Goal: Task Accomplishment & Management: Complete application form

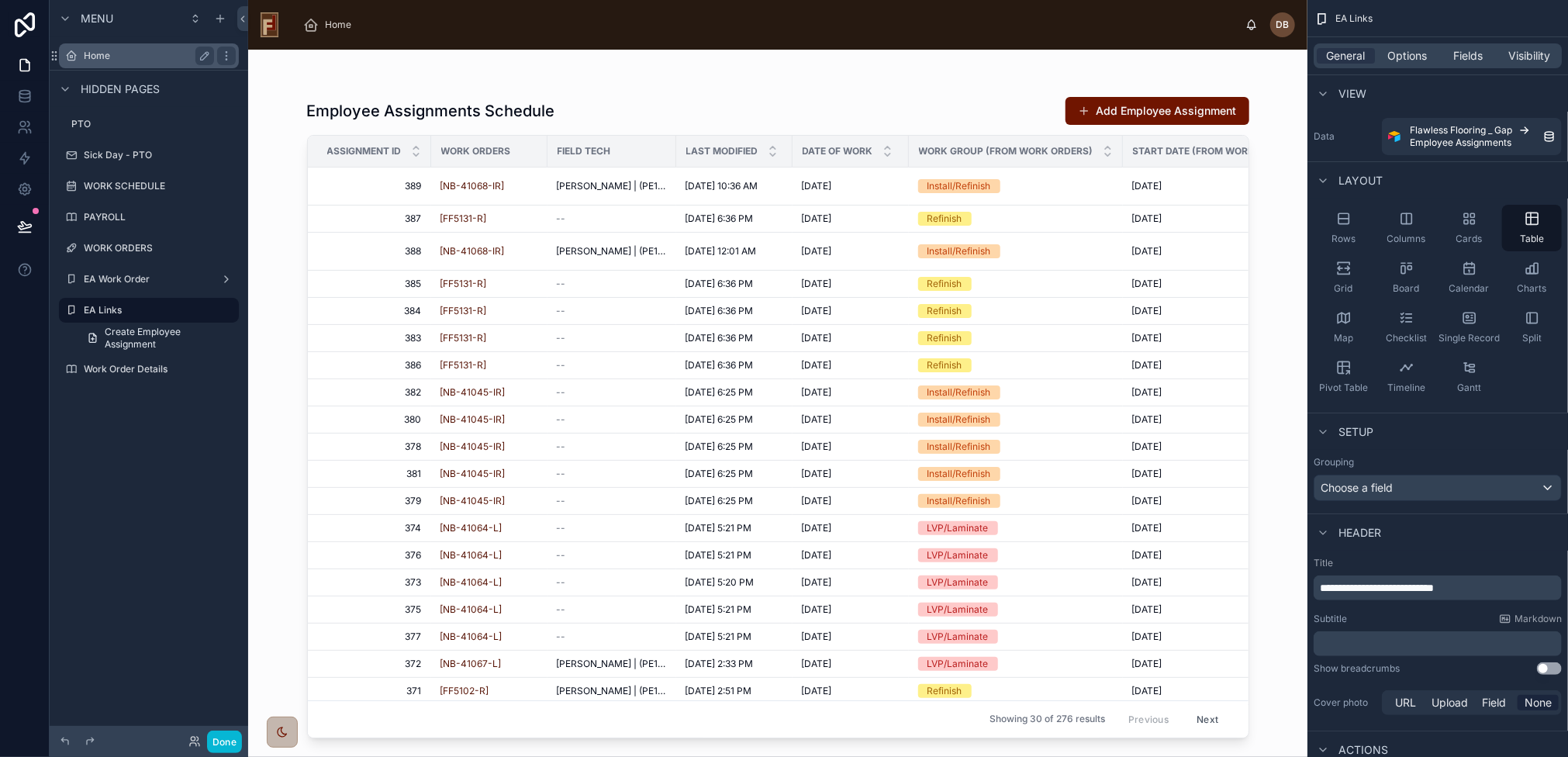
click at [105, 58] on label "Home" at bounding box center [146, 56] width 124 height 13
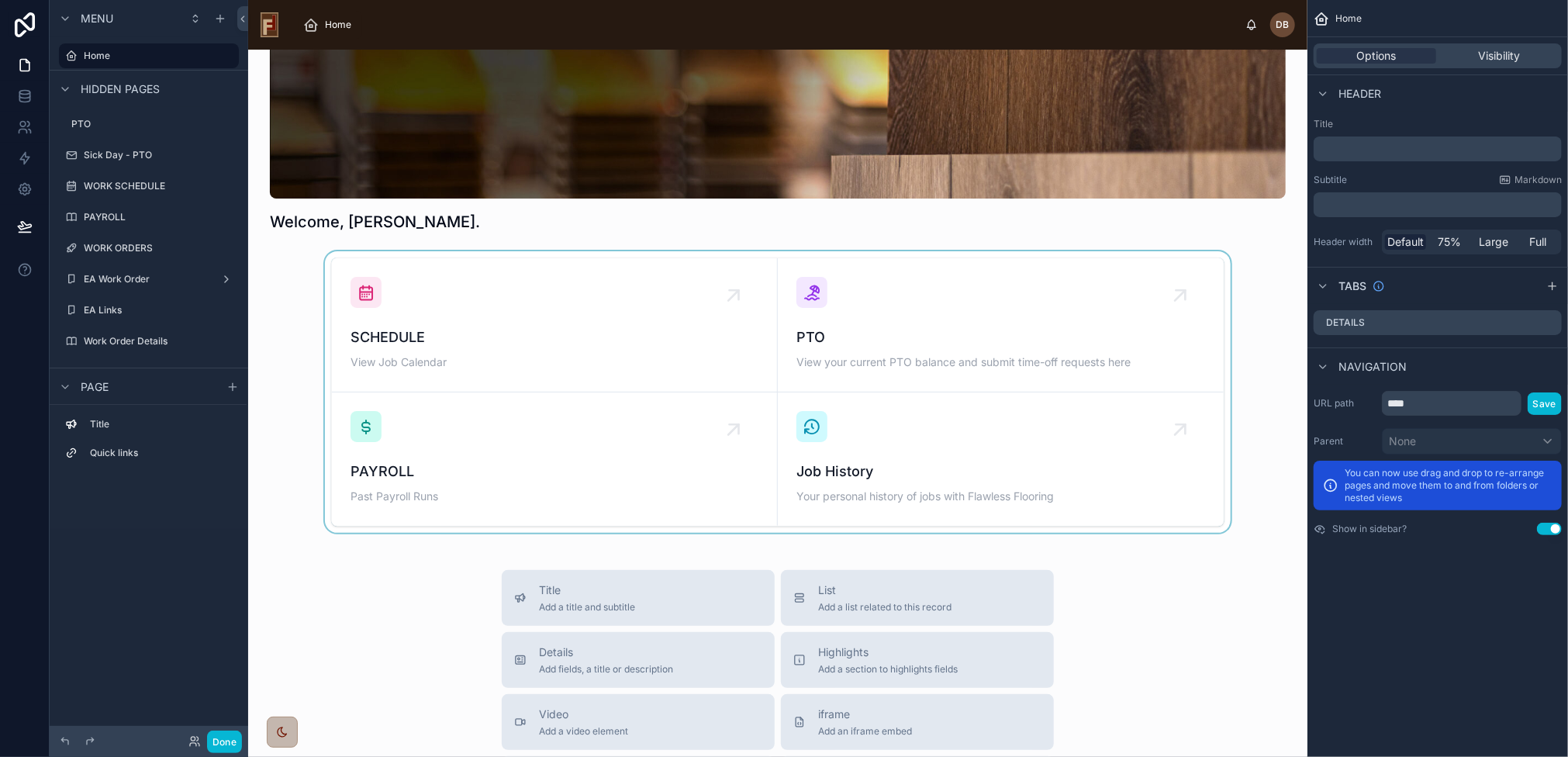
scroll to position [155, 0]
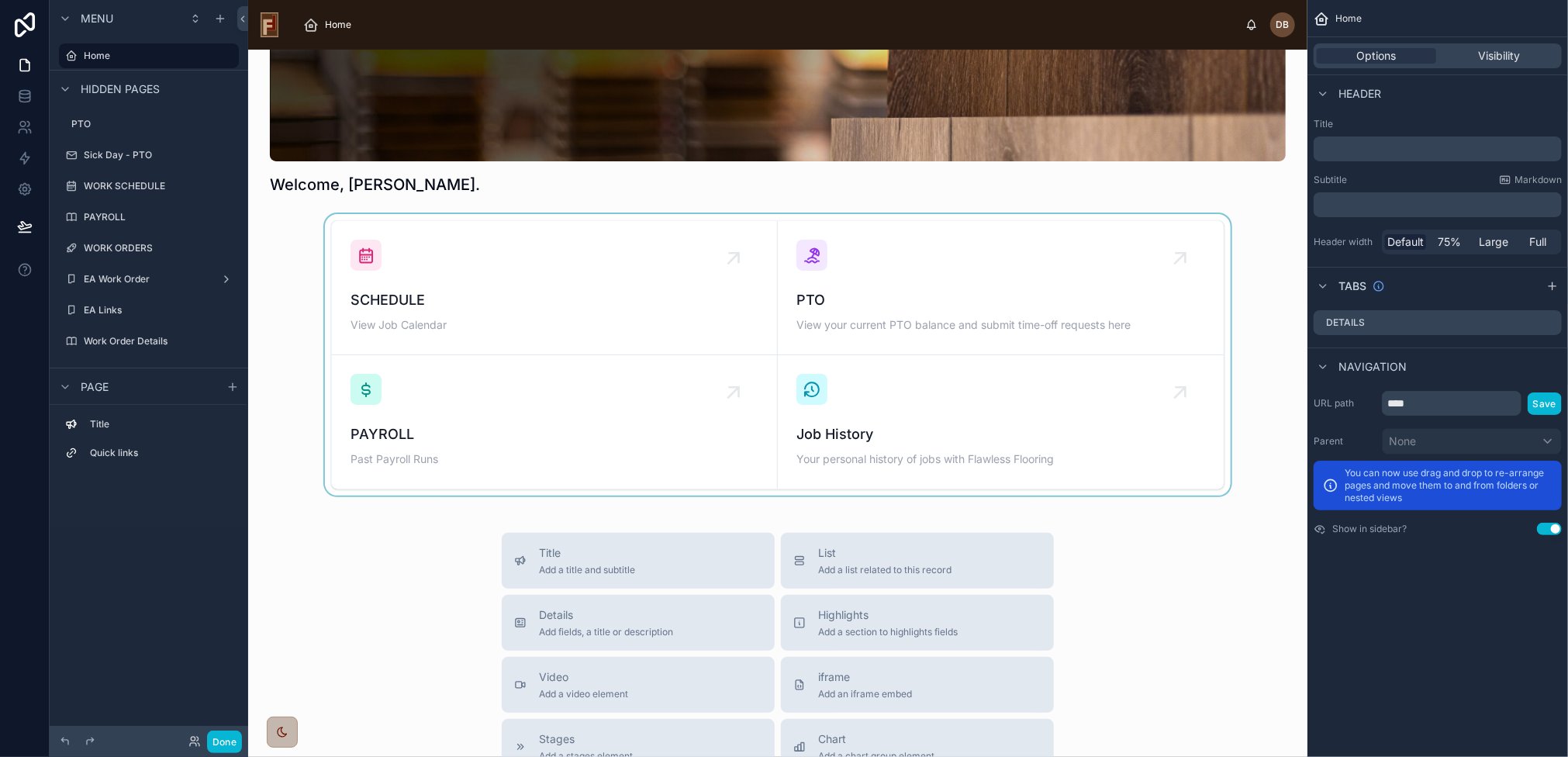
click at [515, 280] on div at bounding box center [777, 354] width 1035 height 281
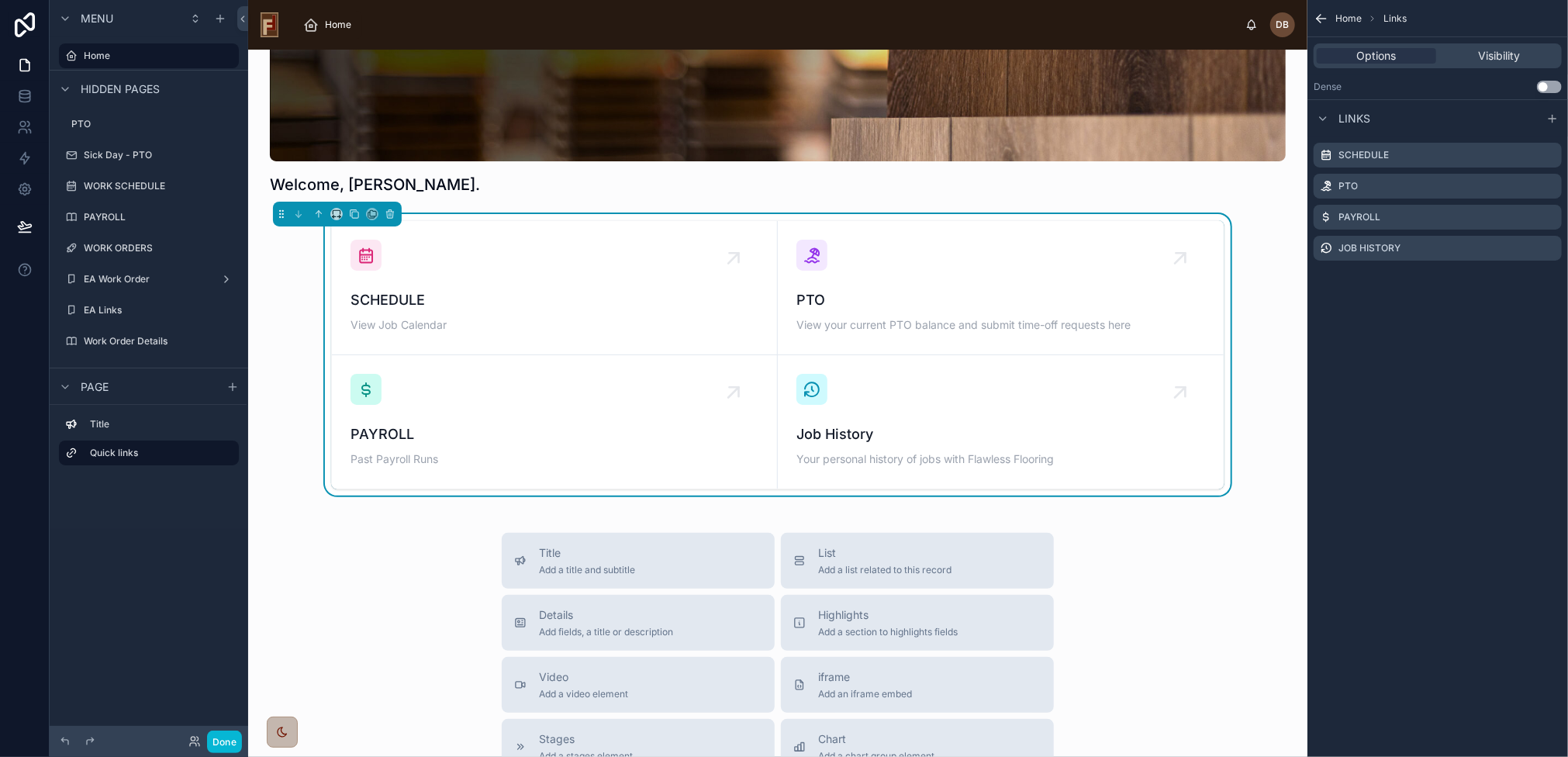
click at [515, 280] on div "SCHEDULE View Job Calendar" at bounding box center [554, 287] width 408 height 96
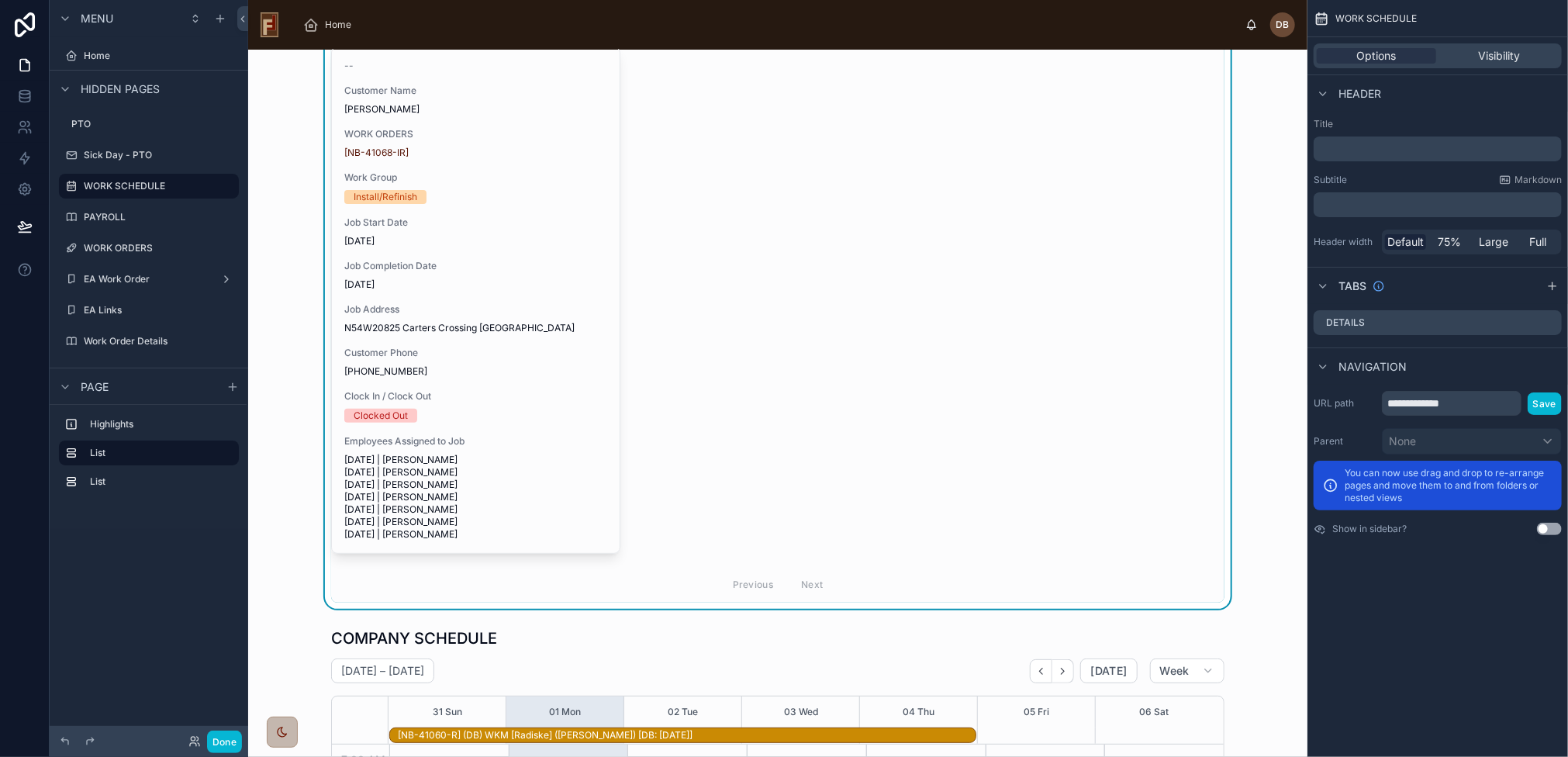
scroll to position [170, 0]
click at [566, 316] on div "Job Address N54W20825 Carters Crossing Cir Menomonee Falls, WI 53051" at bounding box center [476, 319] width 263 height 31
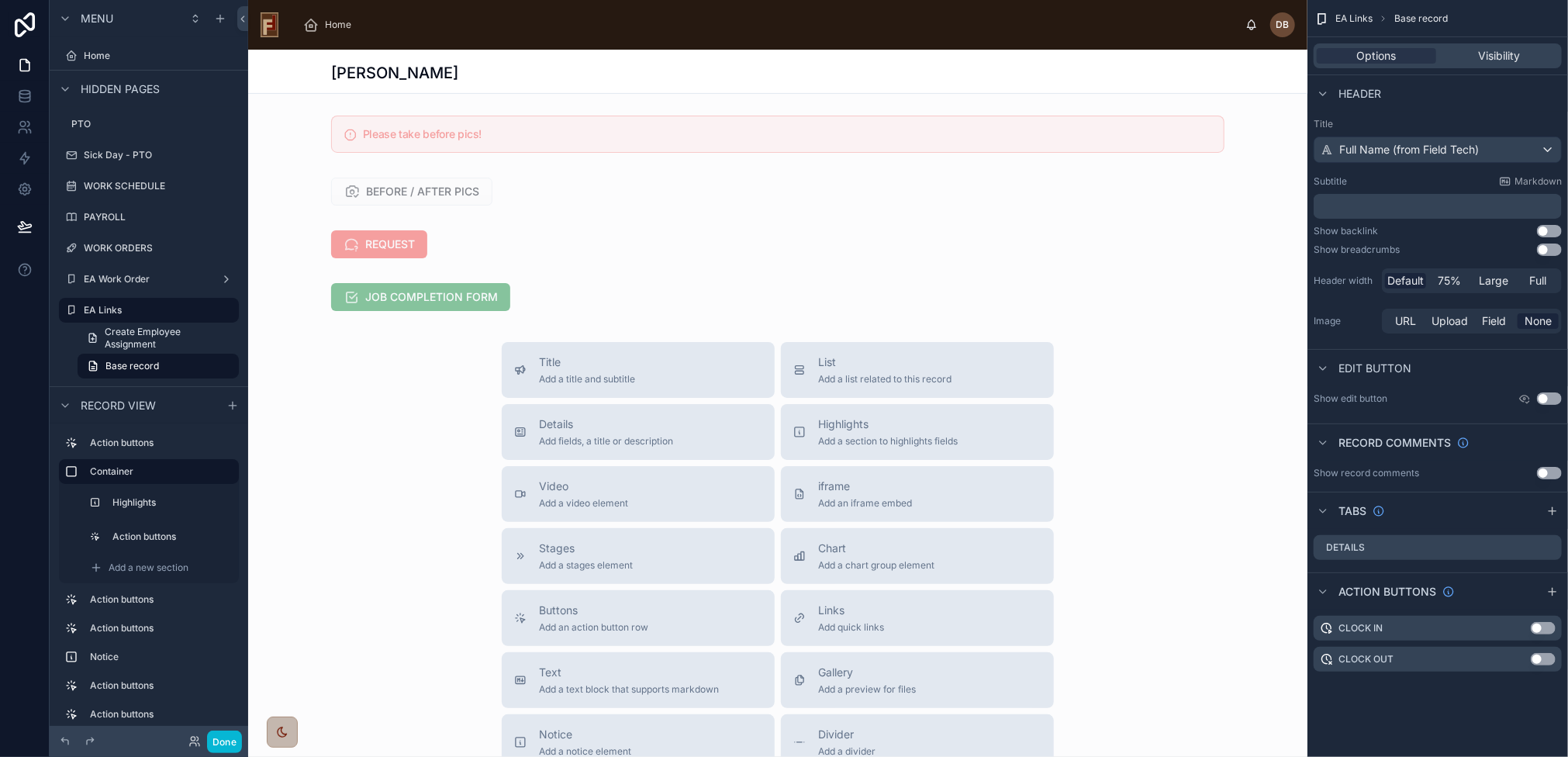
scroll to position [310, 0]
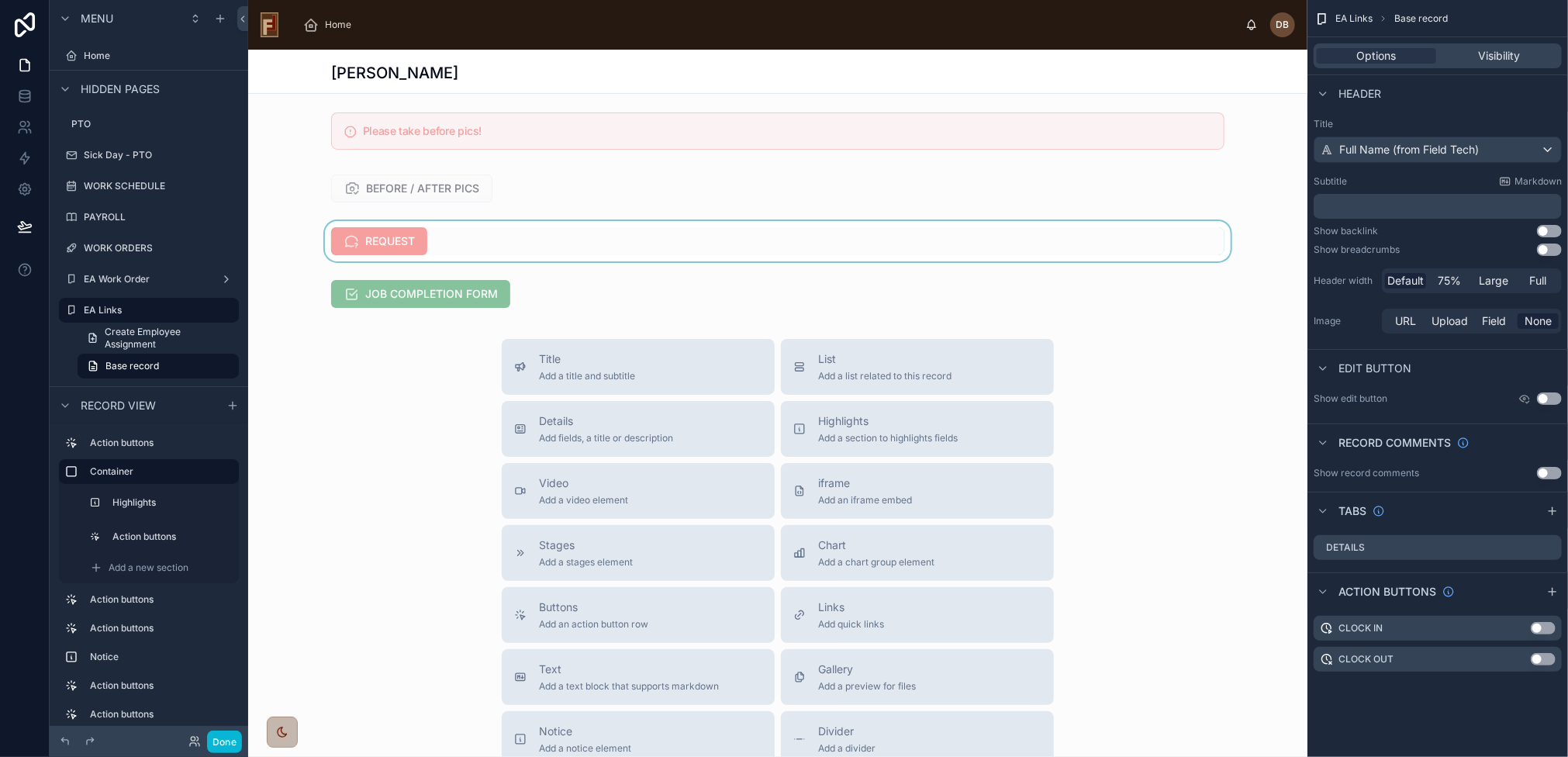
click at [507, 261] on div at bounding box center [778, 241] width 1059 height 40
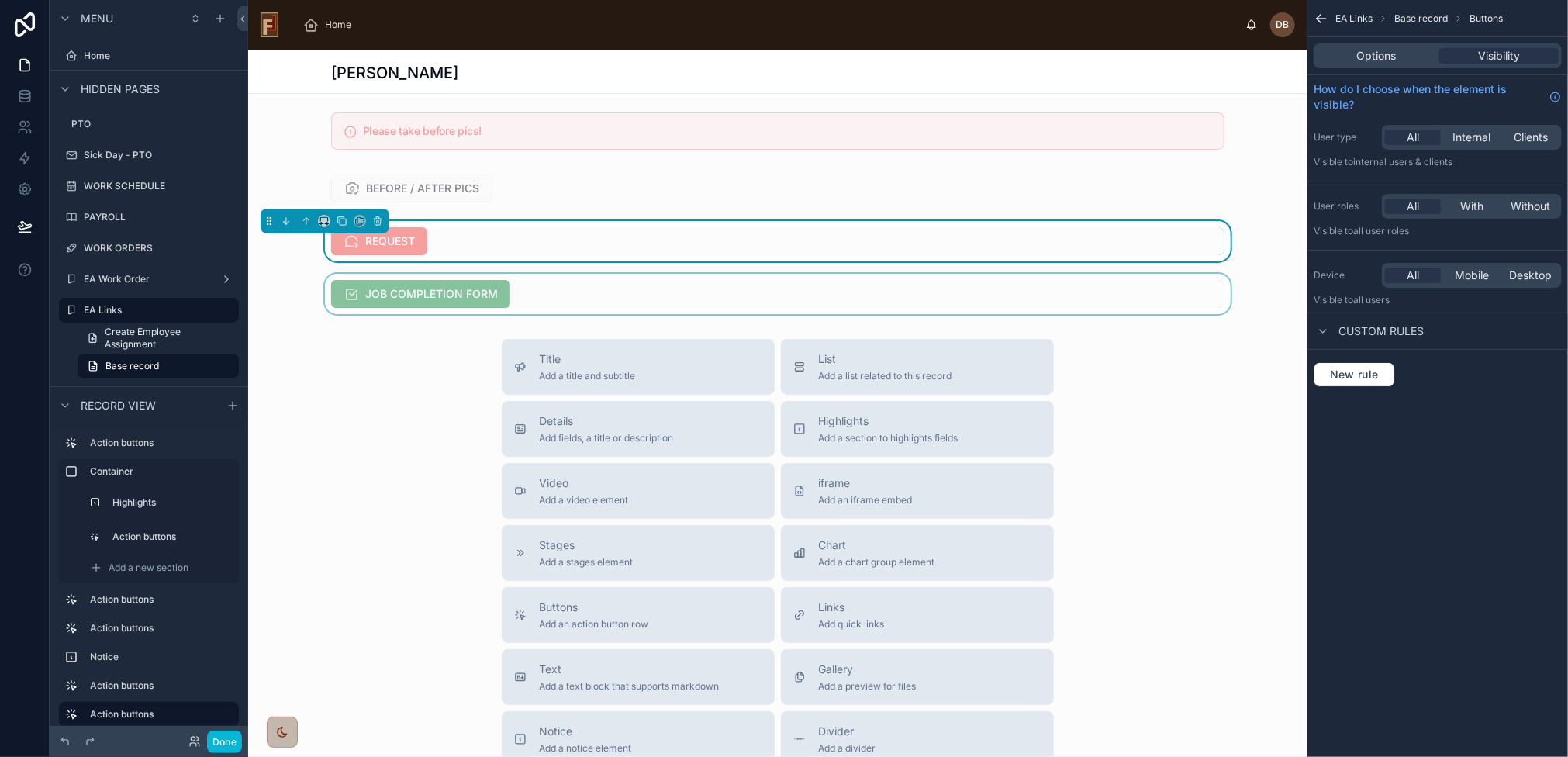
click at [511, 310] on div at bounding box center [778, 294] width 1059 height 40
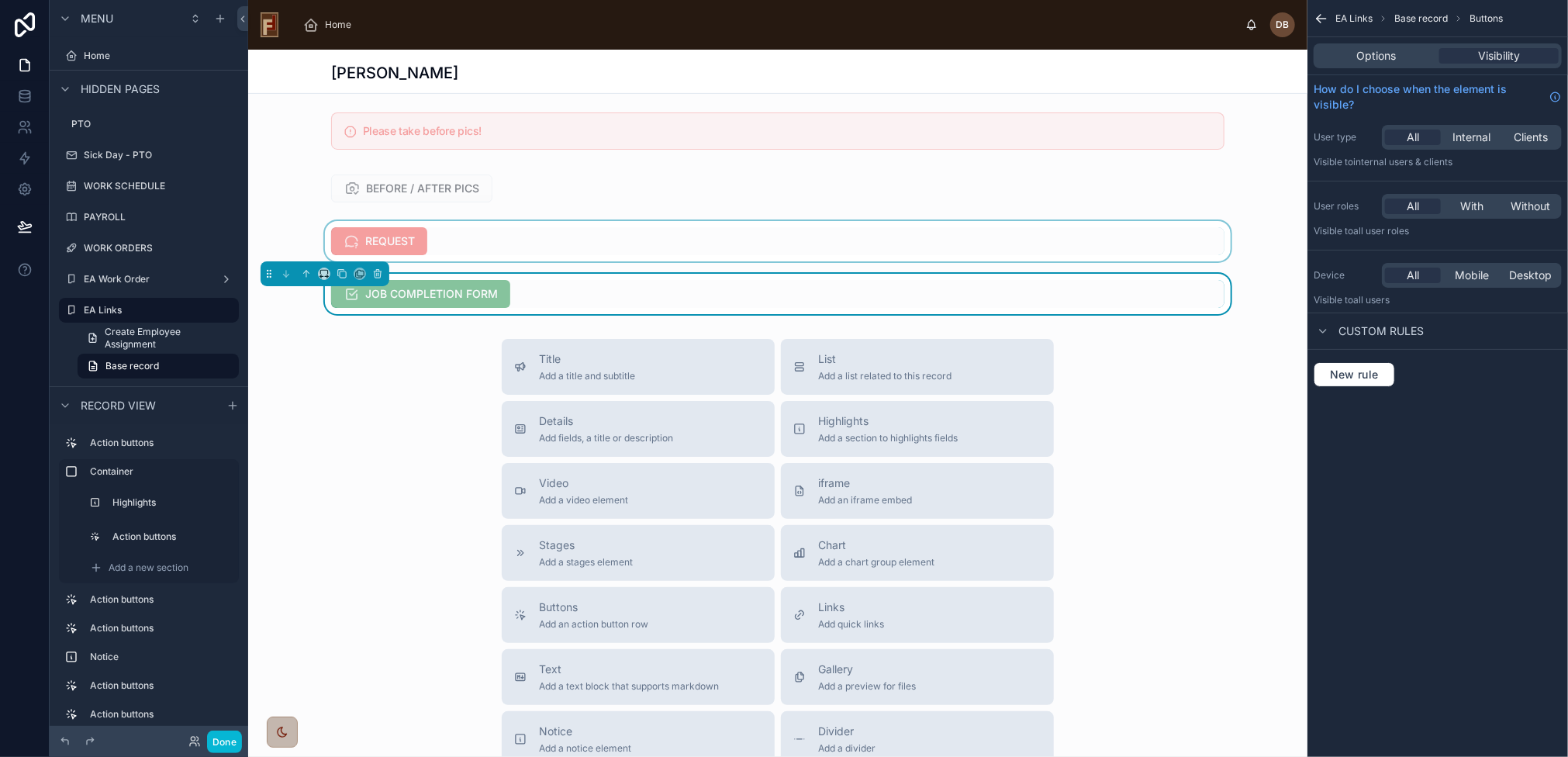
click at [507, 261] on div at bounding box center [778, 241] width 1059 height 40
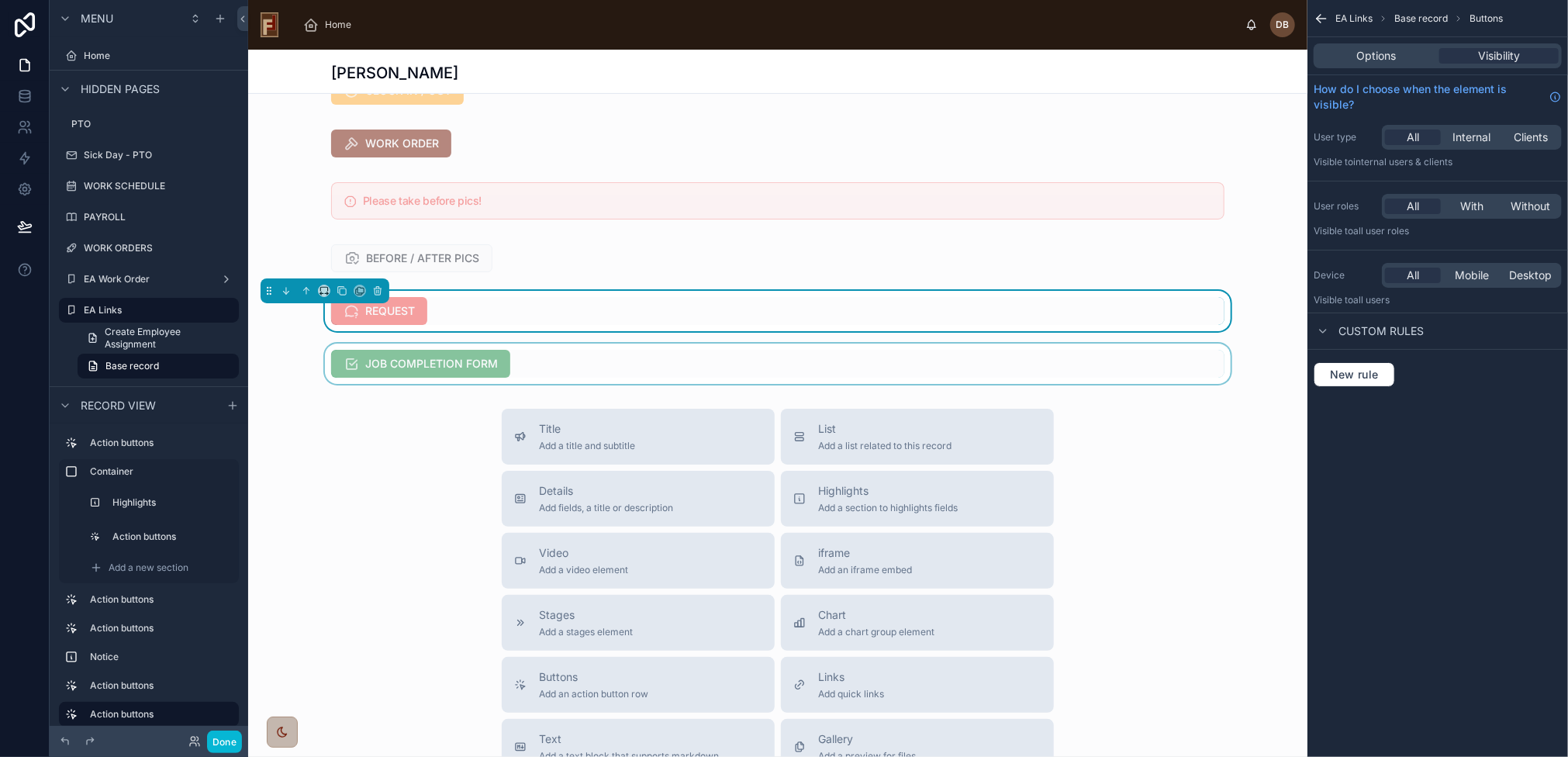
scroll to position [0, 0]
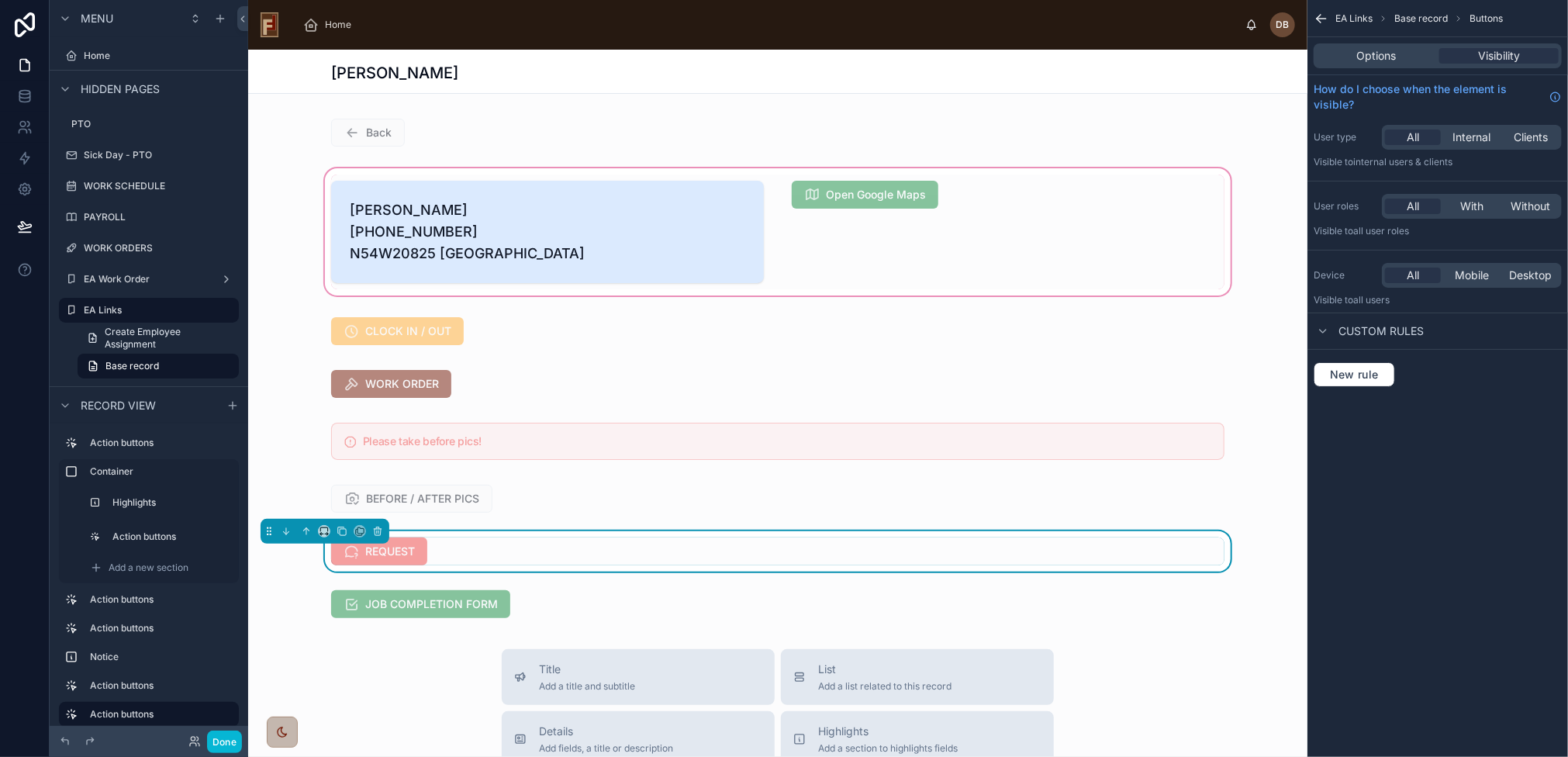
click at [468, 236] on div at bounding box center [778, 232] width 1059 height 133
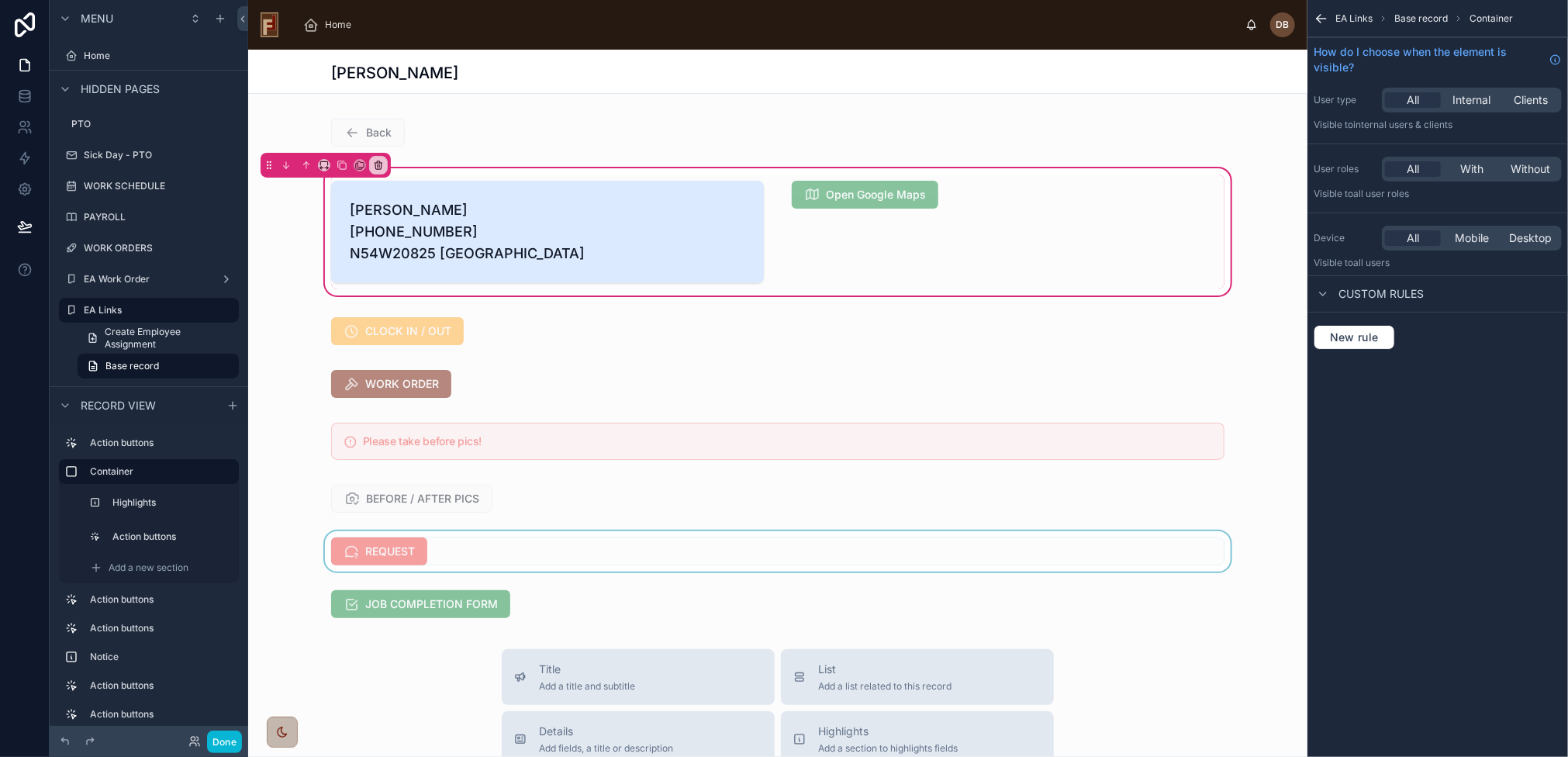
click at [458, 572] on div at bounding box center [778, 552] width 1059 height 40
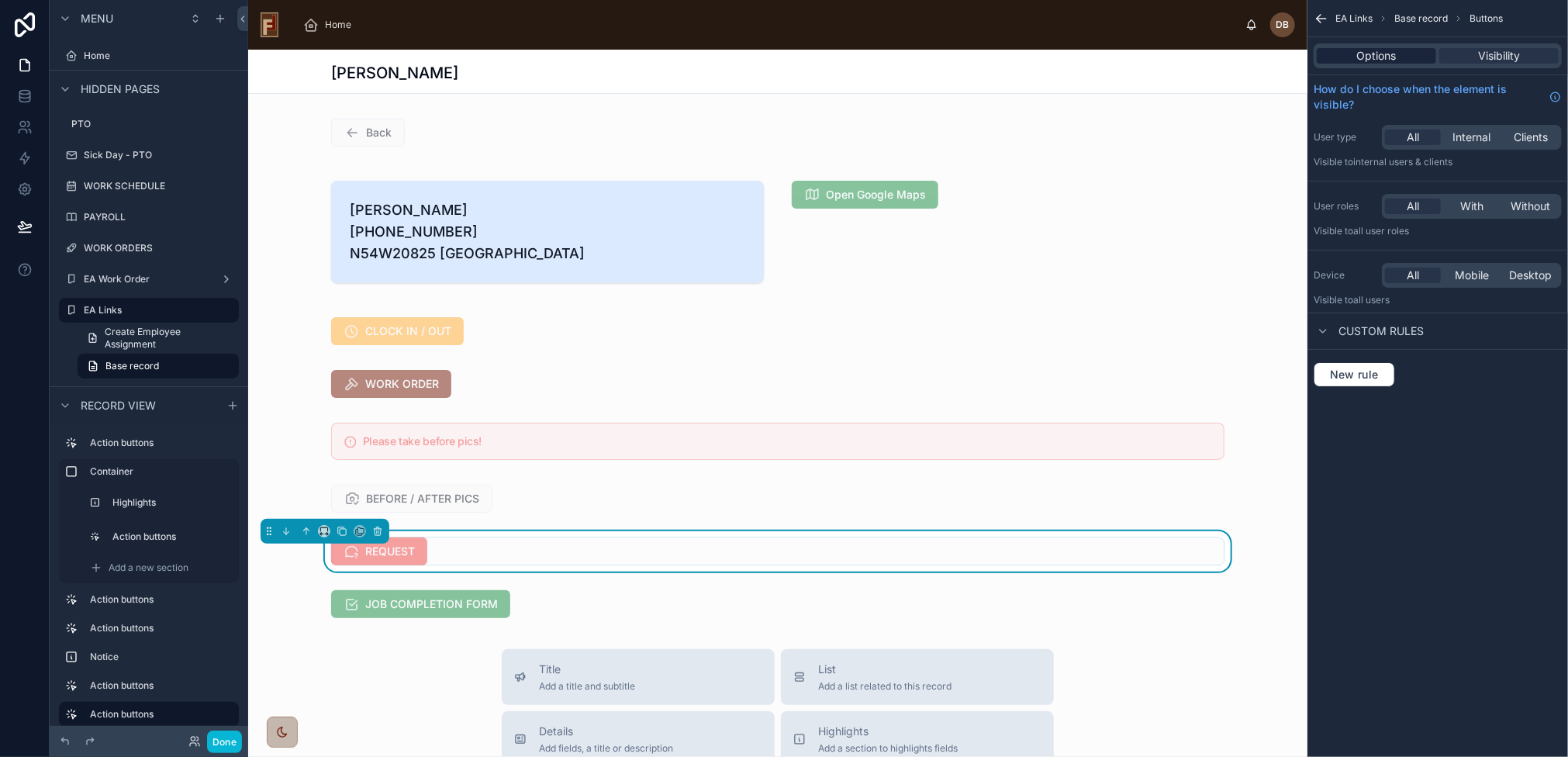
click at [1385, 58] on span "Options" at bounding box center [1376, 56] width 39 height 16
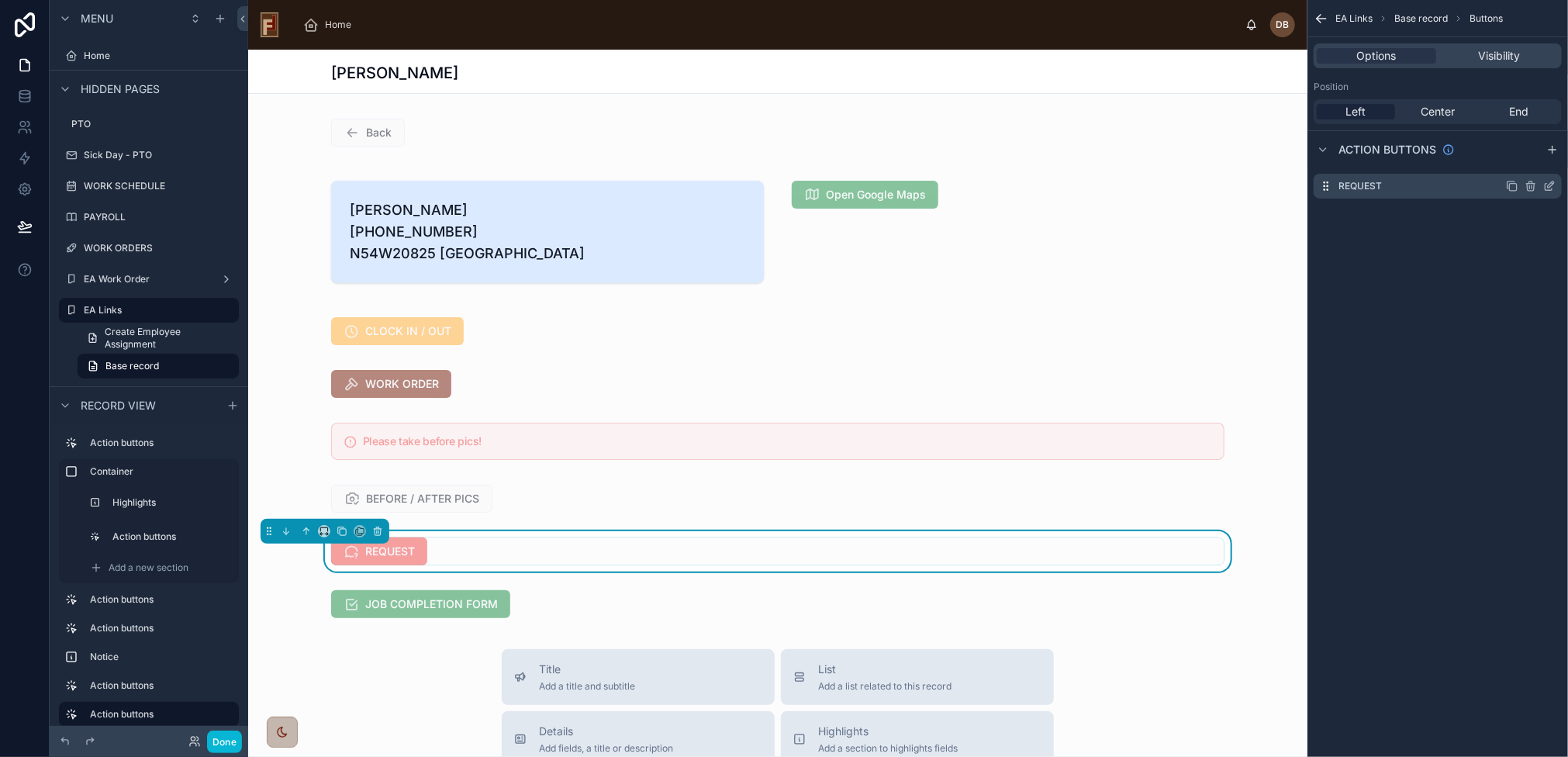
click at [1552, 186] on icon "scrollable content" at bounding box center [1550, 186] width 13 height 13
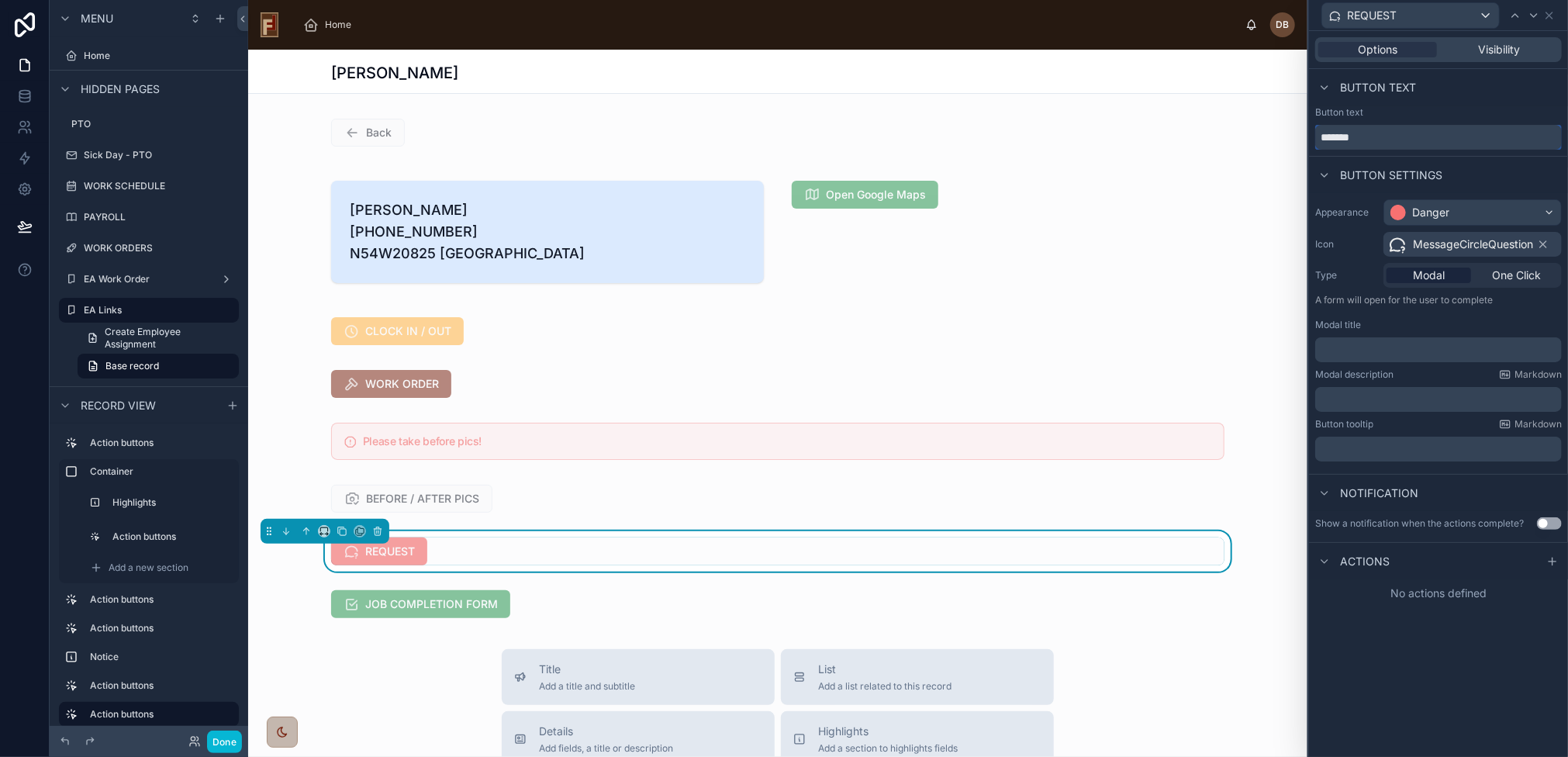
click at [1320, 136] on input "*******" at bounding box center [1438, 137] width 247 height 25
type input "*******"
click at [489, 565] on div "REQUEST" at bounding box center [778, 552] width 893 height 28
click at [532, 519] on div at bounding box center [778, 499] width 1059 height 40
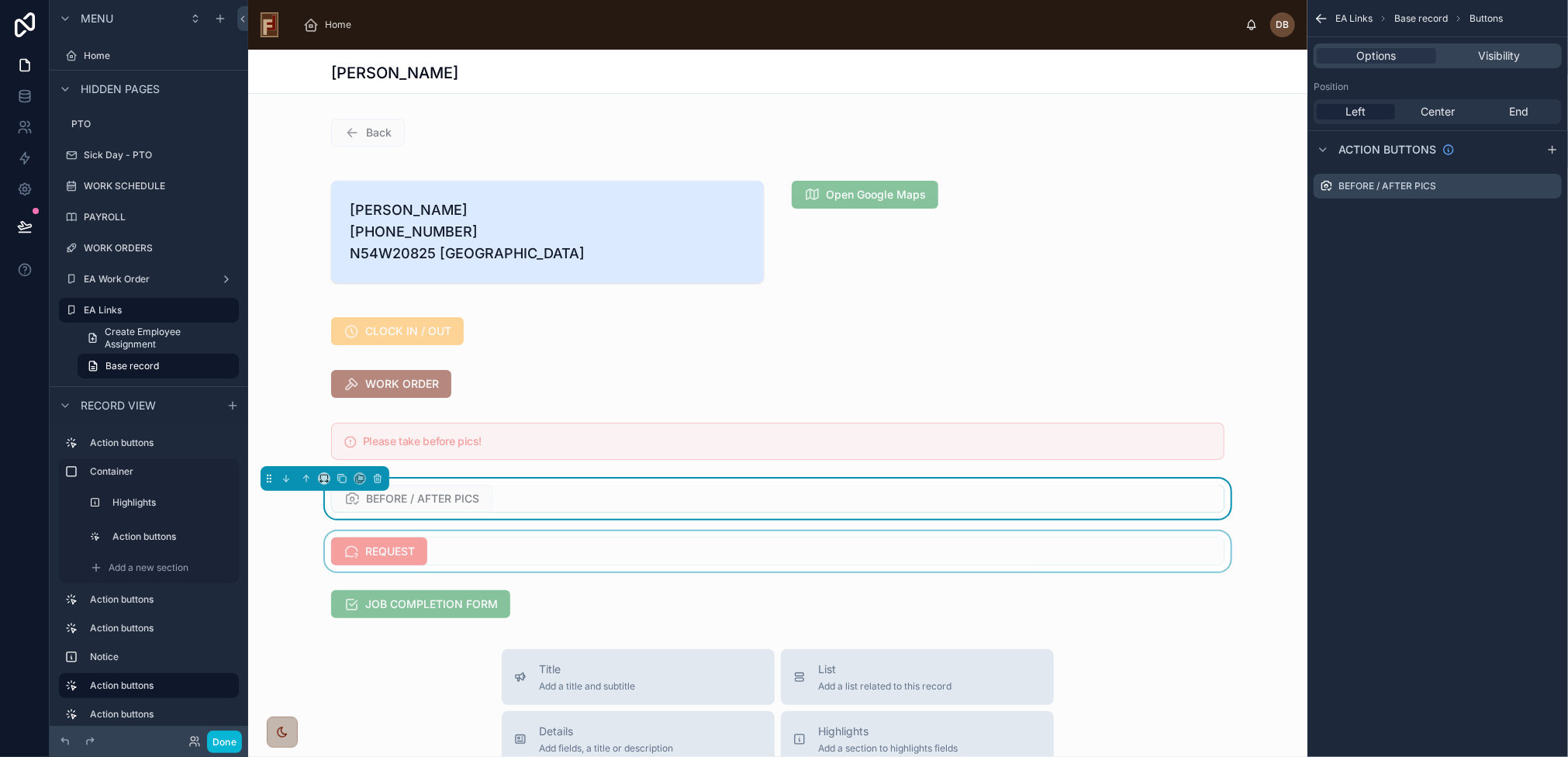
click at [510, 571] on div at bounding box center [778, 552] width 1059 height 40
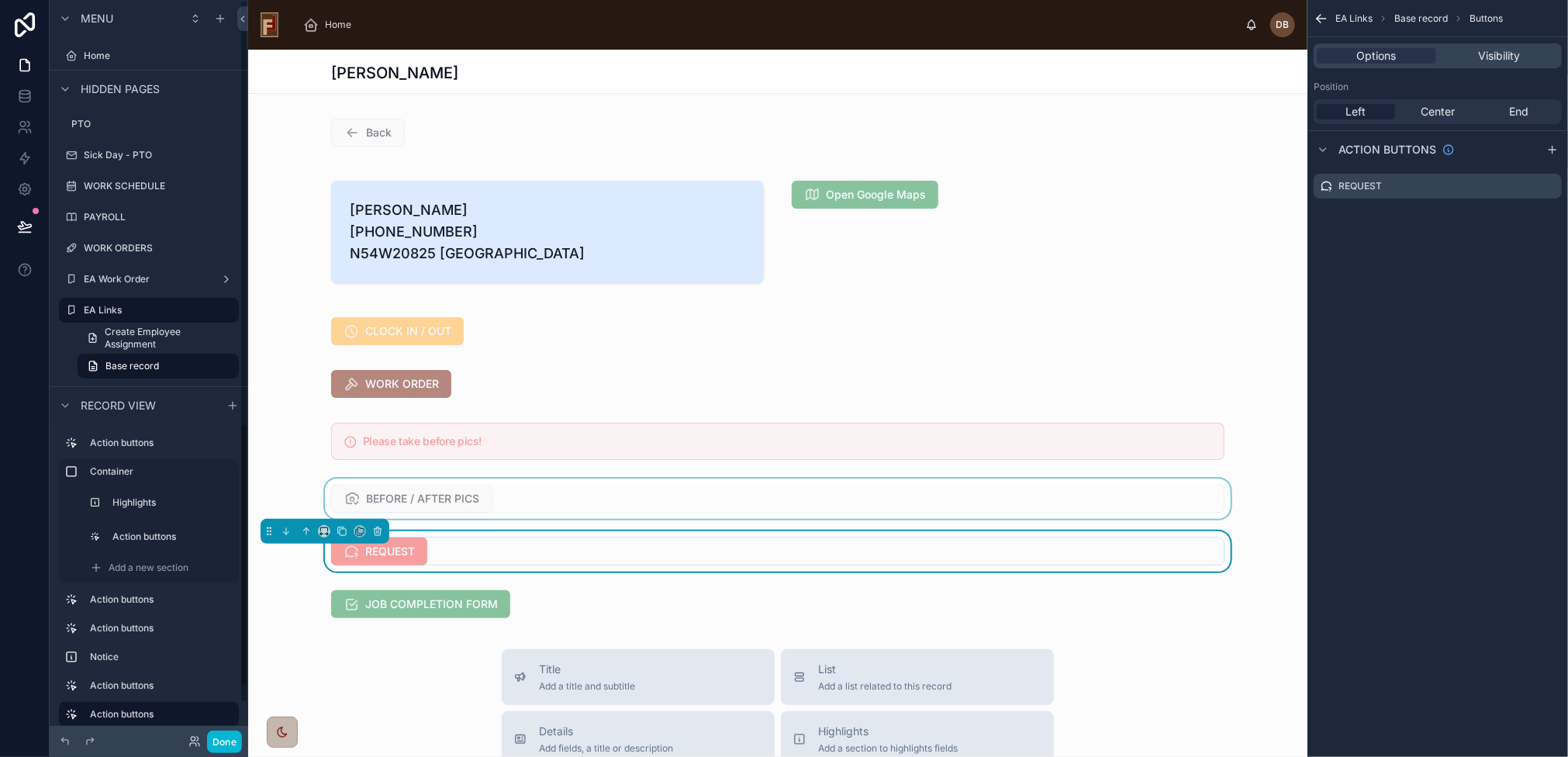
click at [543, 565] on div "REQUEST" at bounding box center [778, 552] width 893 height 28
click at [221, 17] on icon "scrollable content" at bounding box center [220, 19] width 13 height 13
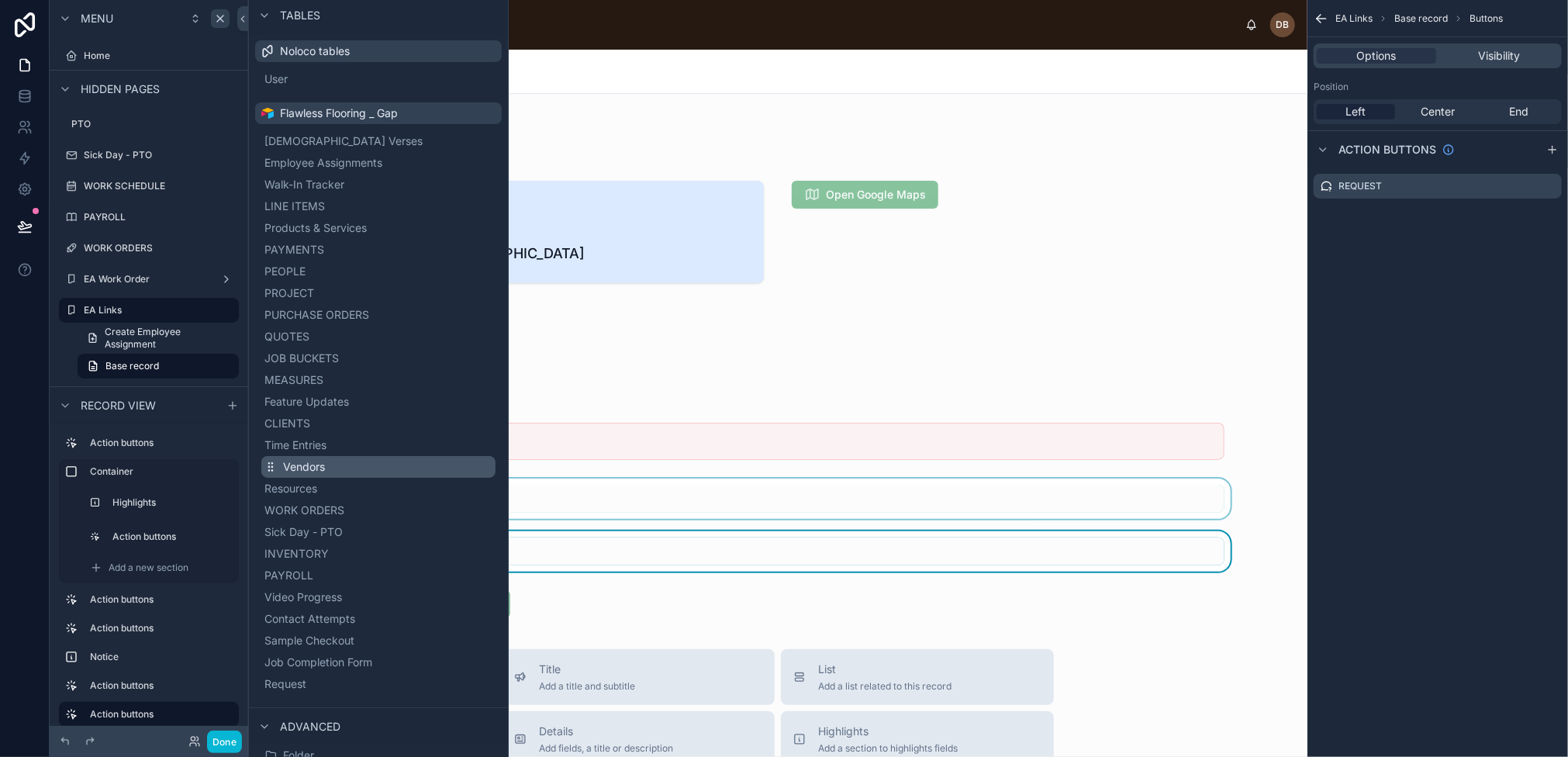
scroll to position [136, 0]
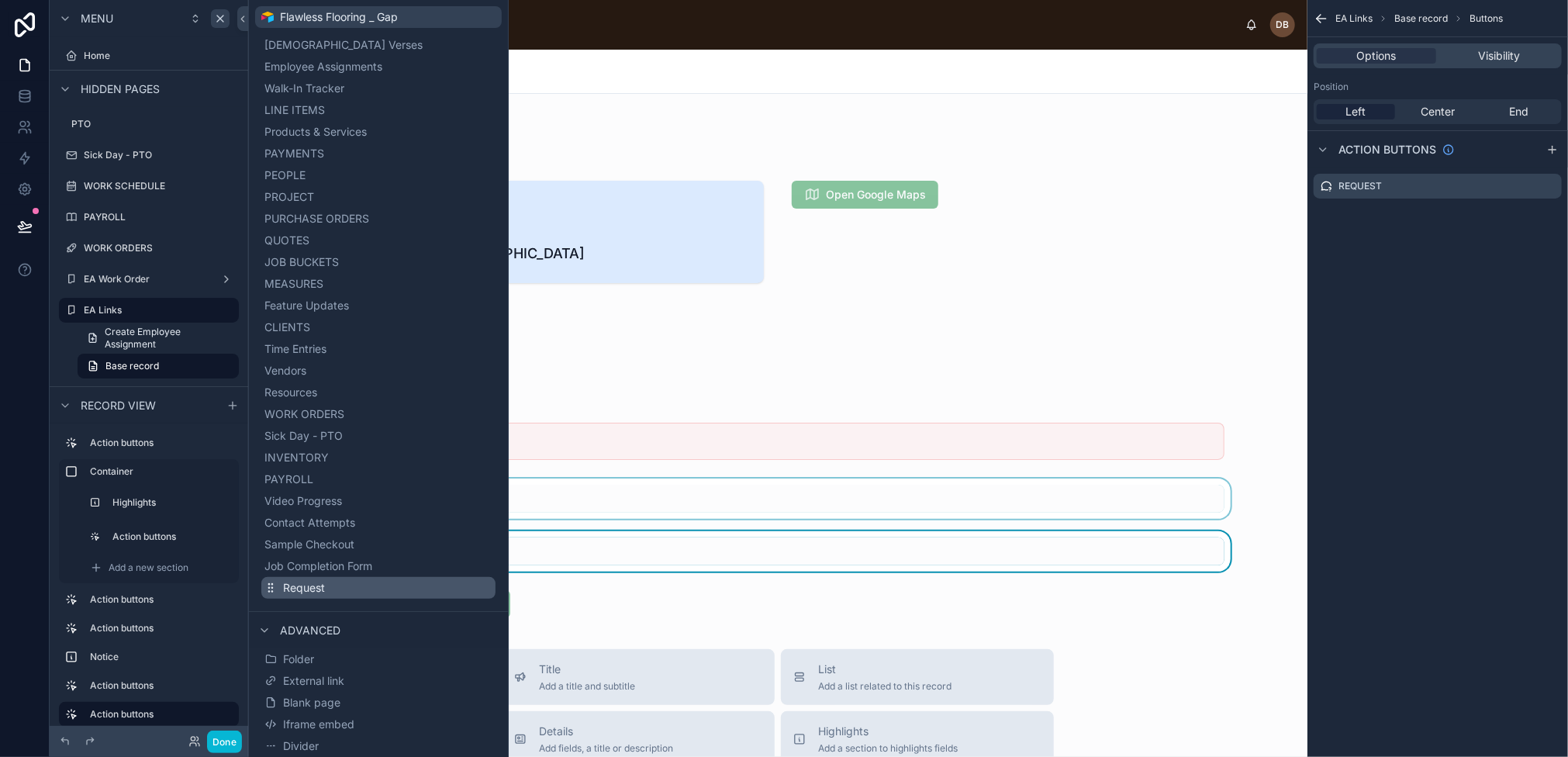
click at [341, 586] on button "Request" at bounding box center [378, 588] width 235 height 22
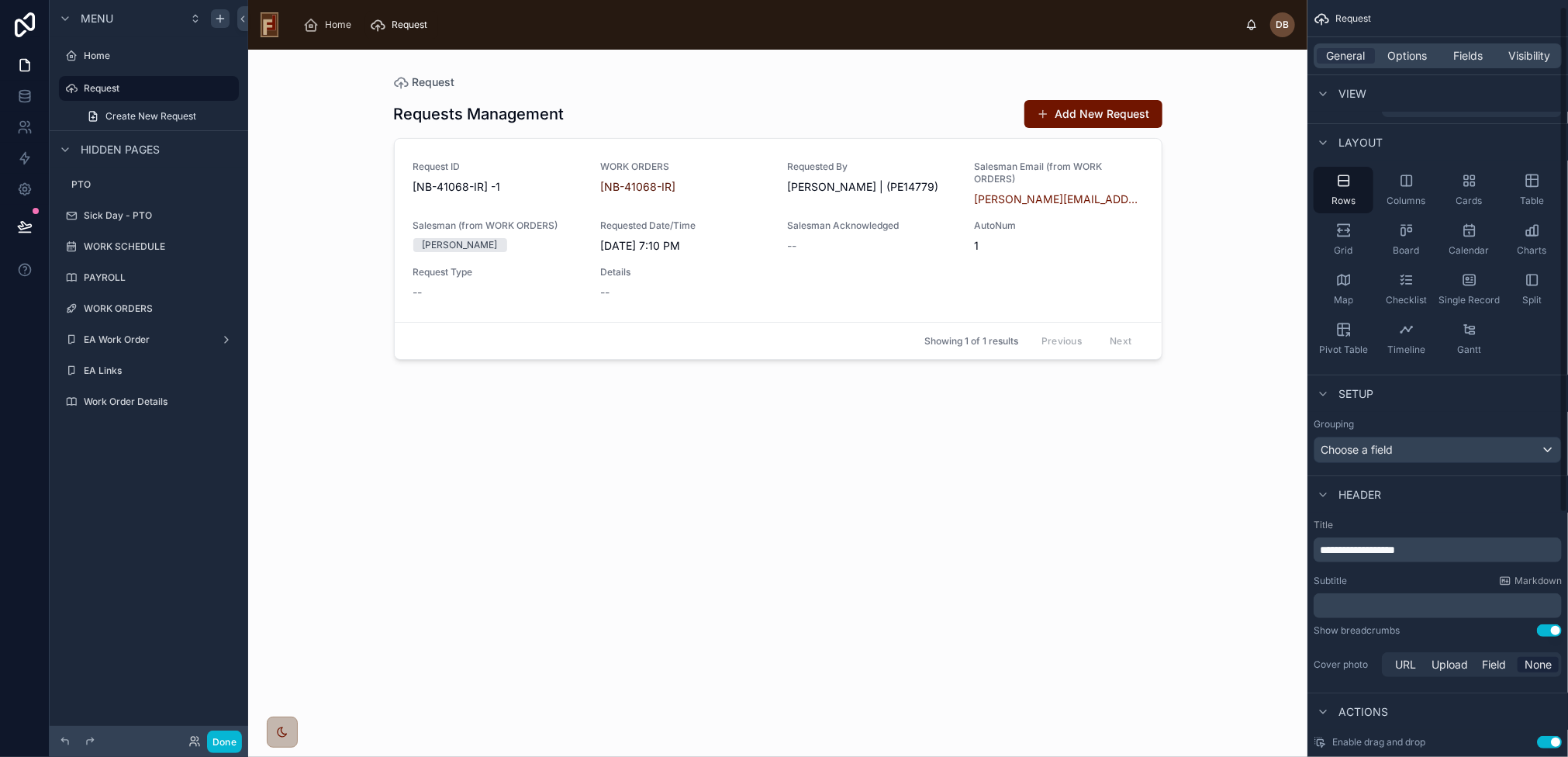
scroll to position [233, 0]
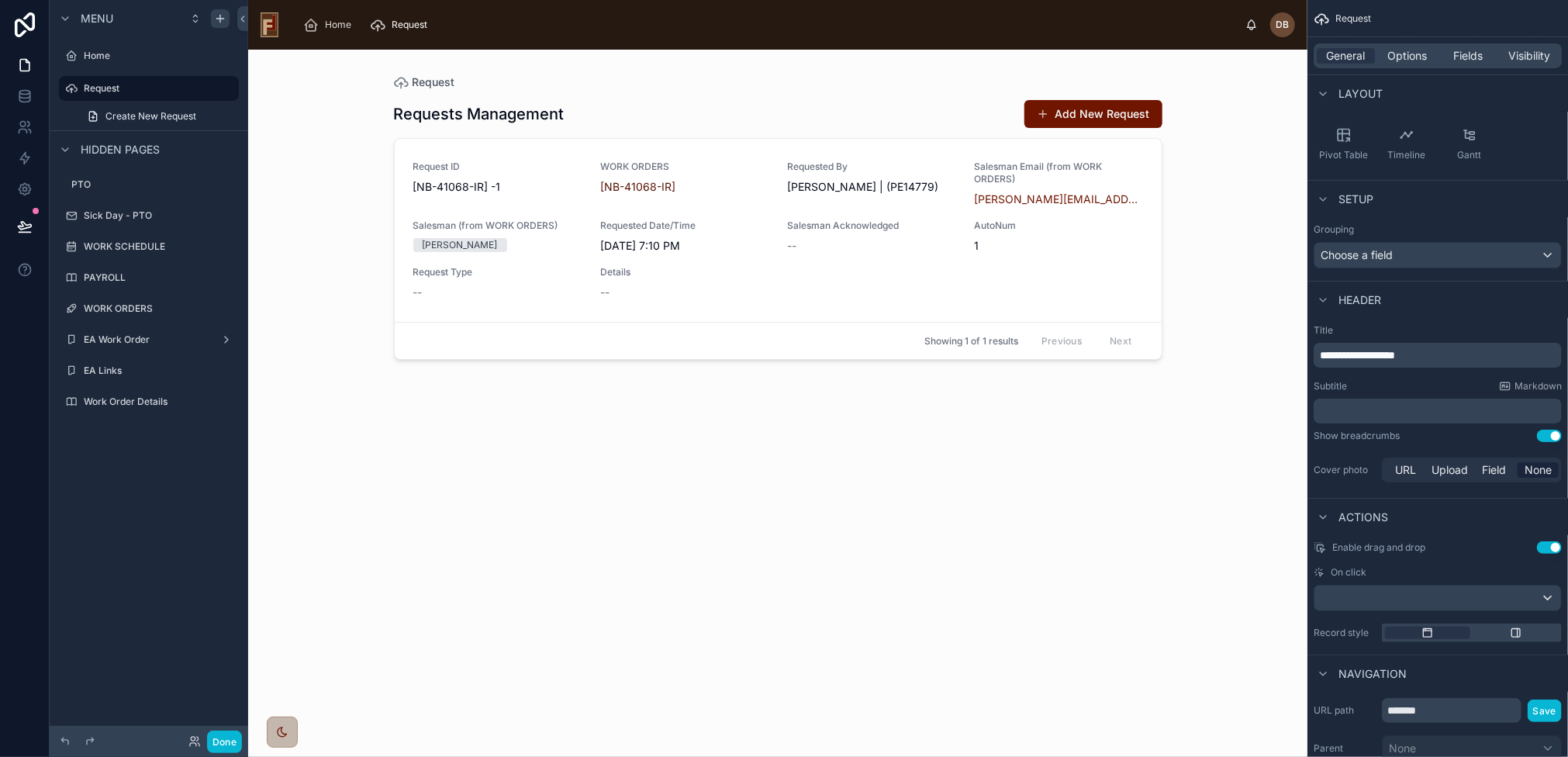
click at [1552, 435] on button "Use setting" at bounding box center [1549, 436] width 25 height 13
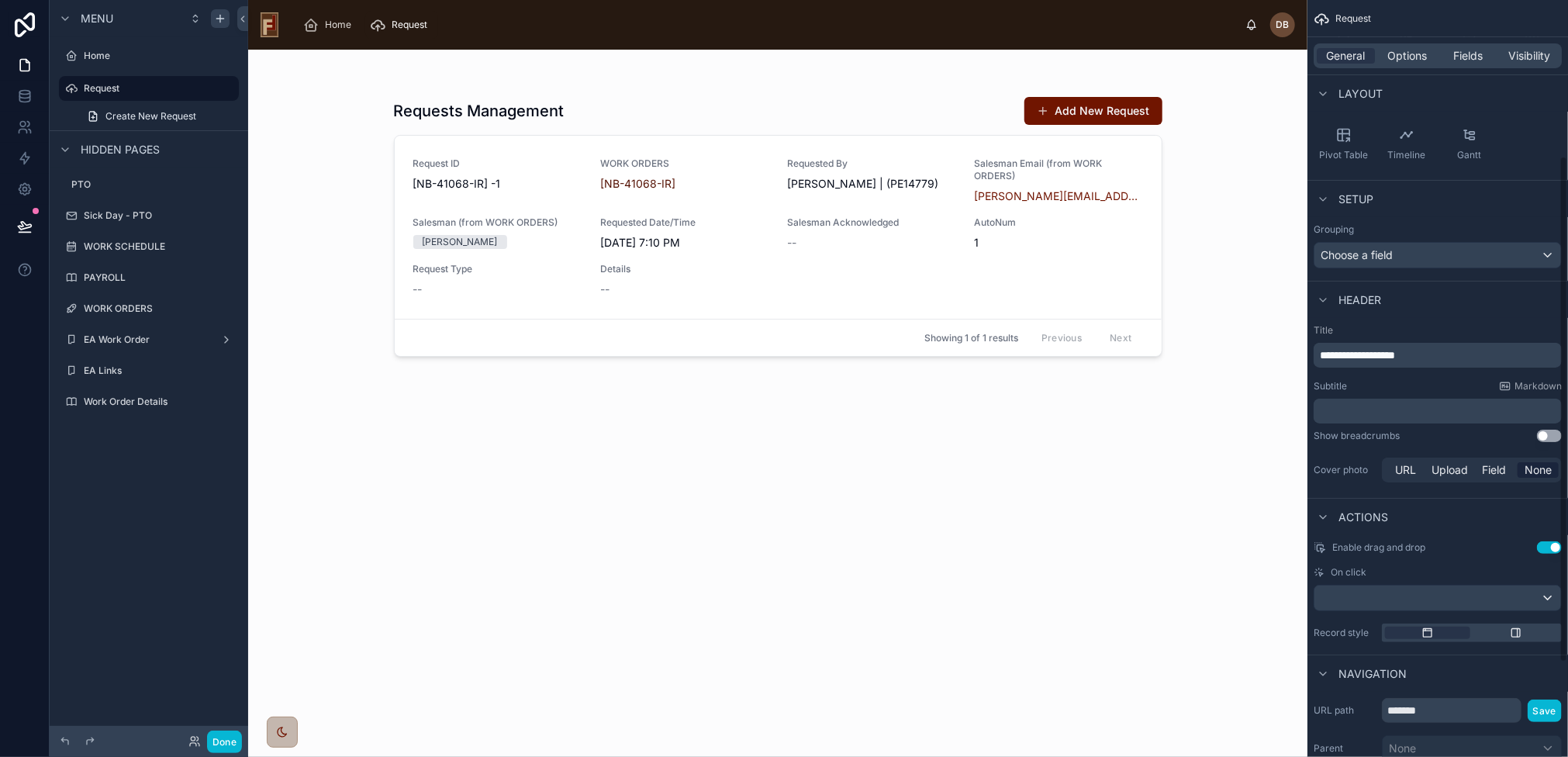
click at [1549, 541] on button "Use setting" at bounding box center [1549, 548] width 25 height 13
click at [1398, 59] on span "Options" at bounding box center [1406, 56] width 39 height 16
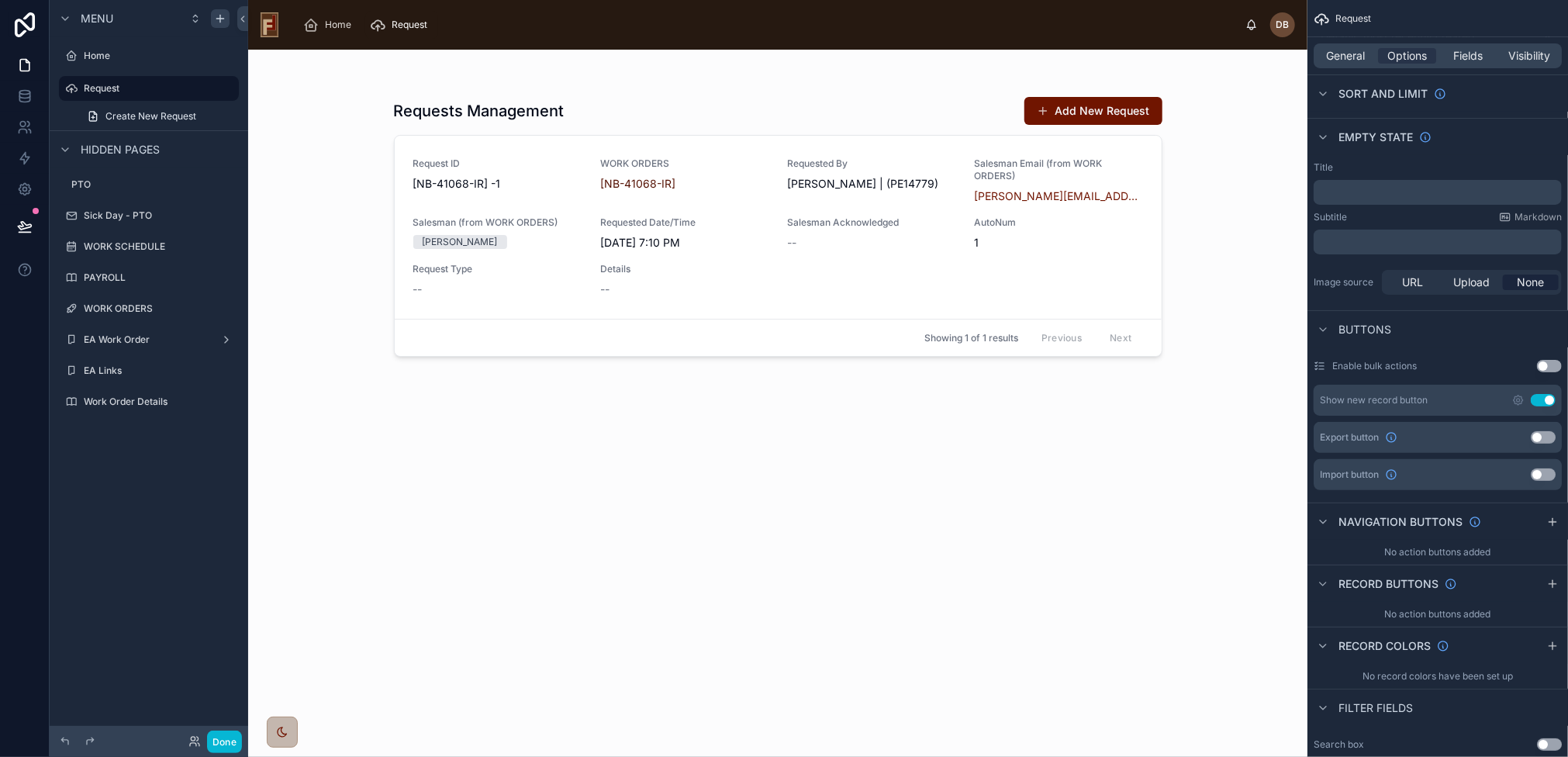
click at [1542, 397] on button "Use setting" at bounding box center [1543, 400] width 25 height 13
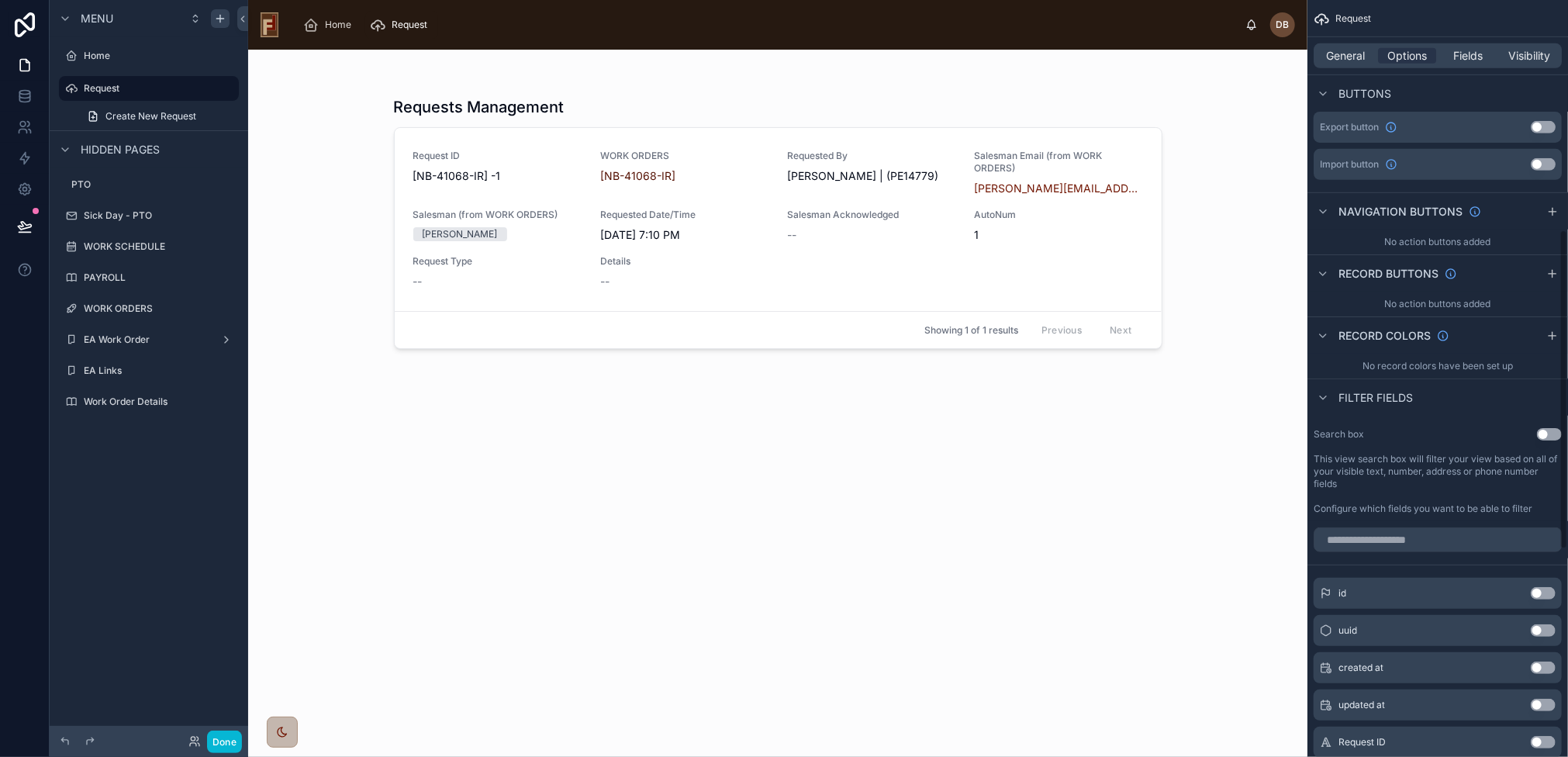
scroll to position [155, 0]
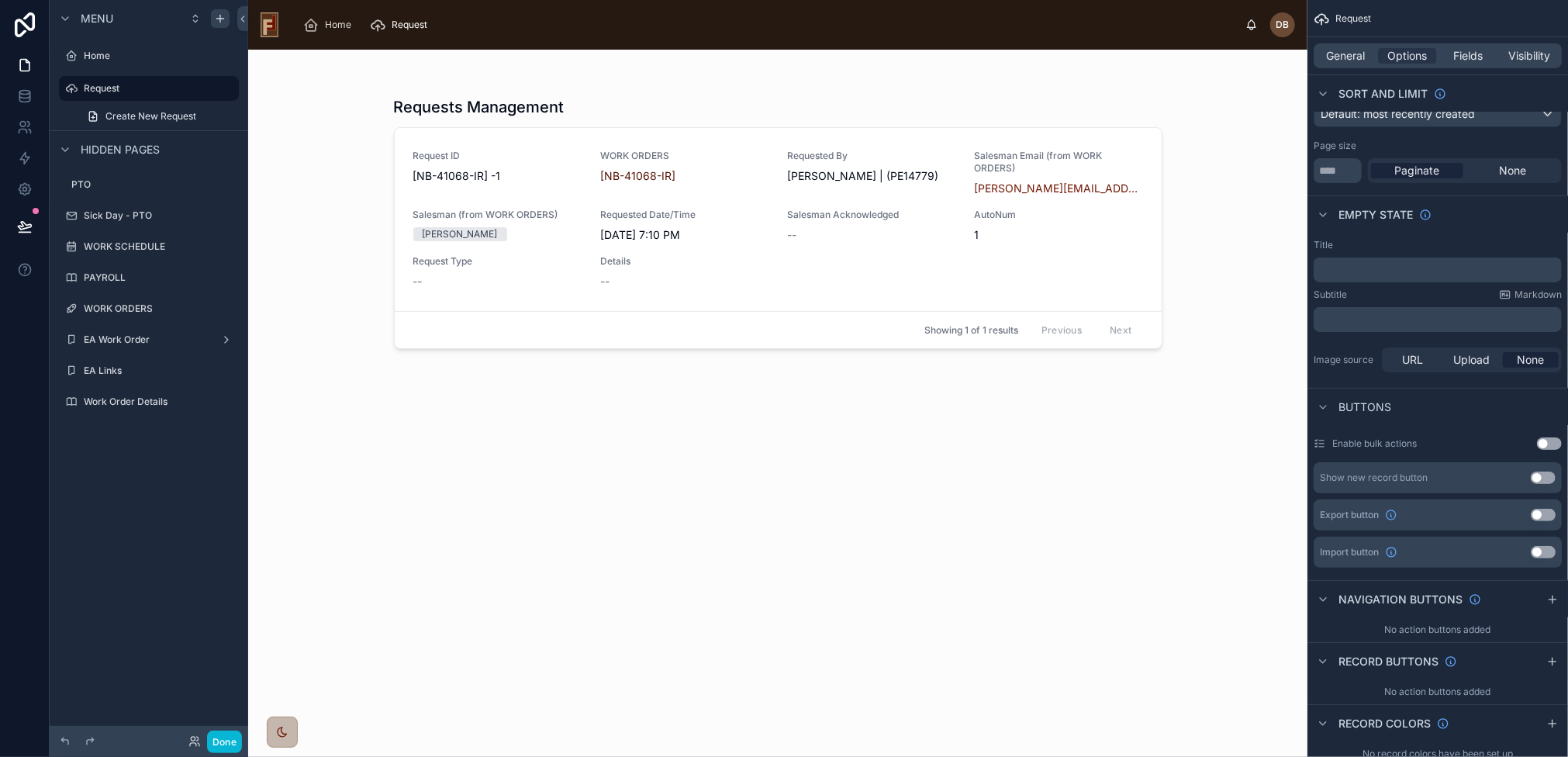
click at [1539, 473] on button "Use setting" at bounding box center [1543, 478] width 25 height 13
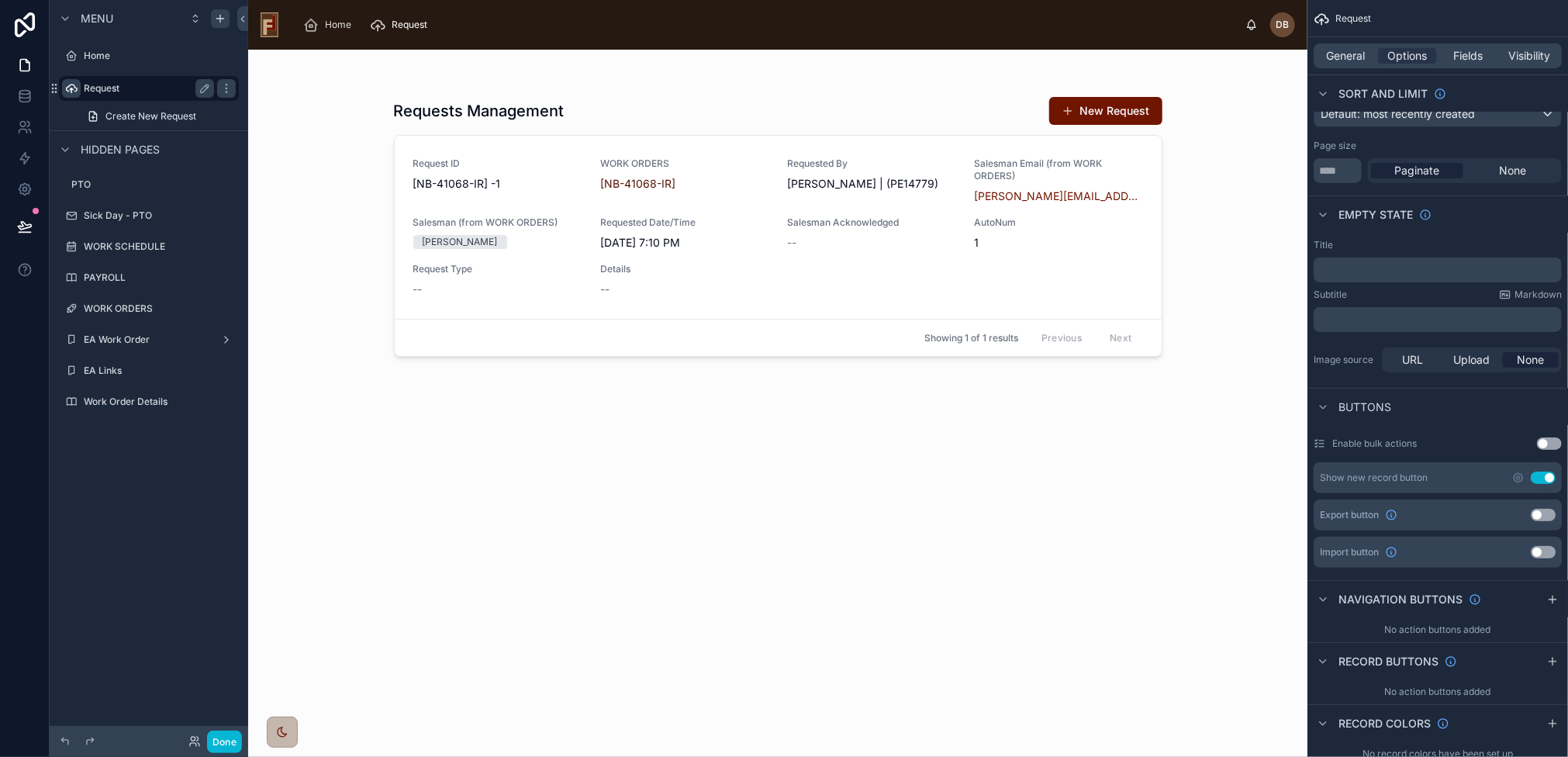
click at [71, 87] on icon "scrollable content" at bounding box center [71, 89] width 13 height 13
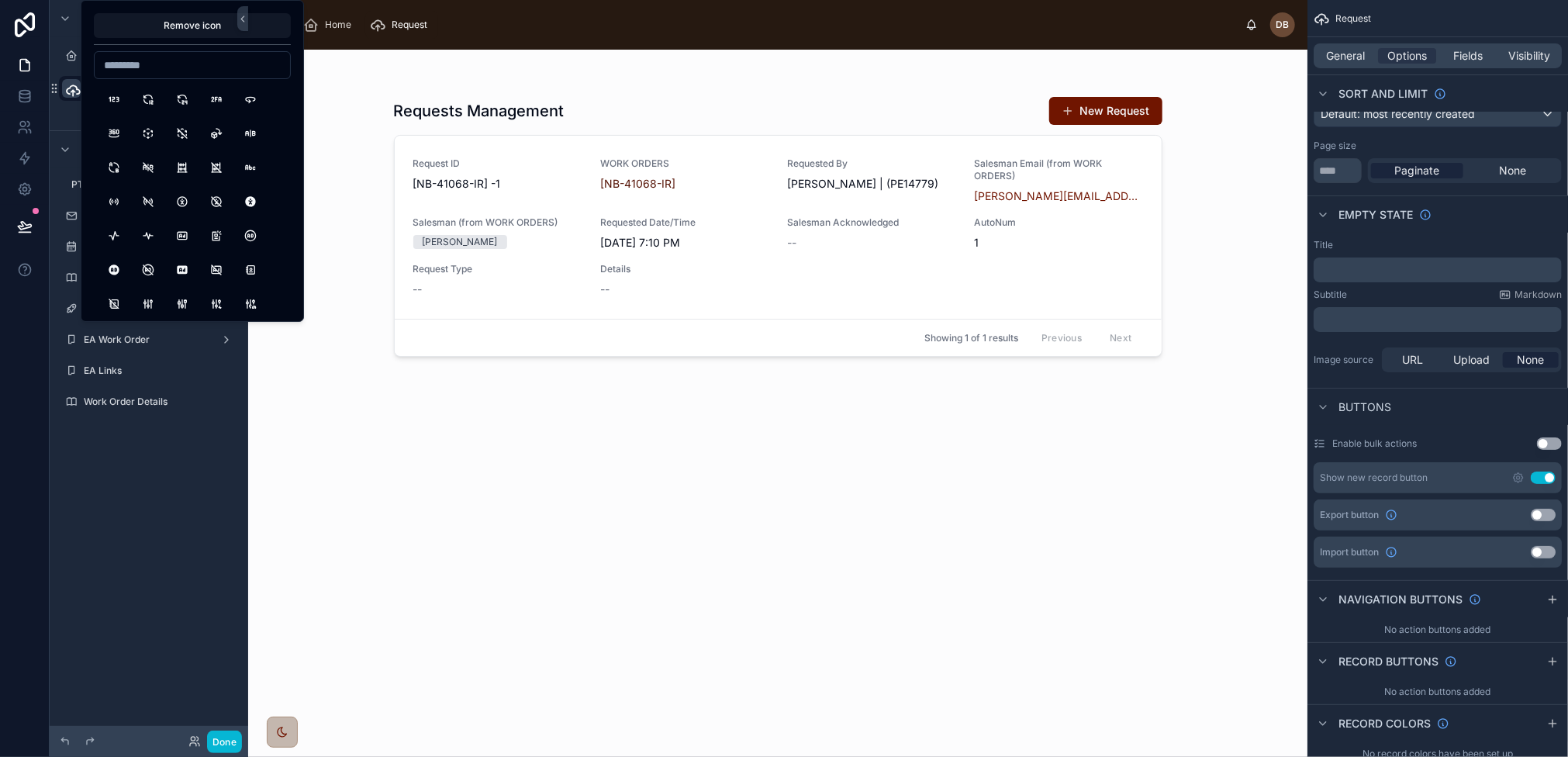
click at [132, 64] on input at bounding box center [193, 65] width 195 height 22
type input "****"
click at [114, 99] on button "Help" at bounding box center [114, 99] width 28 height 28
click at [172, 491] on div "Menu Home ******* Create New Request Hidden pages PTO Sick Day - PTO WORK SCHED…" at bounding box center [148, 369] width 198 height 739
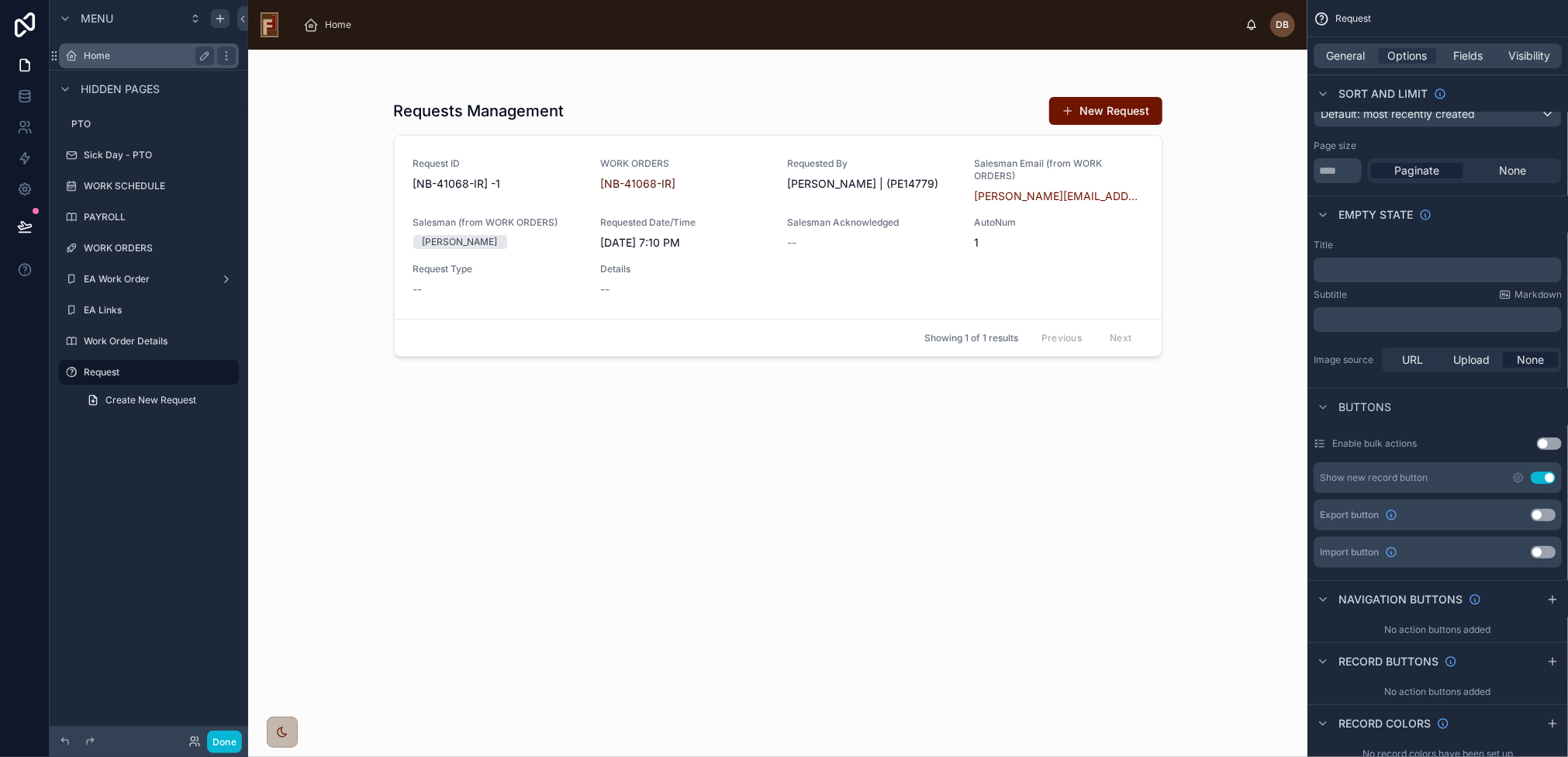
click at [100, 58] on label "Home" at bounding box center [146, 56] width 124 height 13
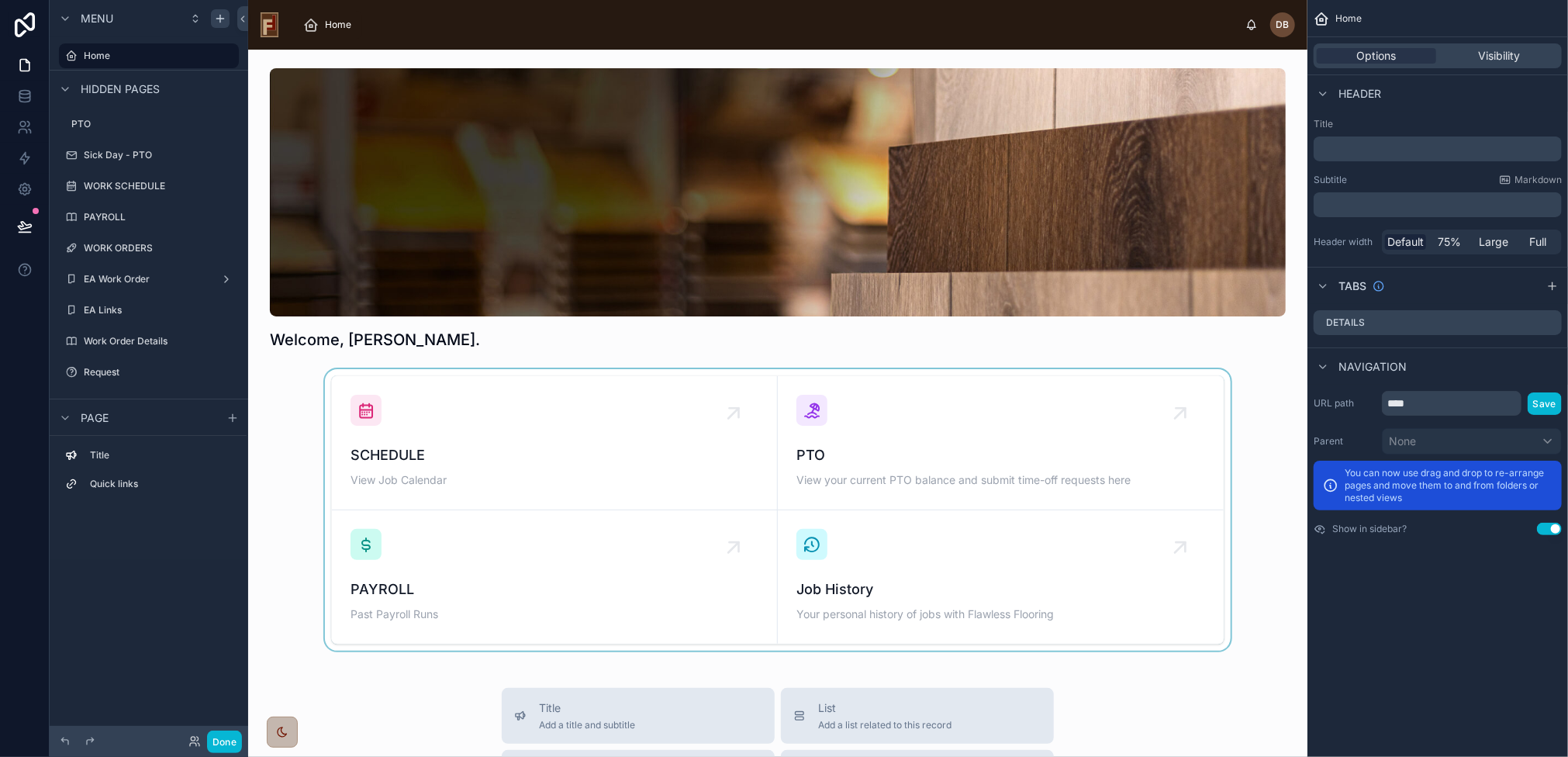
click at [533, 446] on div at bounding box center [777, 510] width 1035 height 281
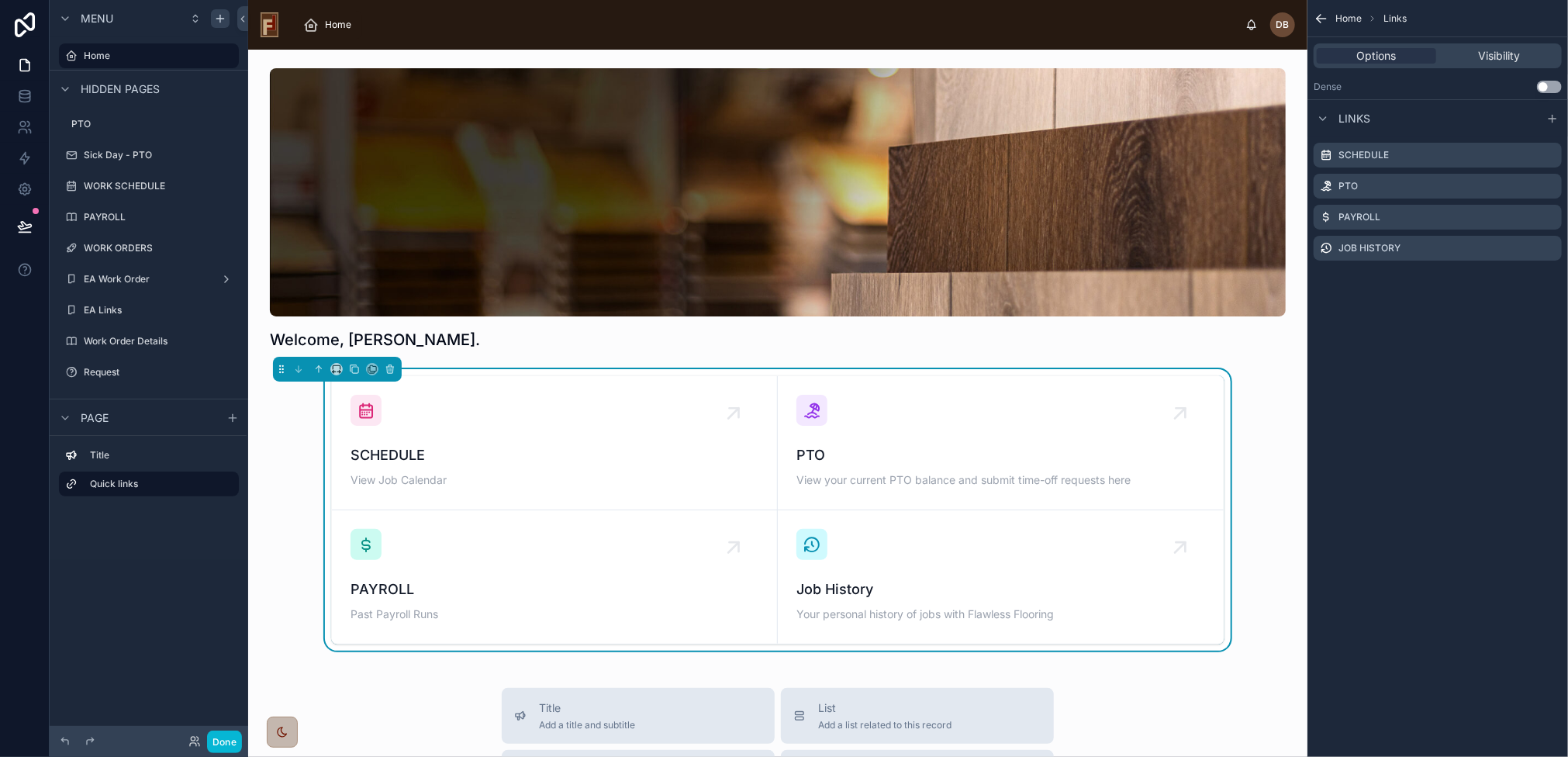
click at [518, 445] on span "SCHEDULE" at bounding box center [554, 456] width 408 height 22
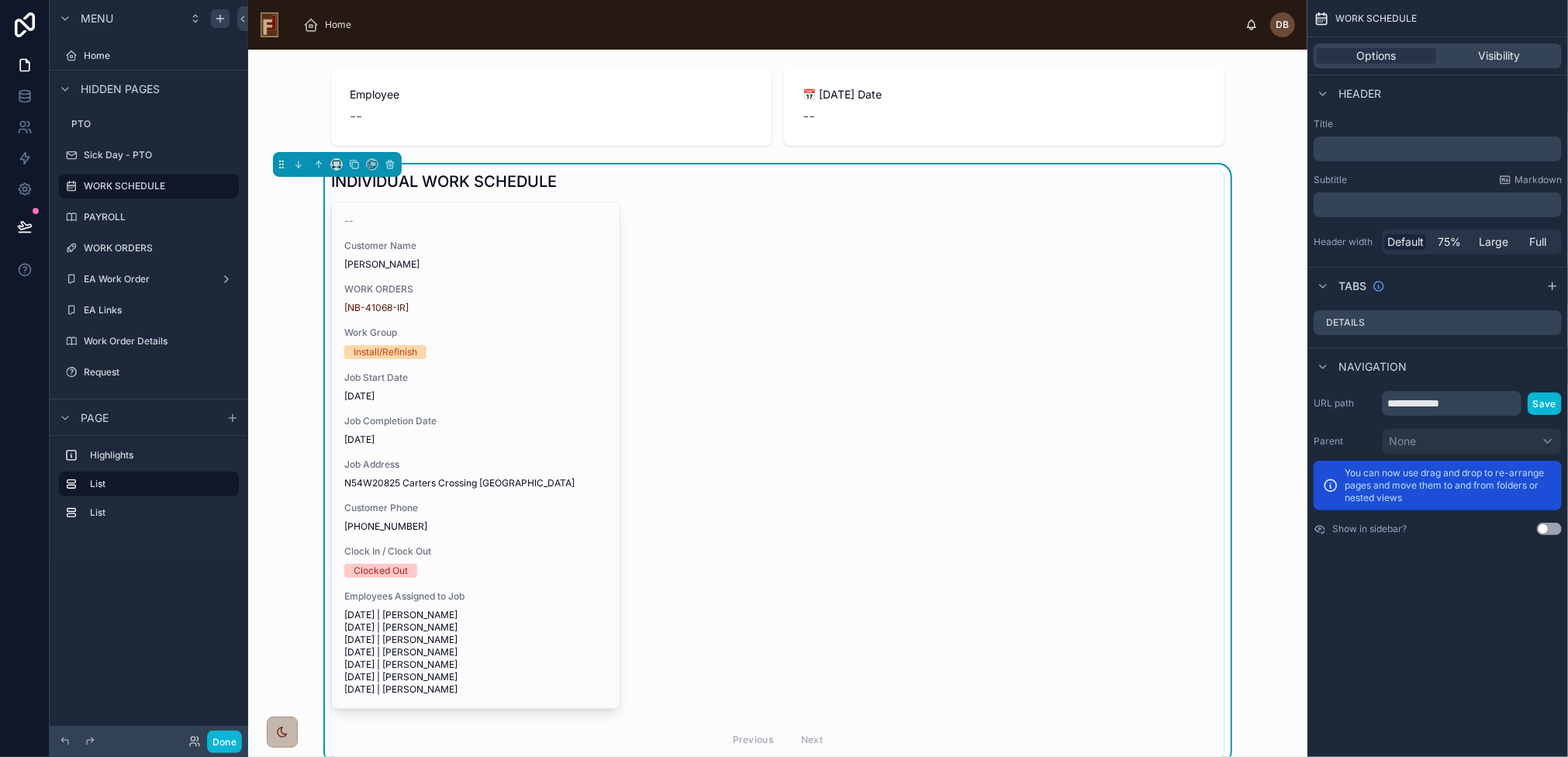
scroll to position [170, 0]
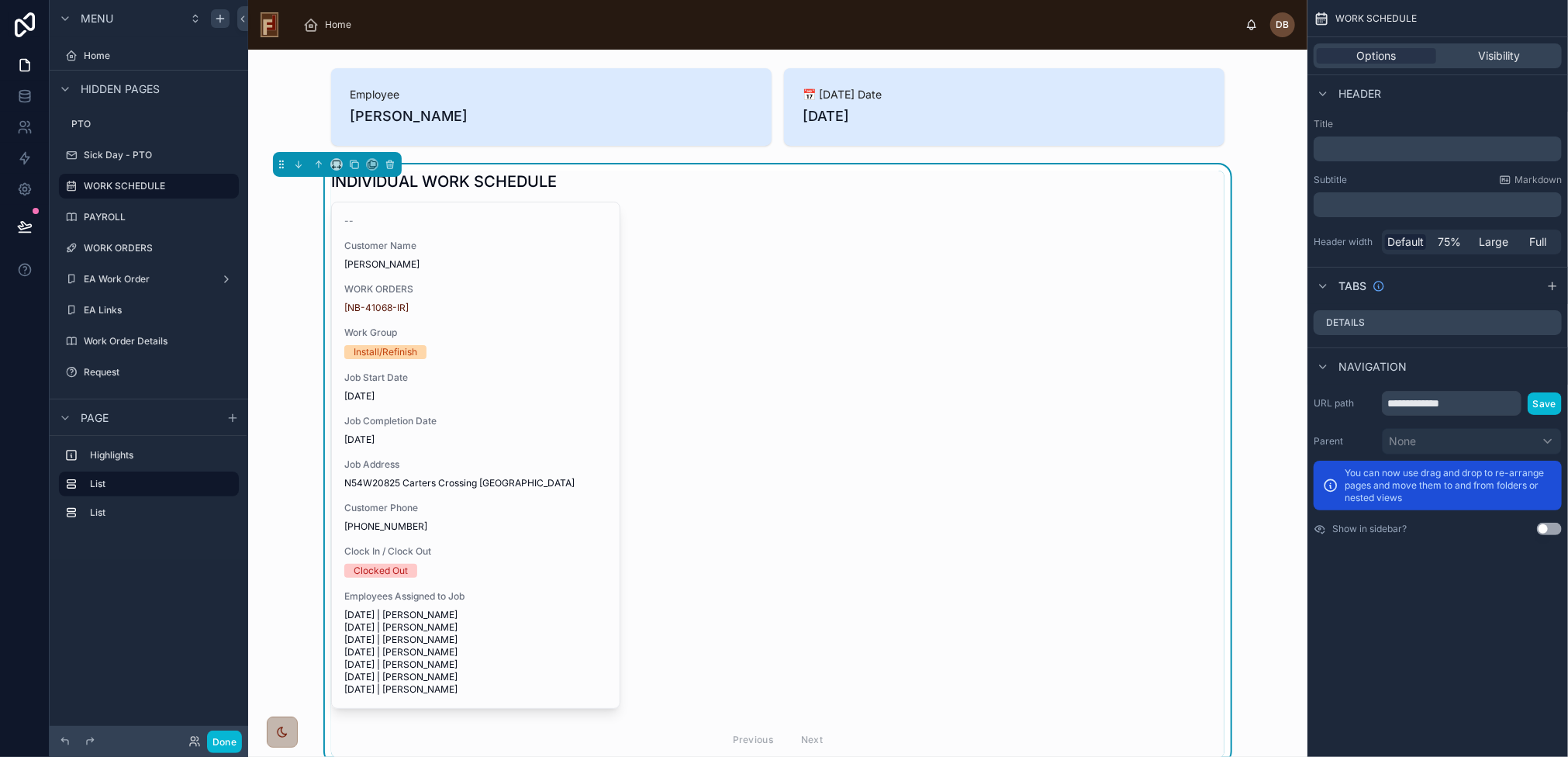
click at [518, 445] on span "8/29/2025" at bounding box center [476, 440] width 263 height 13
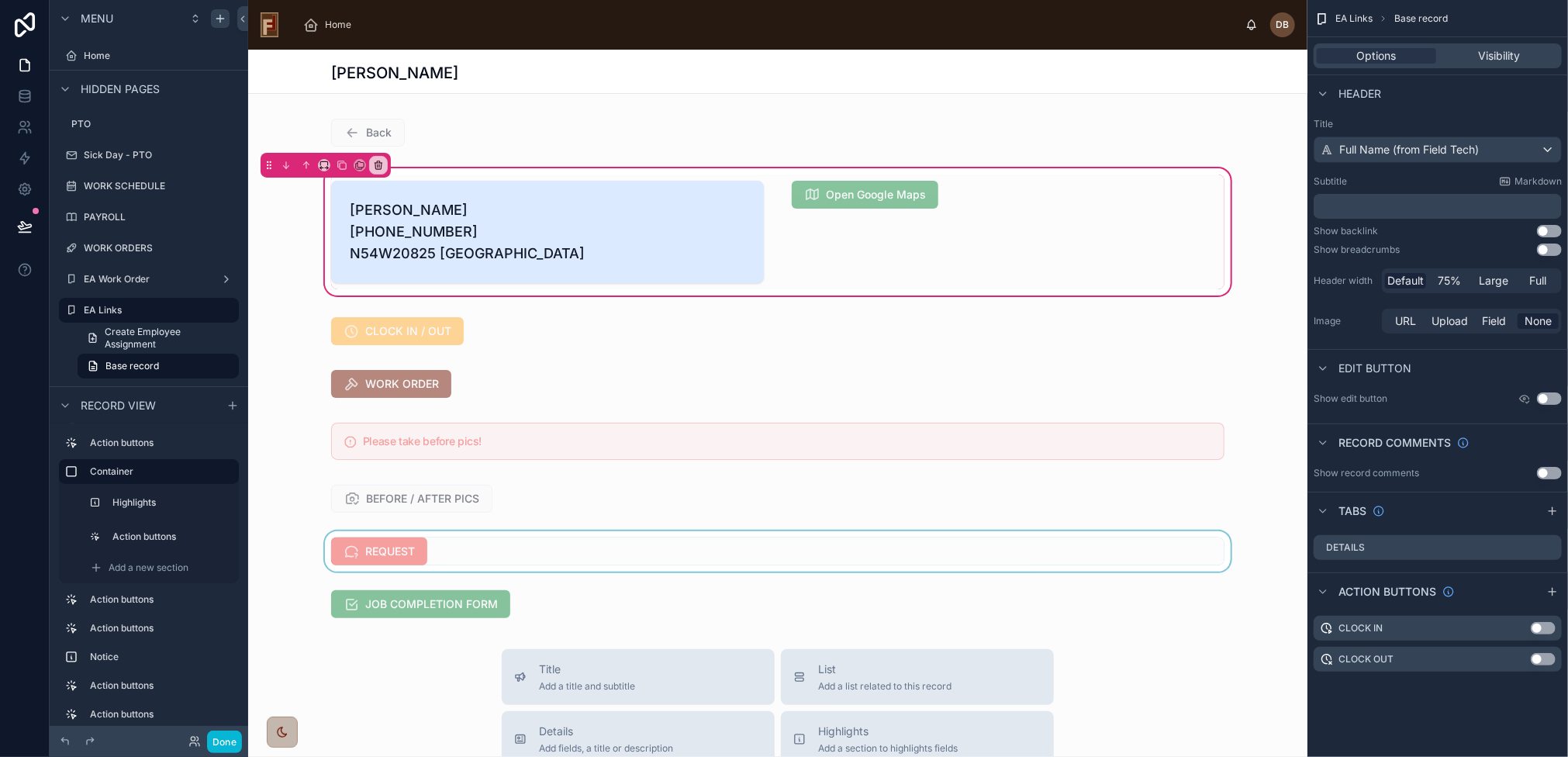
click at [473, 572] on div at bounding box center [778, 552] width 1059 height 40
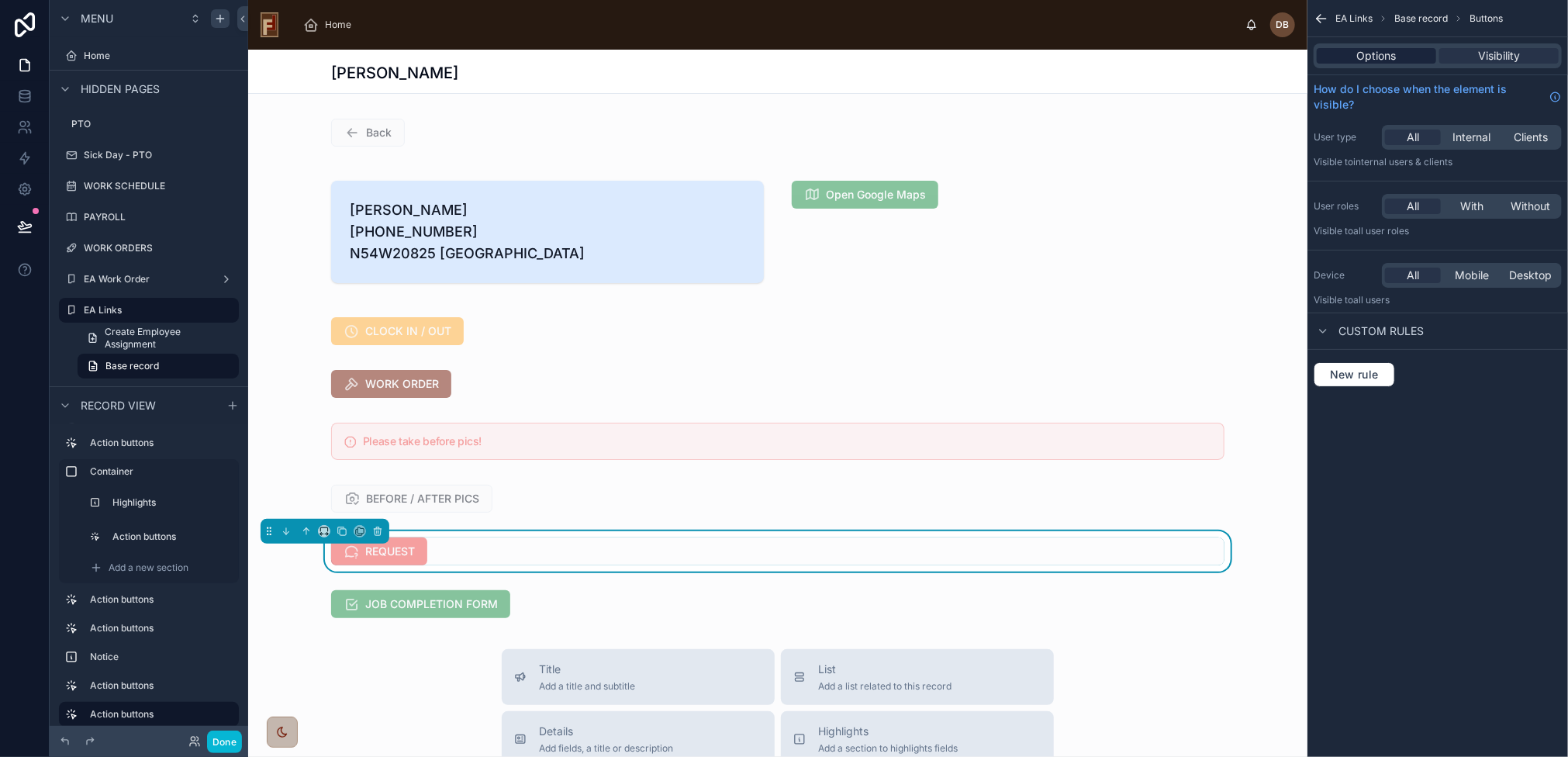
click at [1399, 55] on div "Options" at bounding box center [1376, 56] width 120 height 16
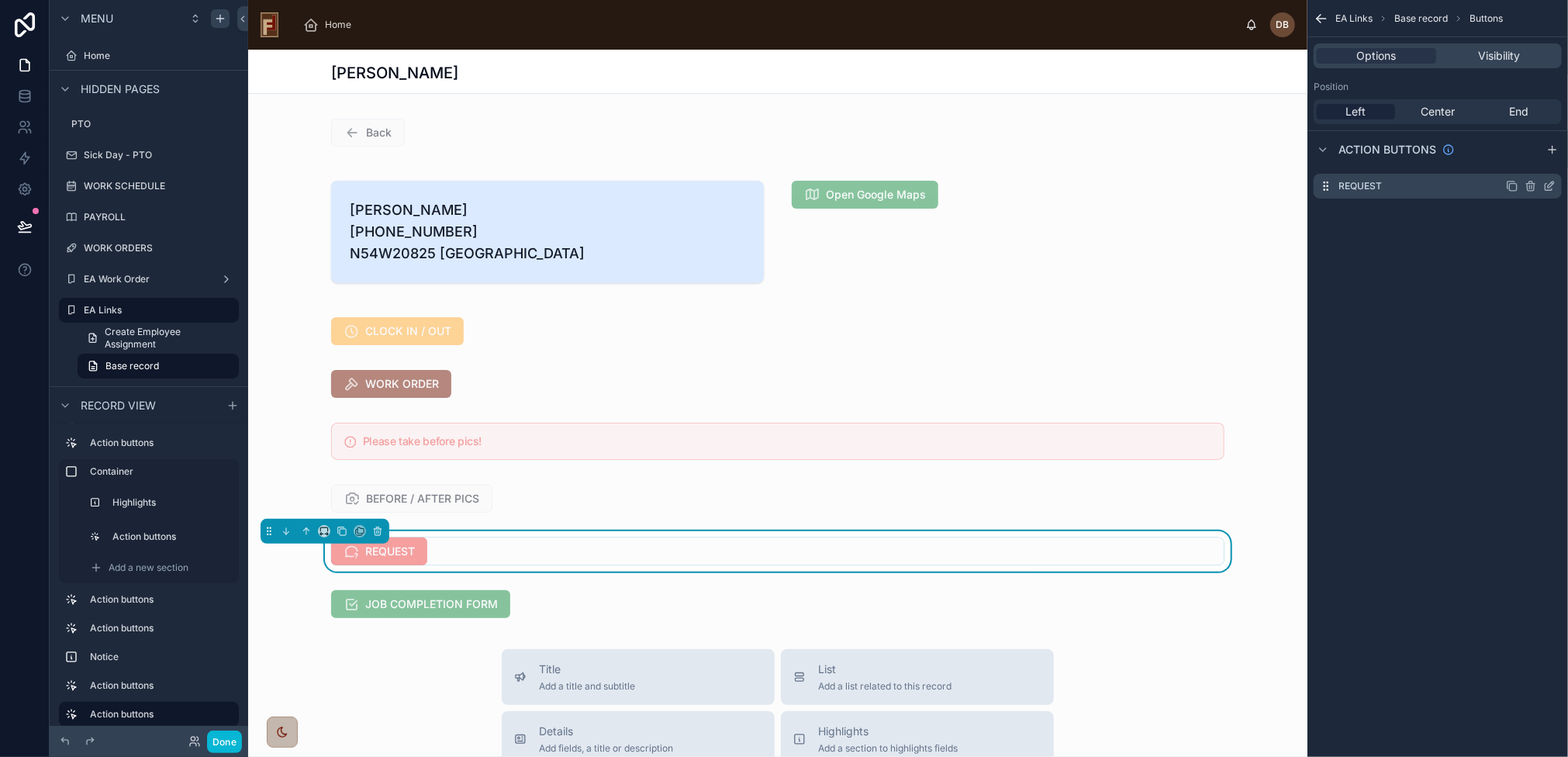
click at [1550, 185] on icon "scrollable content" at bounding box center [1550, 186] width 13 height 13
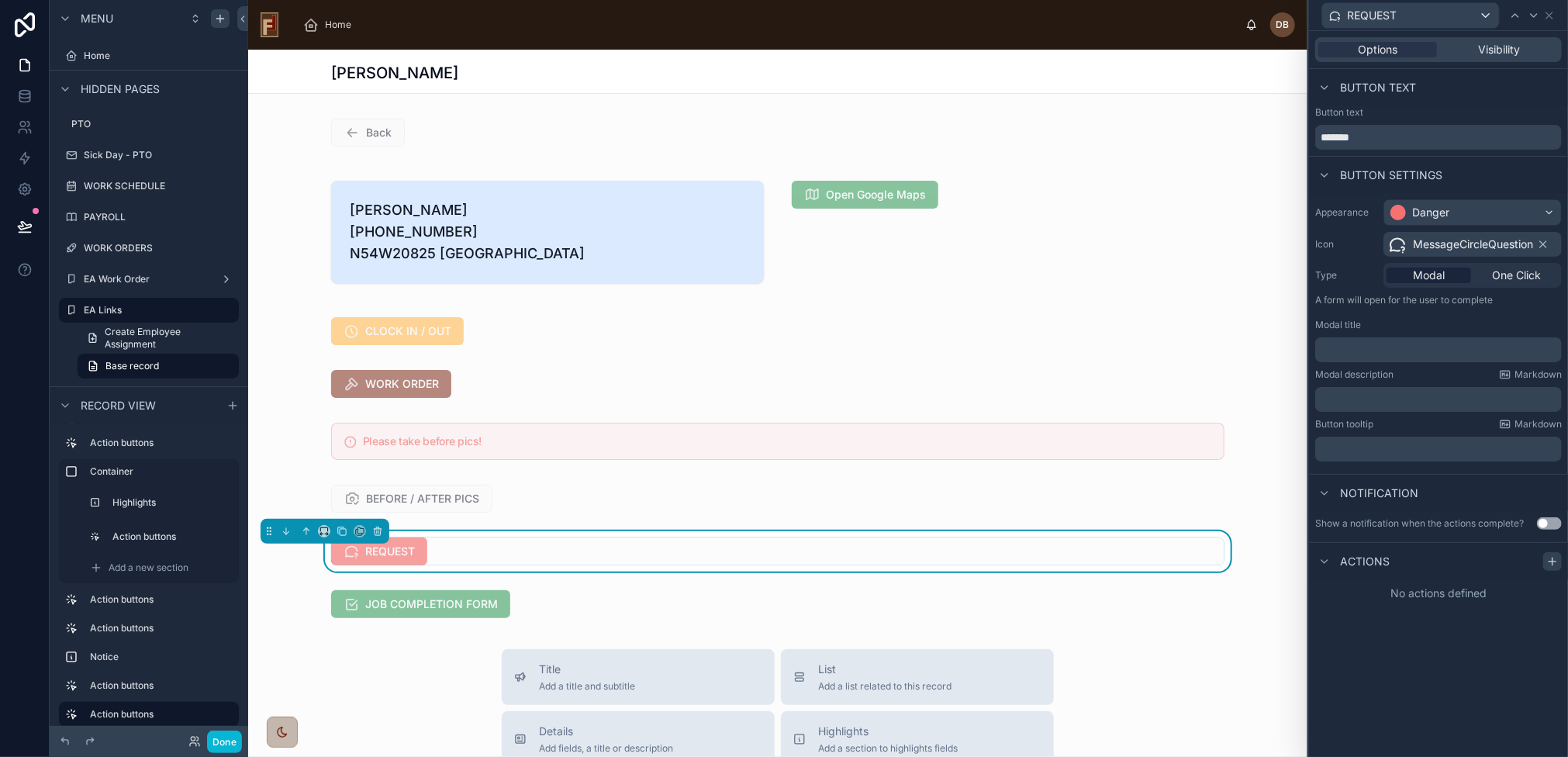
click at [1551, 563] on icon at bounding box center [1553, 562] width 13 height 13
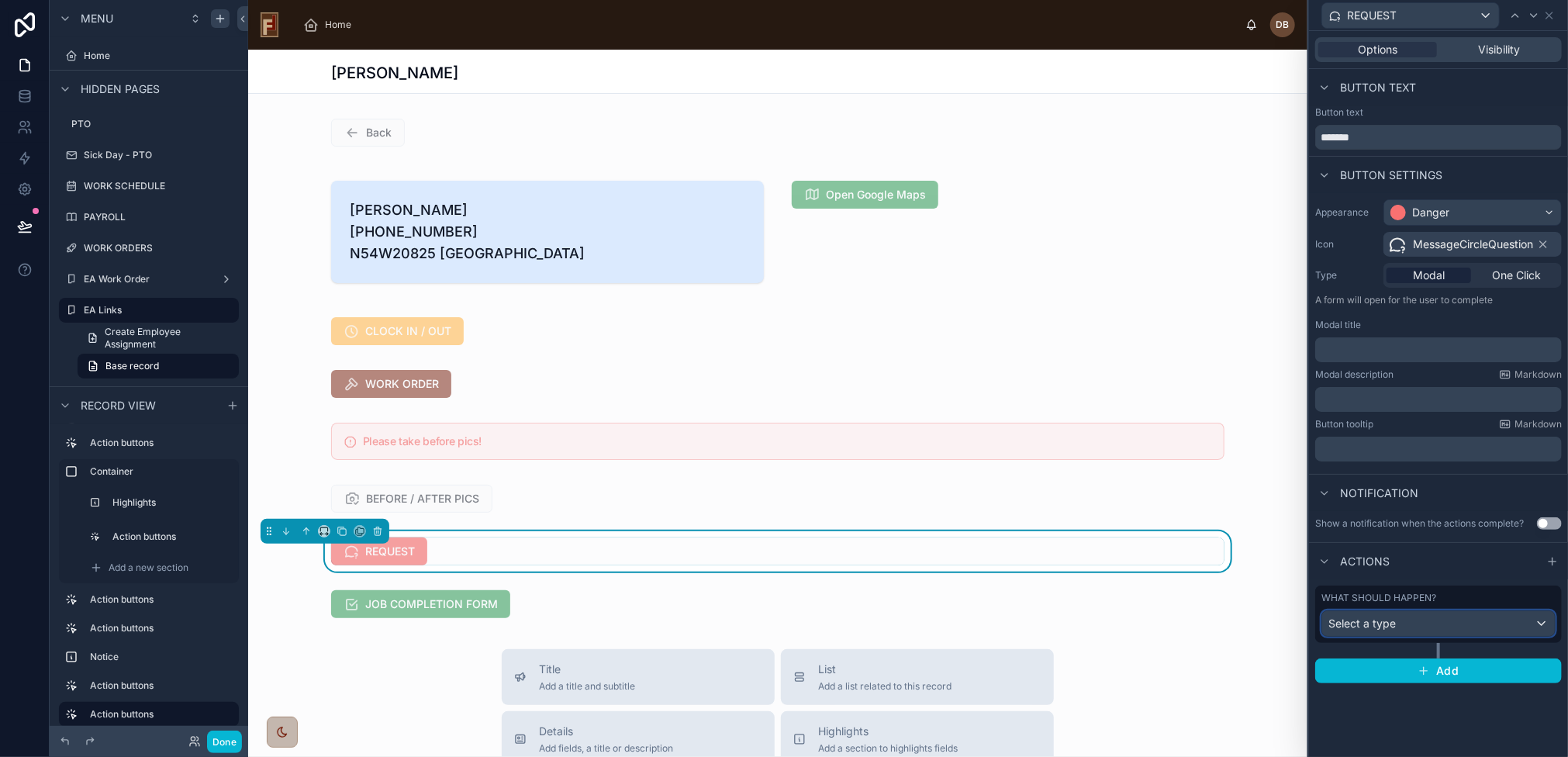
click at [1417, 626] on div "Select a type" at bounding box center [1438, 623] width 233 height 25
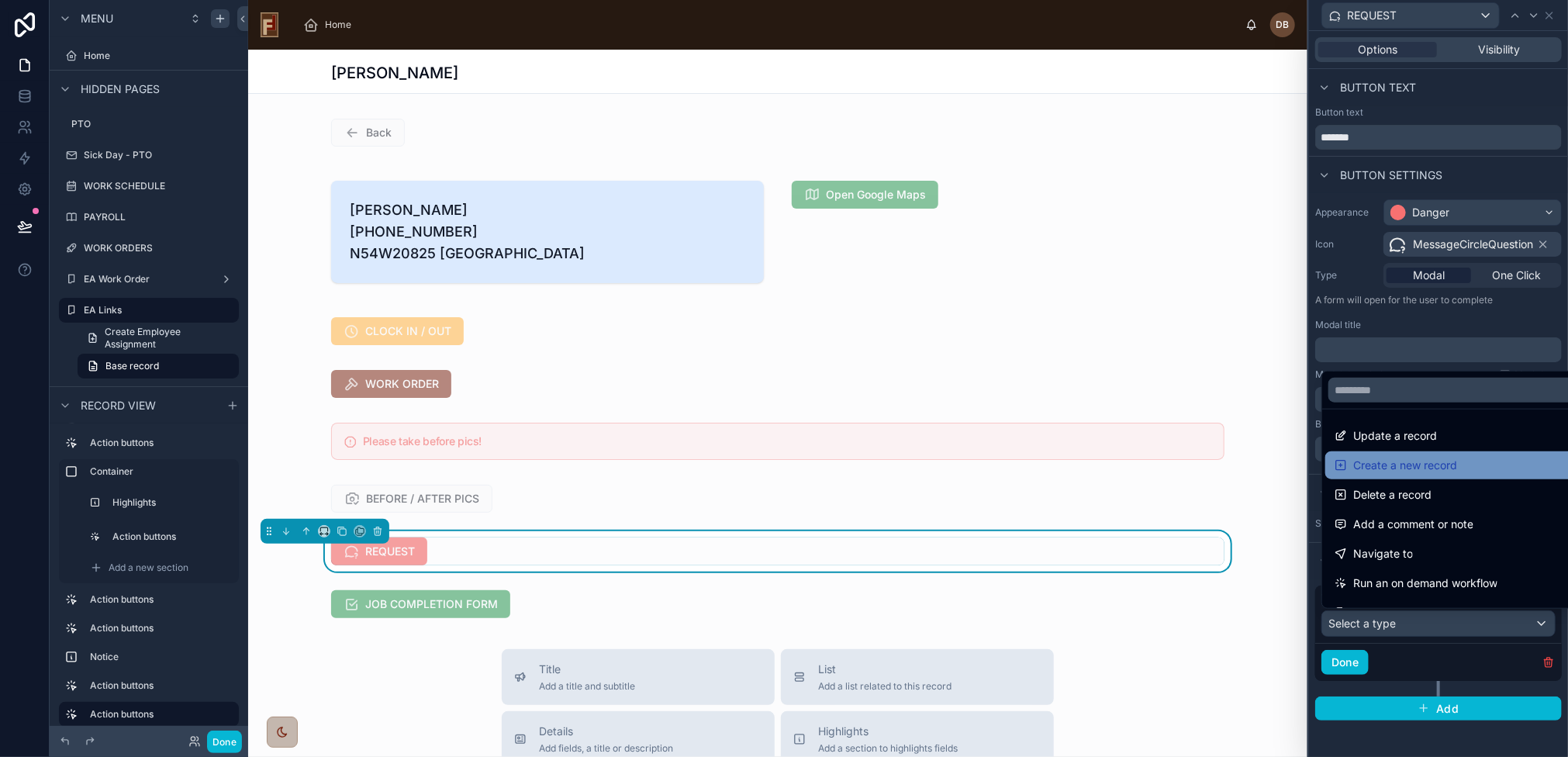
click at [1458, 469] on div "Create a new record" at bounding box center [1458, 465] width 245 height 18
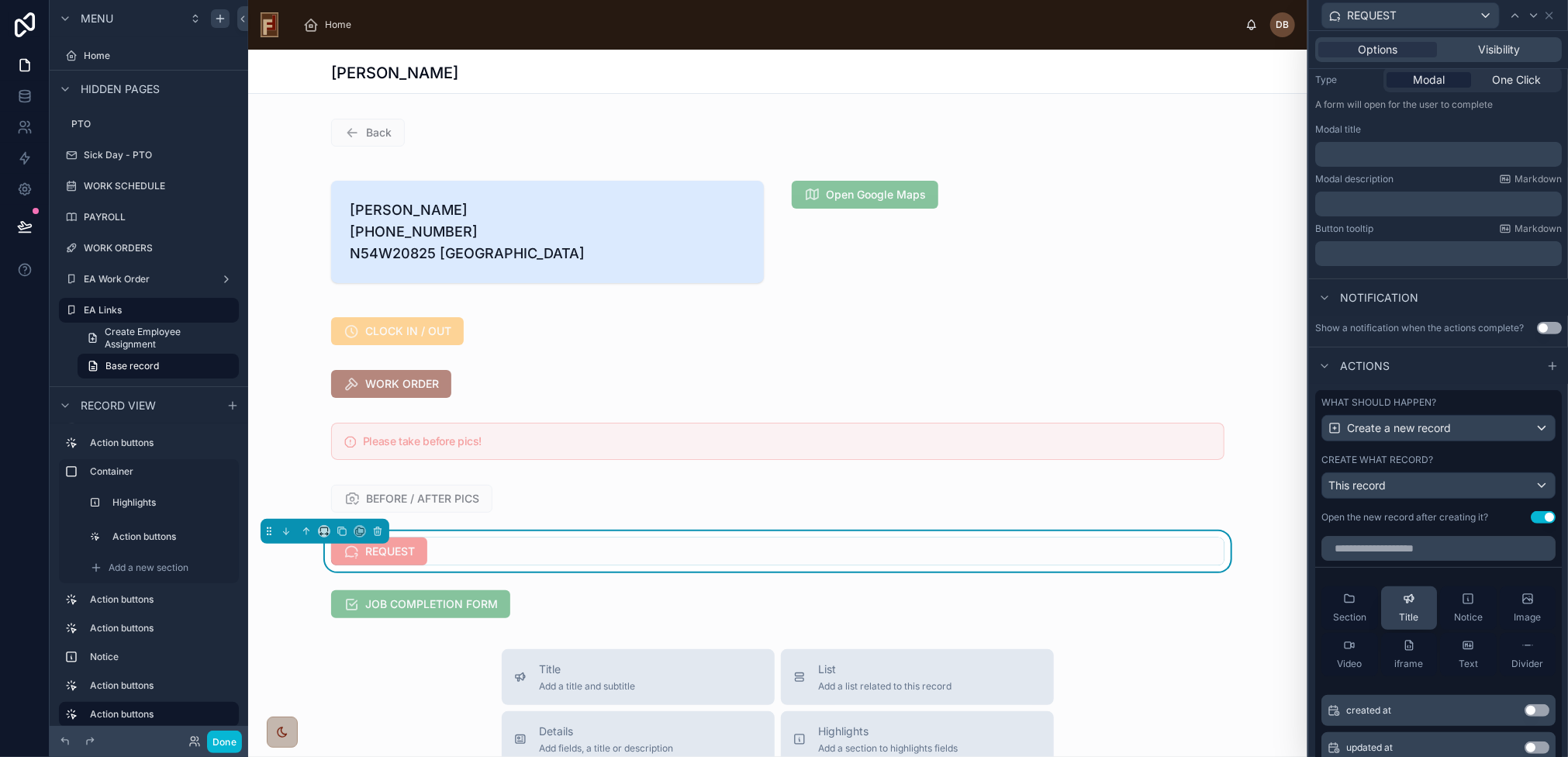
scroll to position [233, 0]
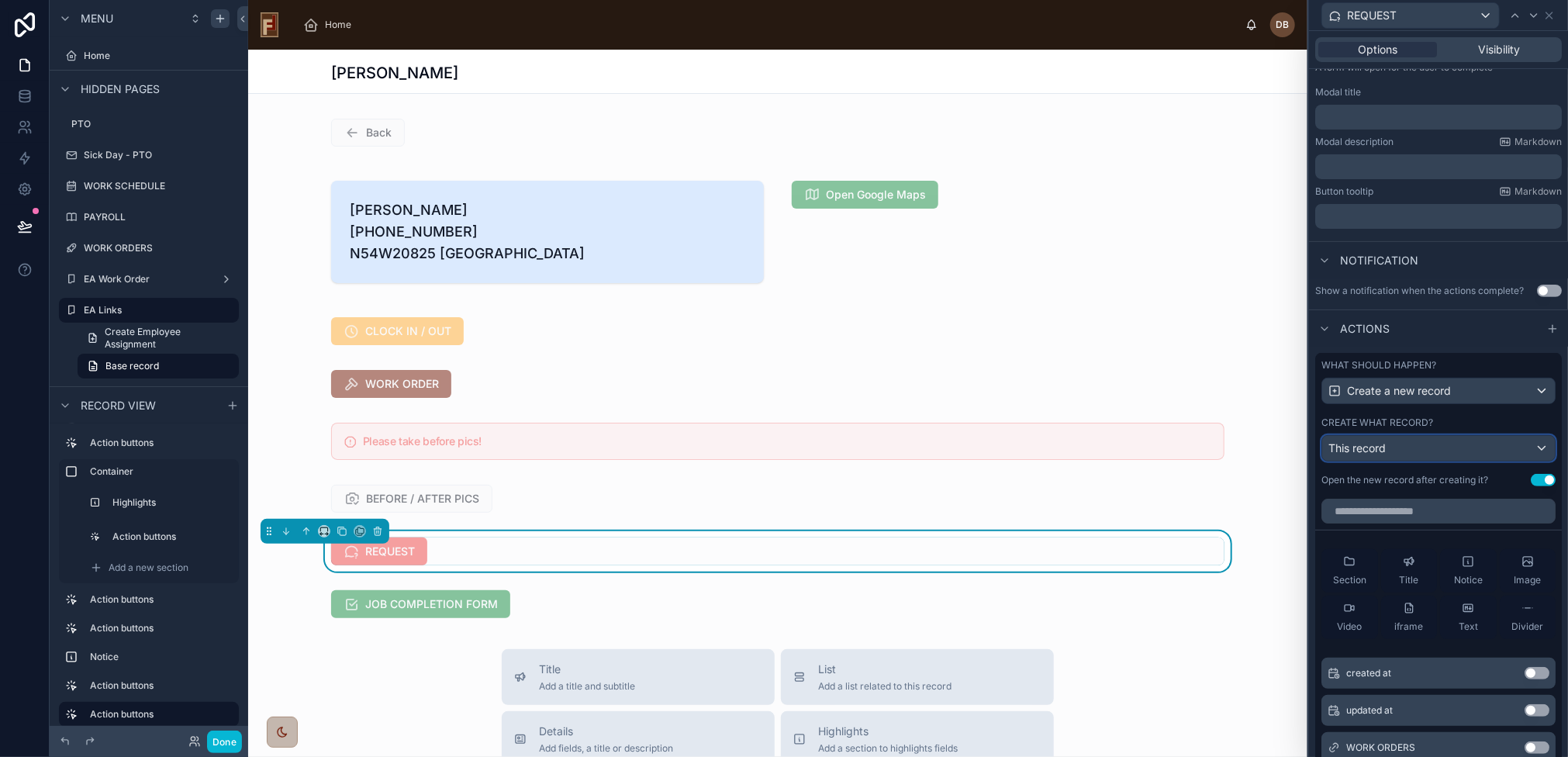
click at [1383, 446] on span "This record" at bounding box center [1357, 447] width 58 height 13
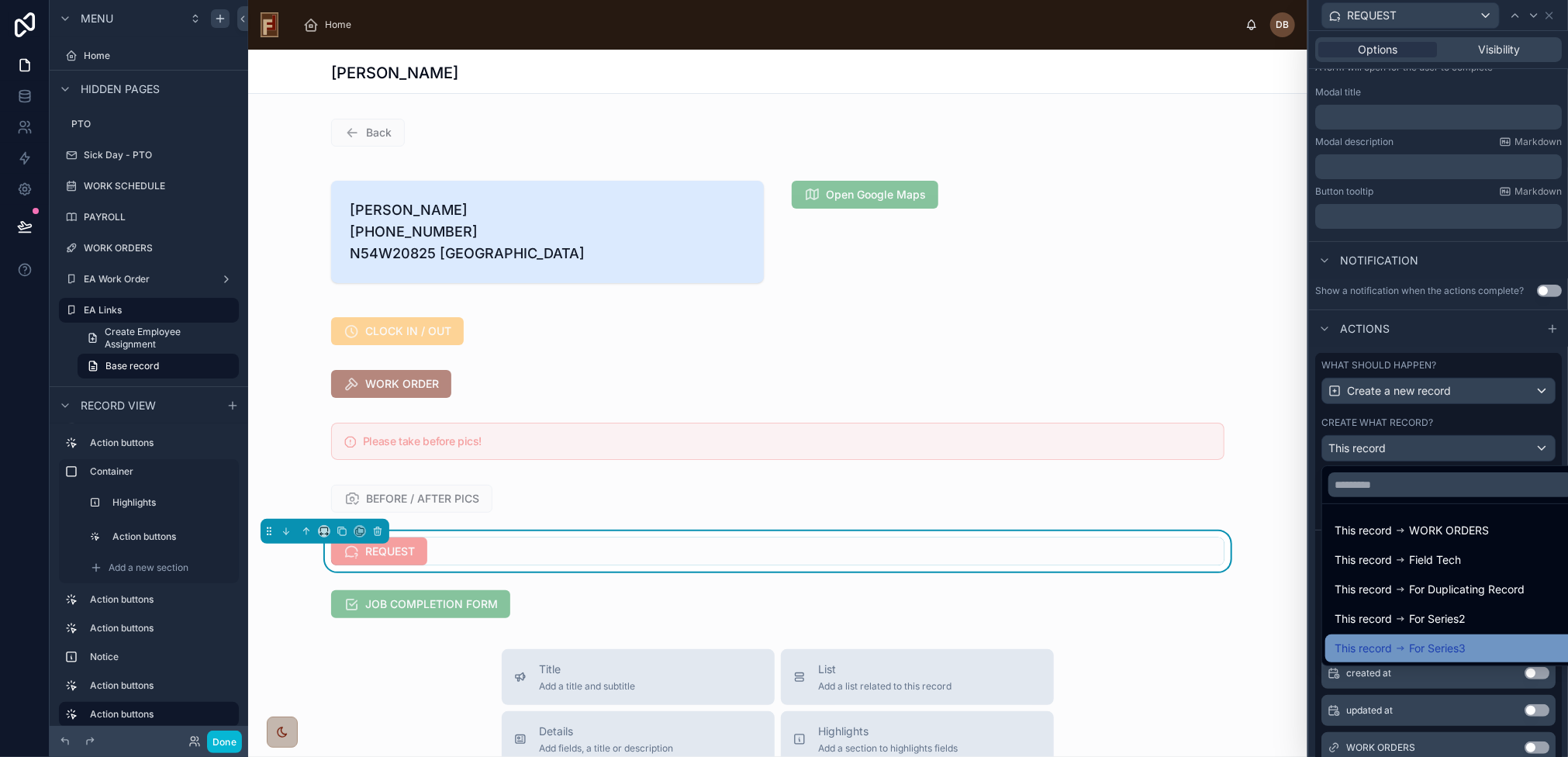
click at [1403, 644] on icon at bounding box center [1401, 648] width 11 height 11
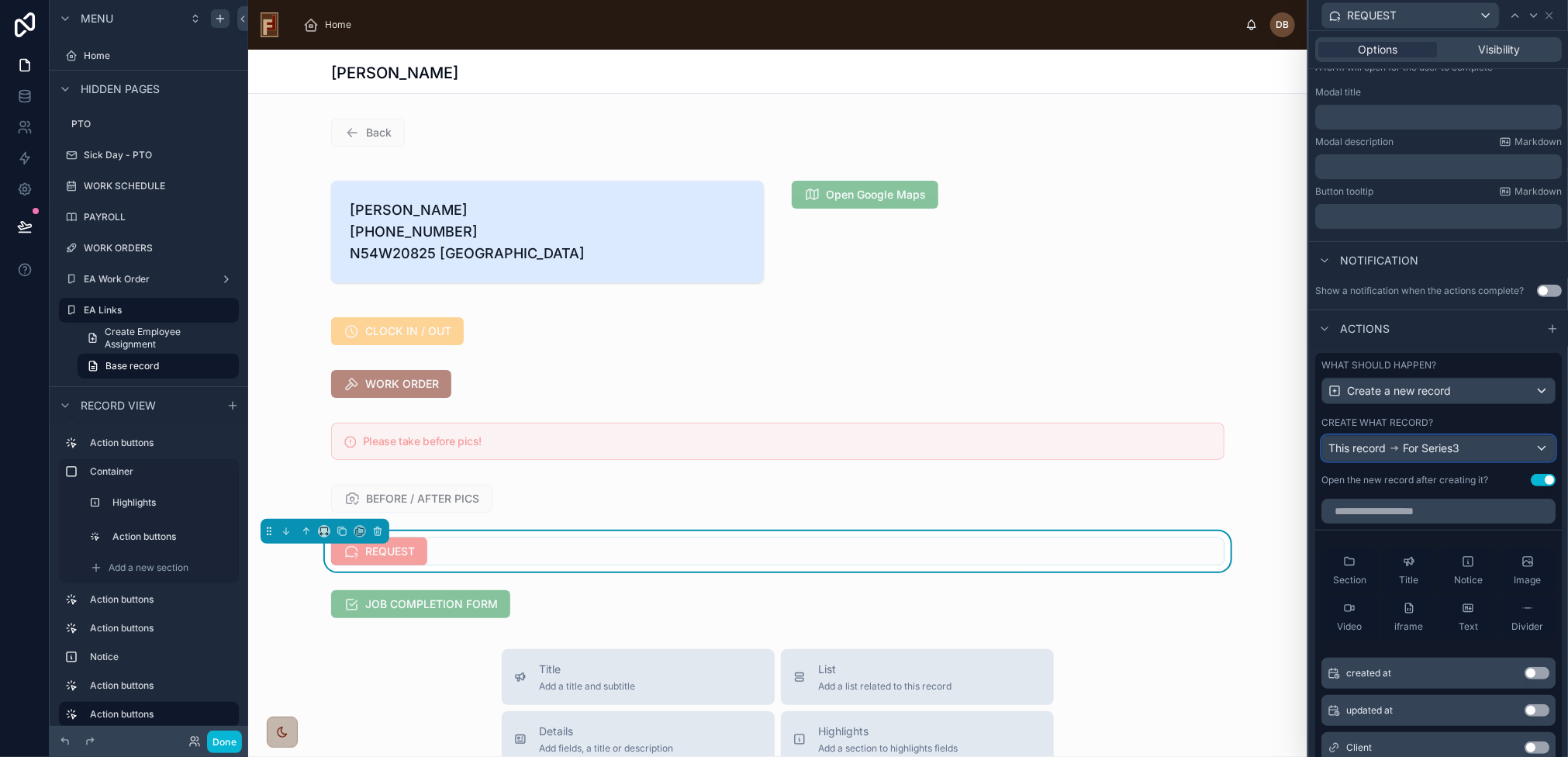
click at [1446, 450] on span "For Series3" at bounding box center [1431, 447] width 57 height 16
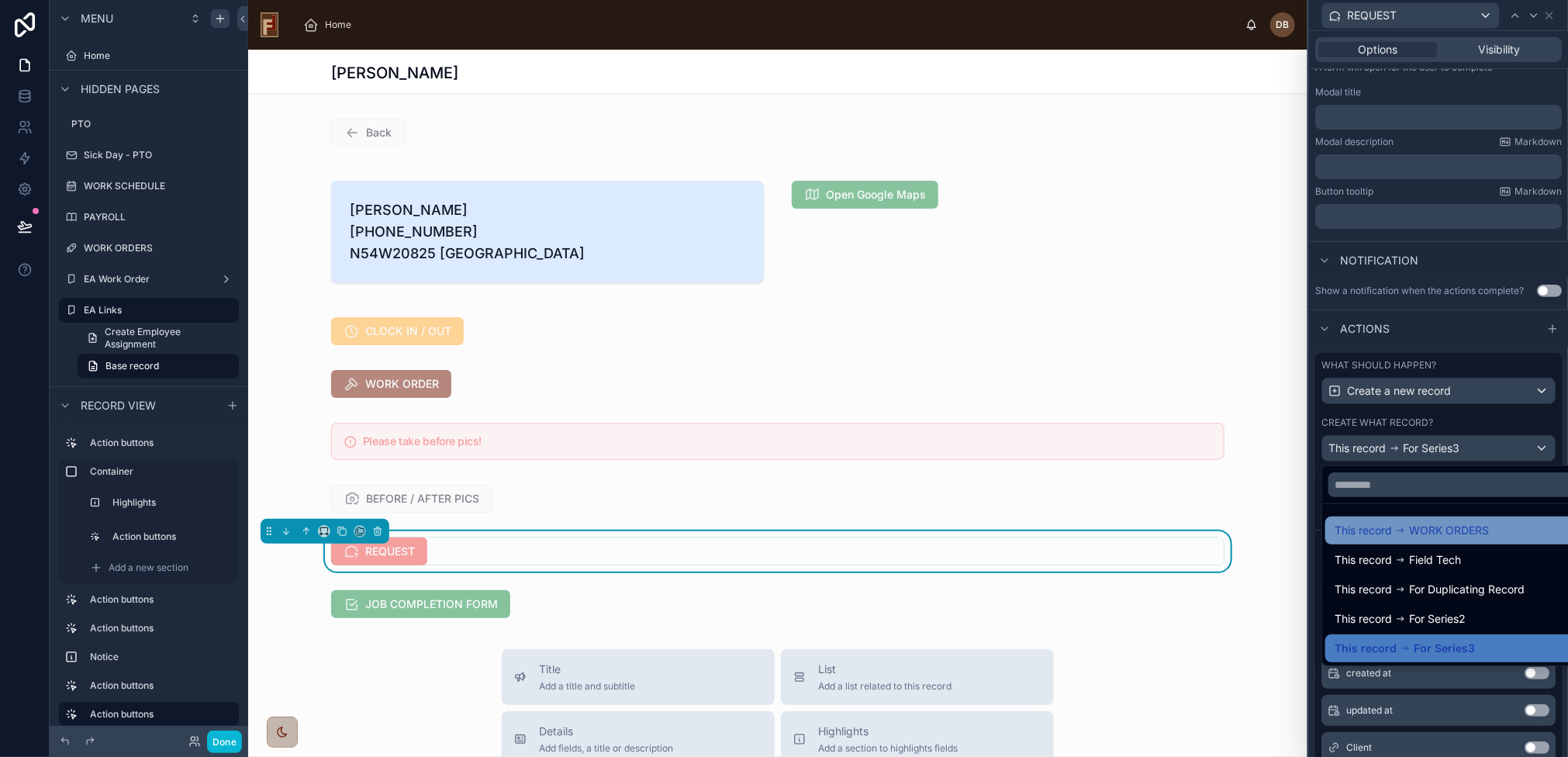
click at [1467, 528] on span "WORK ORDERS" at bounding box center [1448, 531] width 79 height 18
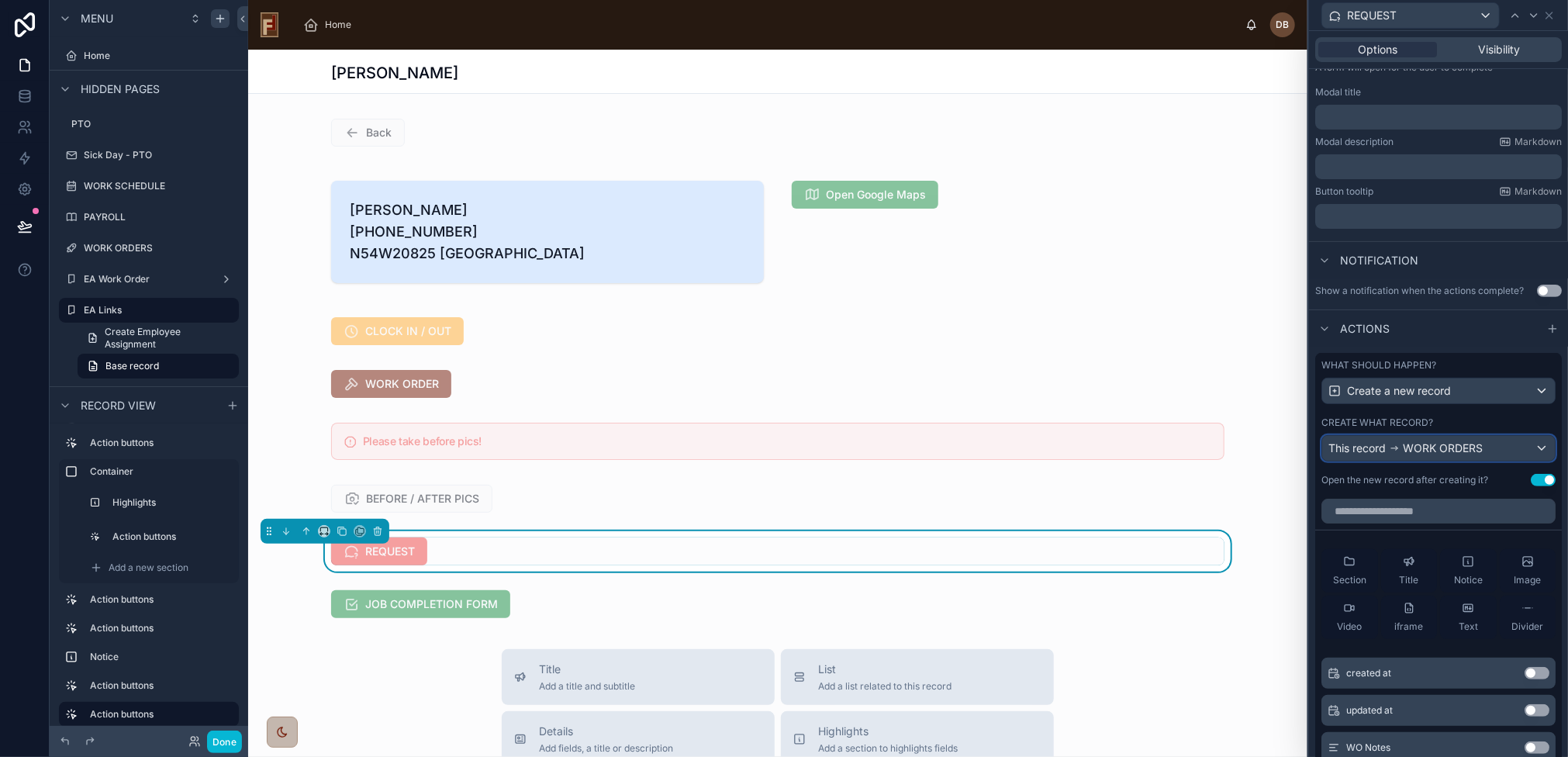
click at [1481, 444] on span "WORK ORDERS" at bounding box center [1442, 447] width 79 height 16
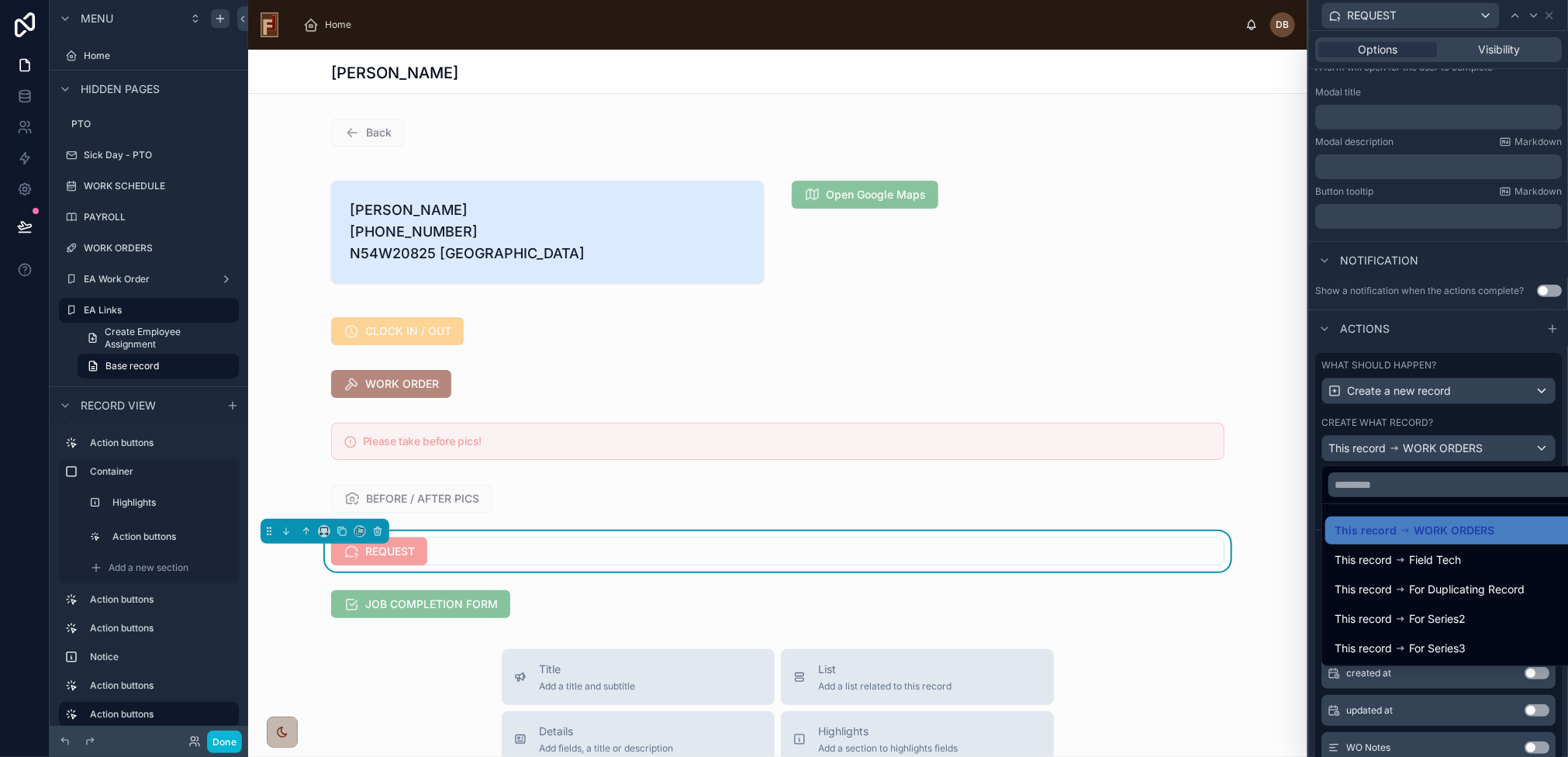
click at [1417, 448] on div at bounding box center [1439, 378] width 259 height 757
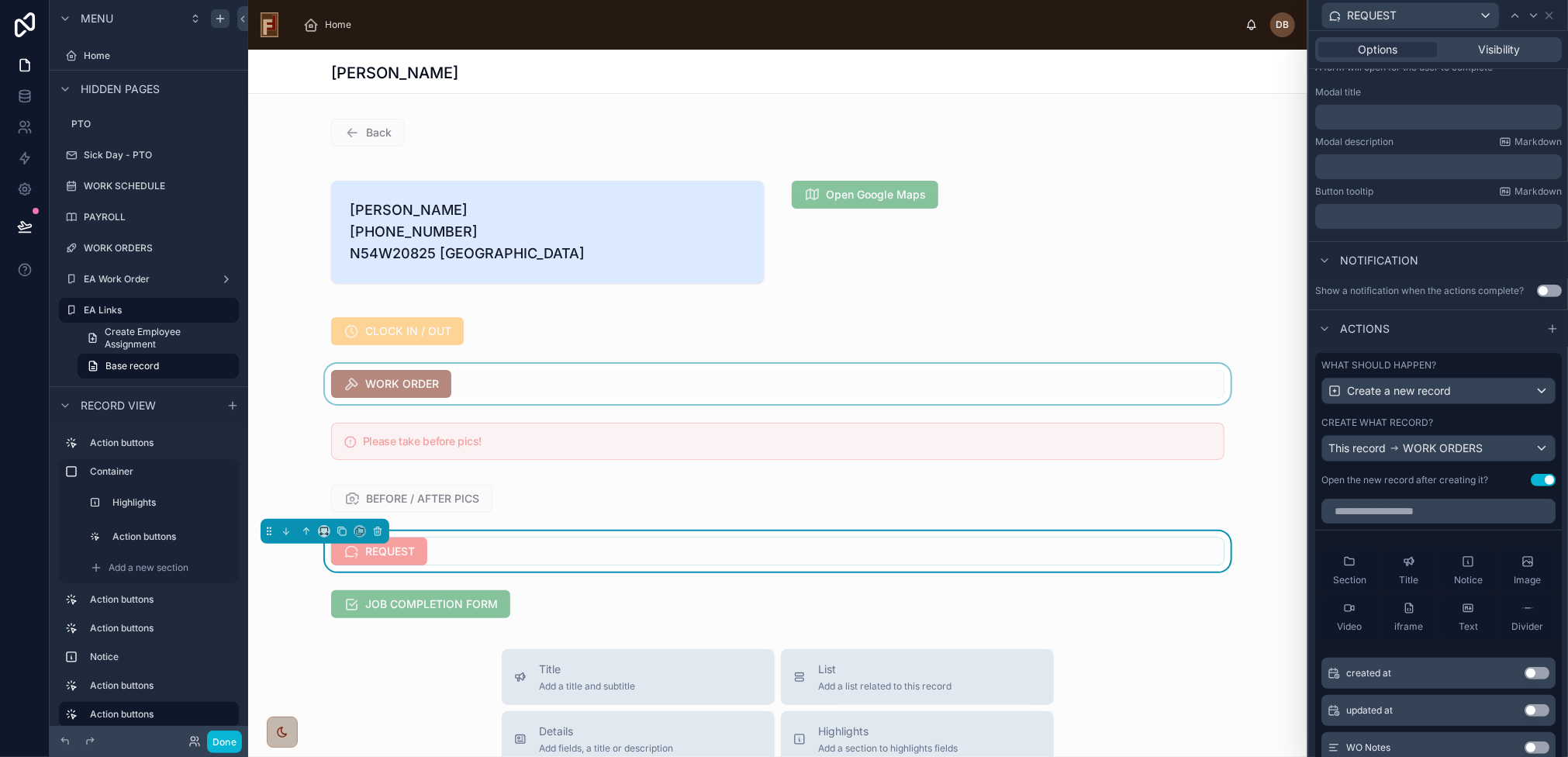
click at [489, 405] on div at bounding box center [778, 384] width 1059 height 40
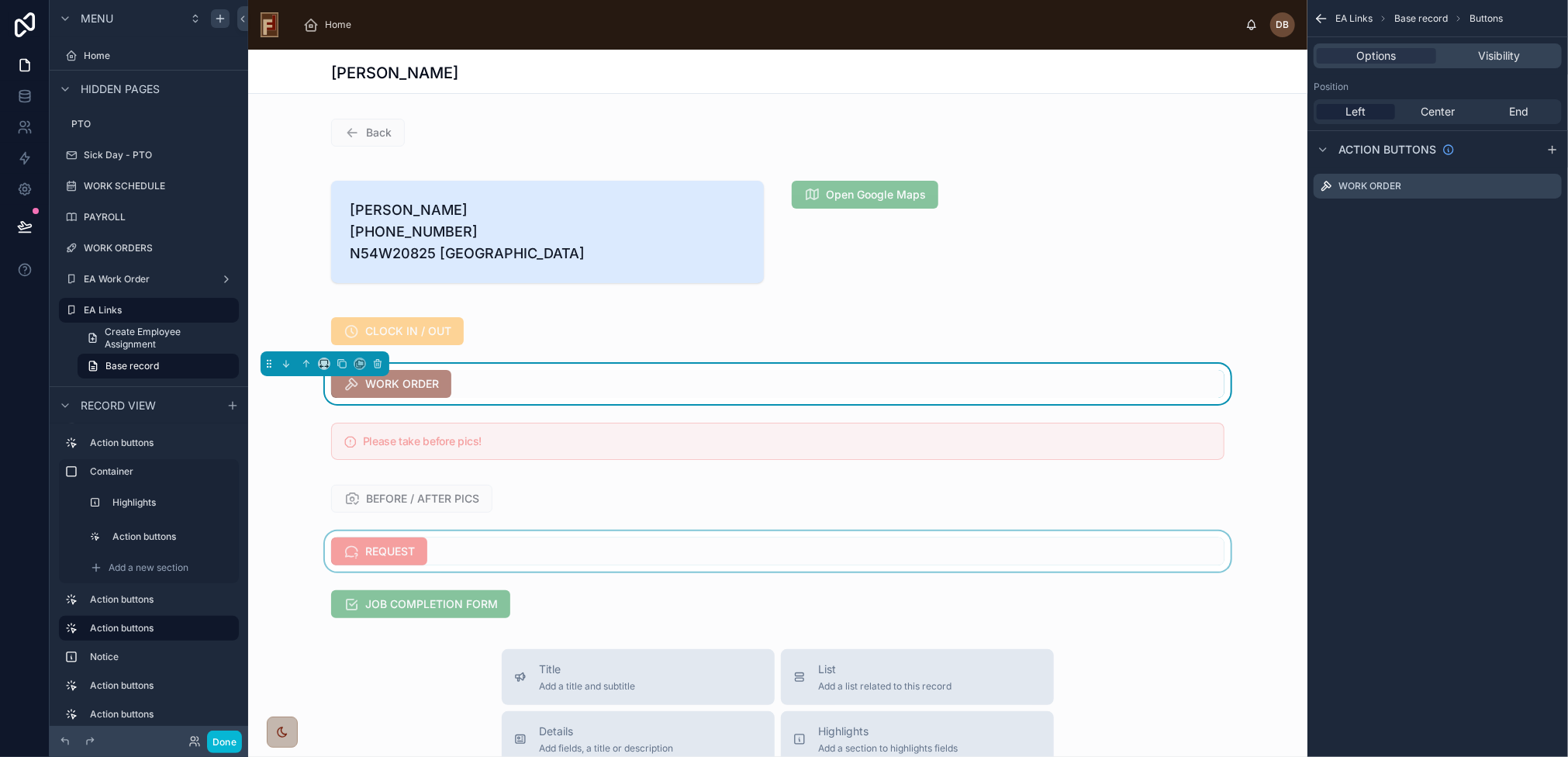
click at [499, 572] on div at bounding box center [778, 552] width 1059 height 40
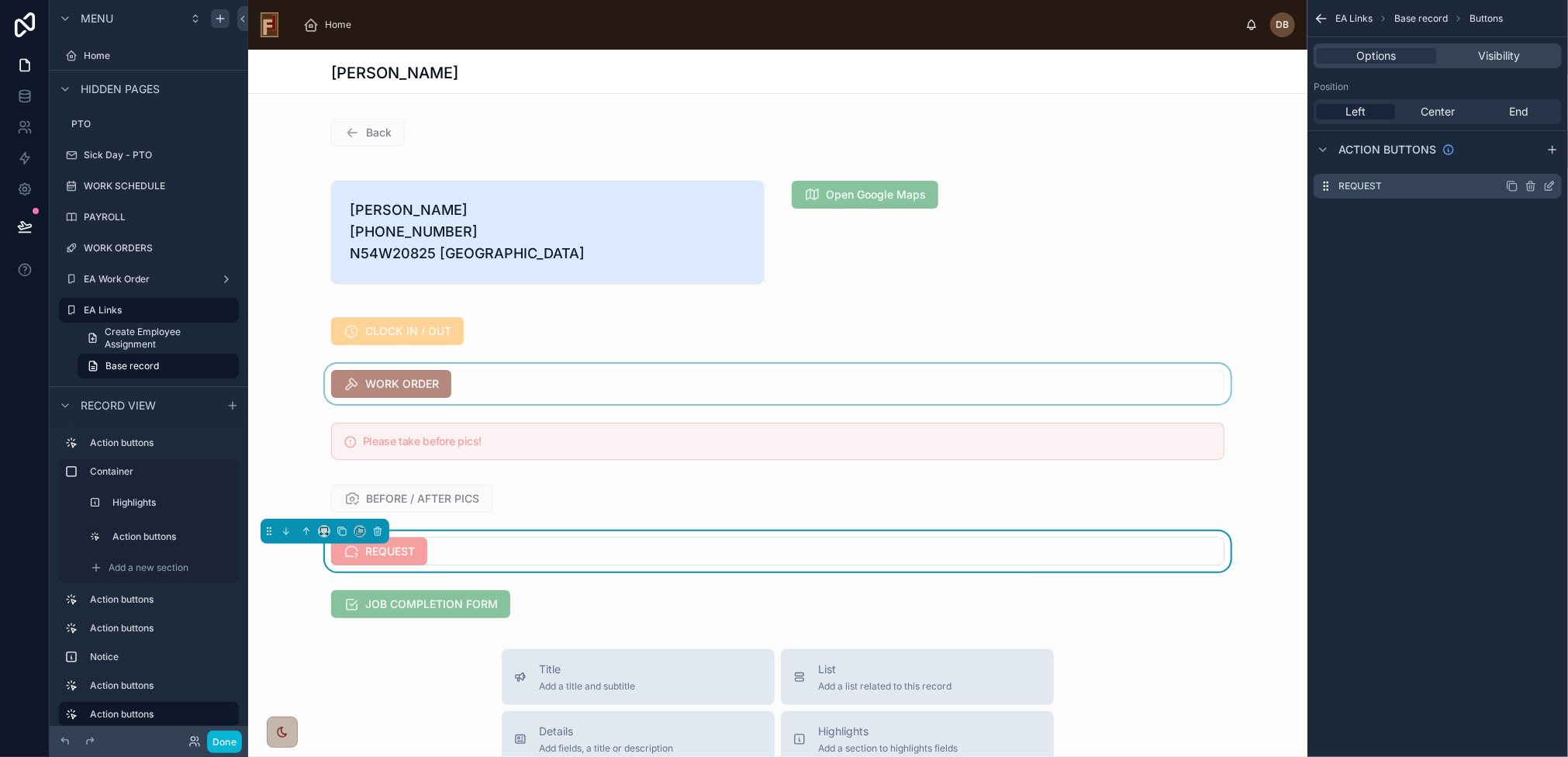
click at [1549, 187] on icon "scrollable content" at bounding box center [1551, 184] width 6 height 6
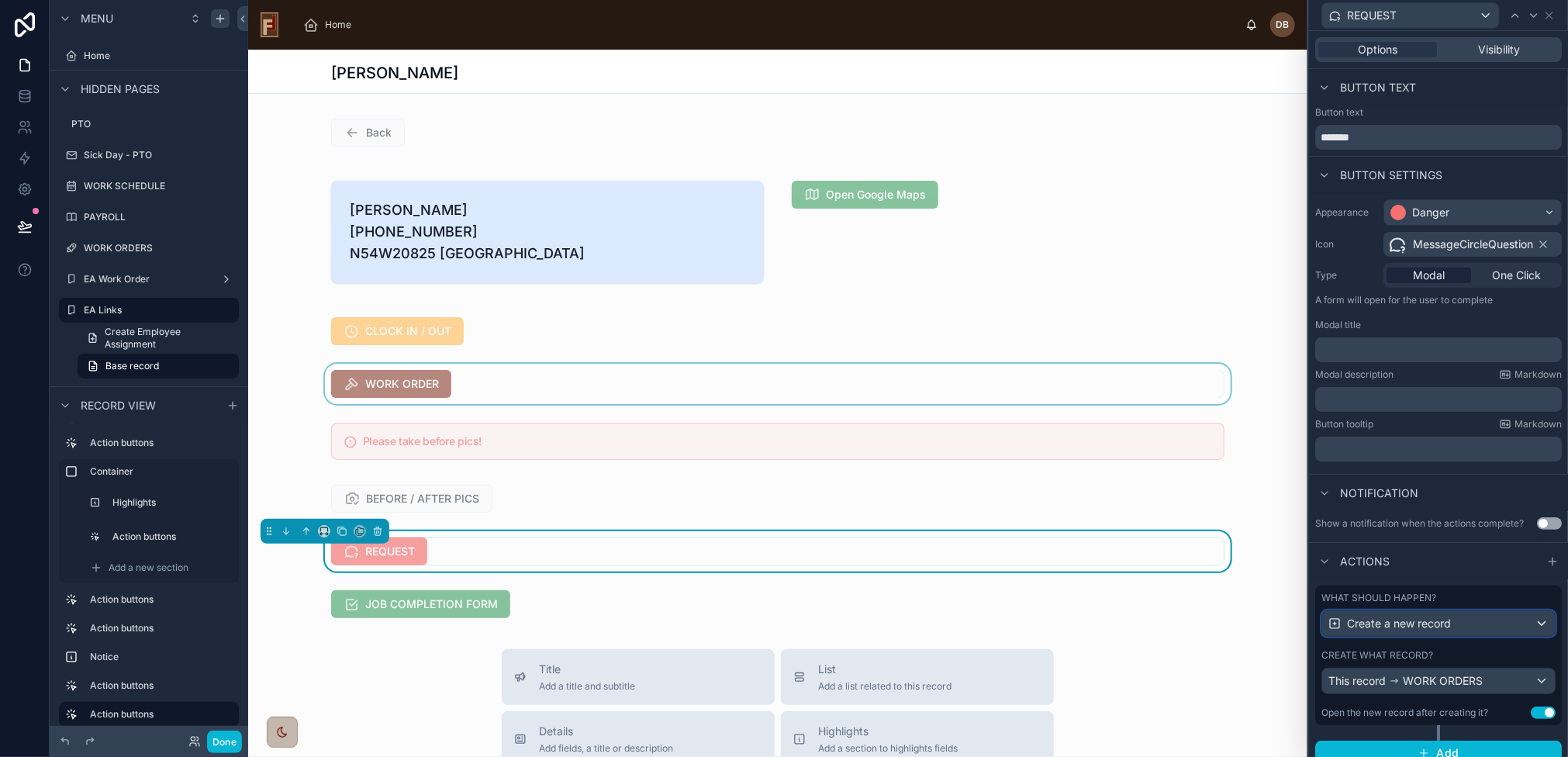
click at [1394, 628] on span "Create a new record" at bounding box center [1399, 623] width 104 height 16
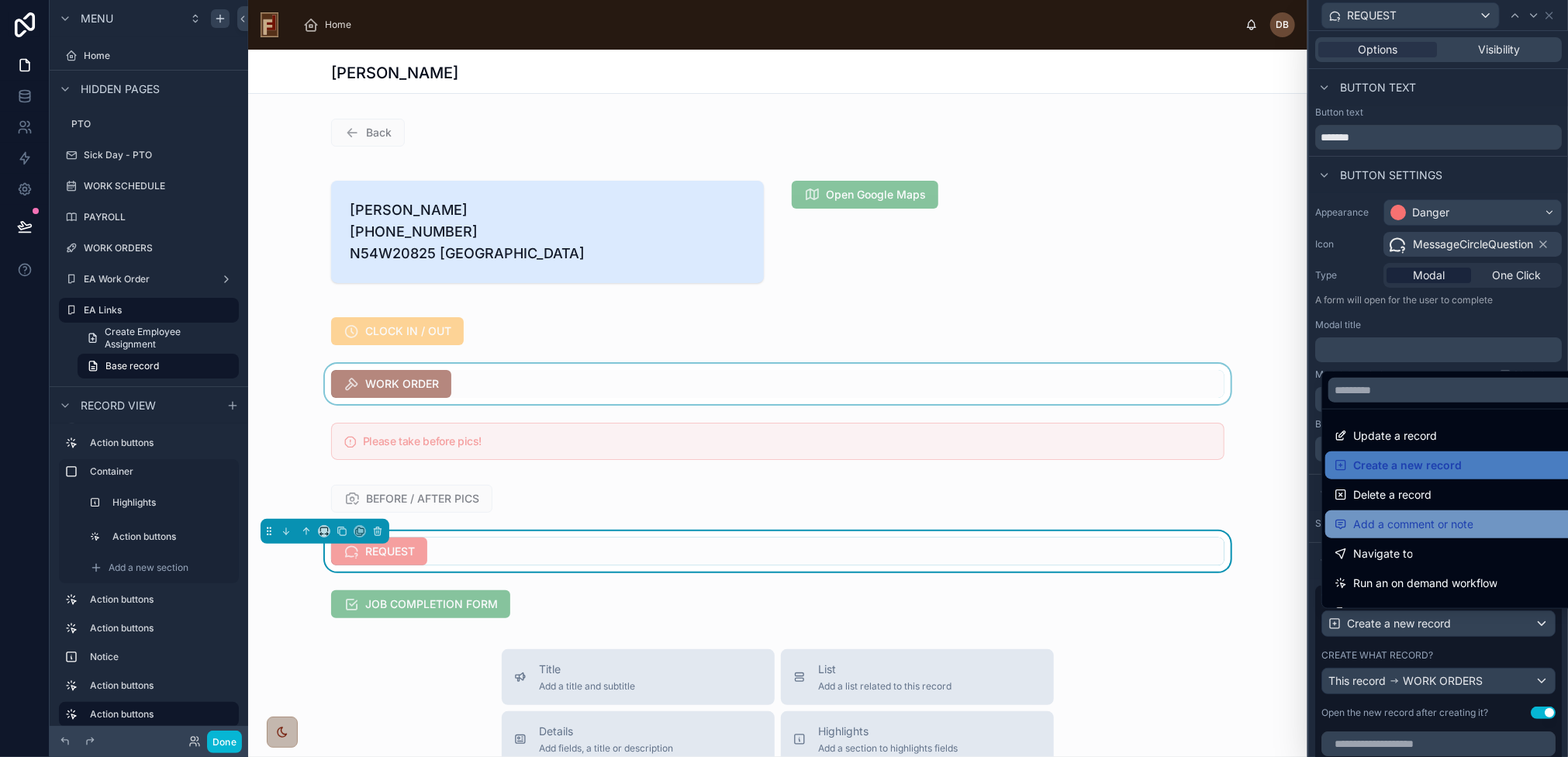
click at [1500, 538] on div "Add a comment or note" at bounding box center [1451, 524] width 251 height 28
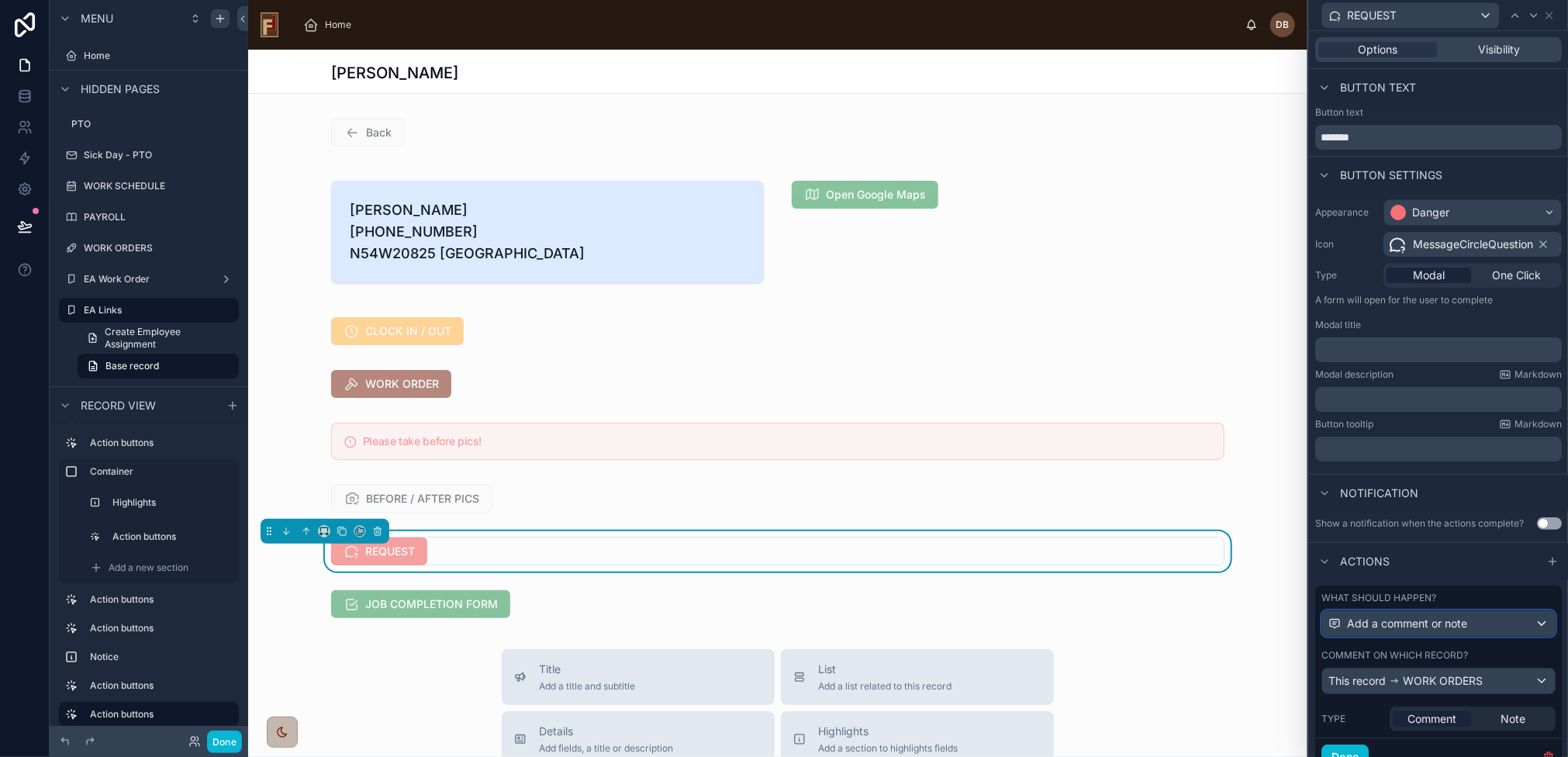
click at [1419, 626] on span "Add a comment or note" at bounding box center [1407, 623] width 121 height 16
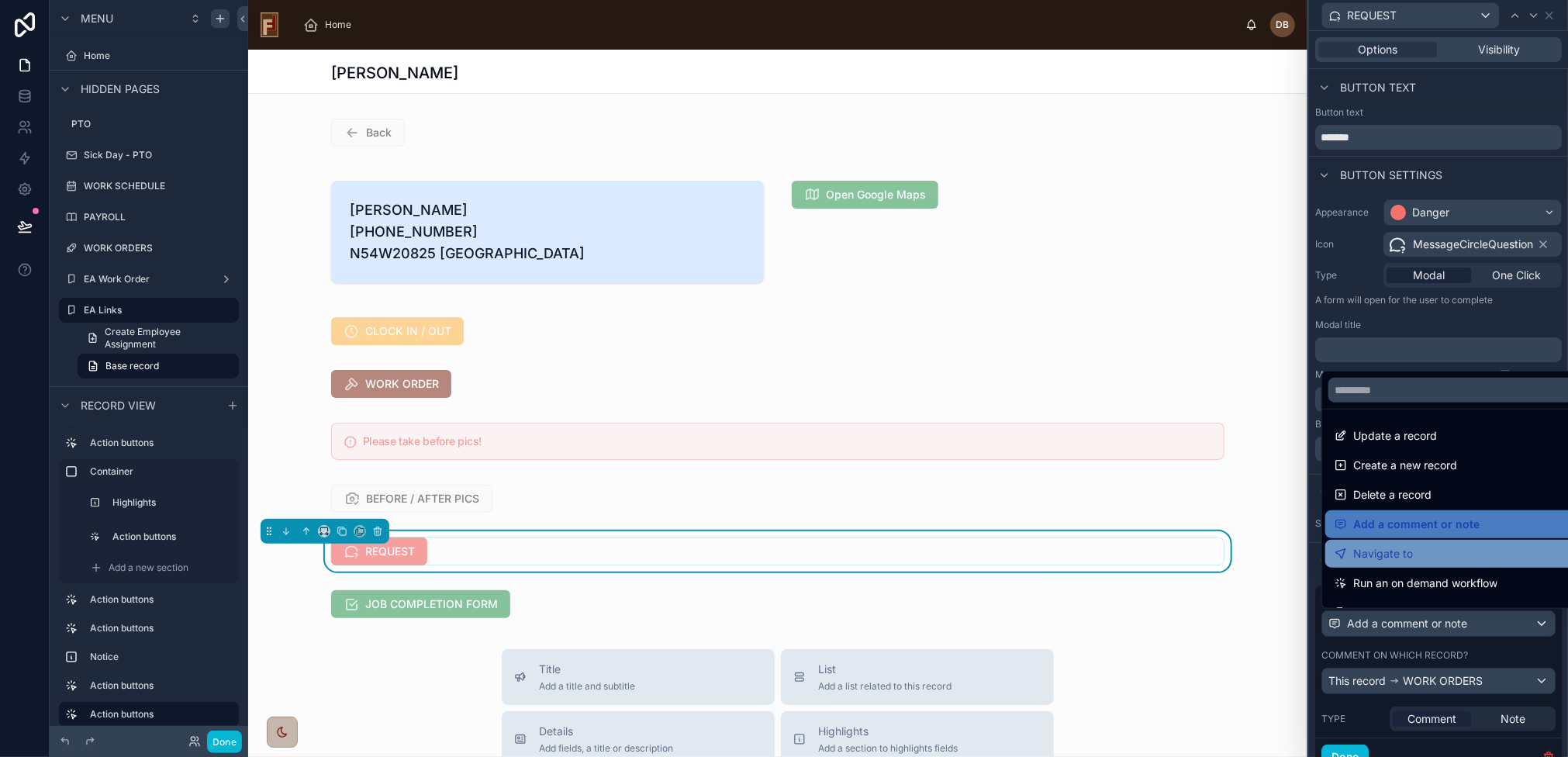
click at [1423, 559] on div "Navigate to" at bounding box center [1451, 553] width 233 height 18
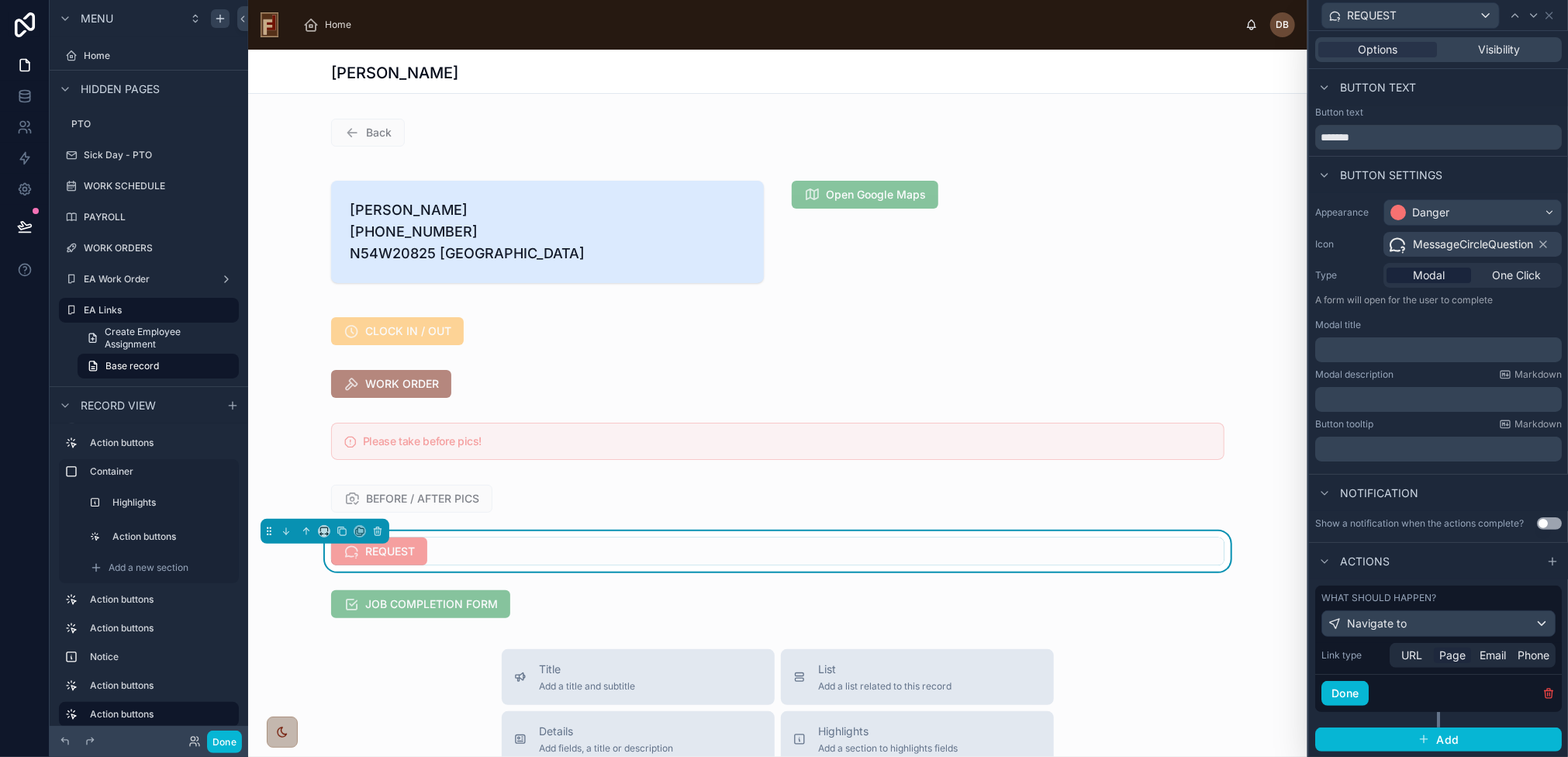
click at [1453, 657] on span "Page" at bounding box center [1452, 655] width 26 height 16
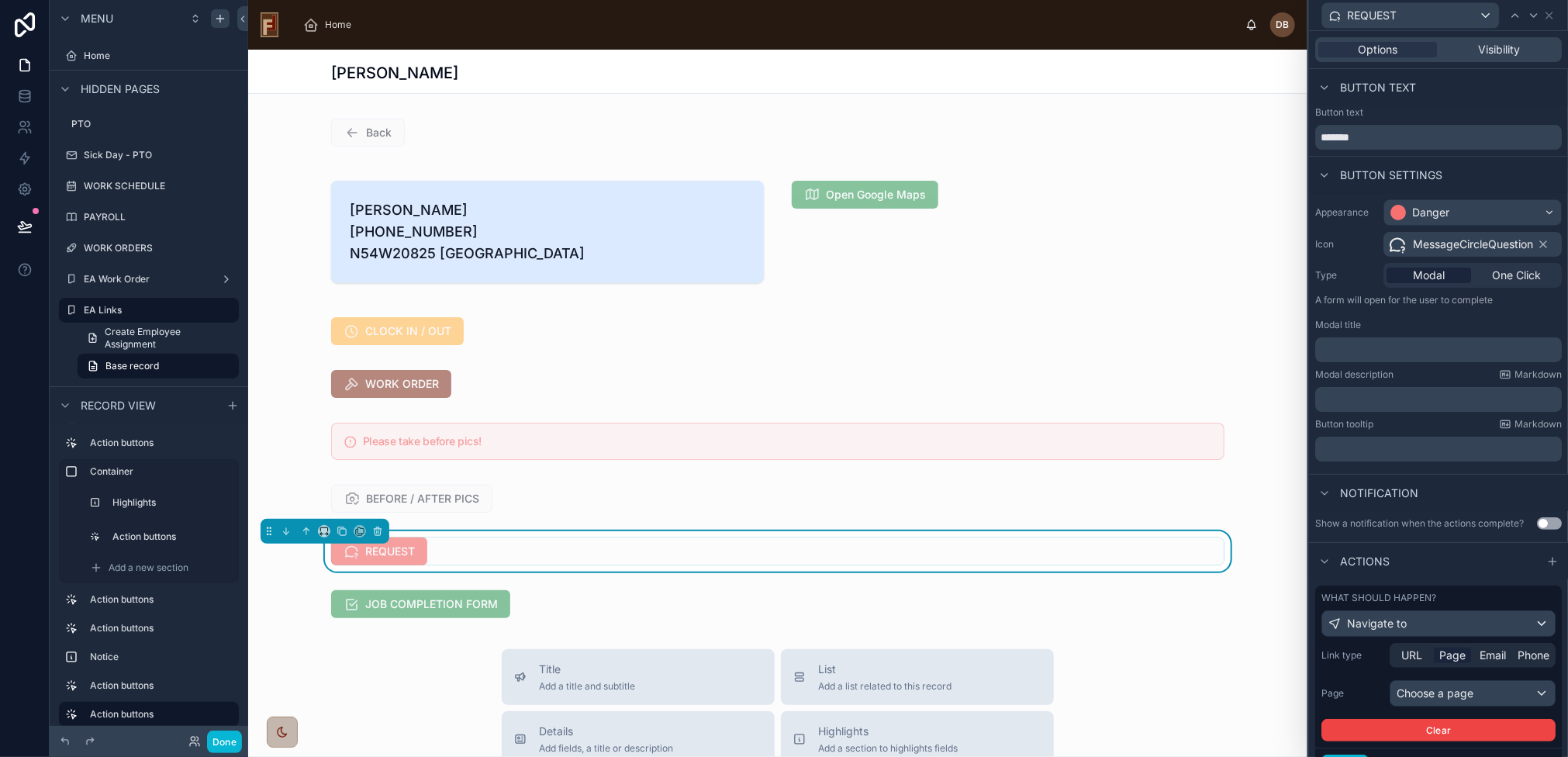
click at [1447, 655] on span "Page" at bounding box center [1452, 655] width 26 height 16
click at [1451, 657] on span "Page" at bounding box center [1452, 655] width 26 height 16
click at [1461, 699] on div "Choose a page" at bounding box center [1473, 693] width 164 height 25
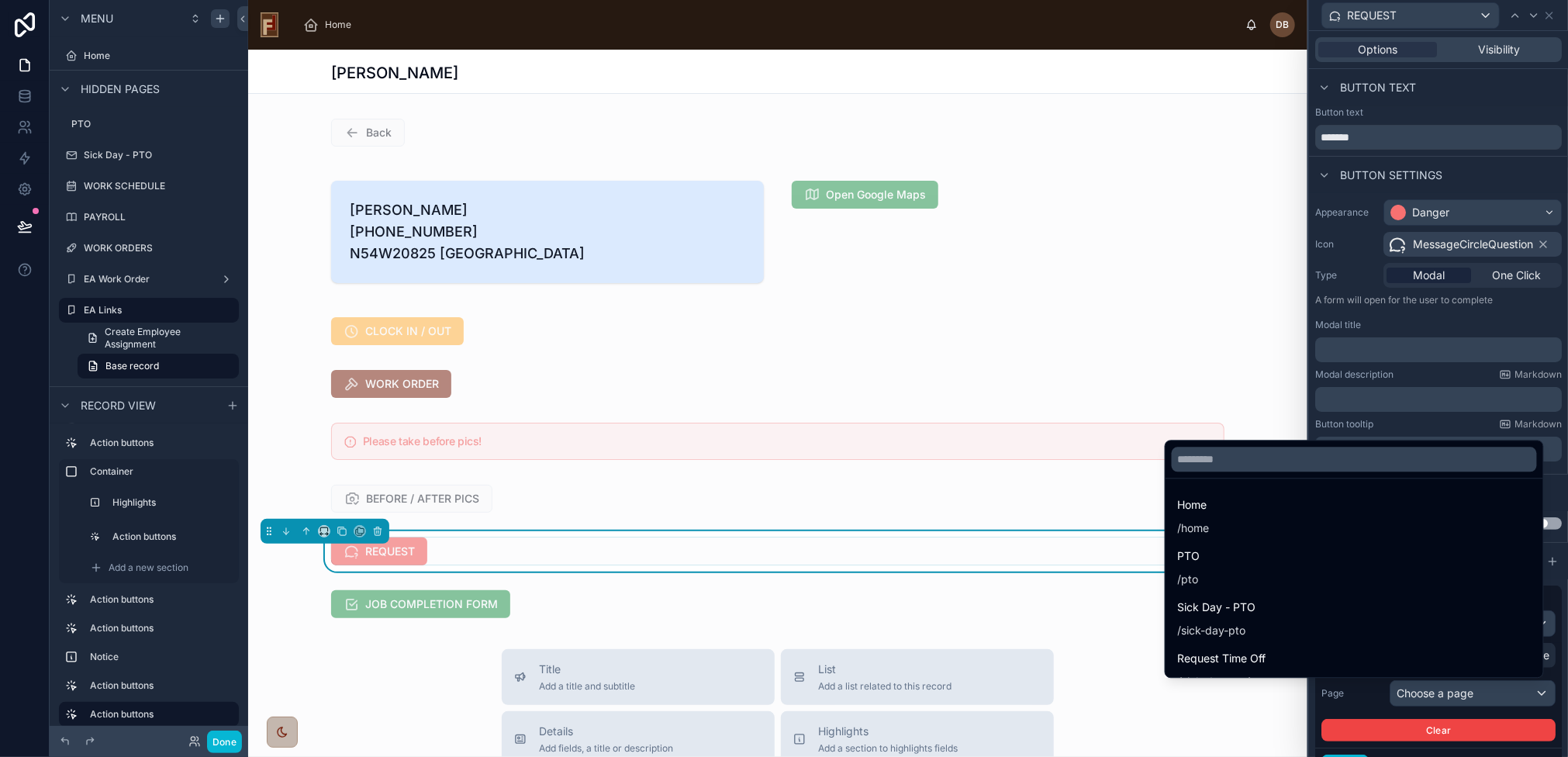
scroll to position [1190, 0]
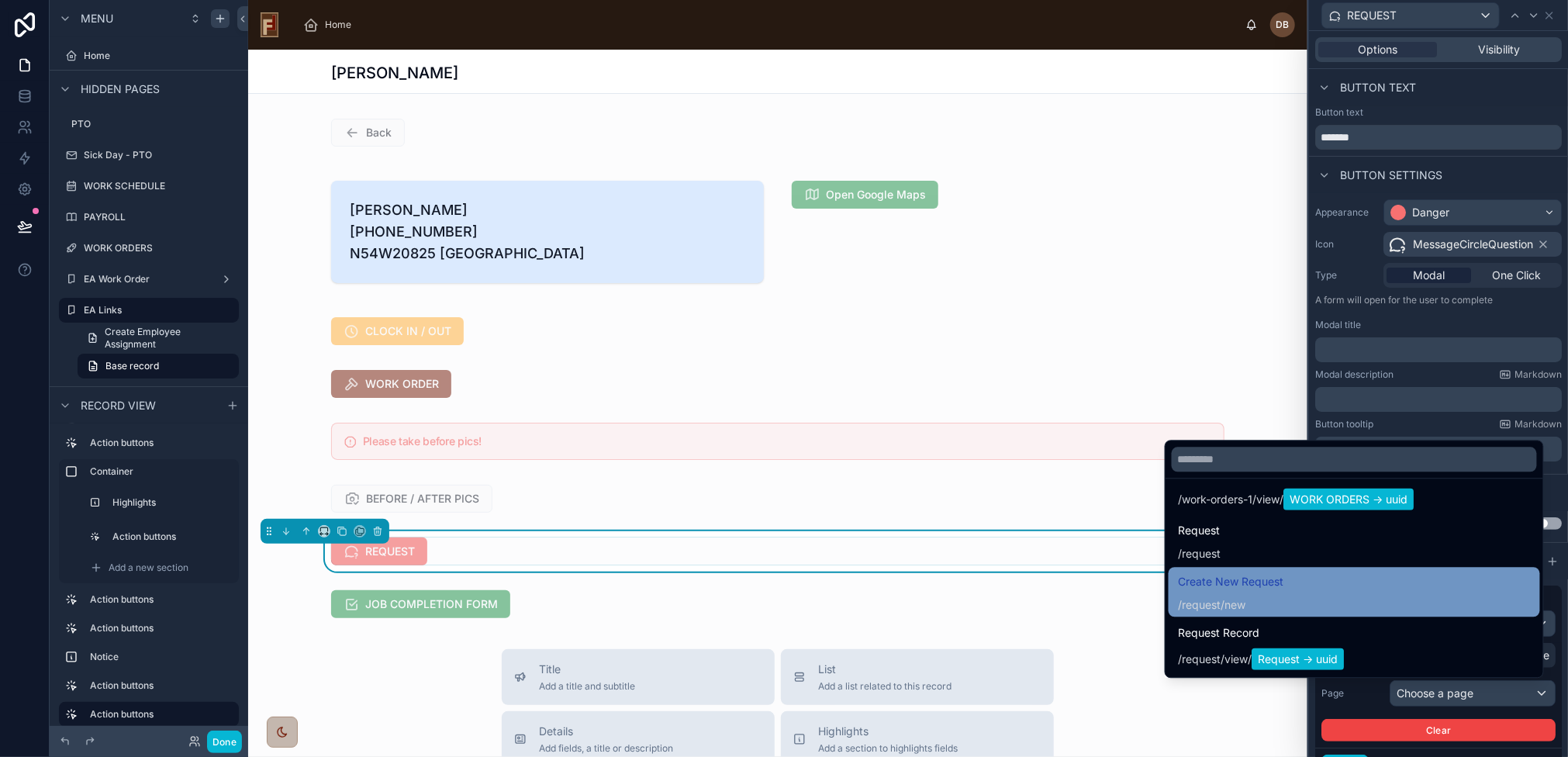
click at [1268, 589] on div "Create New Request / request /new" at bounding box center [1354, 592] width 353 height 40
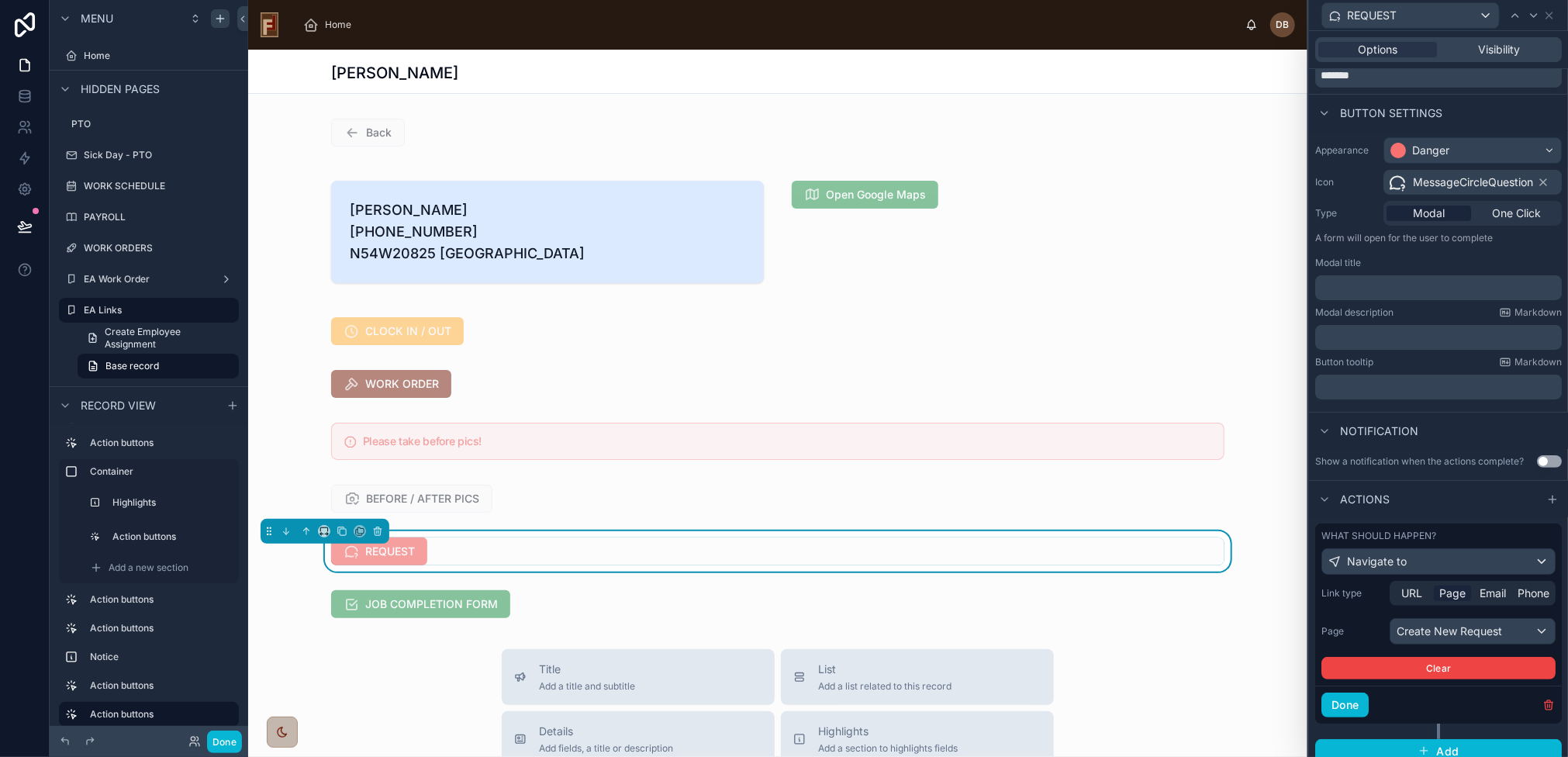
scroll to position [72, 0]
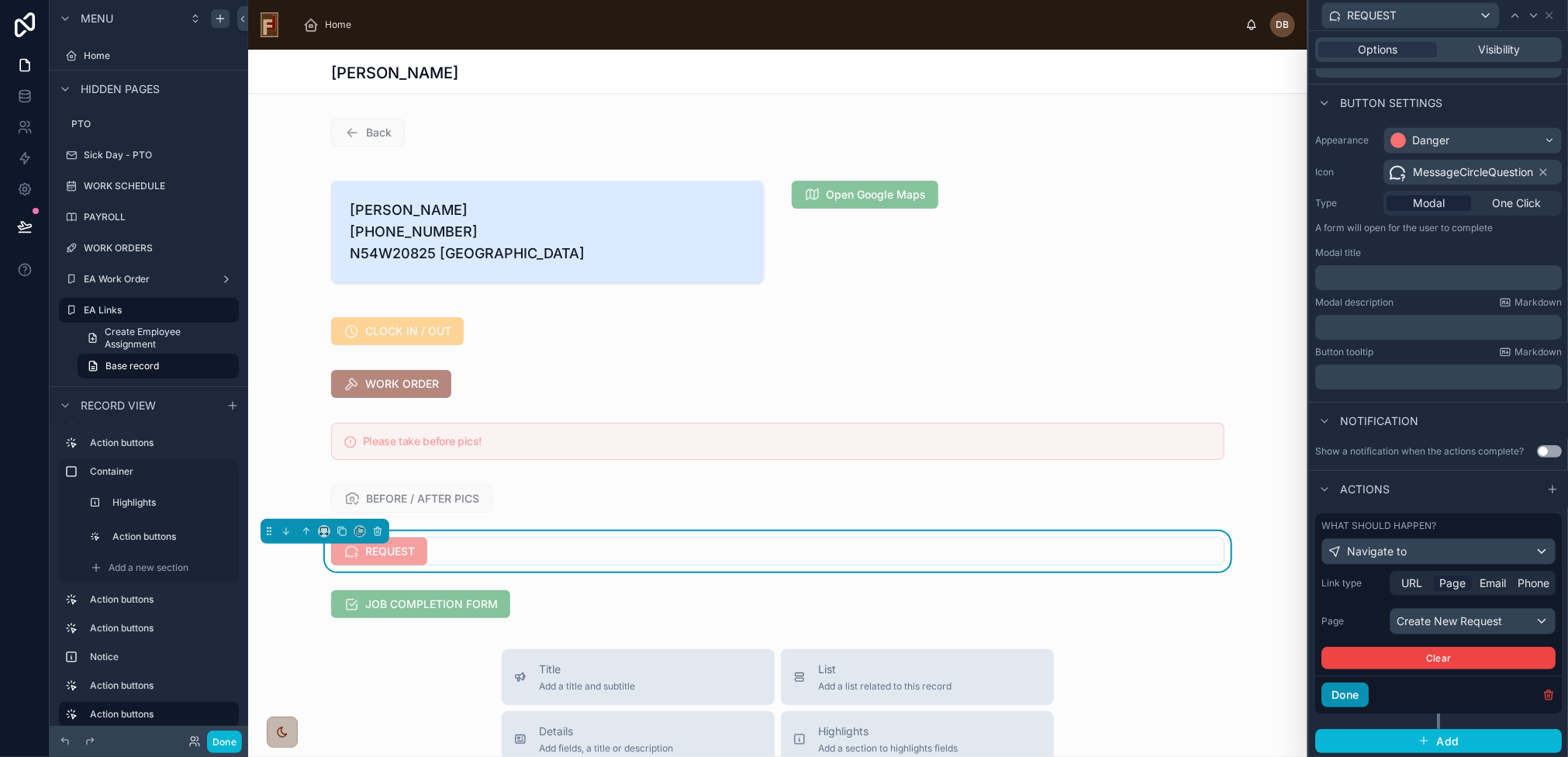
click at [1342, 692] on button "Done" at bounding box center [1345, 694] width 47 height 25
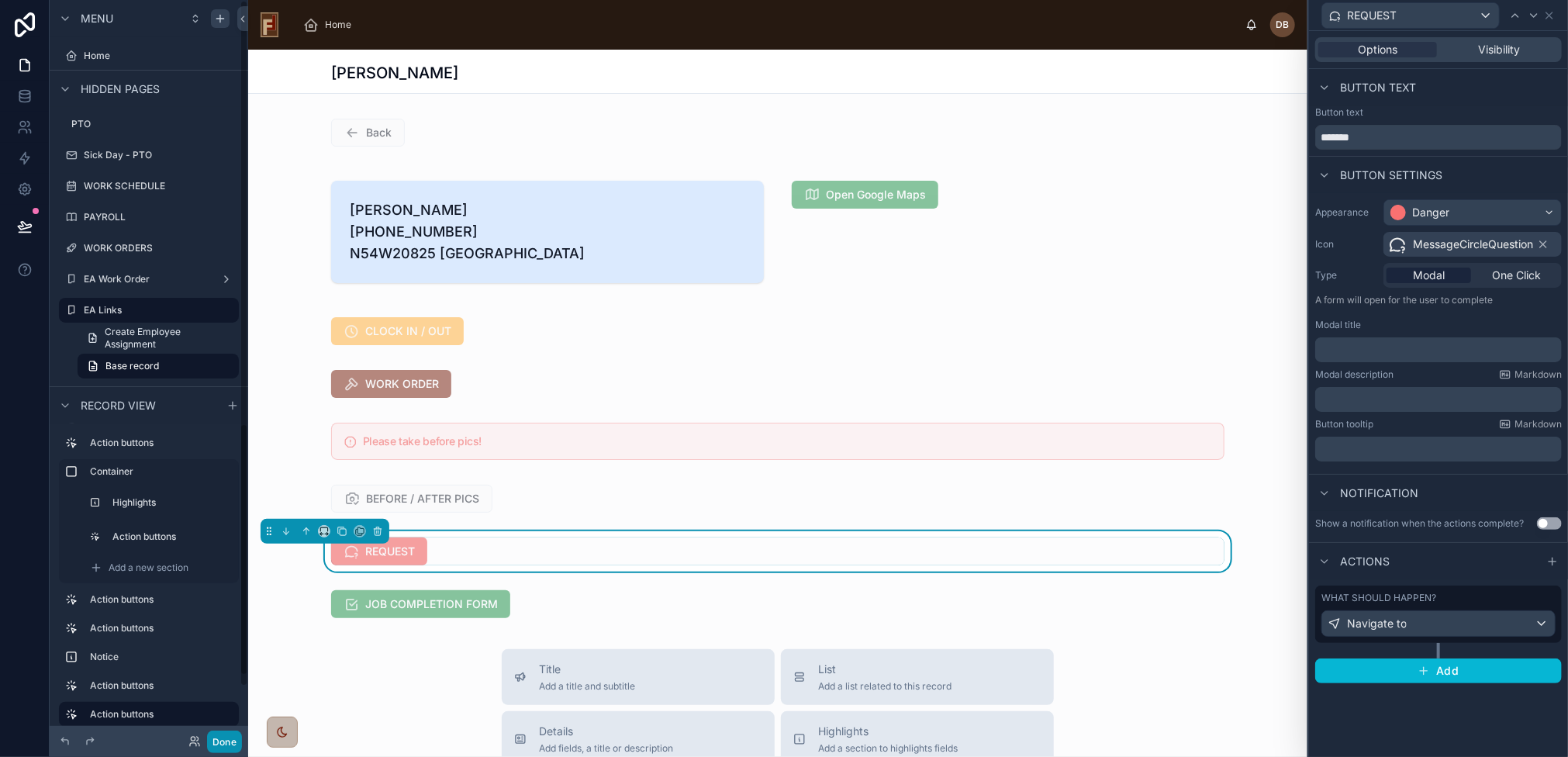
click at [229, 741] on button "Done" at bounding box center [225, 741] width 35 height 23
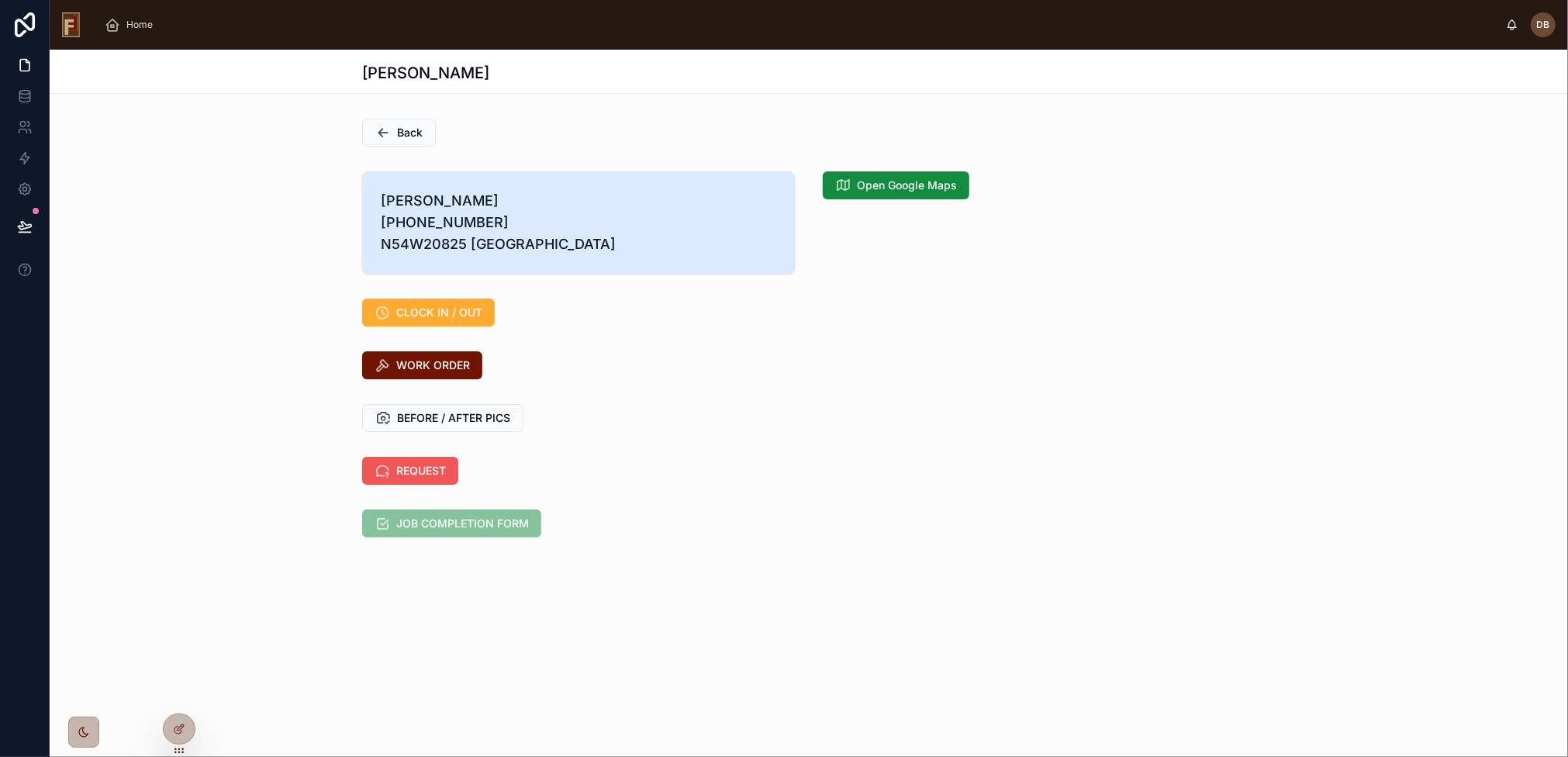
click at [431, 478] on span "REQUEST" at bounding box center [421, 470] width 49 height 16
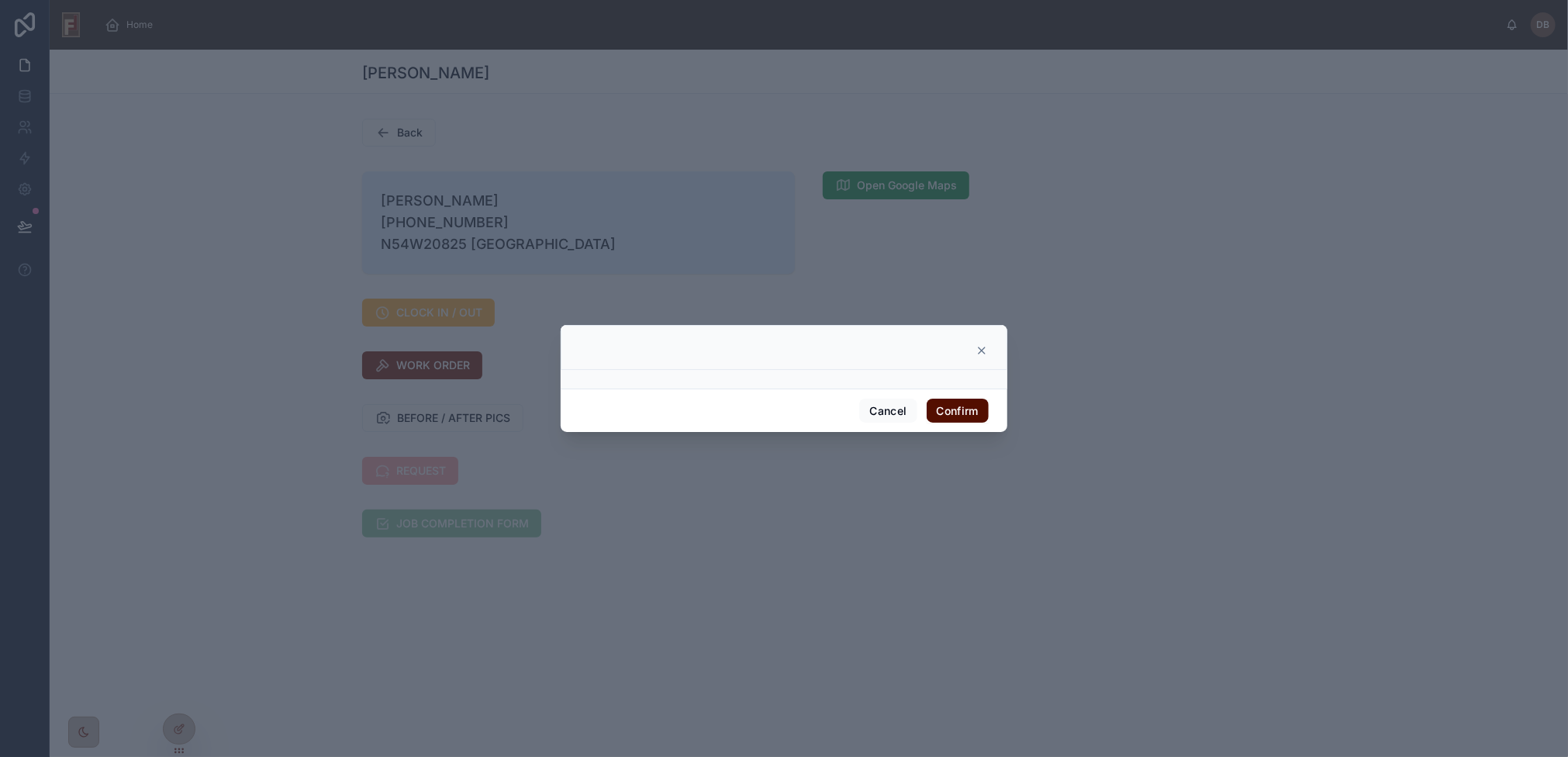
click at [966, 409] on button "Confirm" at bounding box center [958, 411] width 62 height 25
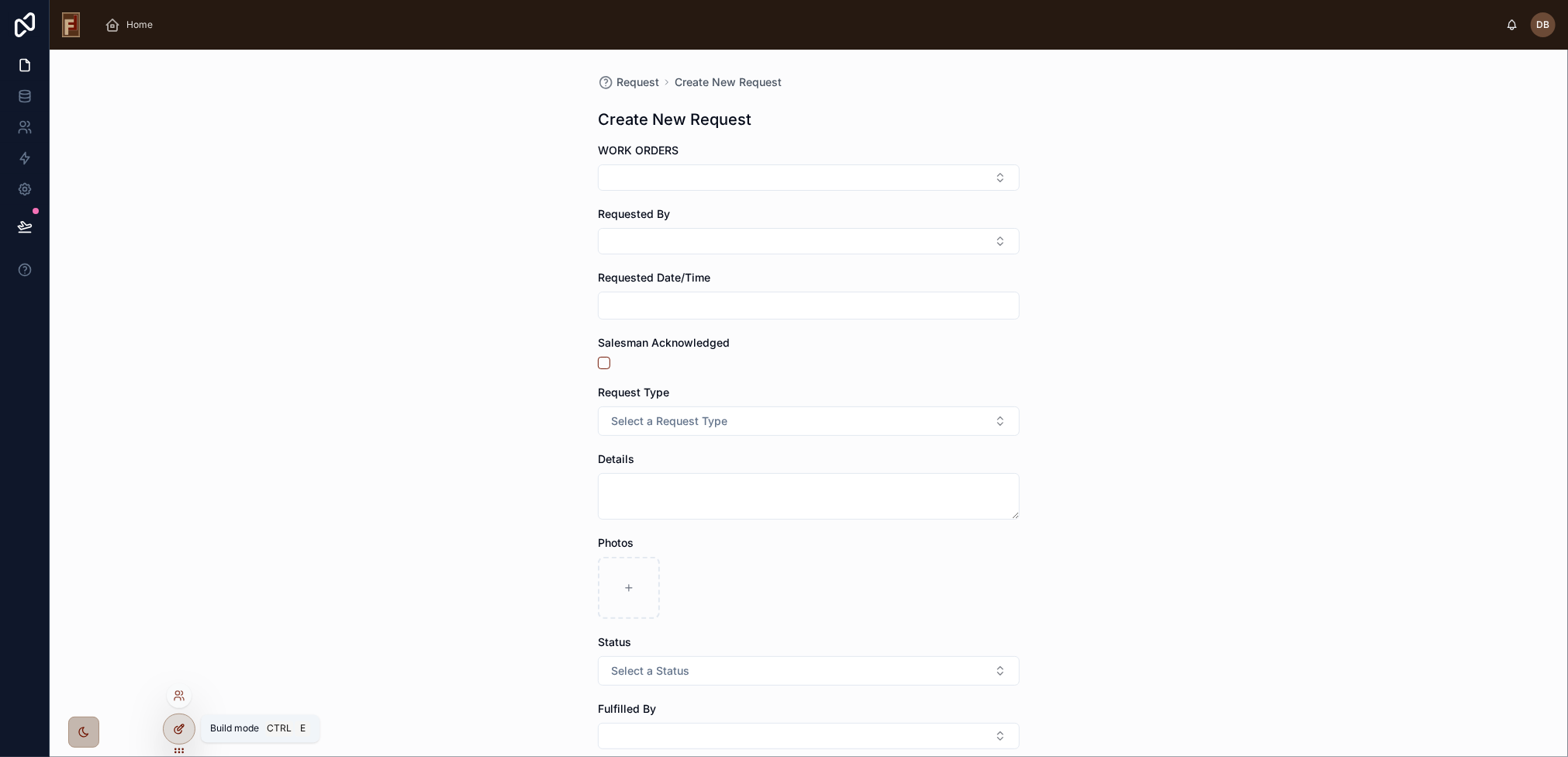
click at [175, 725] on icon at bounding box center [179, 730] width 13 height 13
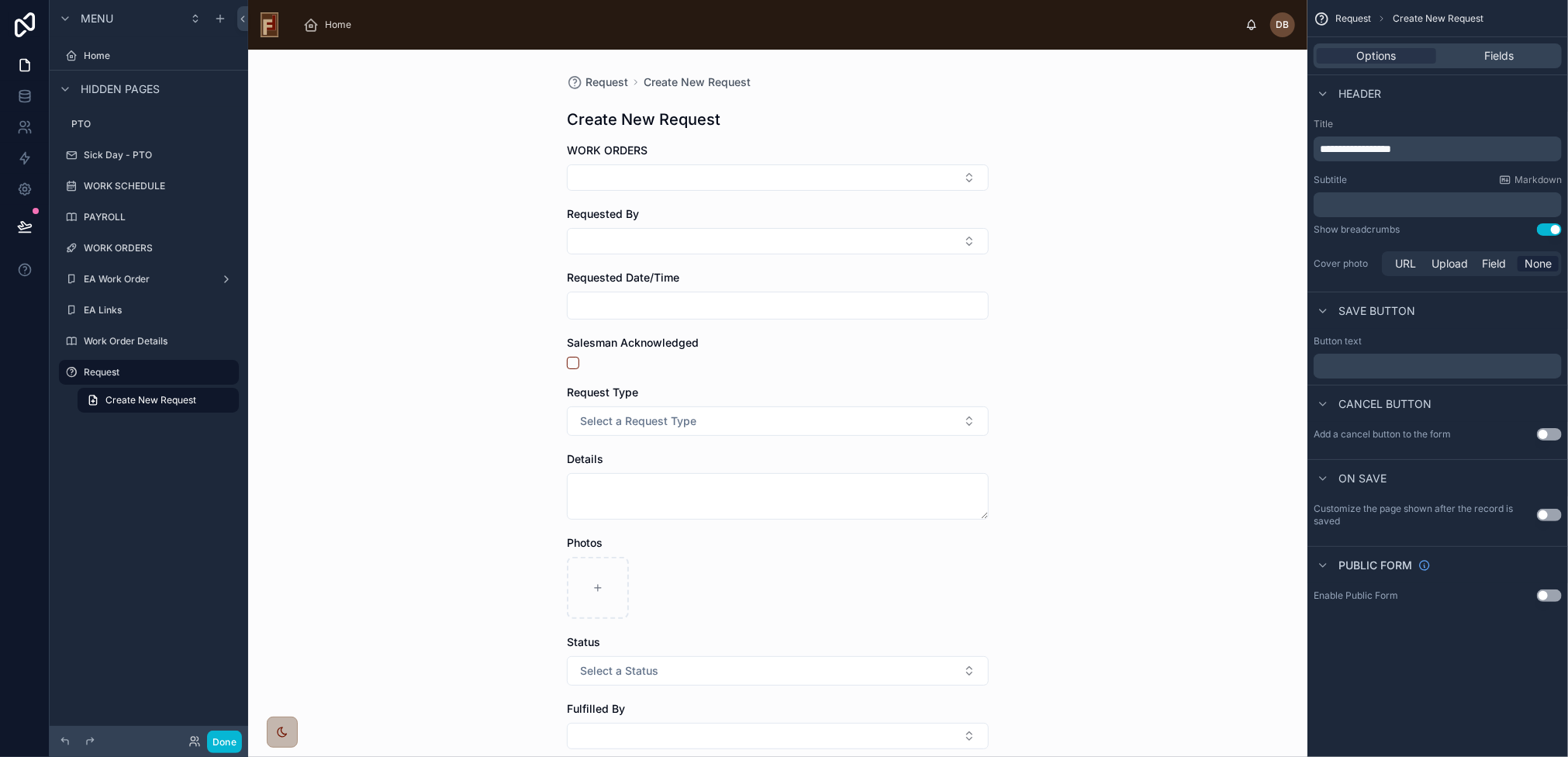
click at [633, 117] on h1 "Create New Request" at bounding box center [644, 120] width 153 height 22
click at [611, 152] on span "WORK ORDERS" at bounding box center [607, 150] width 80 height 13
click at [1508, 54] on span "Fields" at bounding box center [1500, 56] width 29 height 16
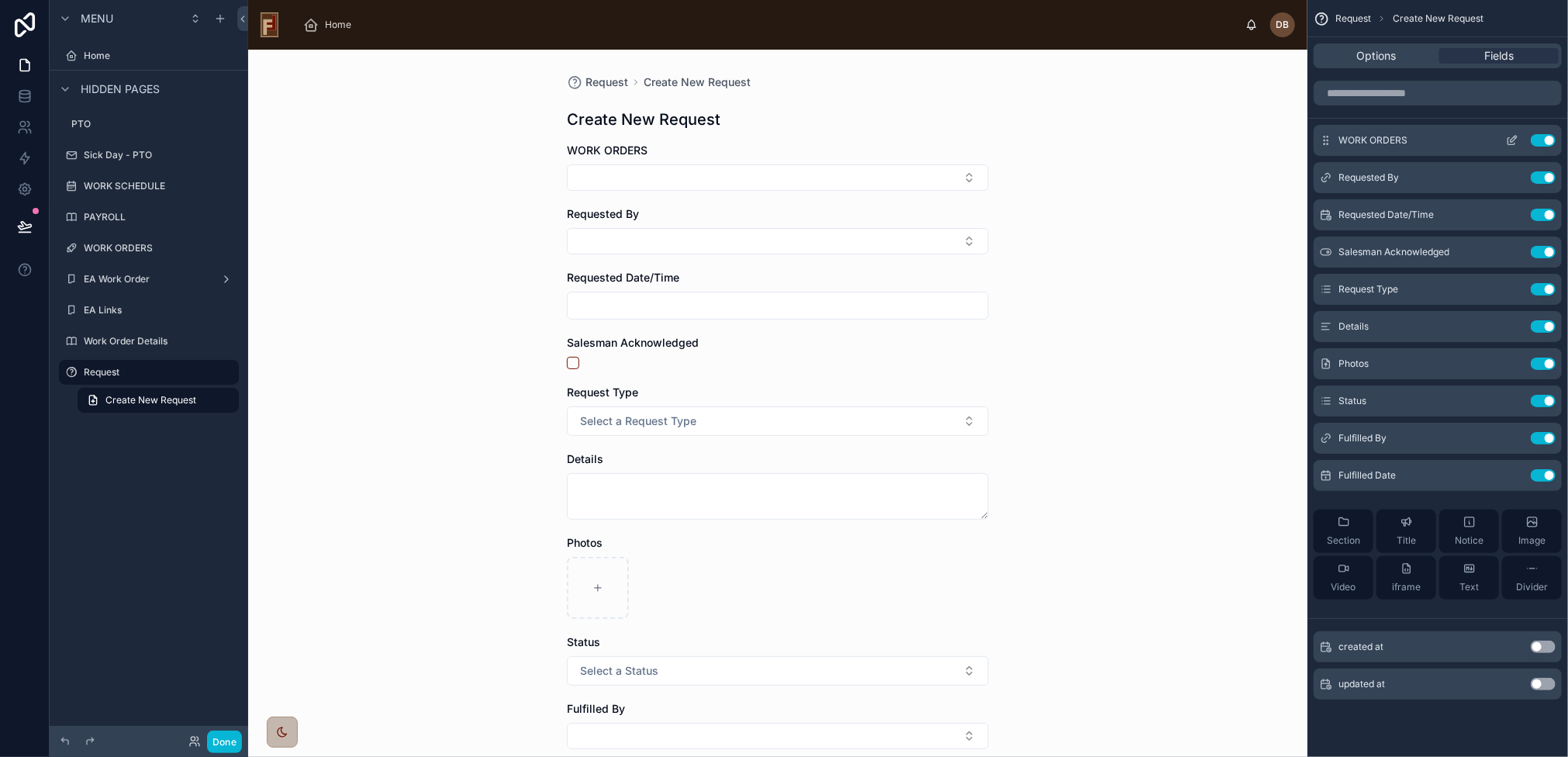
click at [1507, 138] on icon "scrollable content" at bounding box center [1512, 141] width 13 height 13
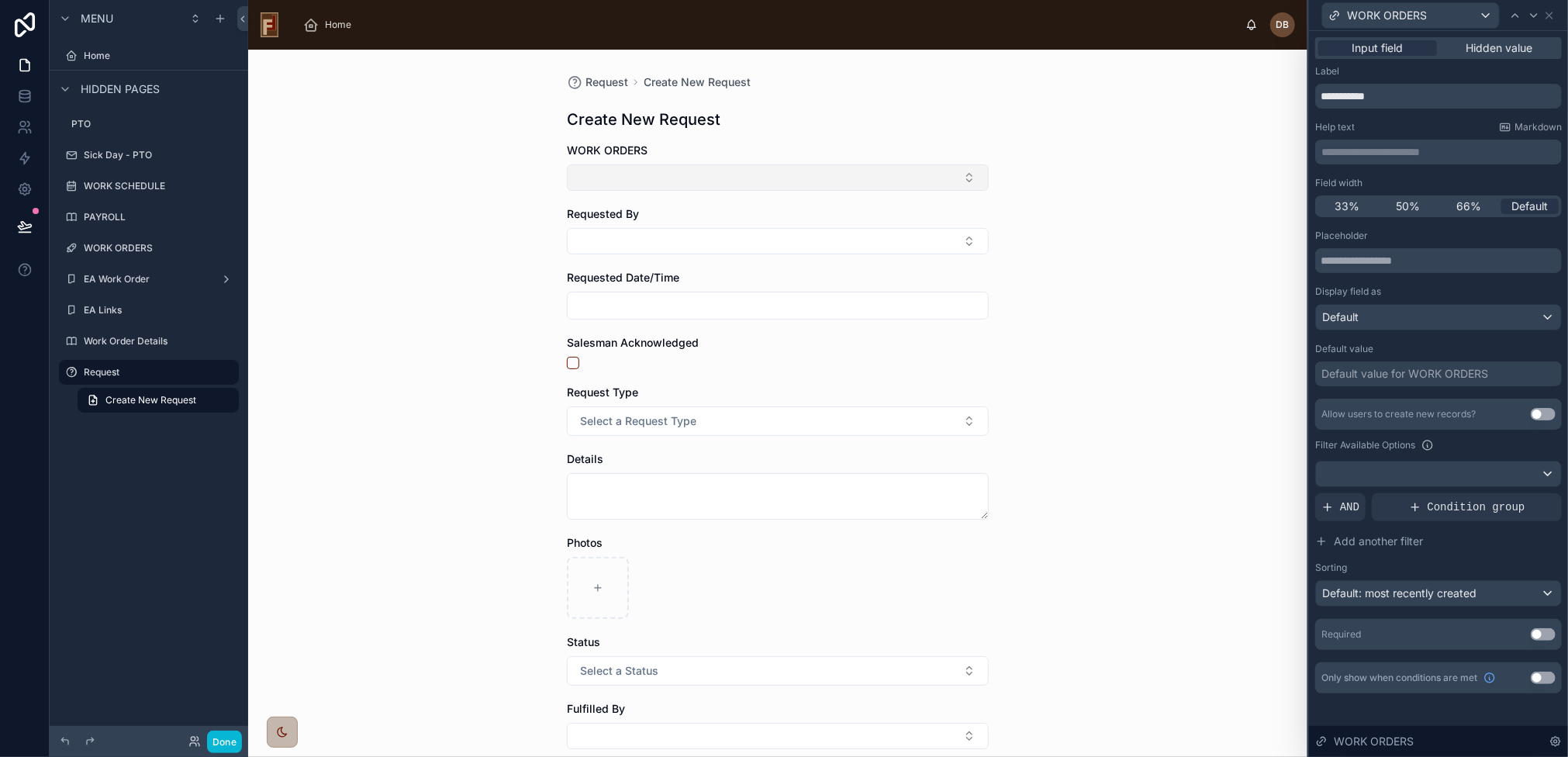
click at [636, 175] on button "Select Button" at bounding box center [778, 177] width 422 height 26
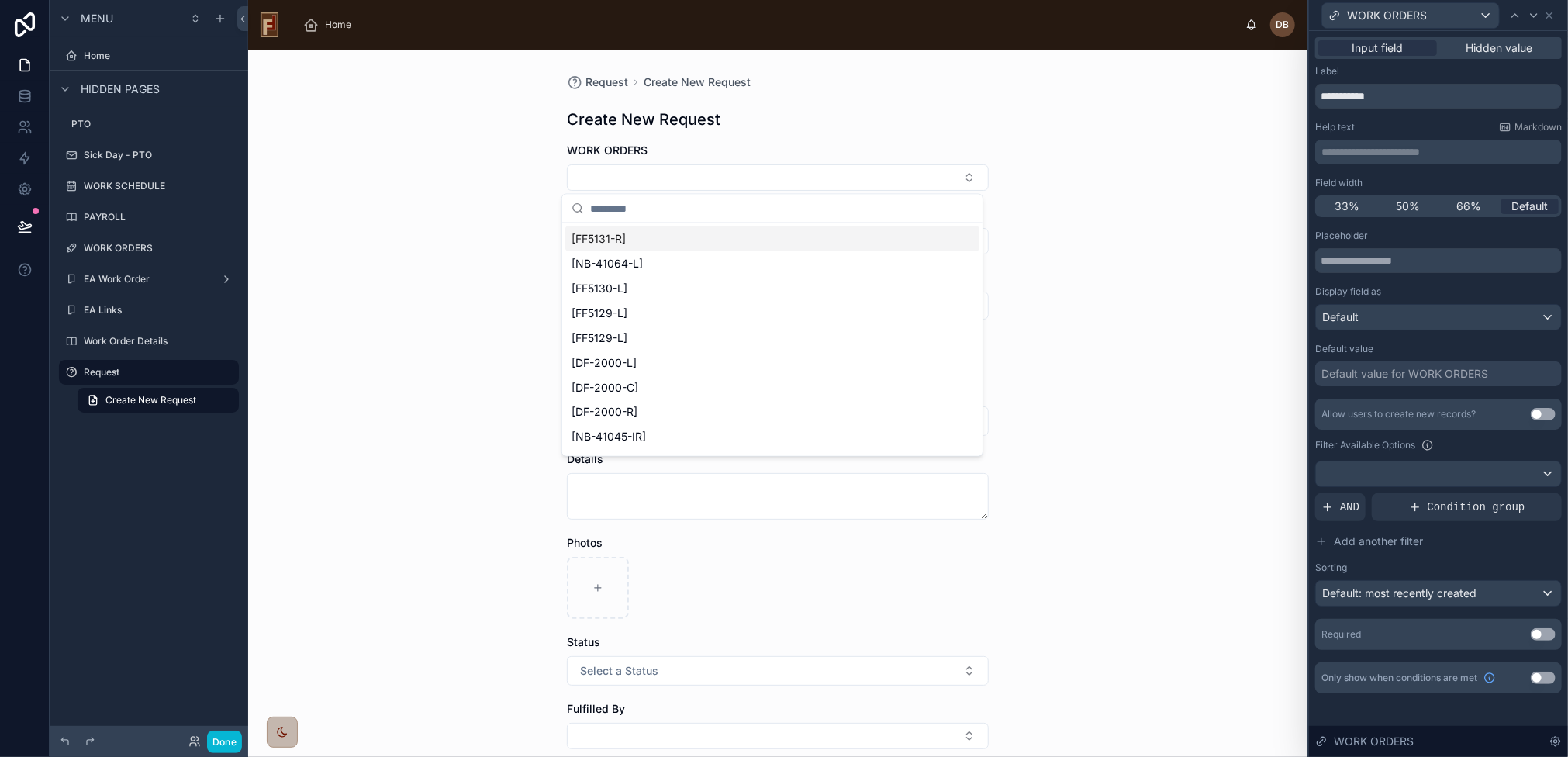
click at [484, 249] on div "Request Create New Request Create New Request WORK ORDERS Requested By Requeste…" at bounding box center [778, 403] width 1059 height 708
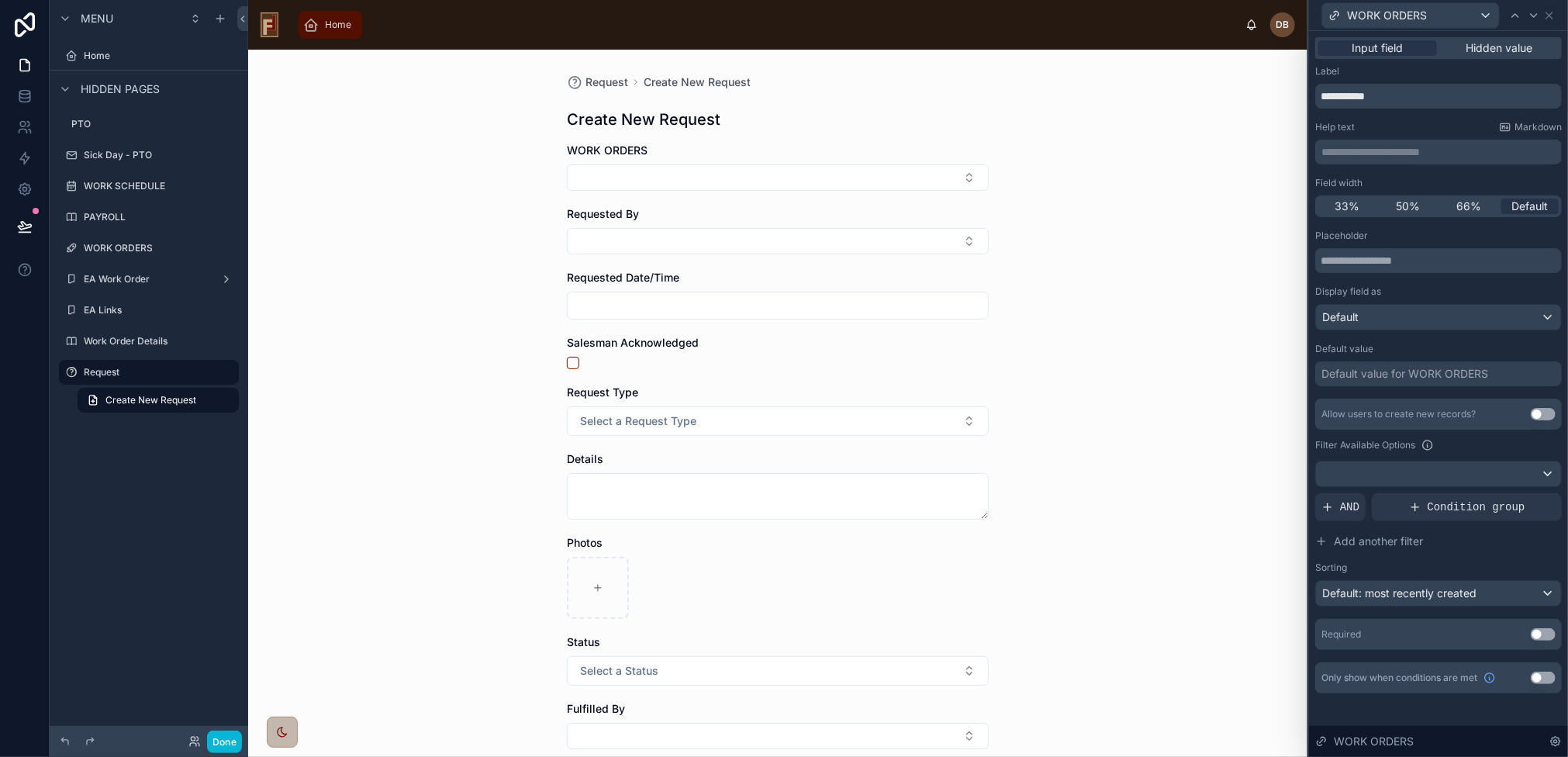
click at [337, 26] on span "Home" at bounding box center [338, 25] width 26 height 13
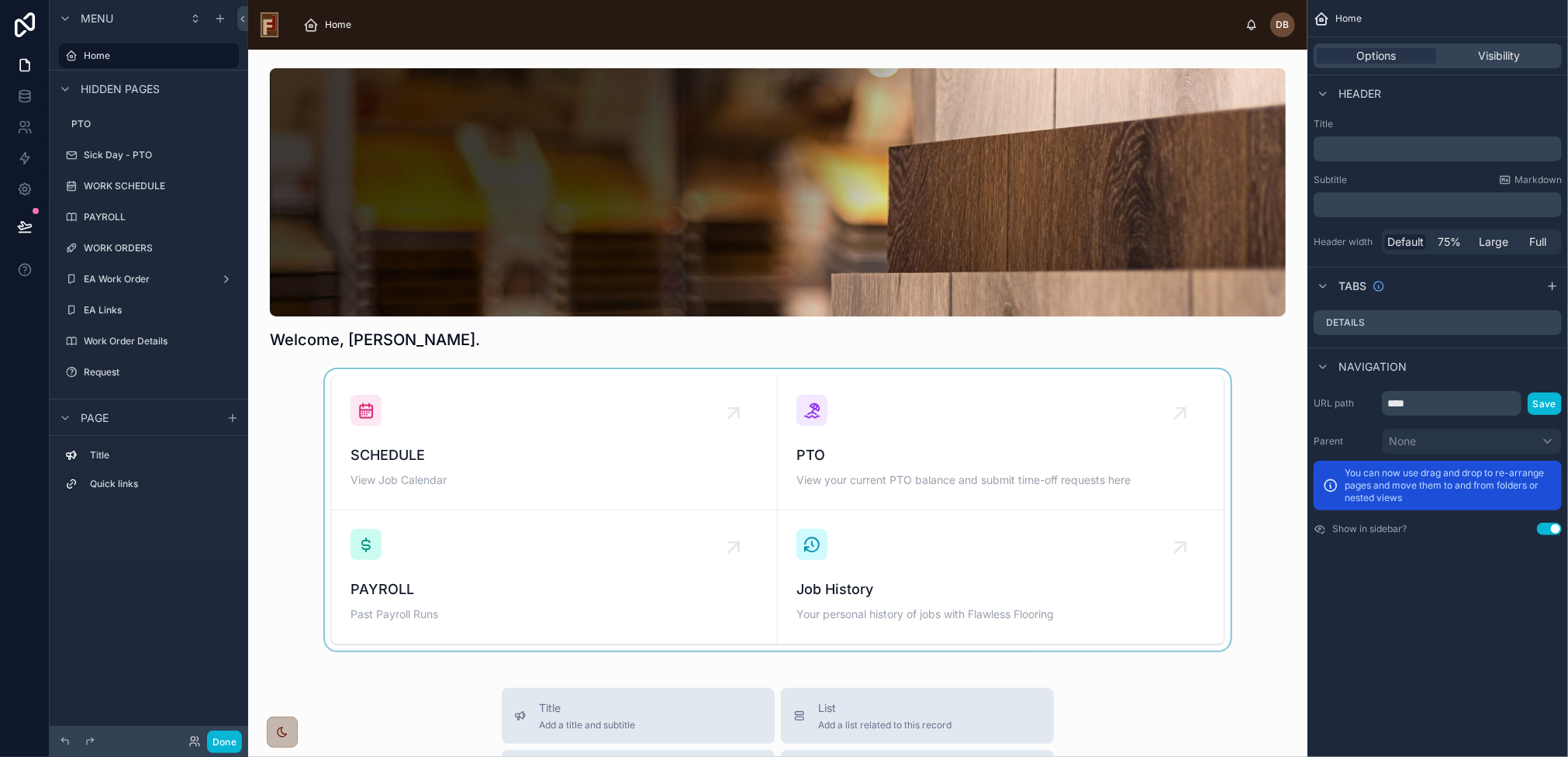
click at [540, 448] on div at bounding box center [777, 510] width 1035 height 281
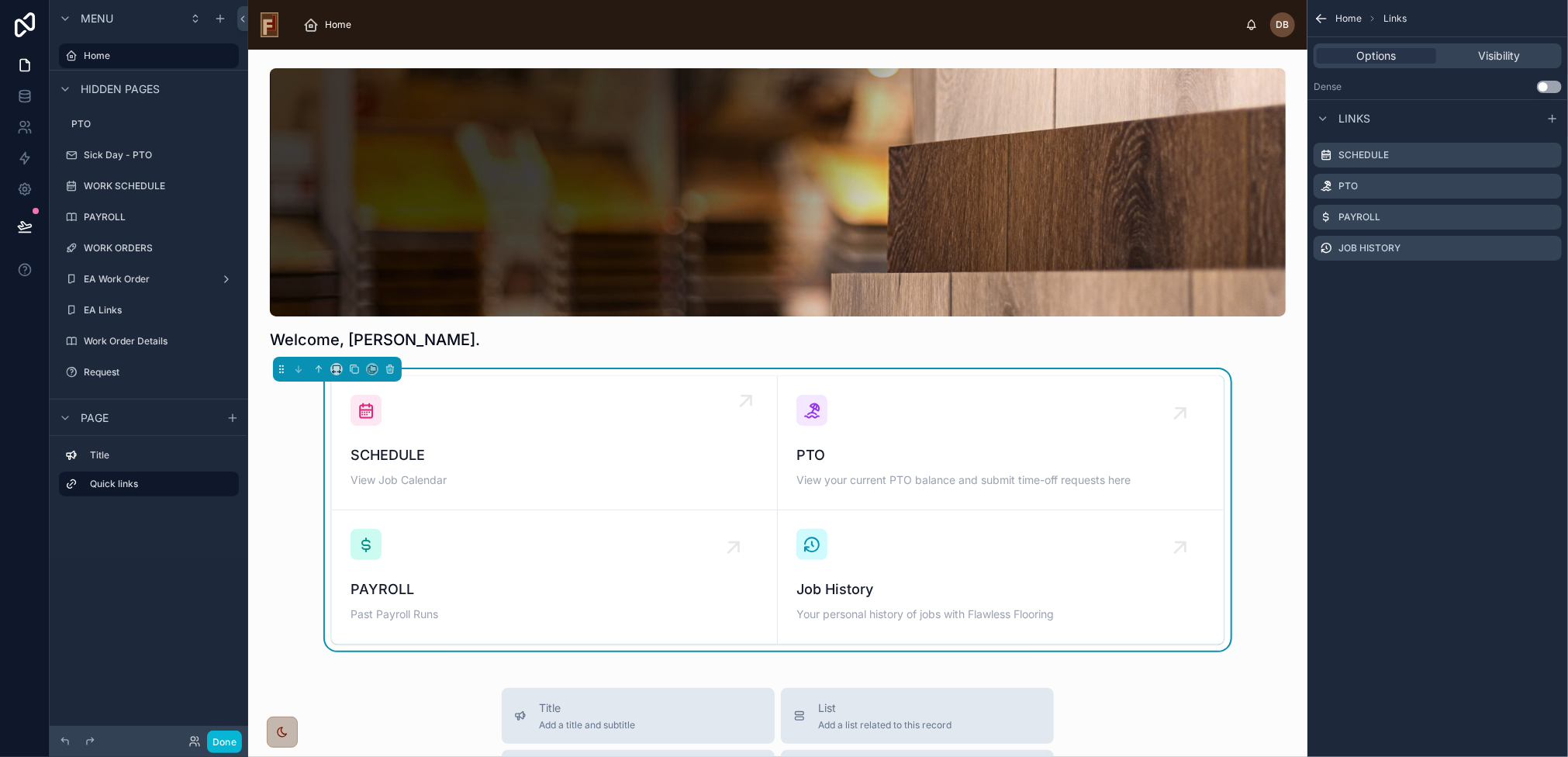
click at [524, 449] on span "SCHEDULE" at bounding box center [554, 456] width 408 height 22
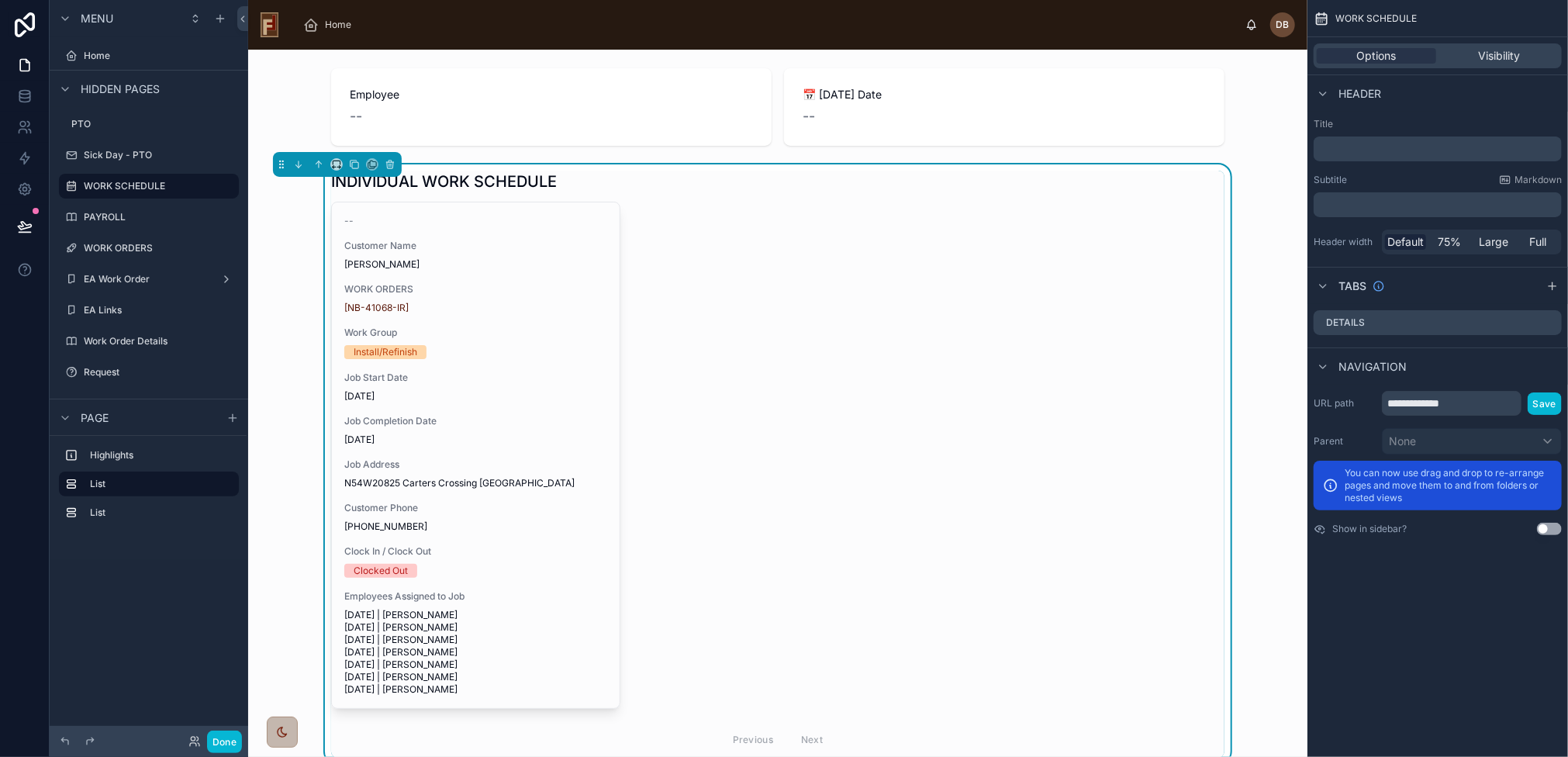
scroll to position [170, 0]
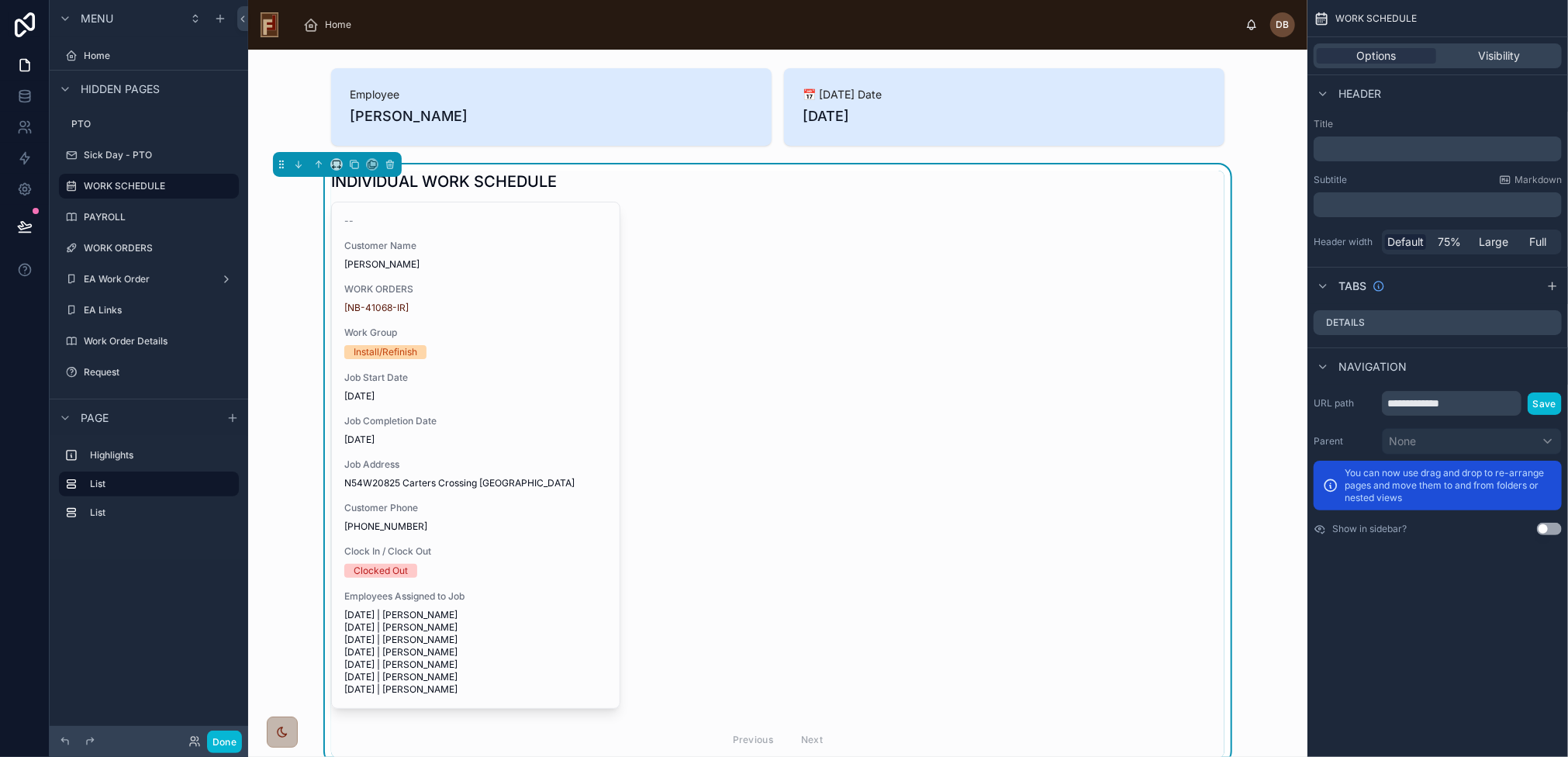
click at [524, 449] on div "-- Customer Name Martin Flower WORK ORDERS [NB-41068-IR] Work Group Install/Ref…" at bounding box center [476, 456] width 288 height 506
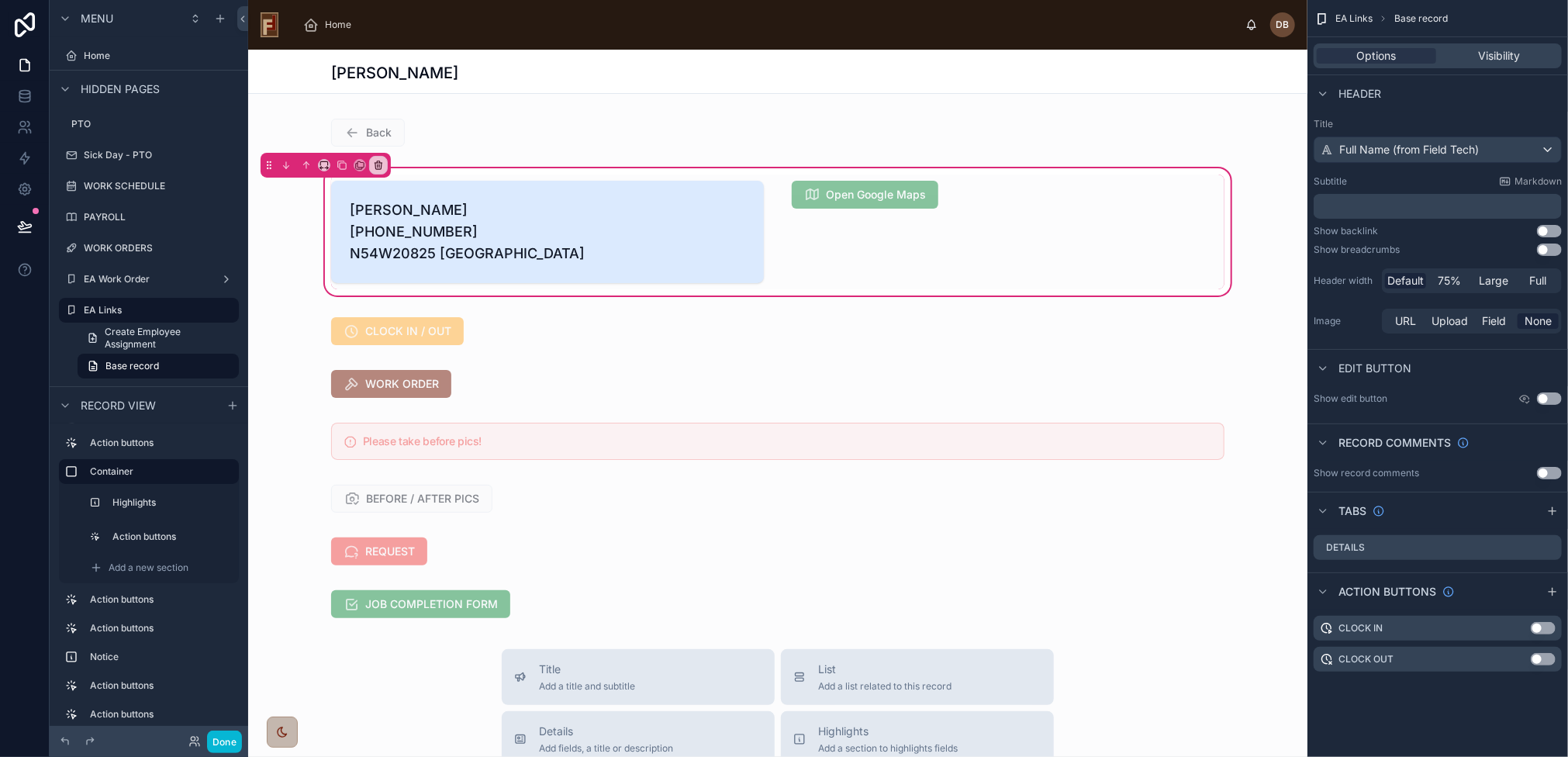
click at [729, 84] on div "[PERSON_NAME]" at bounding box center [778, 71] width 893 height 44
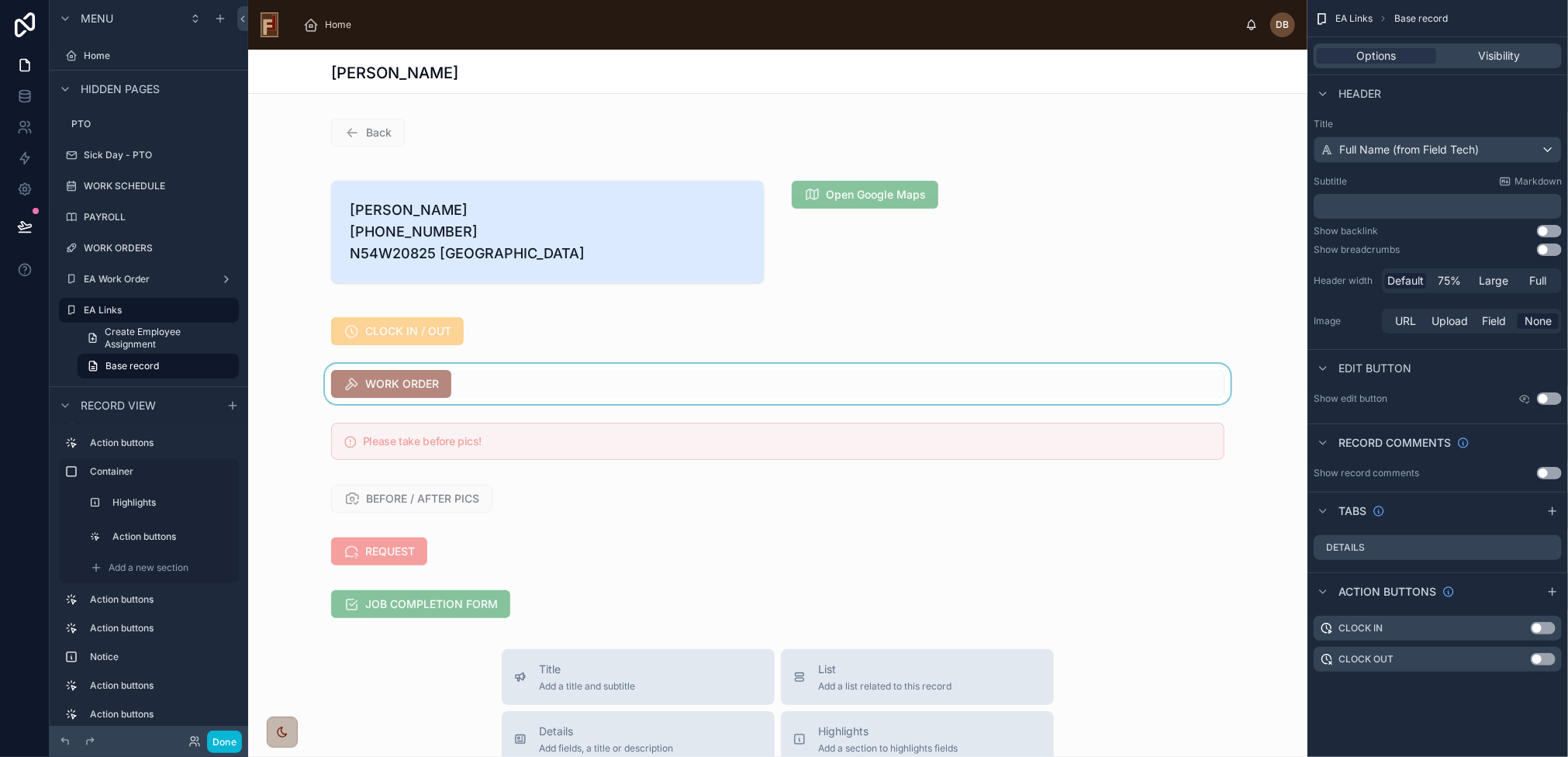
click at [500, 405] on div at bounding box center [778, 384] width 1059 height 40
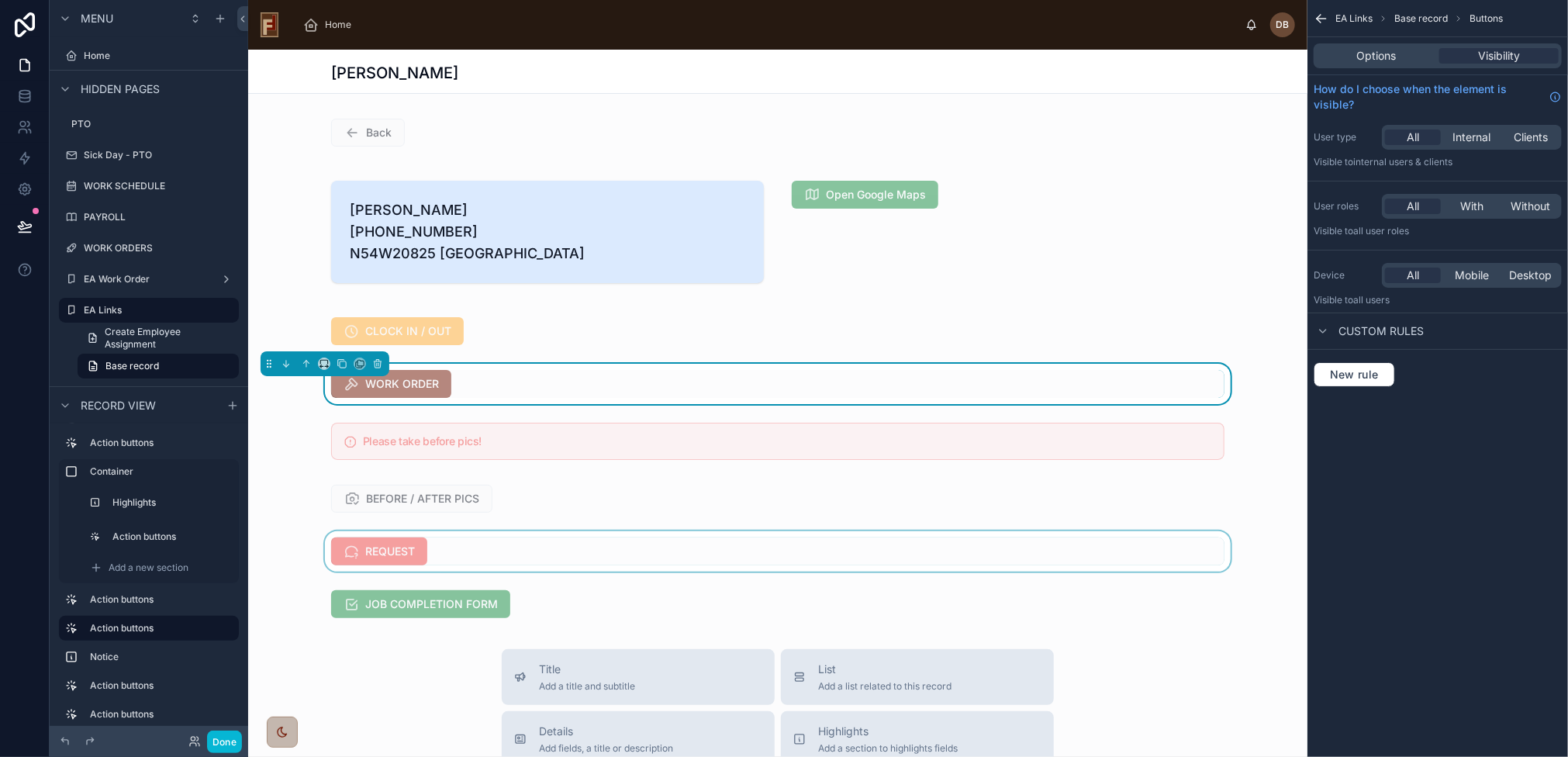
click at [491, 572] on div at bounding box center [778, 552] width 1059 height 40
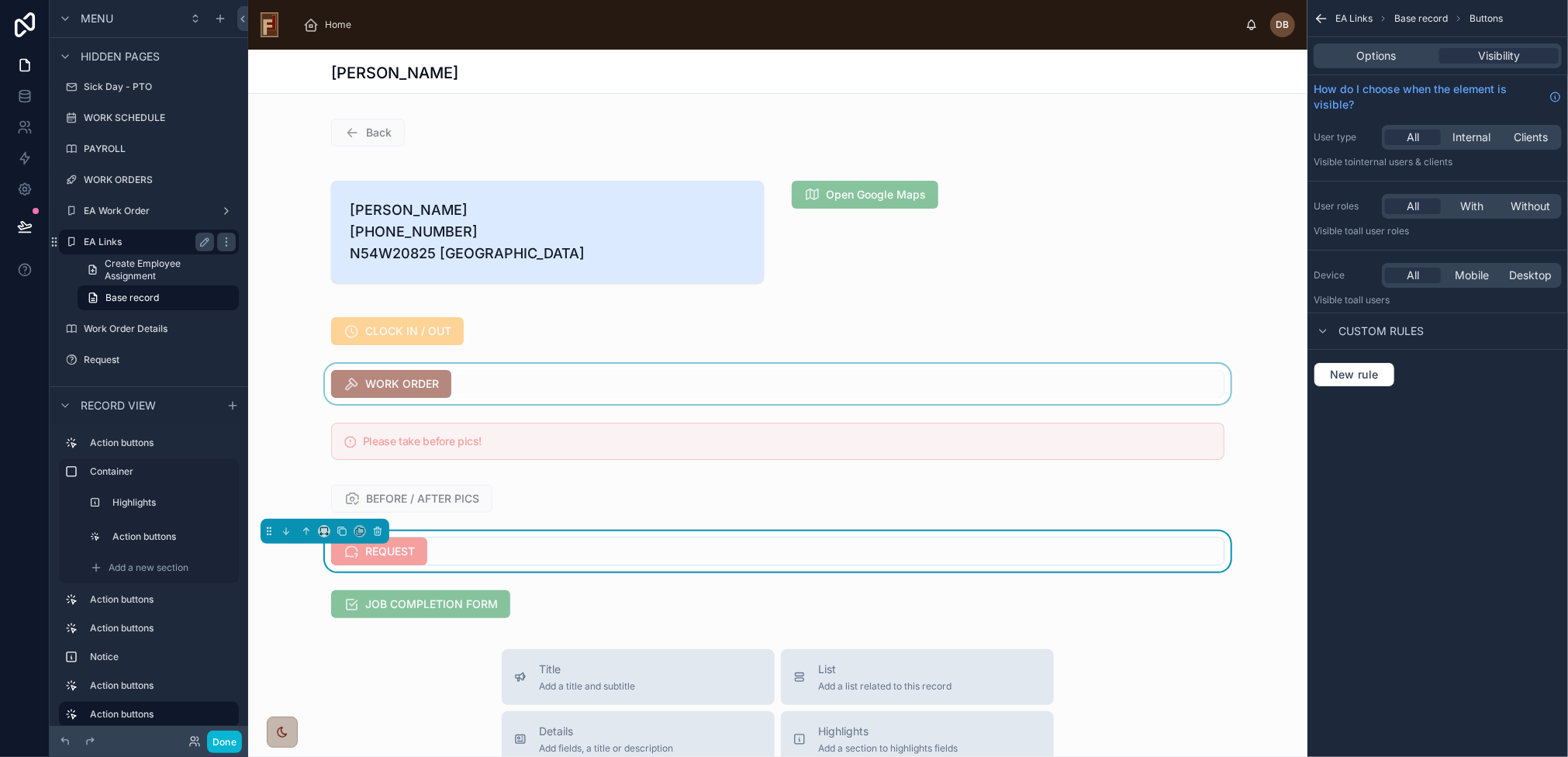
click at [109, 239] on label "EA Links" at bounding box center [146, 242] width 124 height 13
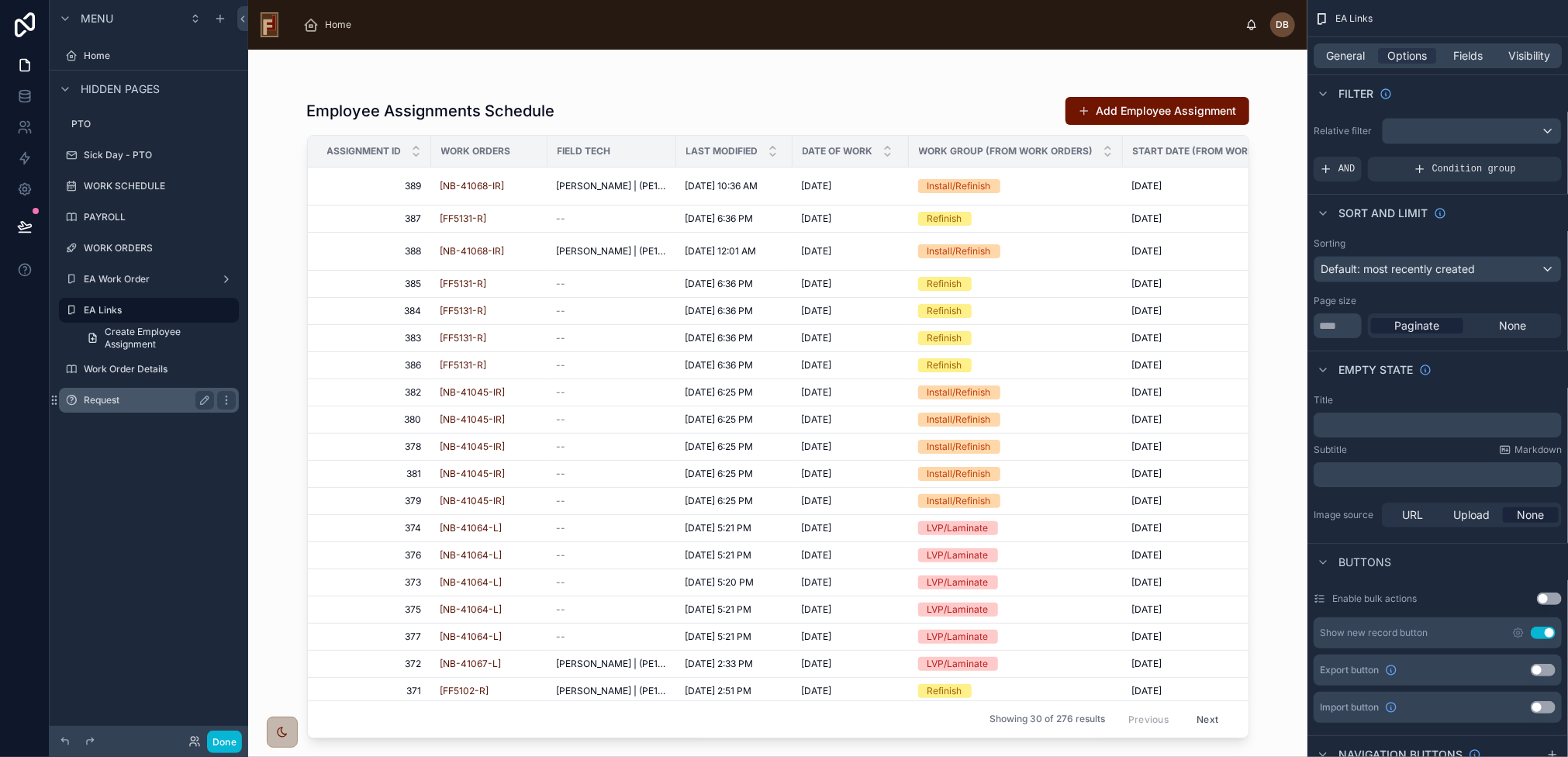
click at [100, 403] on label "Request" at bounding box center [146, 400] width 124 height 13
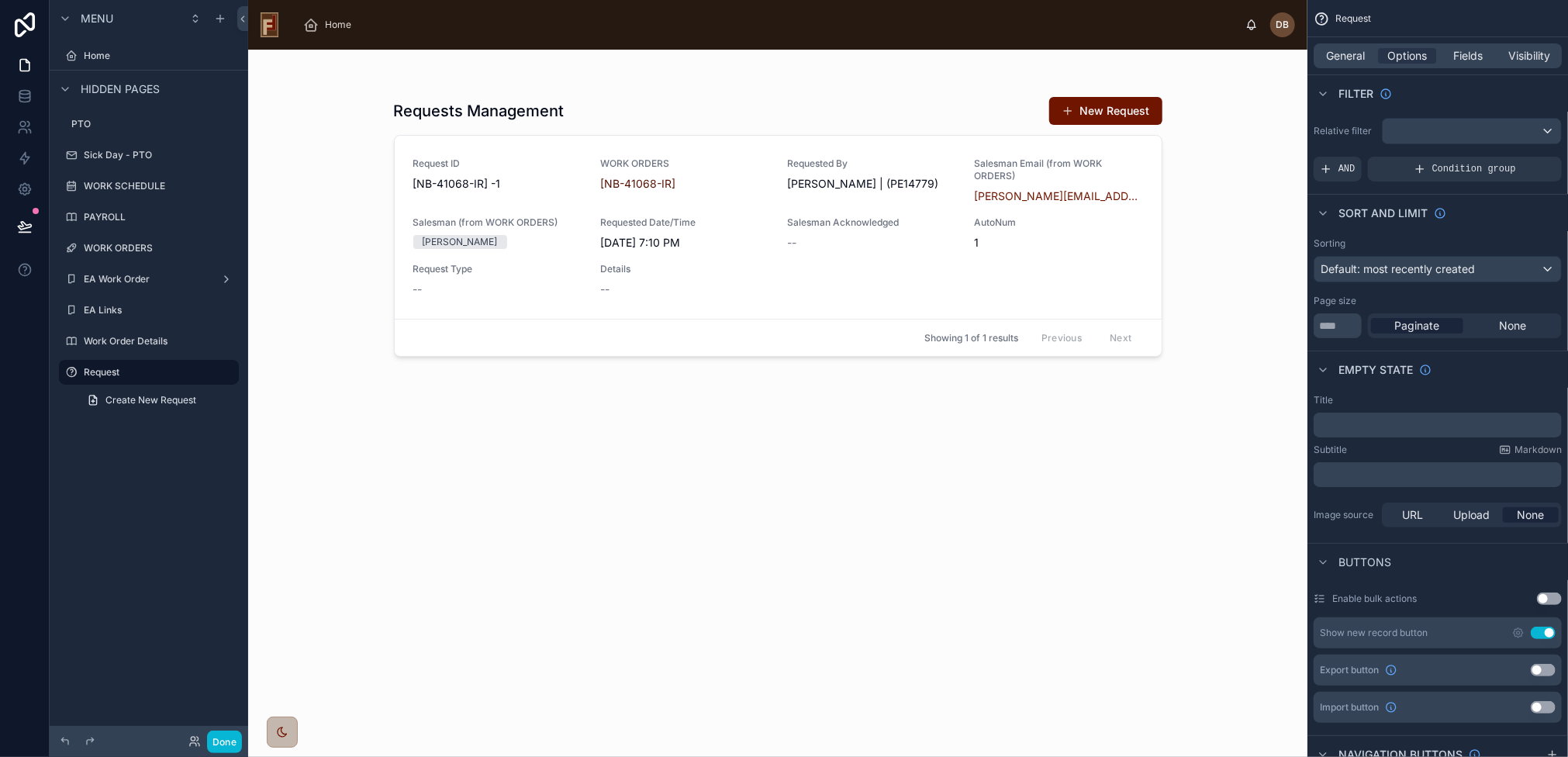
click at [1097, 110] on div at bounding box center [778, 394] width 794 height 689
click at [1097, 110] on button "New Request" at bounding box center [1106, 110] width 113 height 28
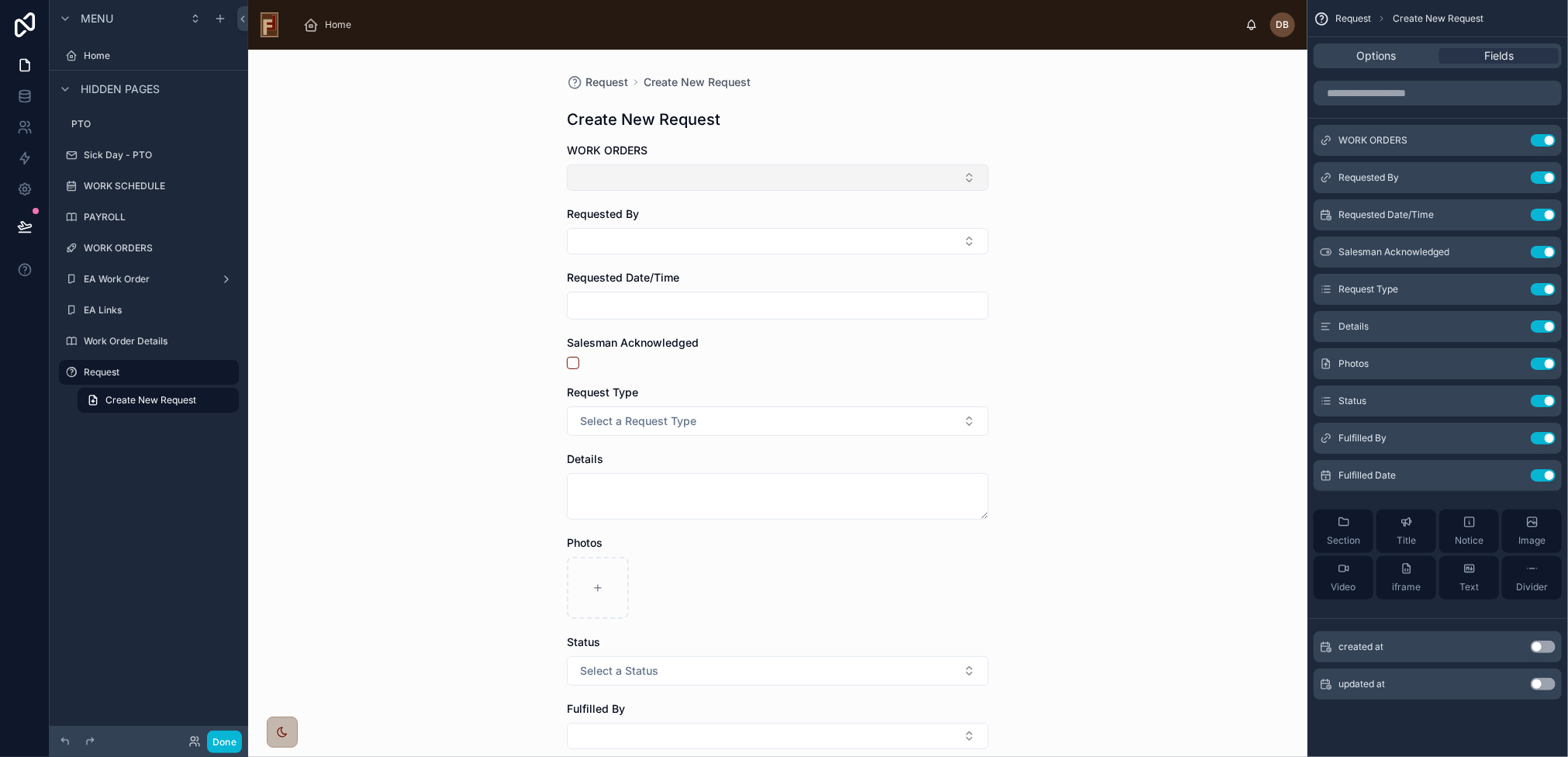
click at [726, 173] on button "Select Button" at bounding box center [778, 177] width 422 height 26
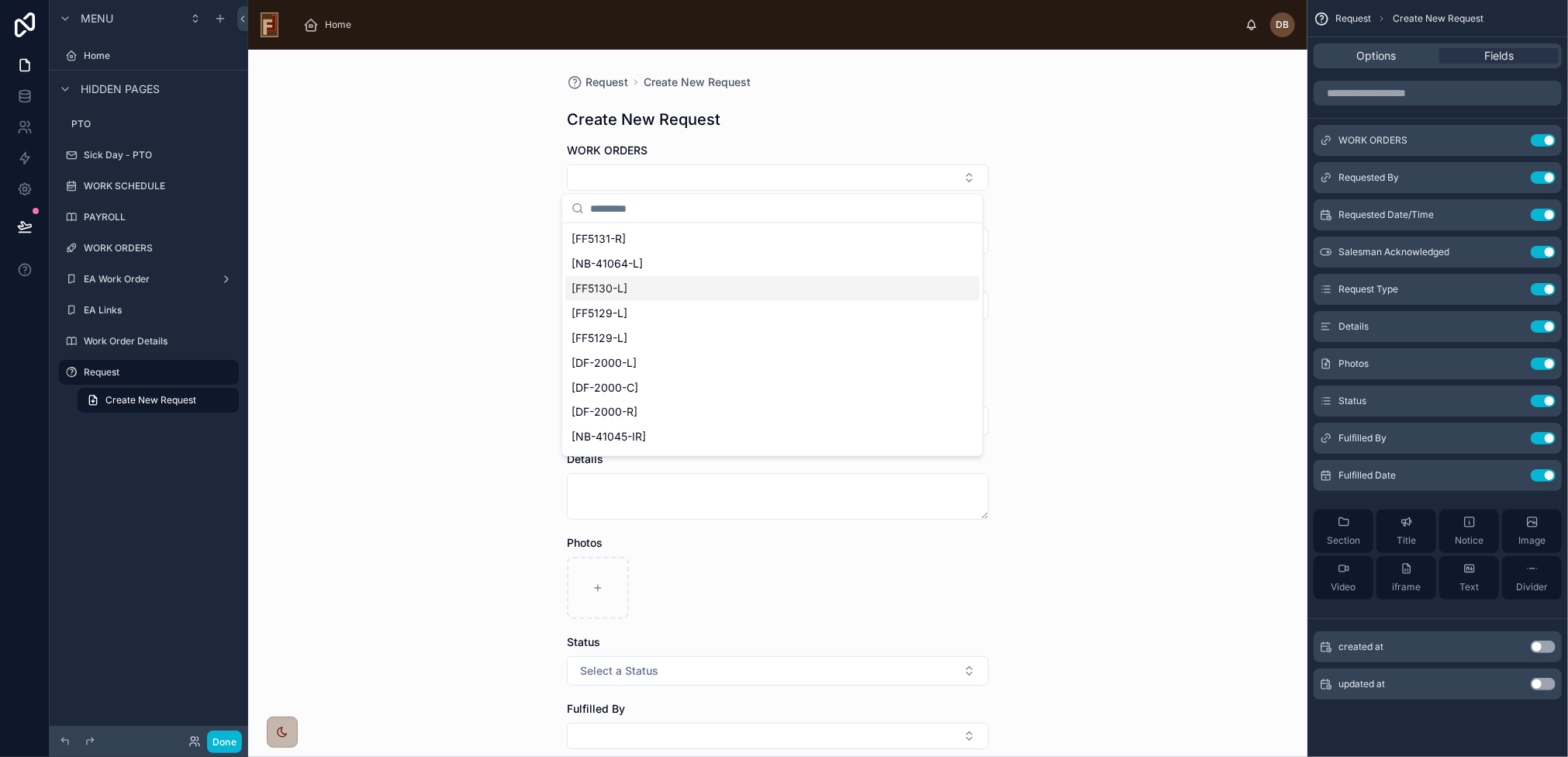
click at [661, 288] on div "[FF5130-L]" at bounding box center [773, 288] width 415 height 25
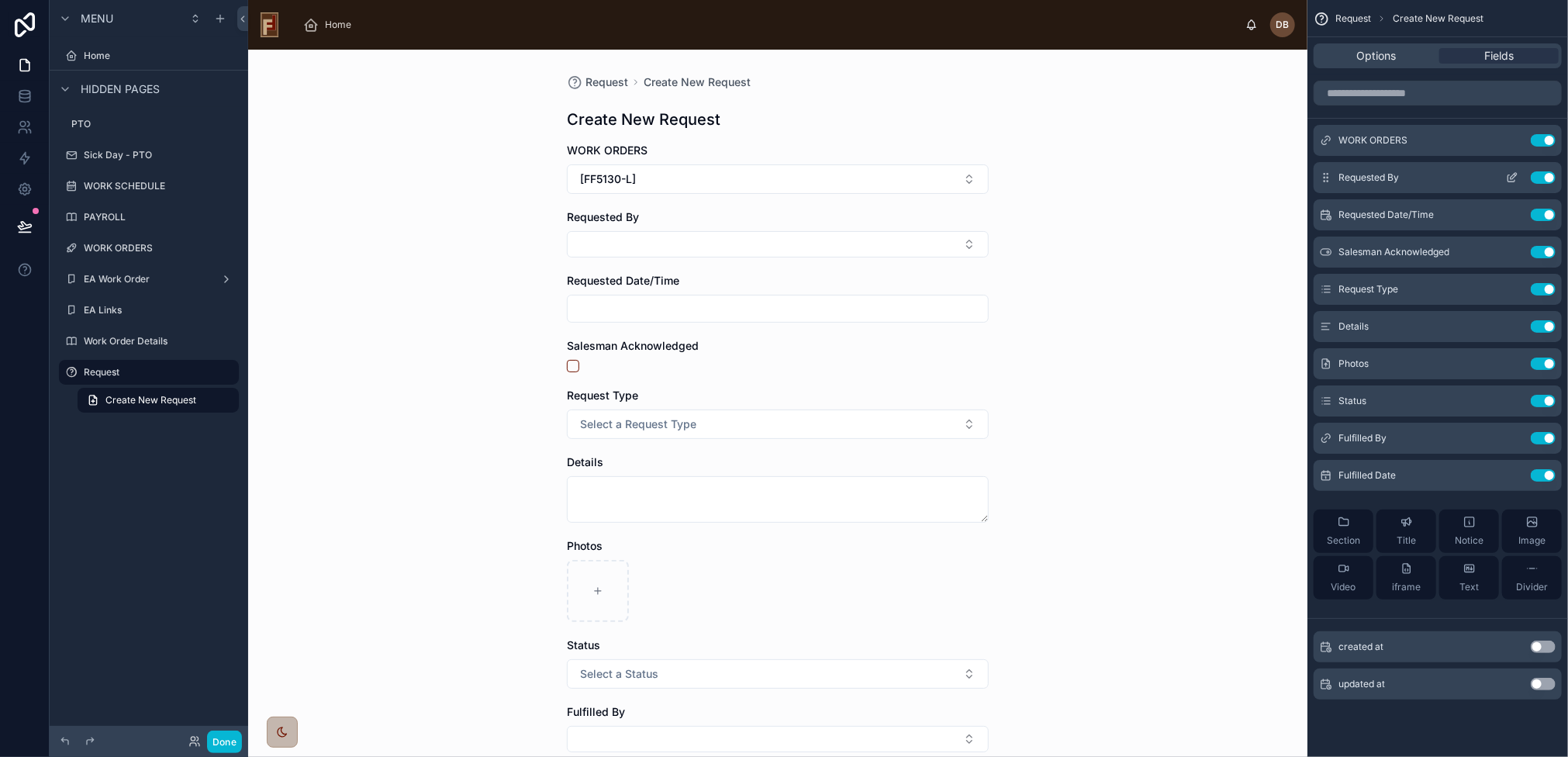
click at [1510, 176] on icon "scrollable content" at bounding box center [1512, 178] width 13 height 13
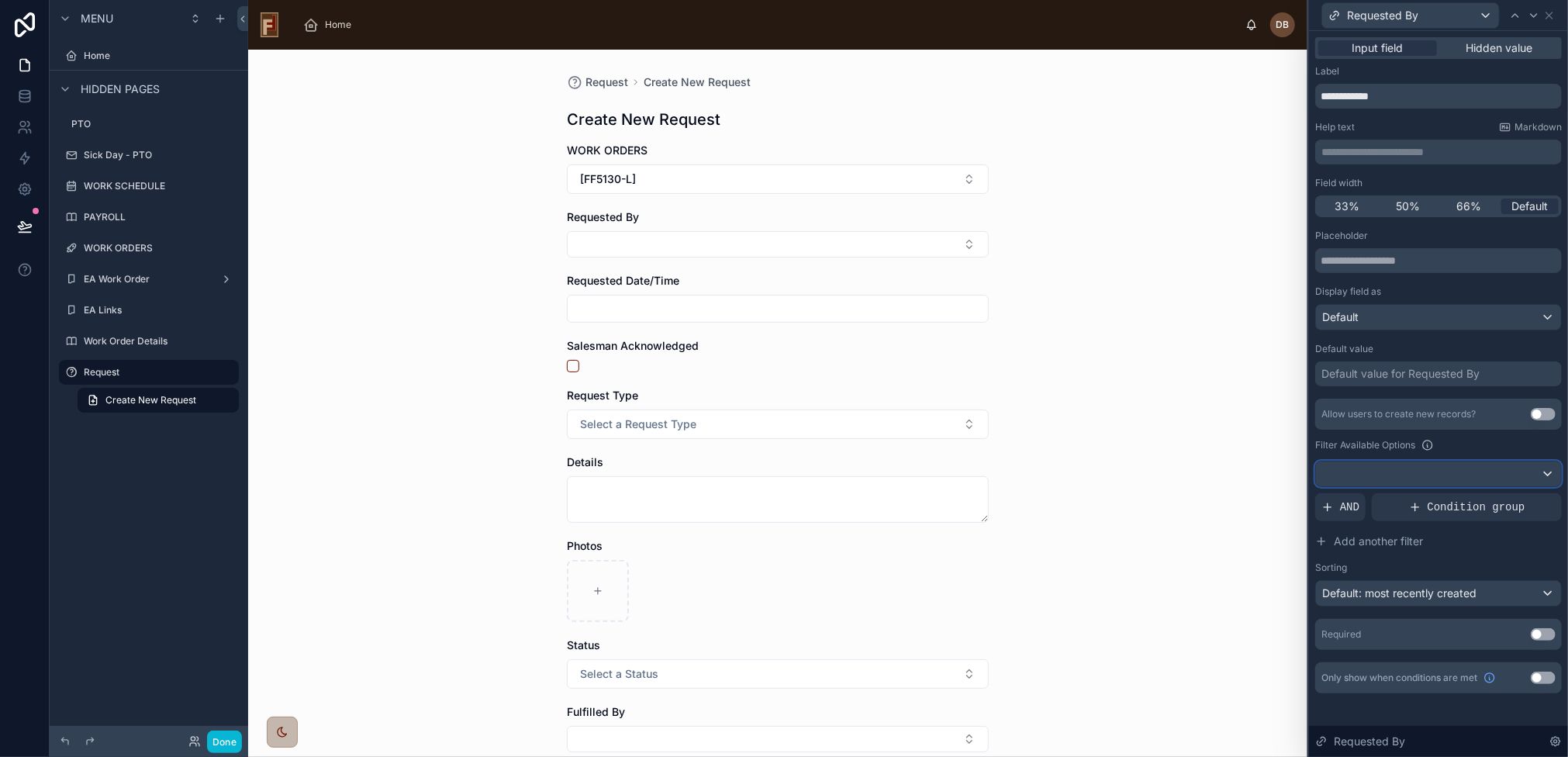
click at [1408, 472] on div at bounding box center [1438, 473] width 245 height 25
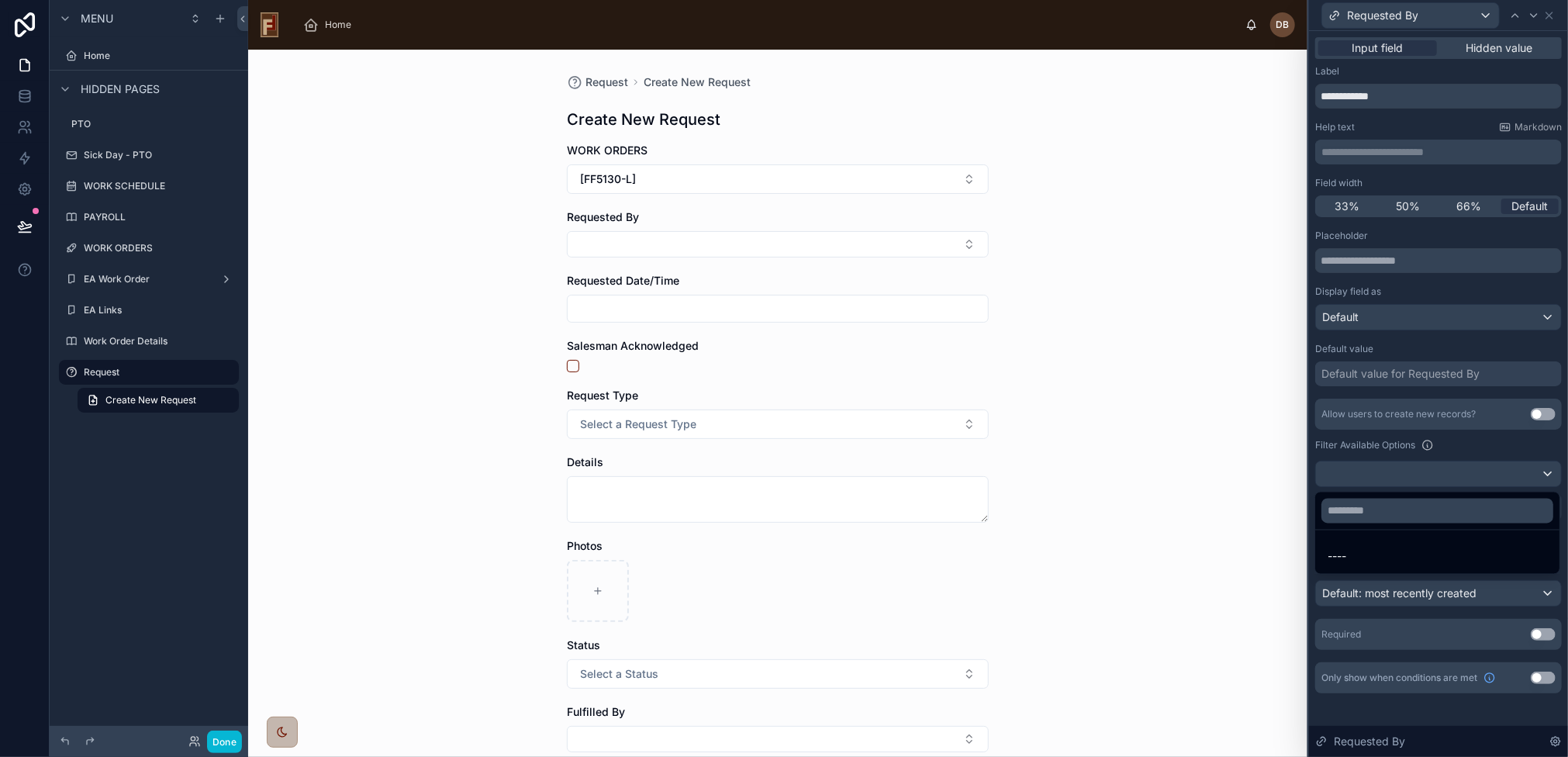
click at [1408, 472] on div at bounding box center [1439, 378] width 259 height 757
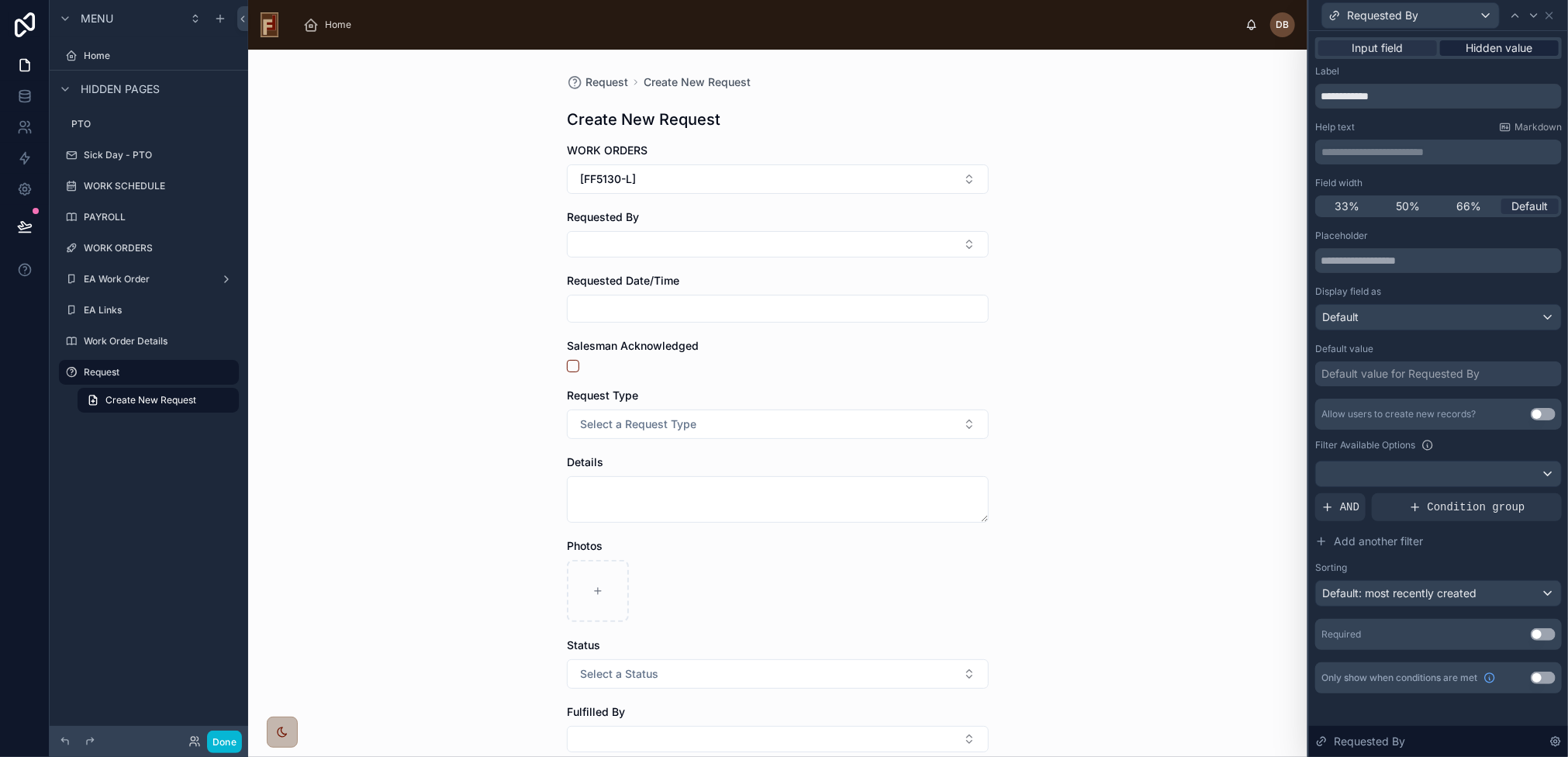
click at [1486, 47] on span "Hidden value" at bounding box center [1500, 47] width 67 height 16
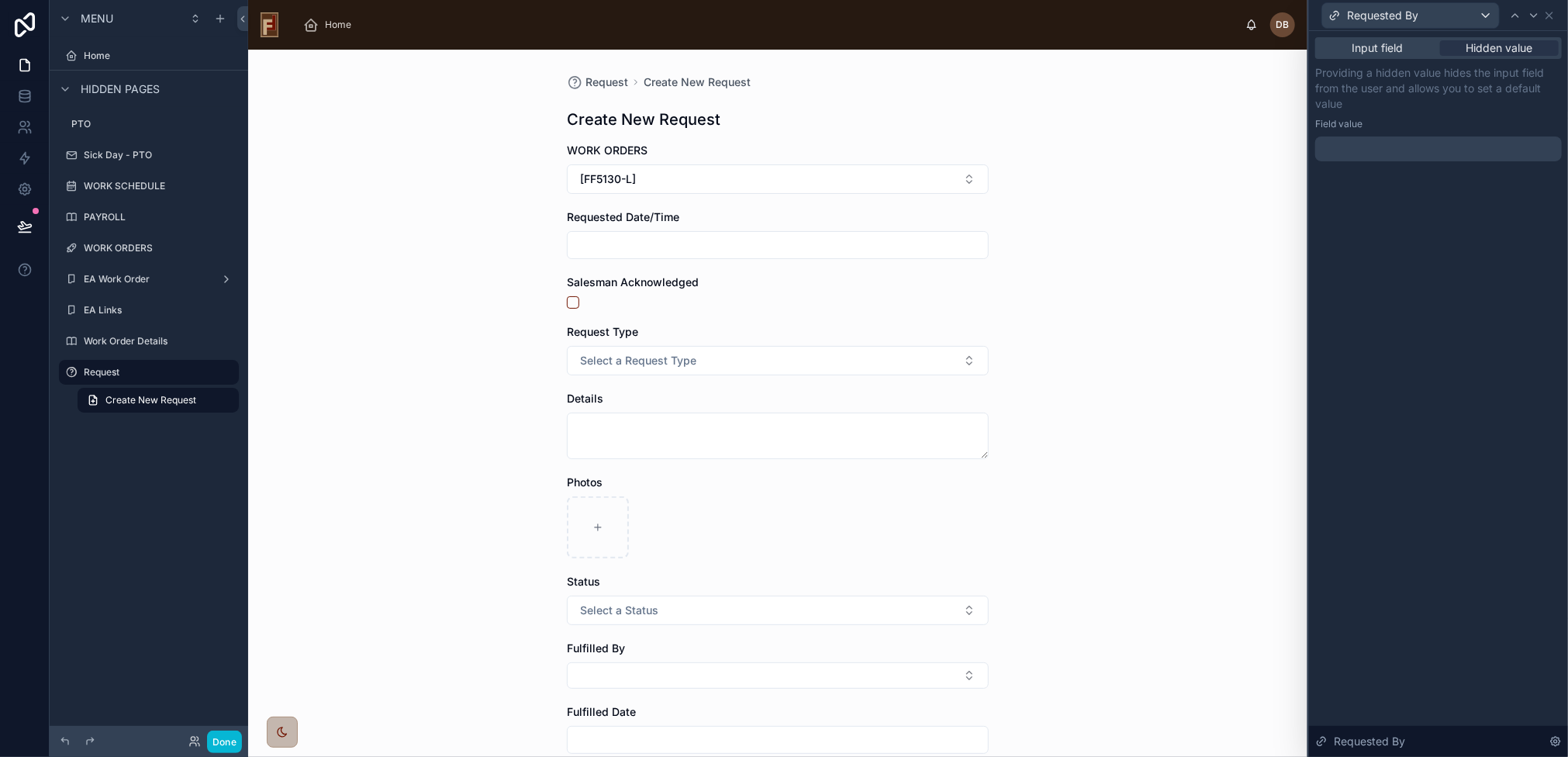
click at [1423, 150] on div at bounding box center [1438, 148] width 247 height 25
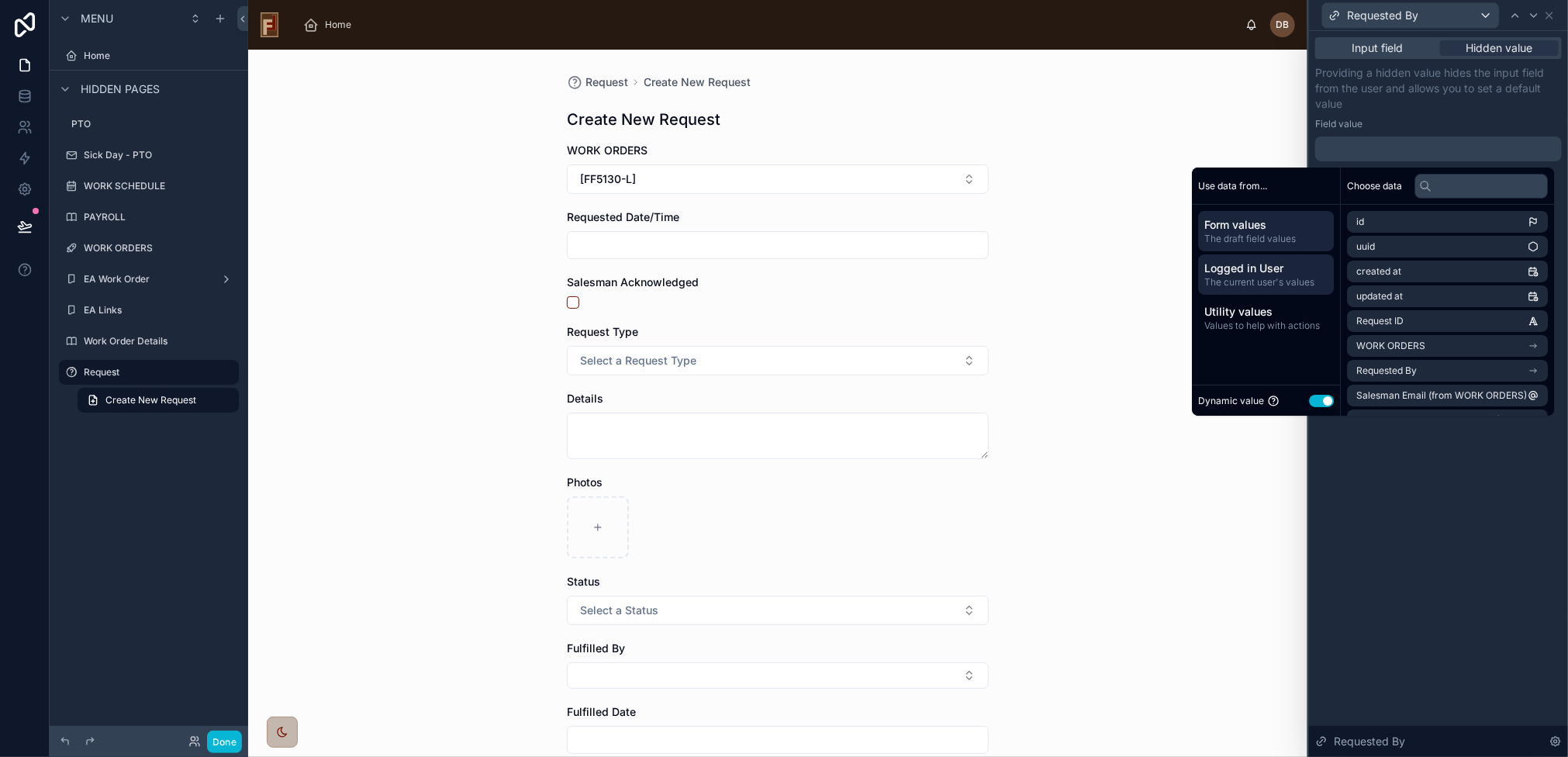
click at [1255, 289] on div "Logged in User The current user's values" at bounding box center [1266, 275] width 136 height 40
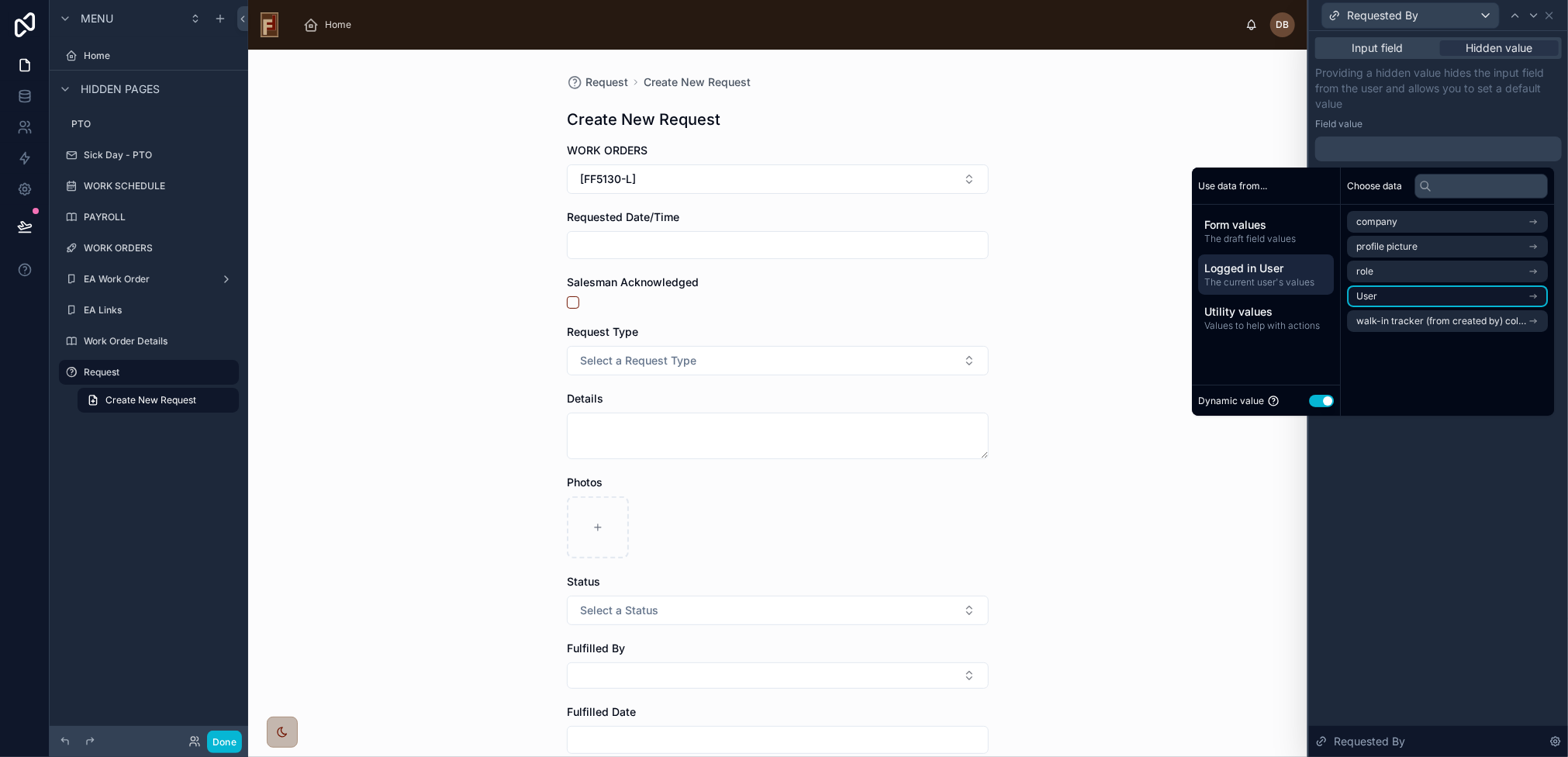
click at [1384, 299] on li "User" at bounding box center [1447, 297] width 201 height 22
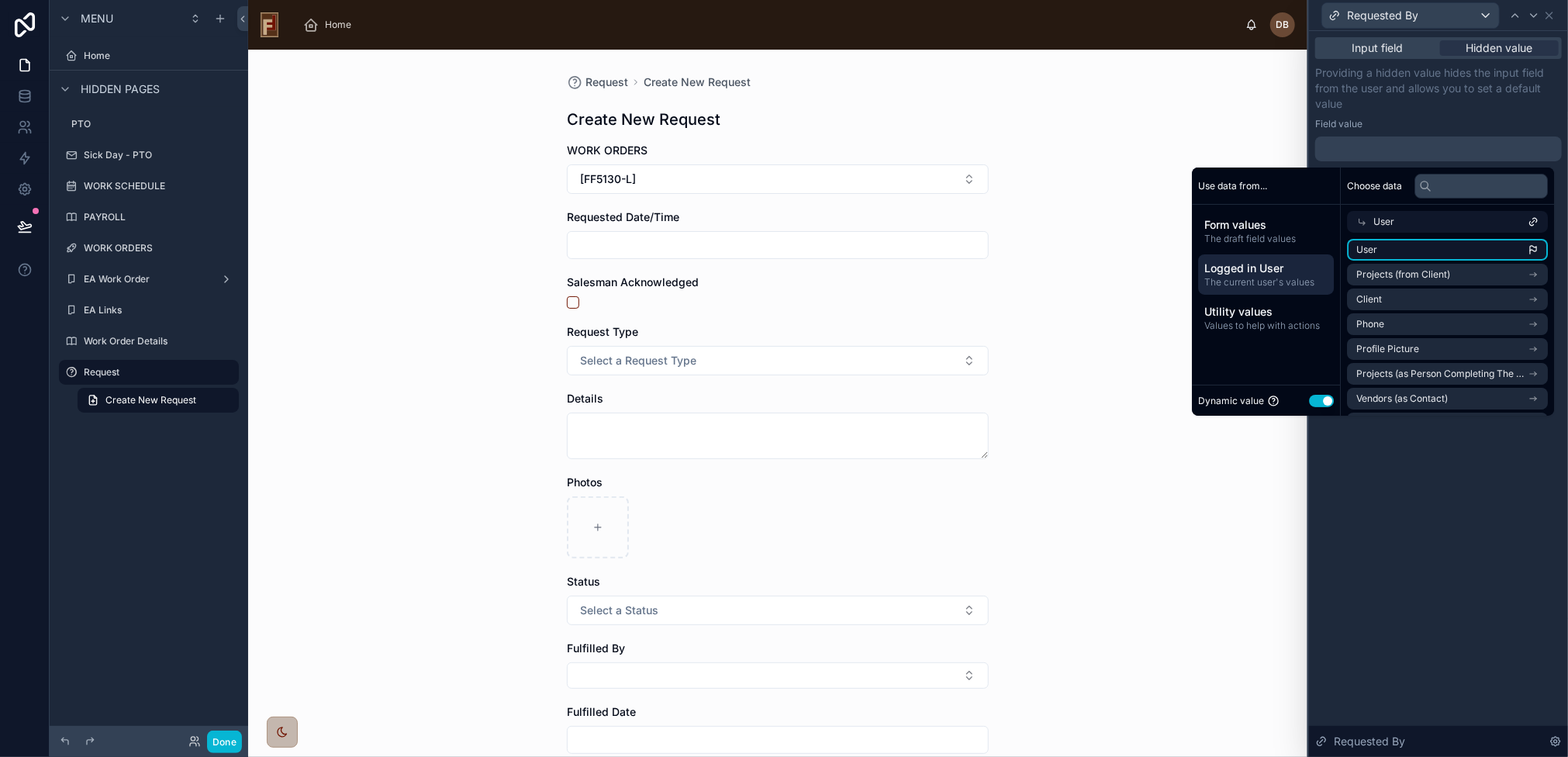
click at [1450, 249] on li "User" at bounding box center [1447, 250] width 201 height 22
click at [1448, 505] on div "**********" at bounding box center [1439, 394] width 259 height 726
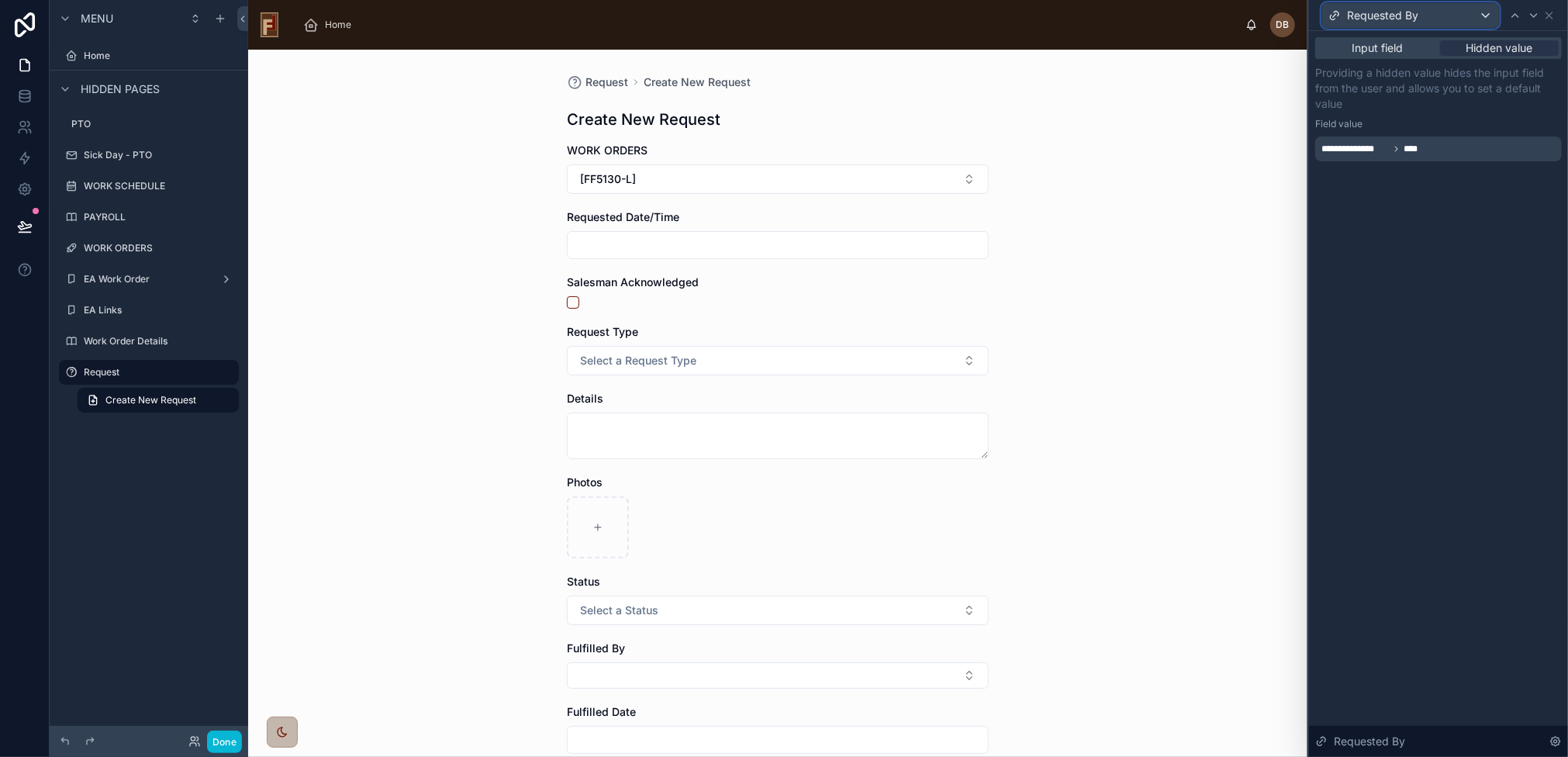
click at [1481, 16] on div "Requested By" at bounding box center [1411, 15] width 177 height 25
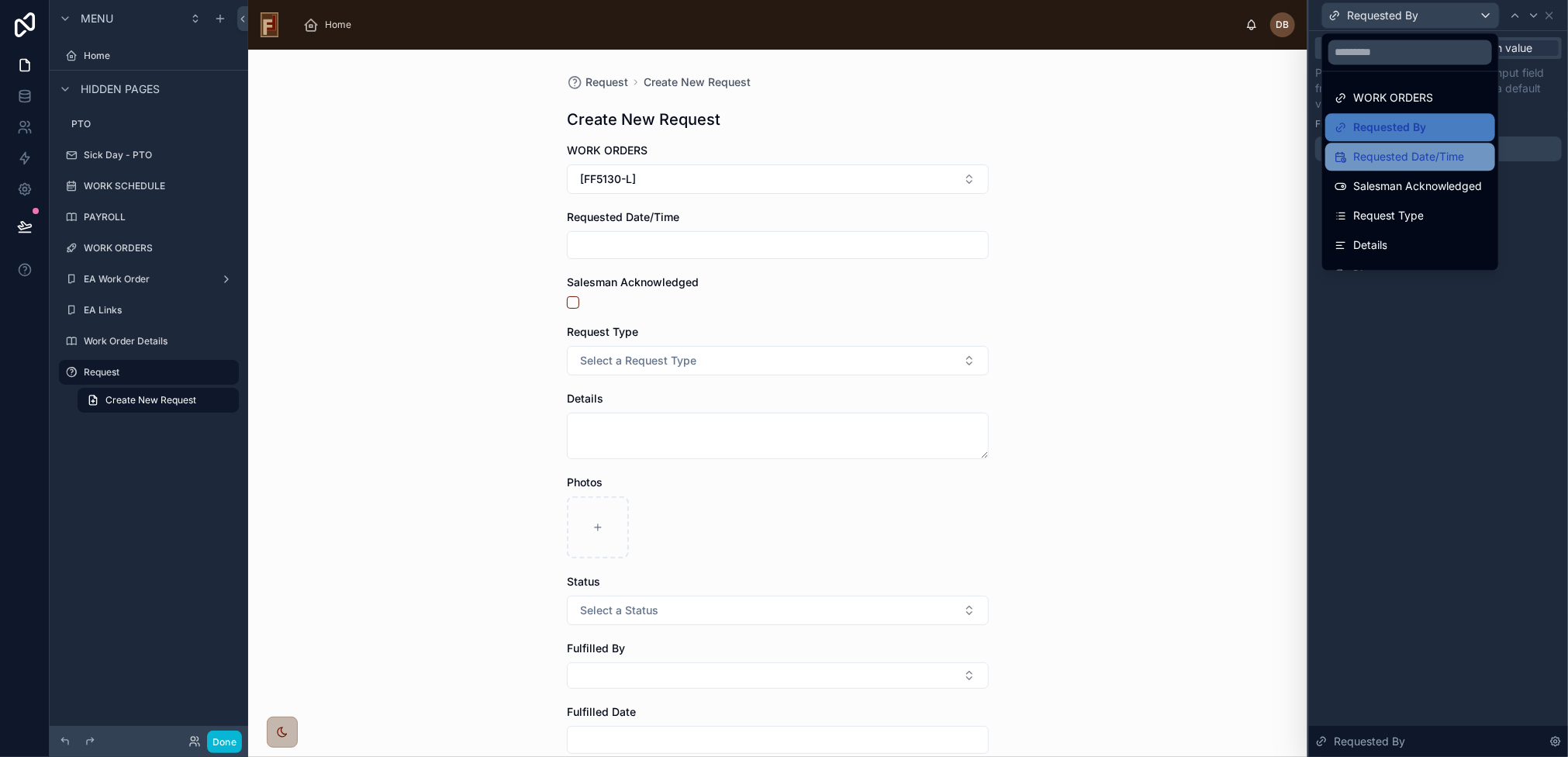
click at [1424, 153] on span "Requested Date/Time" at bounding box center [1408, 156] width 110 height 18
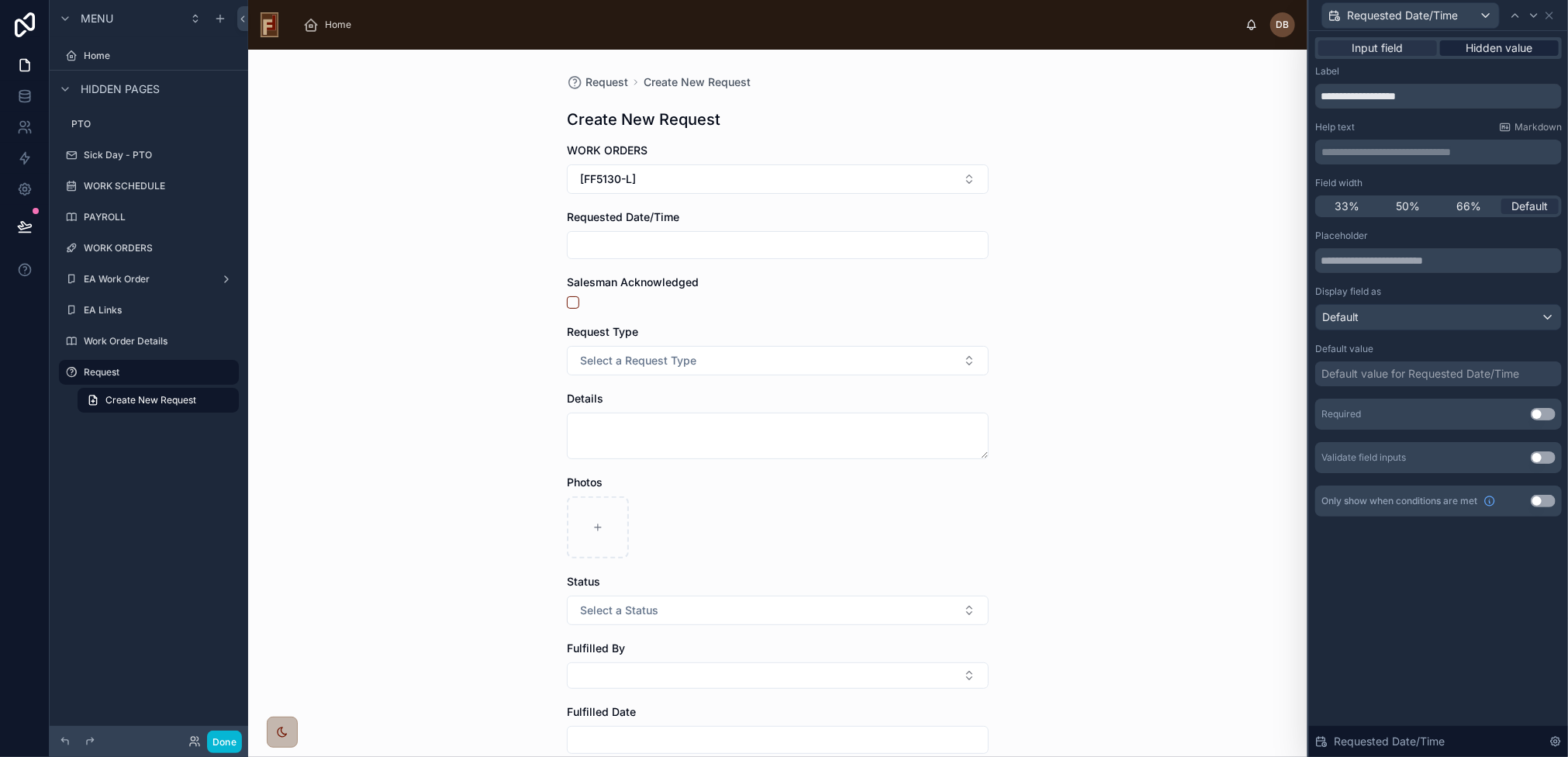
click at [1511, 51] on span "Hidden value" at bounding box center [1500, 47] width 67 height 16
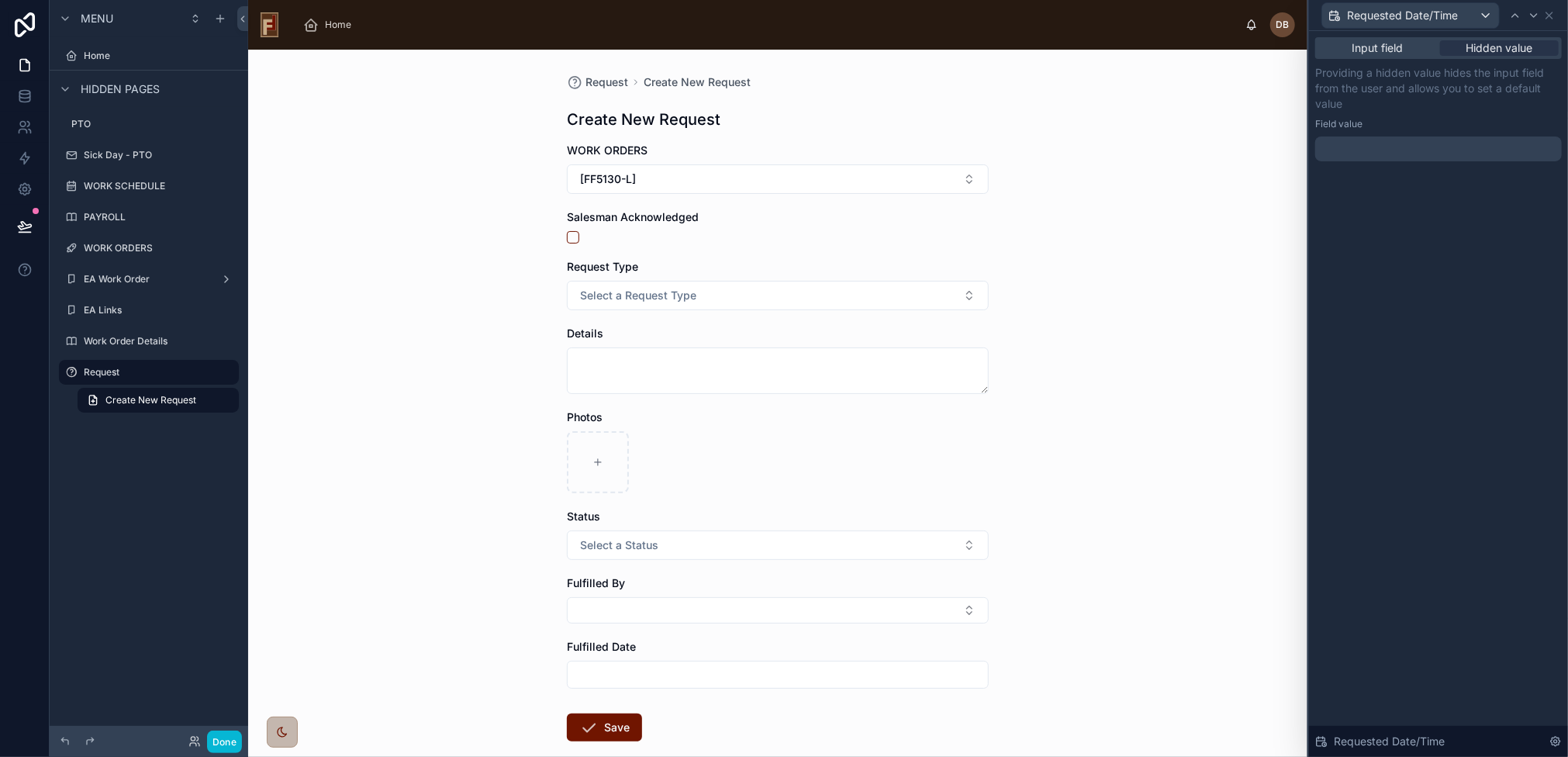
click at [1385, 147] on div at bounding box center [1438, 148] width 247 height 25
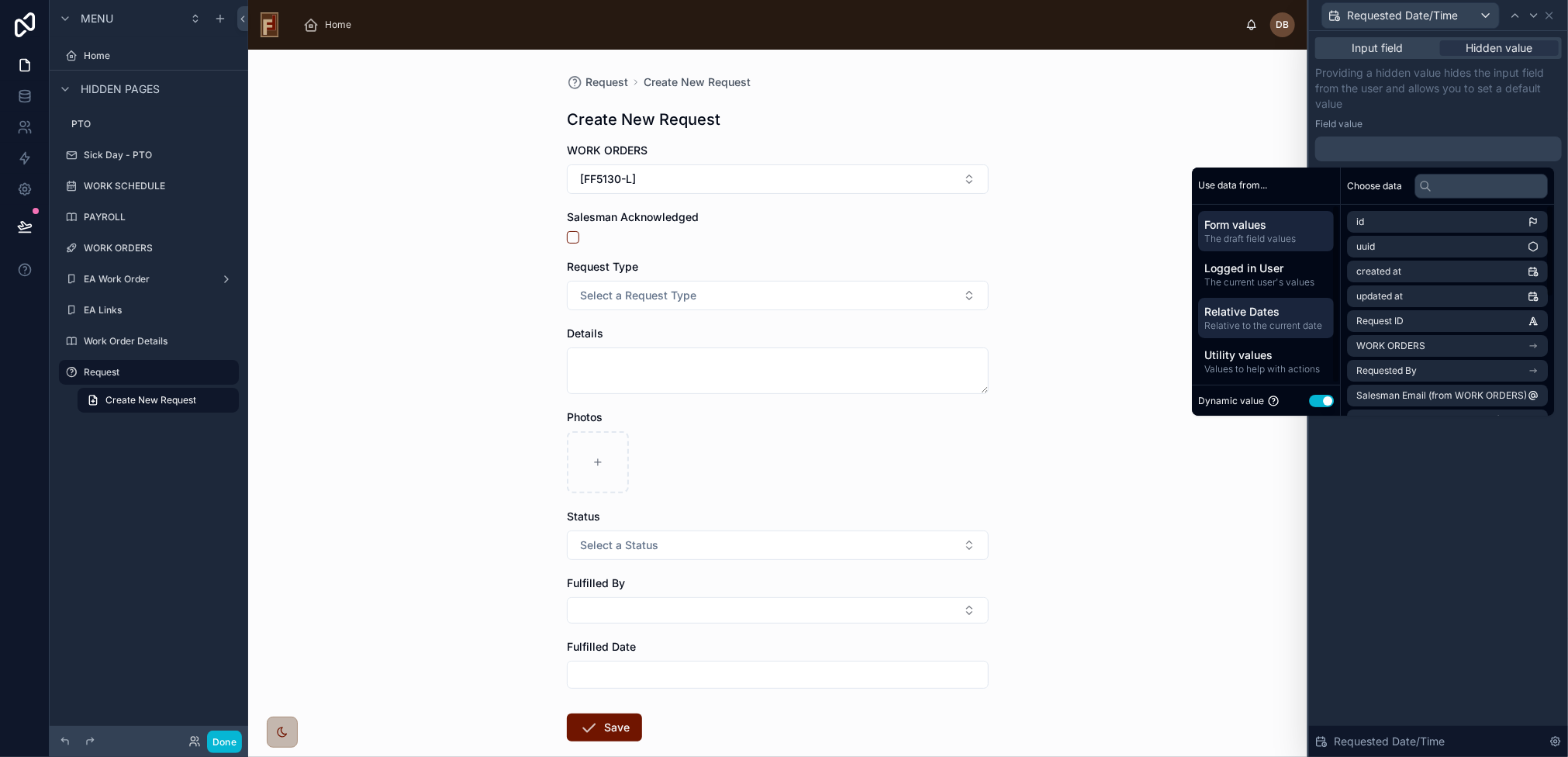
click at [1266, 321] on span "Relative to the current date" at bounding box center [1266, 326] width 123 height 13
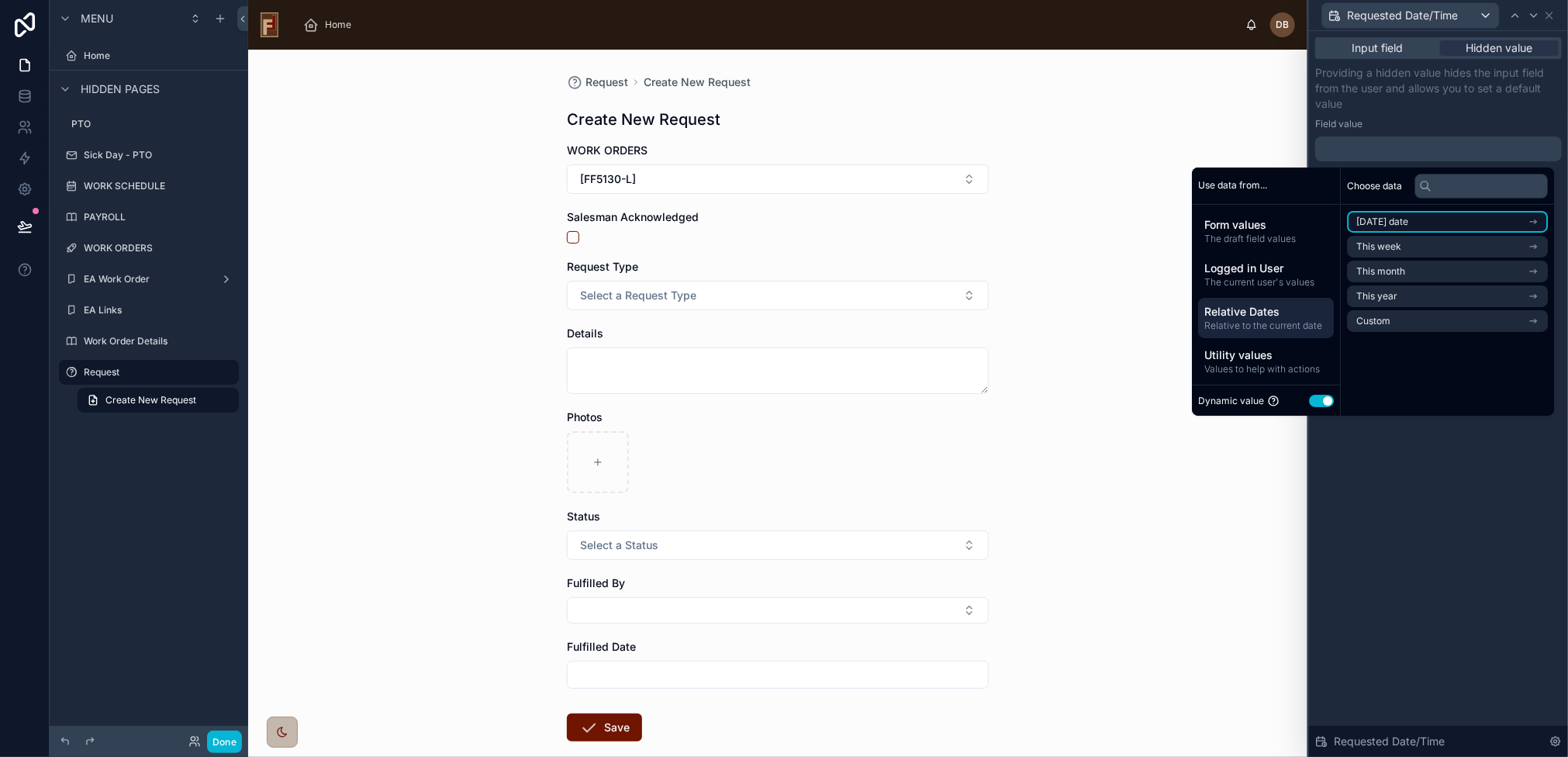
click at [1440, 226] on li "Today's date" at bounding box center [1447, 222] width 201 height 22
click at [1394, 249] on li "Now" at bounding box center [1447, 250] width 201 height 22
click at [469, 346] on div "Request Create New Request Create New Request WORK ORDERS [FF5130-L] Salesman A…" at bounding box center [778, 403] width 1059 height 708
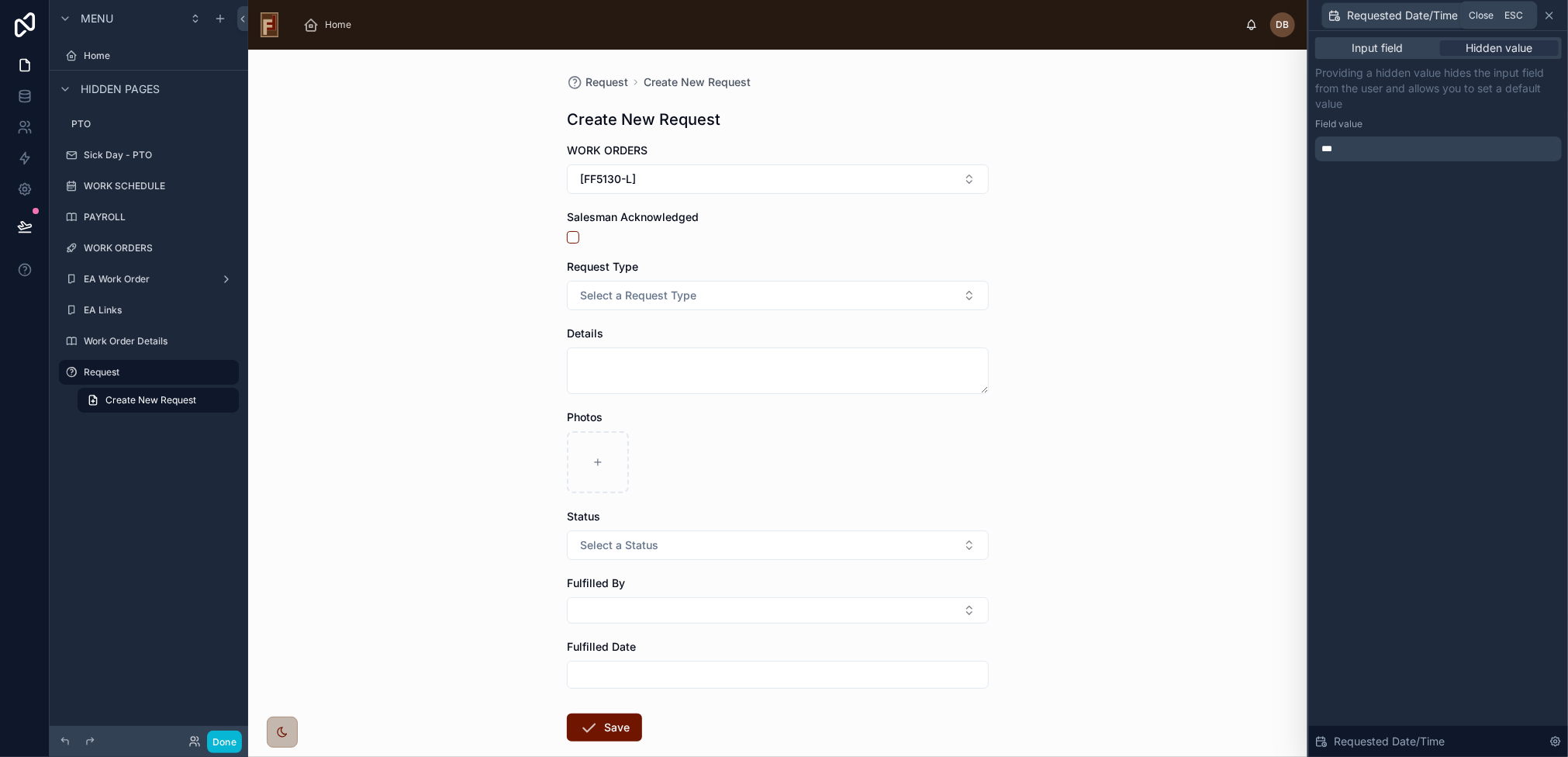
click at [1552, 13] on icon at bounding box center [1550, 16] width 6 height 6
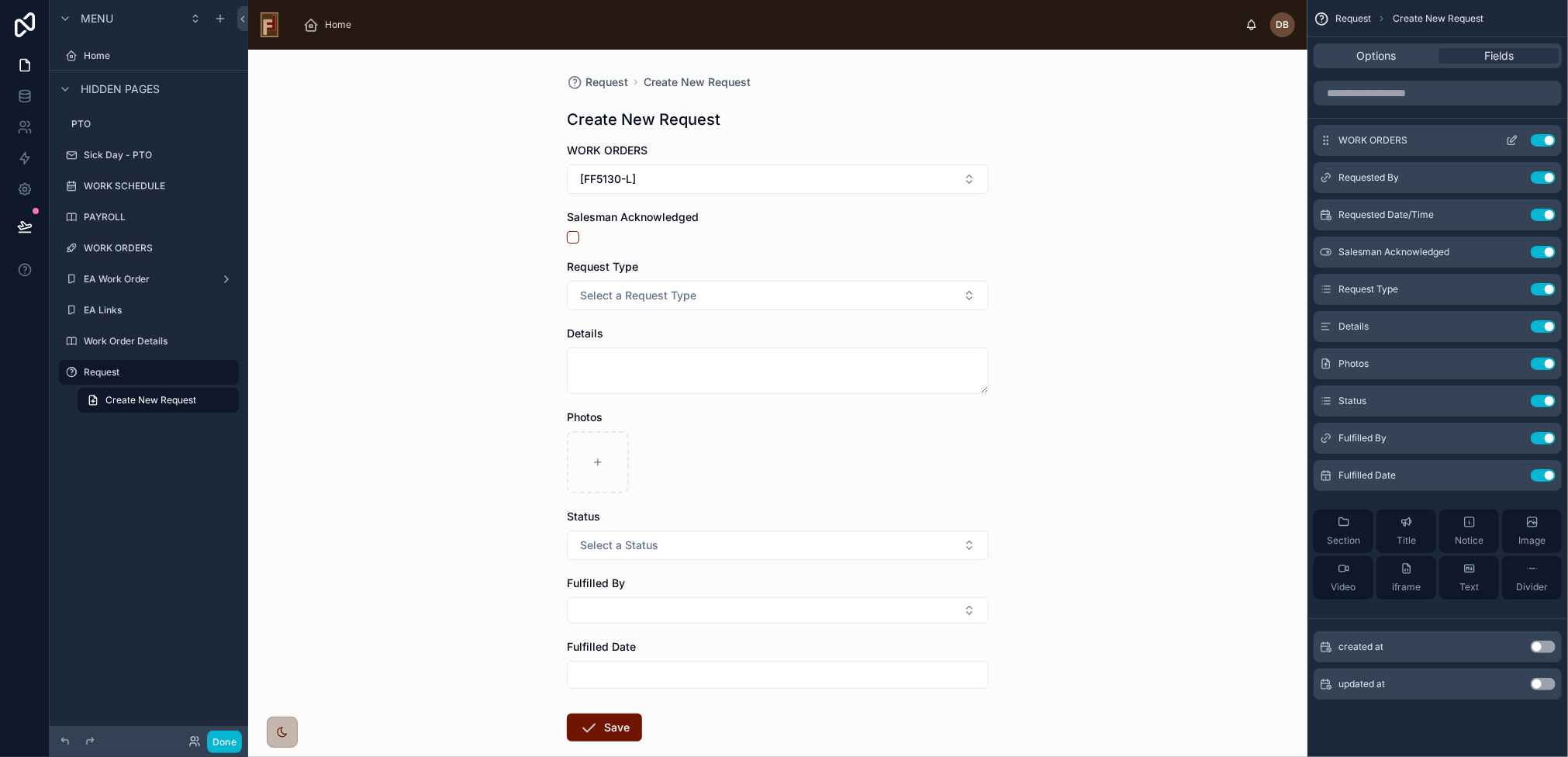
click at [1512, 140] on icon "scrollable content" at bounding box center [1512, 141] width 13 height 13
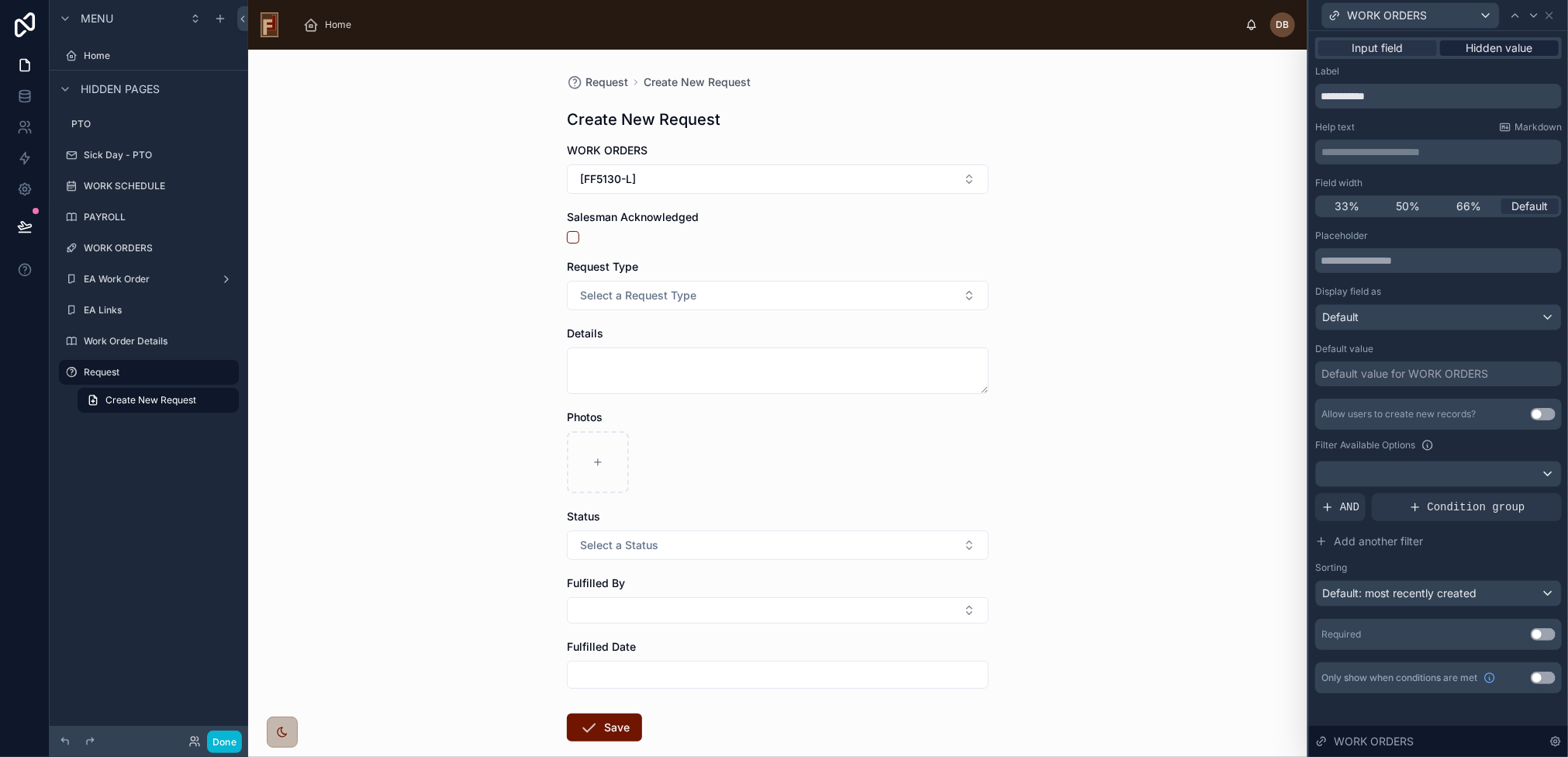
click at [1501, 49] on span "Hidden value" at bounding box center [1500, 47] width 67 height 16
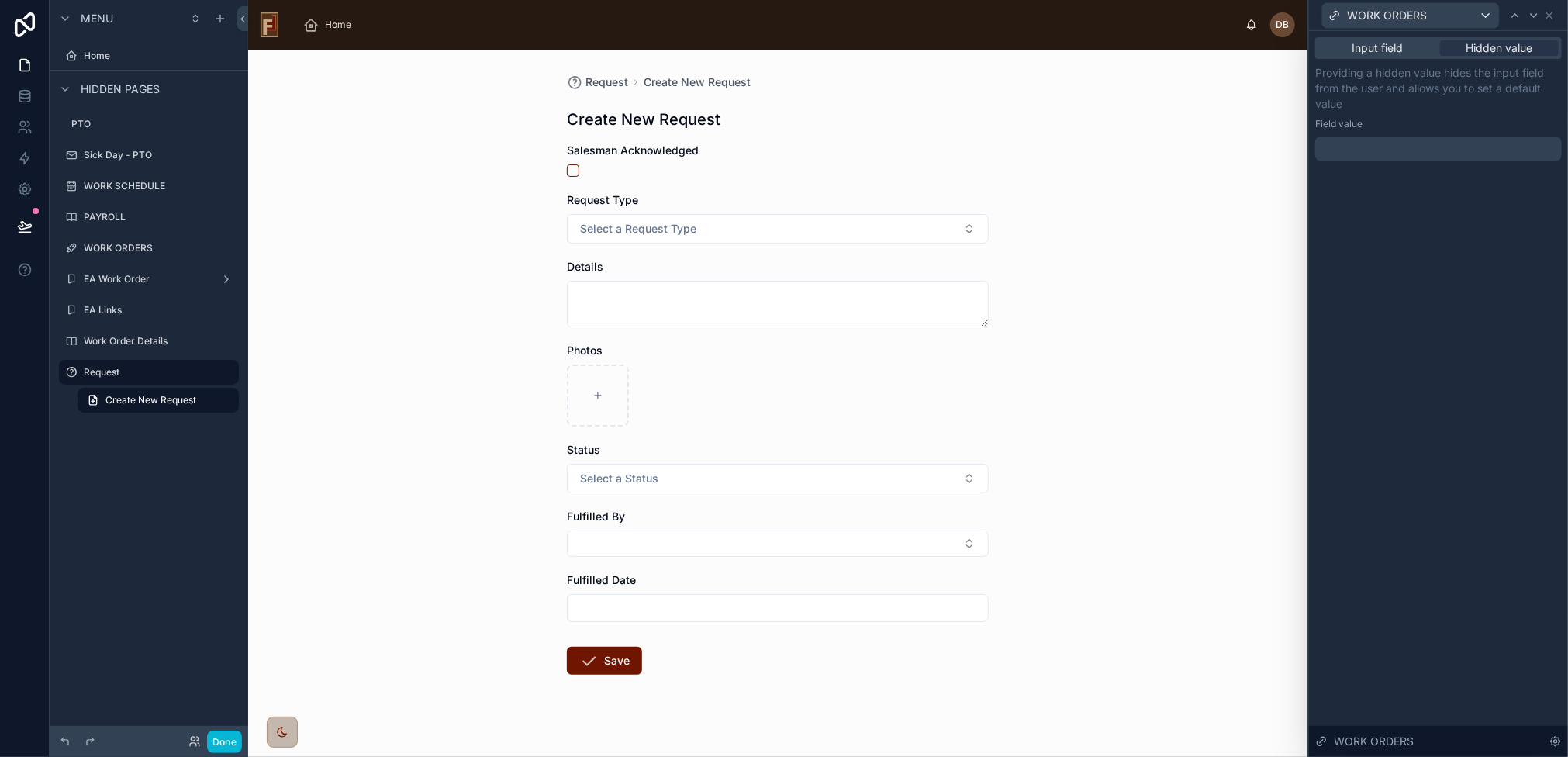
click at [1401, 149] on div at bounding box center [1438, 148] width 247 height 25
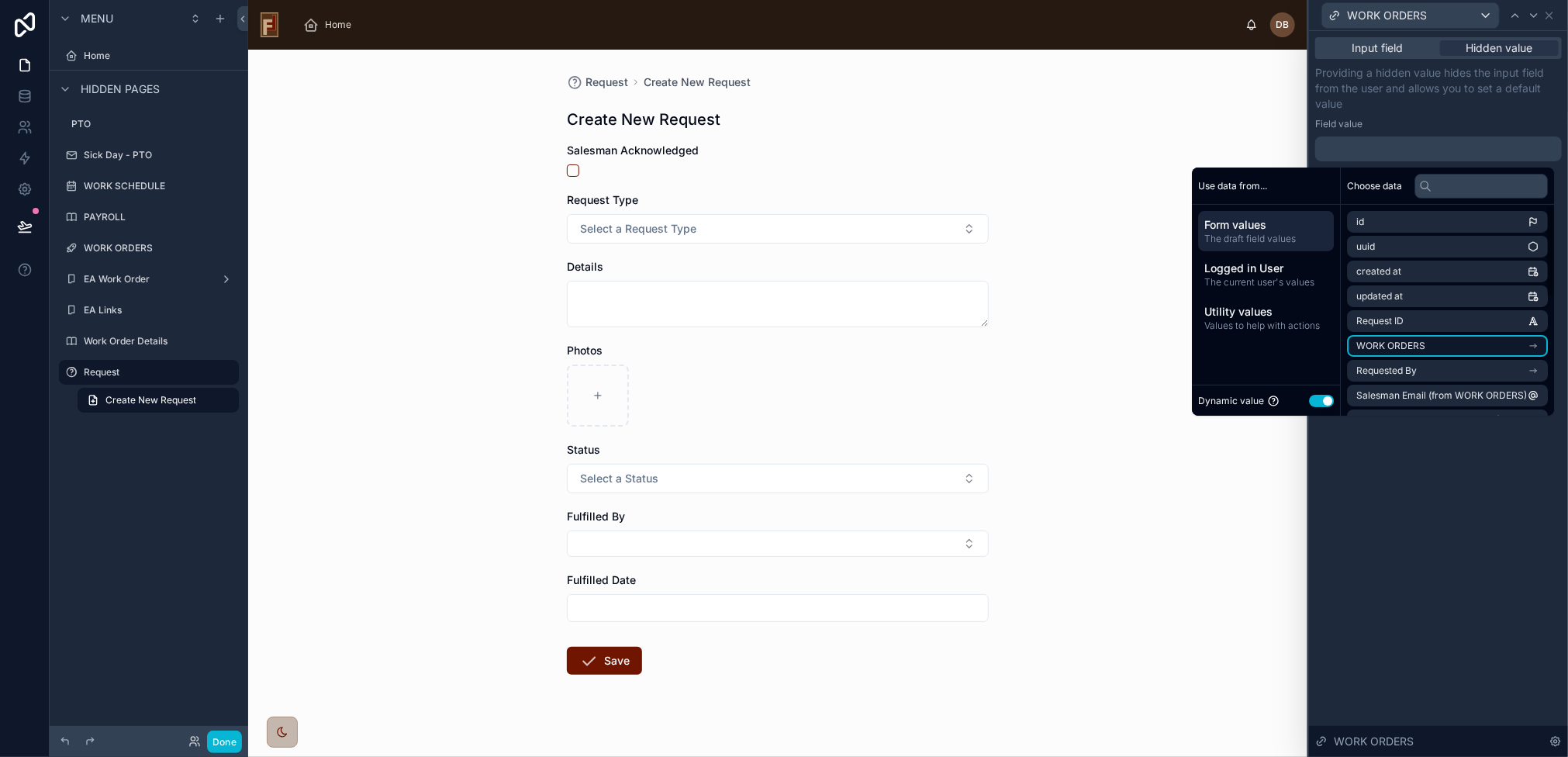
click at [1476, 344] on li "WORK ORDERS" at bounding box center [1447, 346] width 201 height 22
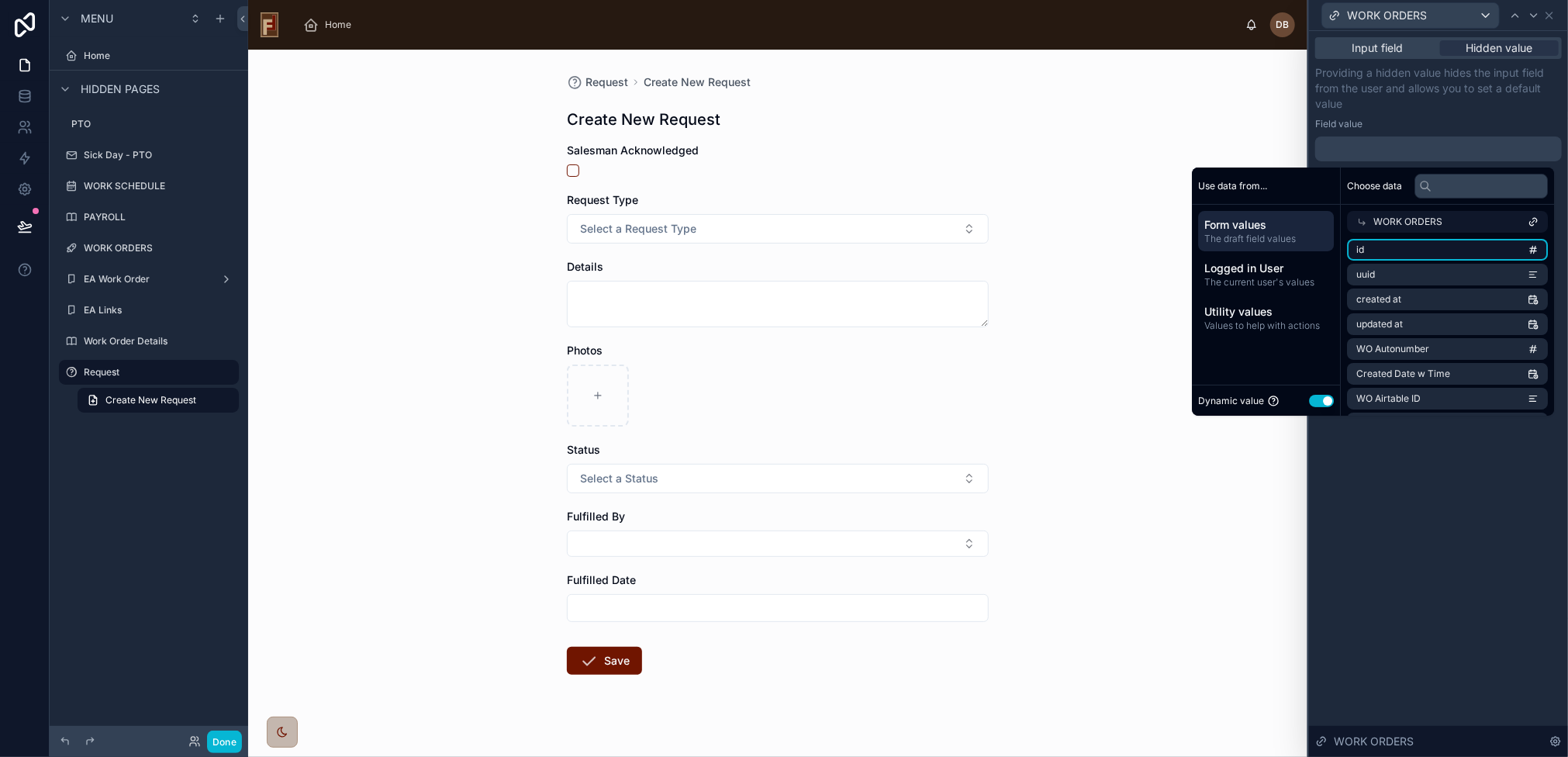
click at [1398, 243] on li "id" at bounding box center [1447, 250] width 201 height 22
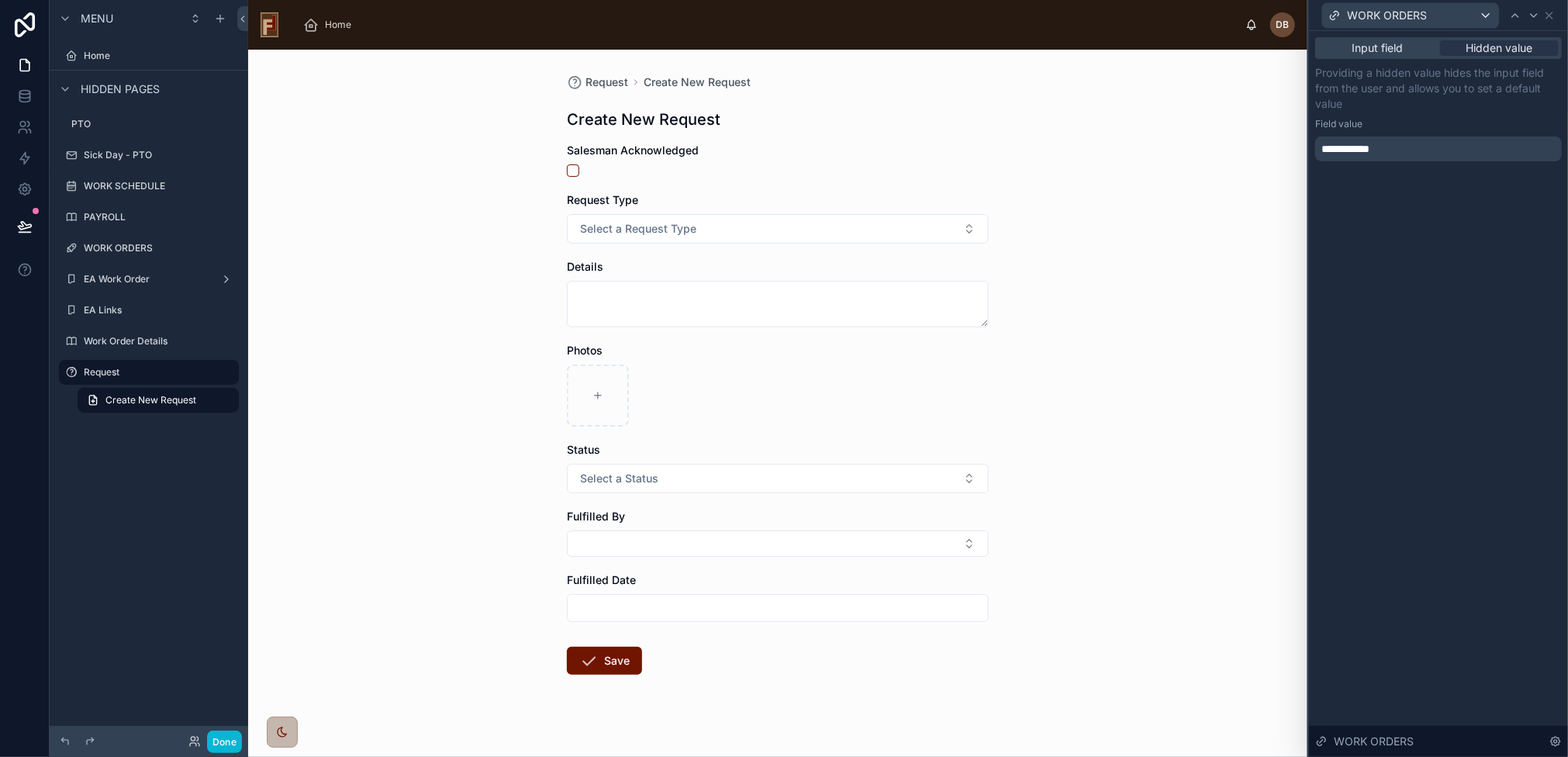
drag, startPoint x: 1445, startPoint y: 489, endPoint x: 1439, endPoint y: 399, distance: 90.2
click at [1444, 489] on div "**********" at bounding box center [1439, 394] width 259 height 726
click at [1415, 144] on div "**********" at bounding box center [1438, 148] width 247 height 25
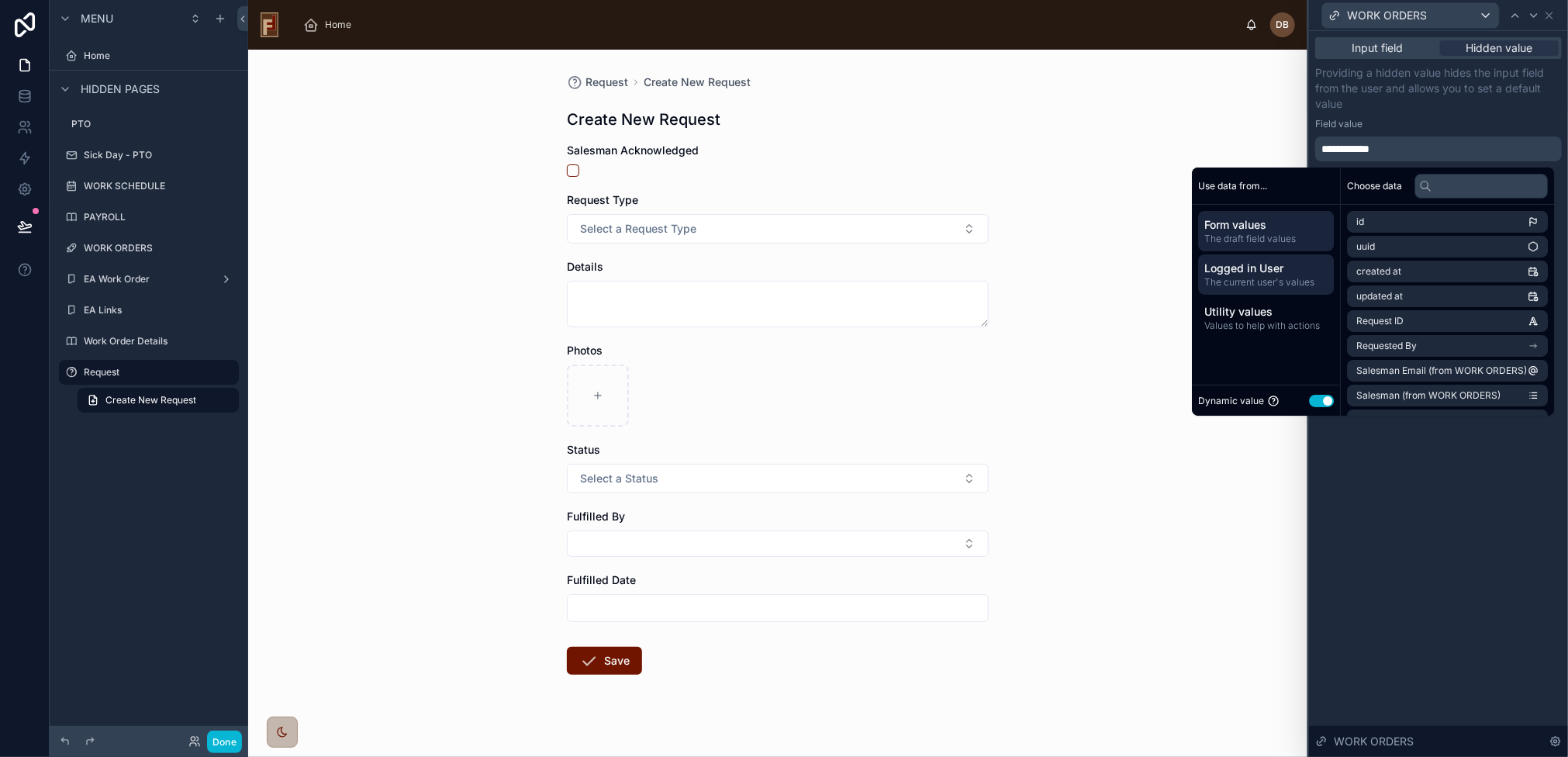
click at [1242, 272] on span "Logged in User" at bounding box center [1266, 268] width 123 height 16
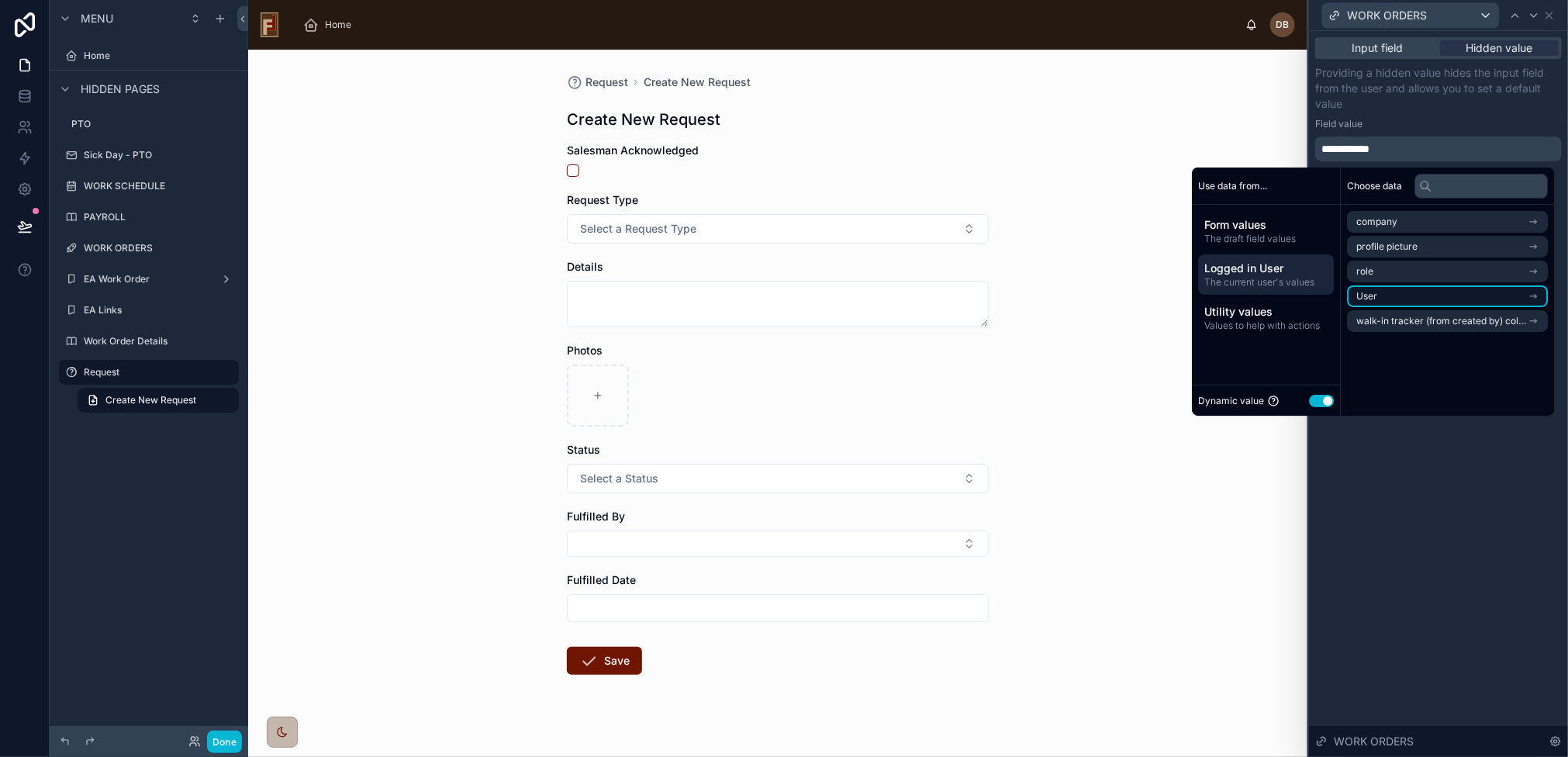
click at [1402, 296] on li "User" at bounding box center [1447, 297] width 201 height 22
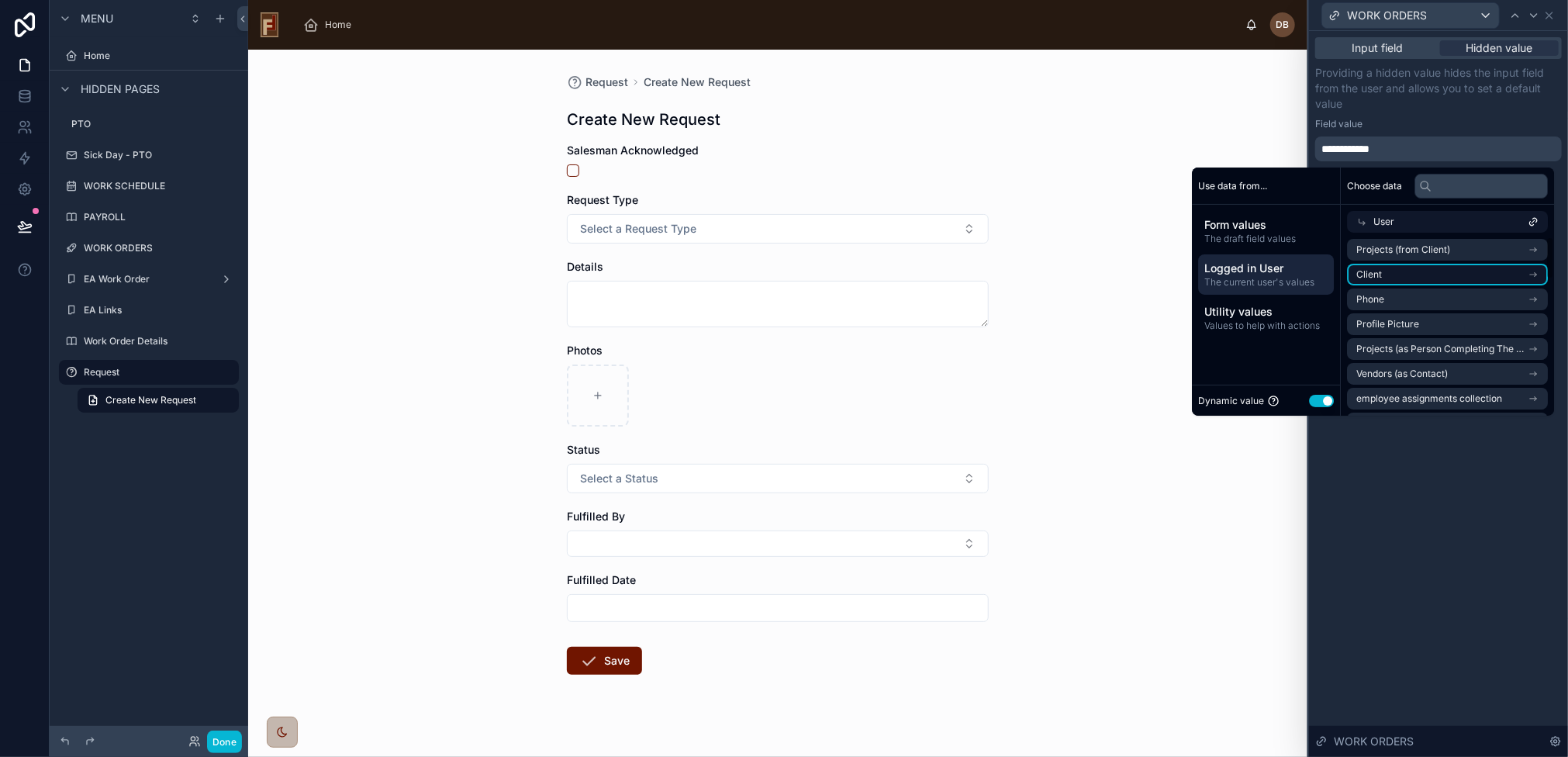
scroll to position [78, 0]
click at [1449, 327] on span "employee assignments collection" at bounding box center [1429, 321] width 146 height 13
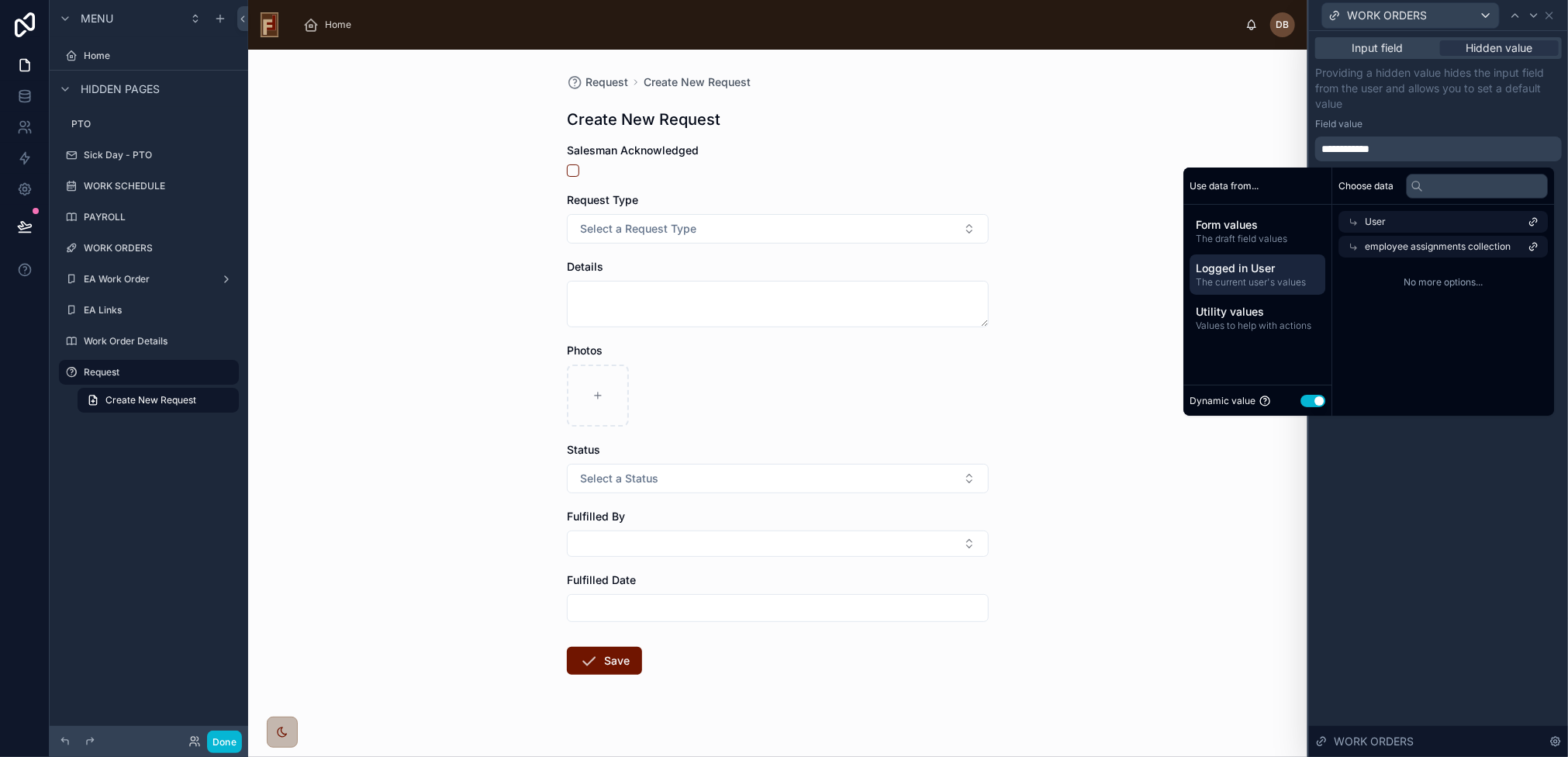
scroll to position [0, 0]
click at [1477, 246] on span "employee assignments collection" at bounding box center [1447, 247] width 146 height 13
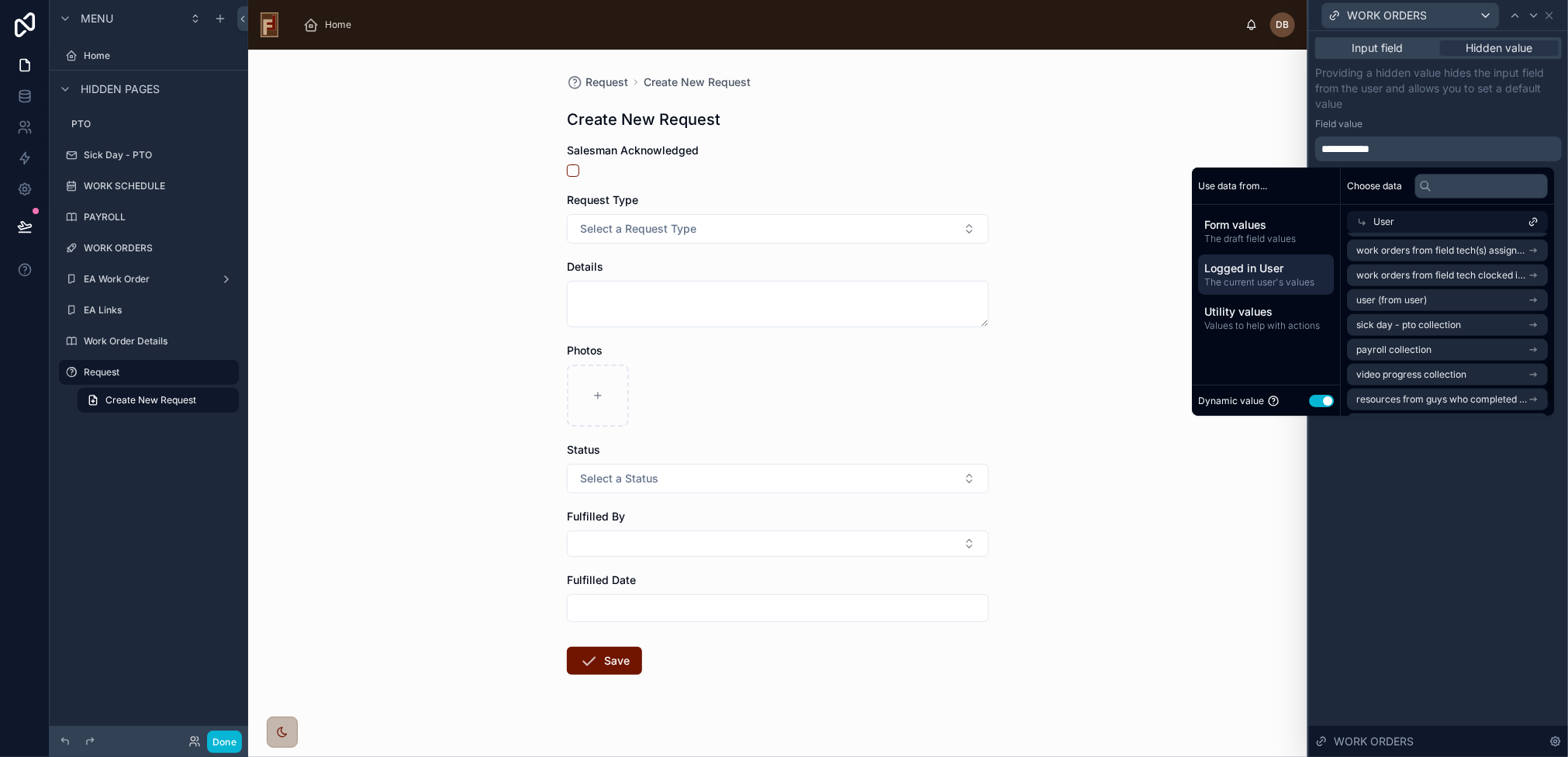
scroll to position [595, 0]
click at [1449, 350] on li "work orders collection" at bounding box center [1447, 349] width 201 height 22
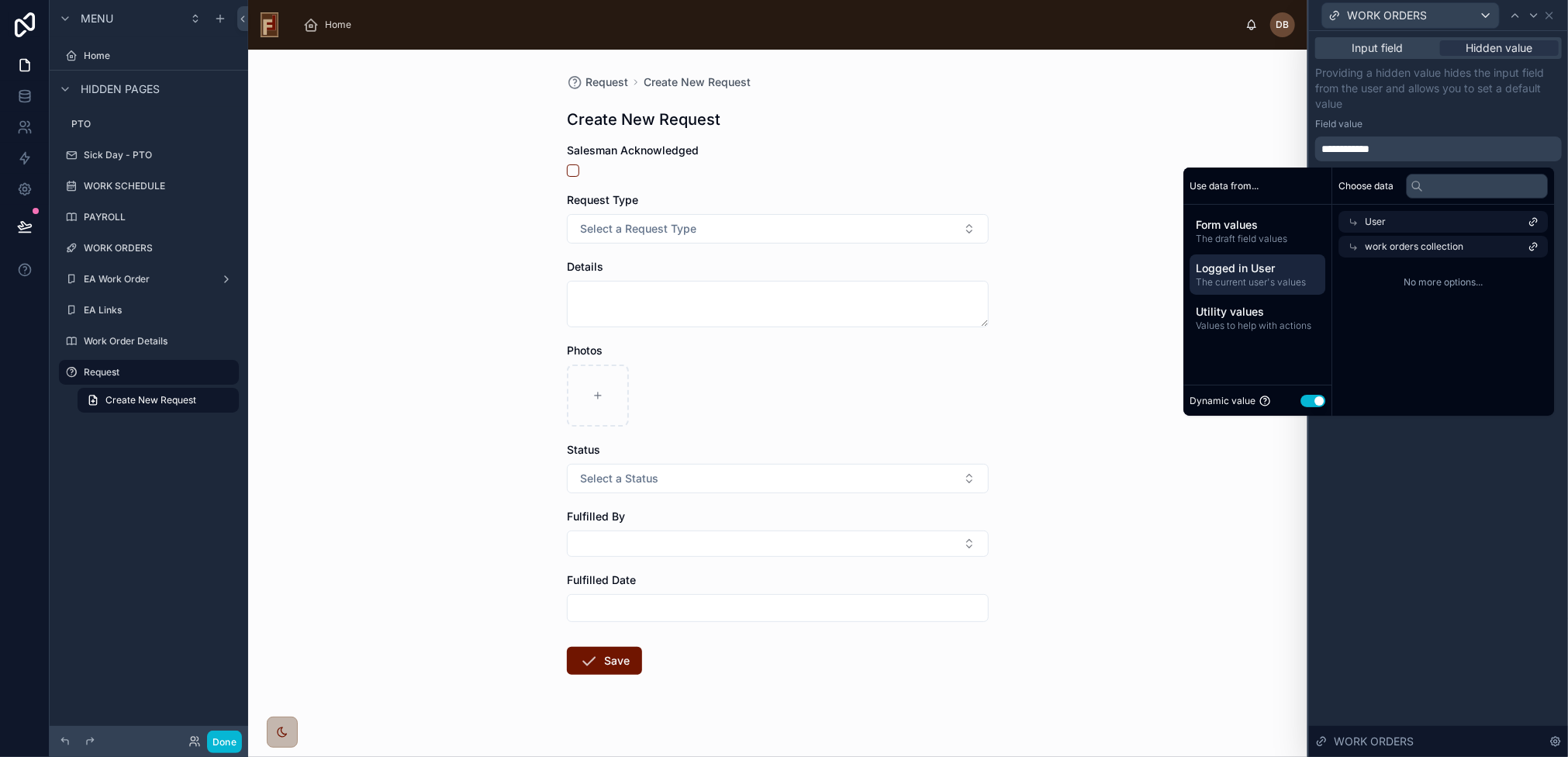
scroll to position [0, 0]
click at [1426, 247] on span "work orders collection" at bounding box center [1423, 247] width 99 height 13
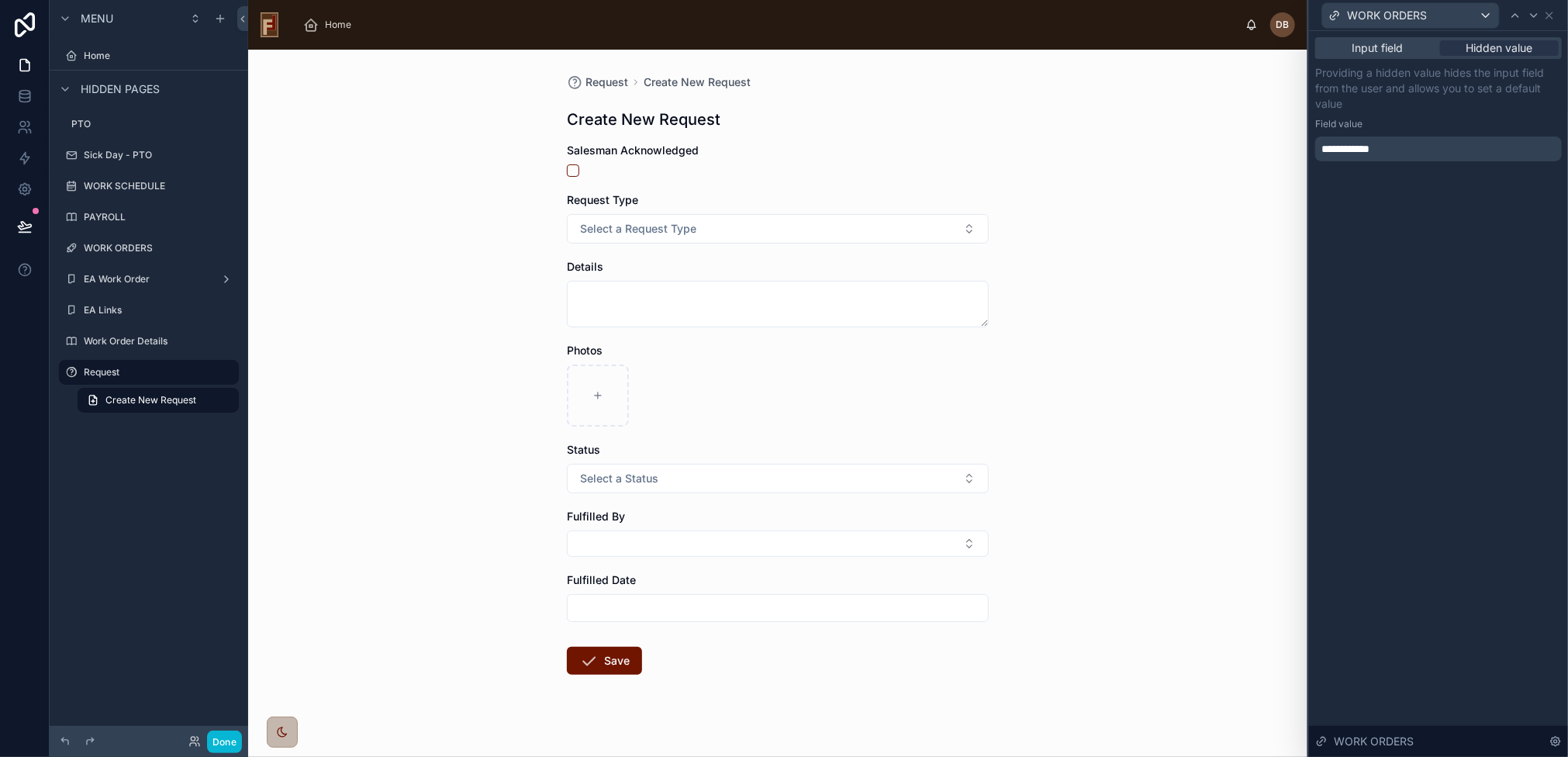
click at [1223, 550] on div "Request Create New Request Create New Request Salesman Acknowledged Request Typ…" at bounding box center [778, 403] width 1059 height 708
click at [1387, 46] on span "Input field" at bounding box center [1378, 47] width 51 height 16
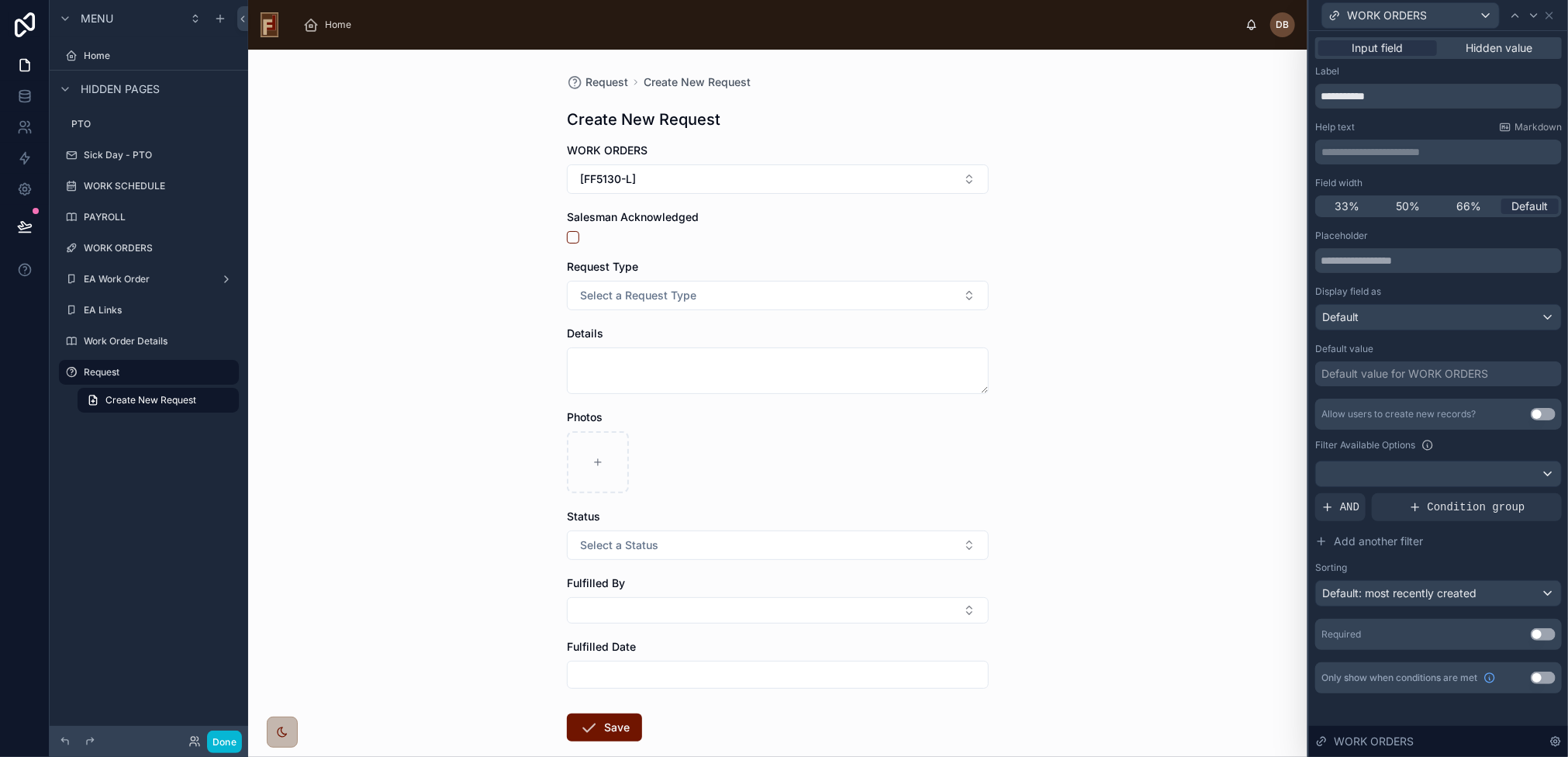
click at [466, 263] on div "Request Create New Request Create New Request WORK ORDERS [FF5130-L] Salesman A…" at bounding box center [778, 403] width 1059 height 708
click at [333, 23] on span "Home" at bounding box center [338, 25] width 26 height 13
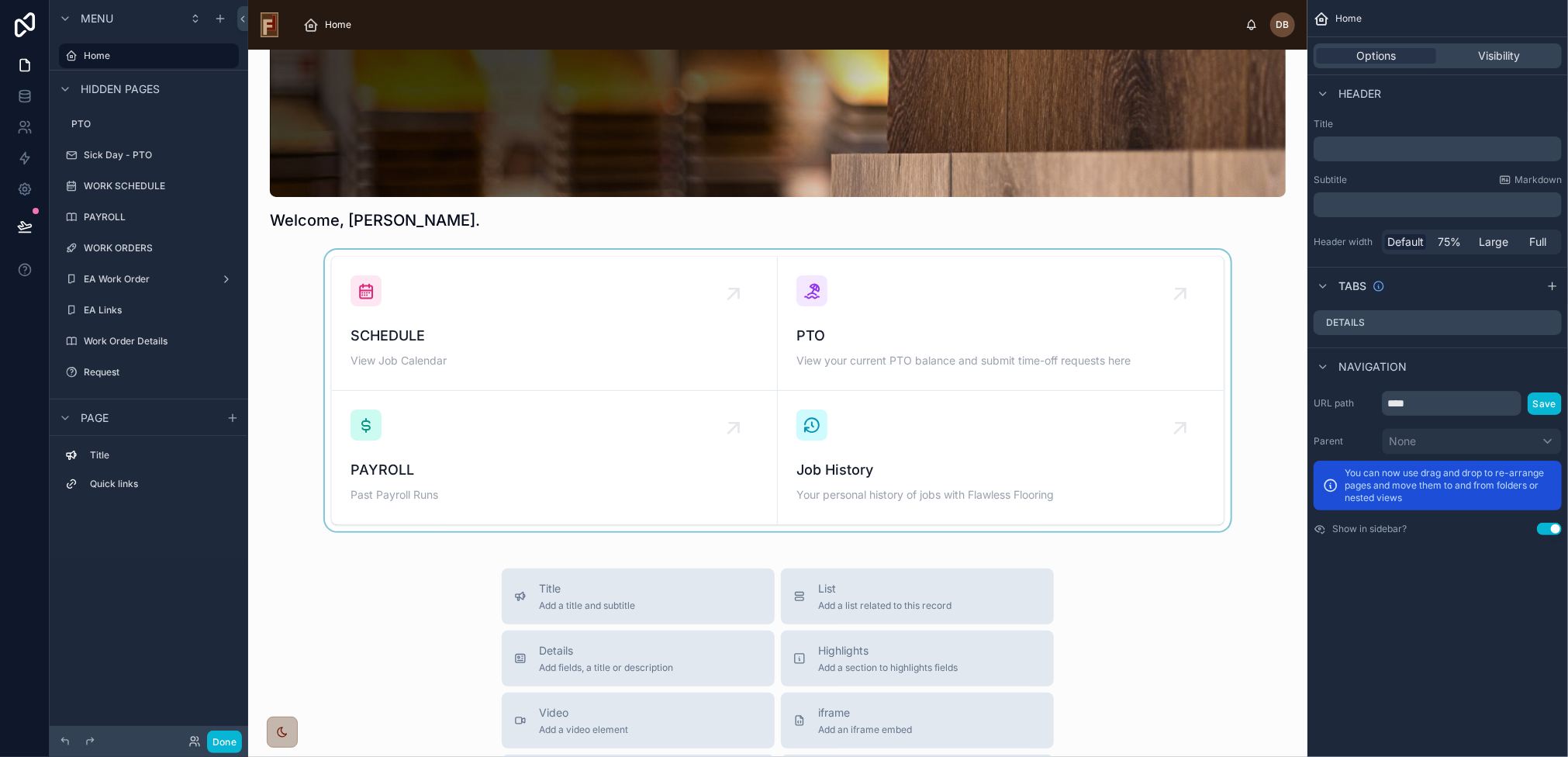
scroll to position [155, 0]
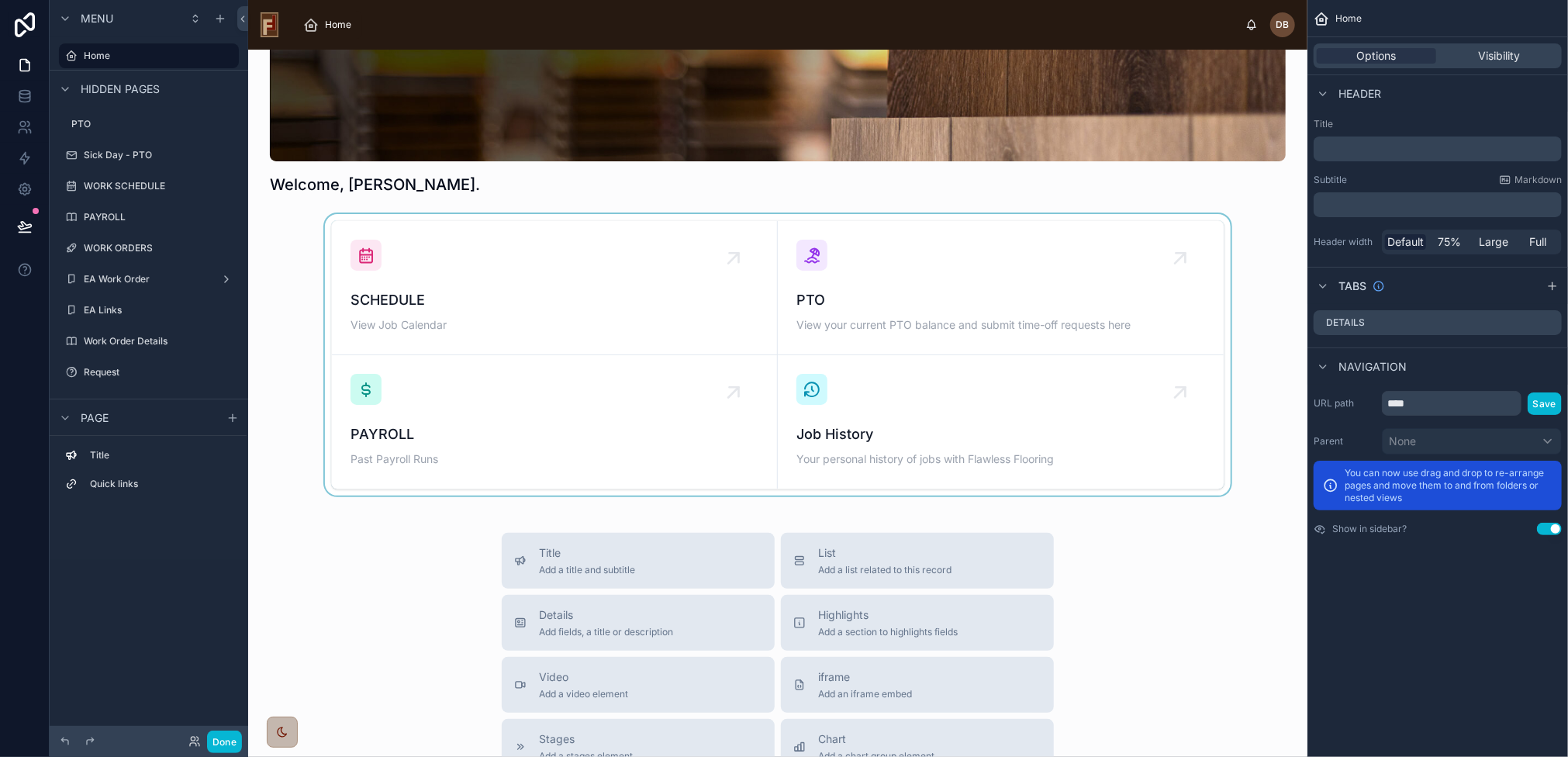
click at [528, 276] on div at bounding box center [777, 354] width 1035 height 281
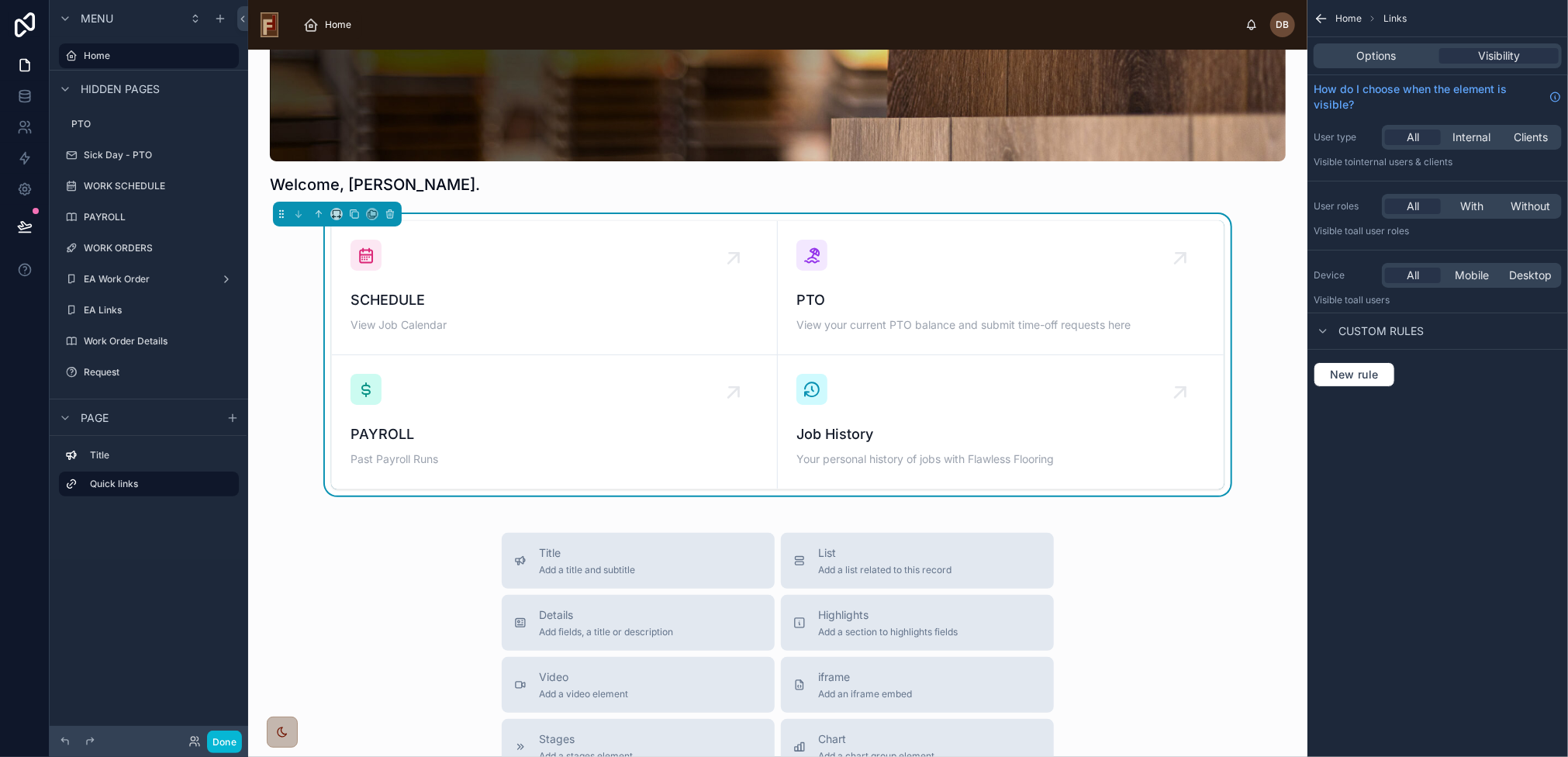
click at [528, 276] on div "SCHEDULE View Job Calendar" at bounding box center [554, 287] width 408 height 96
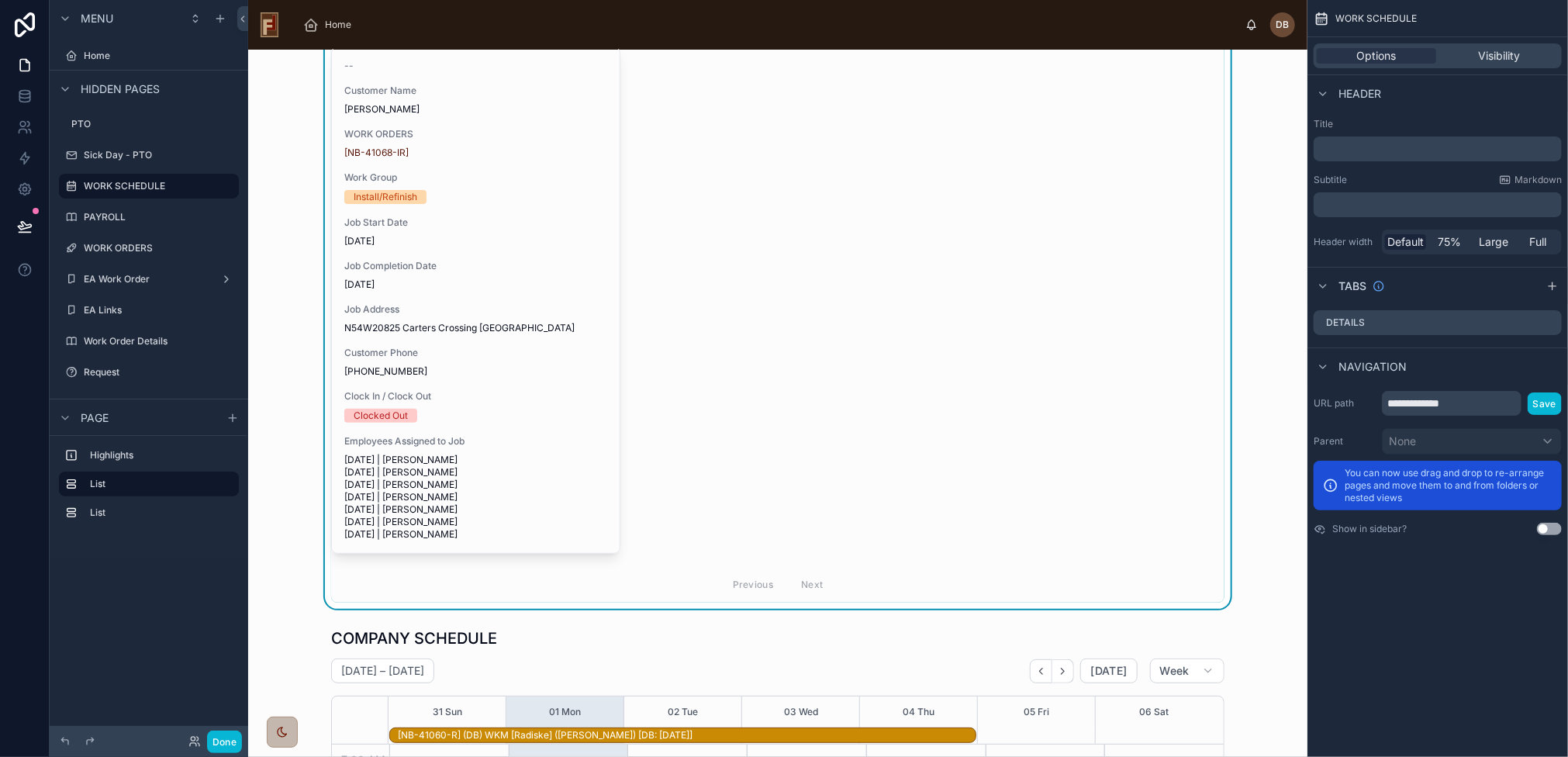
scroll to position [170, 0]
click at [528, 276] on div "Job Completion Date 8/29/2025" at bounding box center [476, 276] width 263 height 31
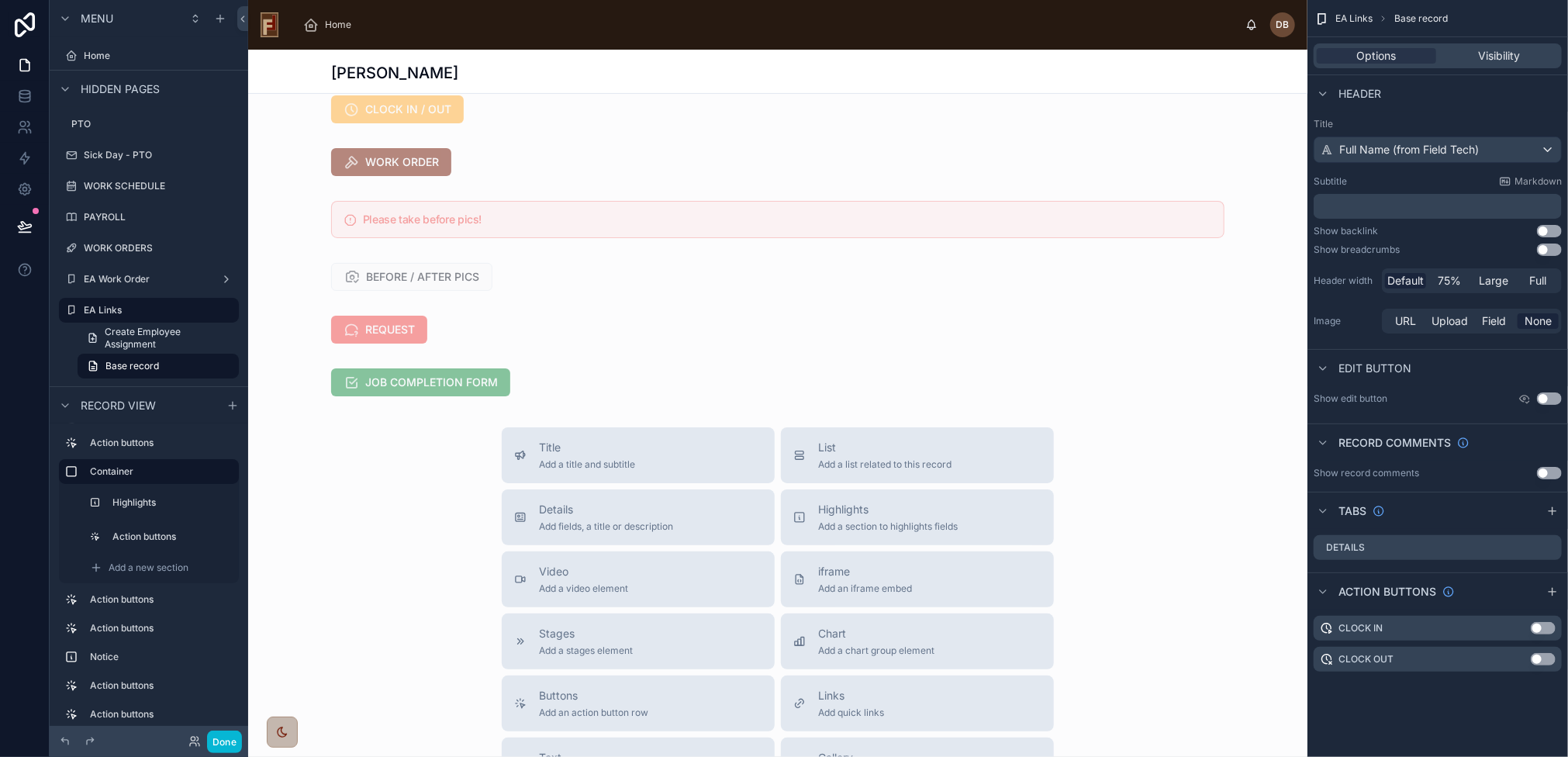
scroll to position [233, 0]
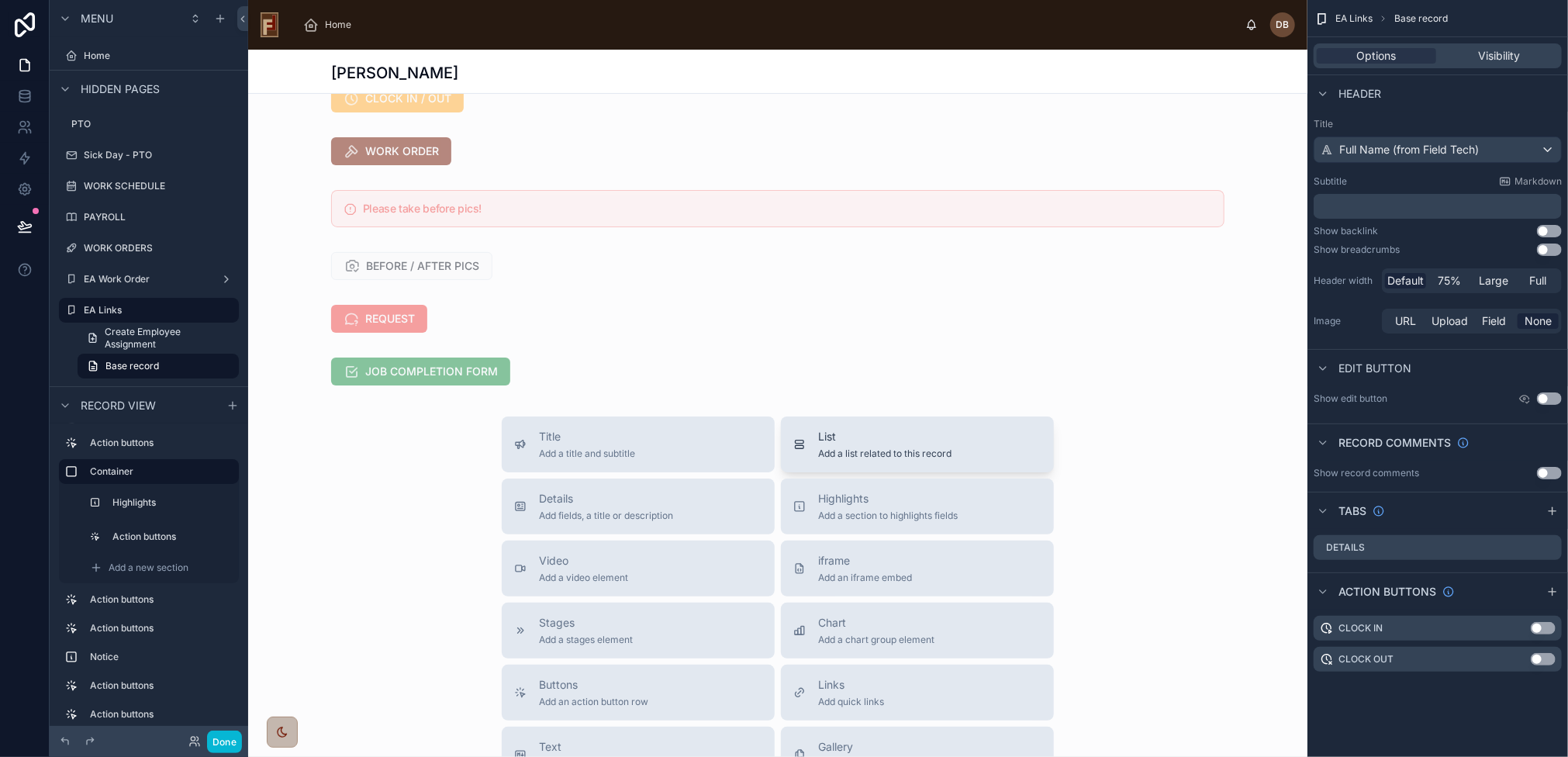
click at [921, 460] on span "Add a list related to this record" at bounding box center [885, 454] width 133 height 13
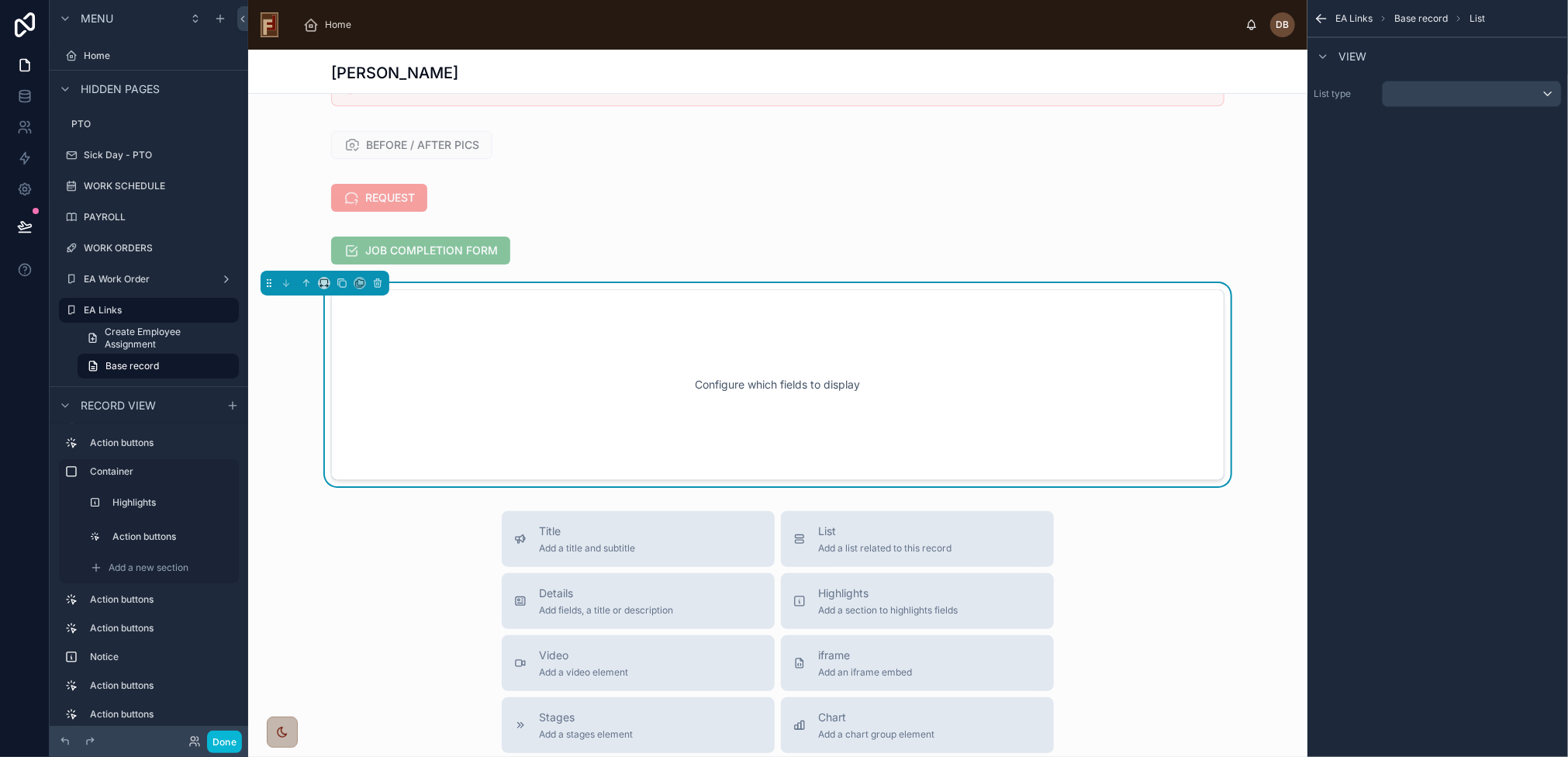
scroll to position [356, 0]
click at [377, 283] on icon at bounding box center [377, 281] width 0 height 3
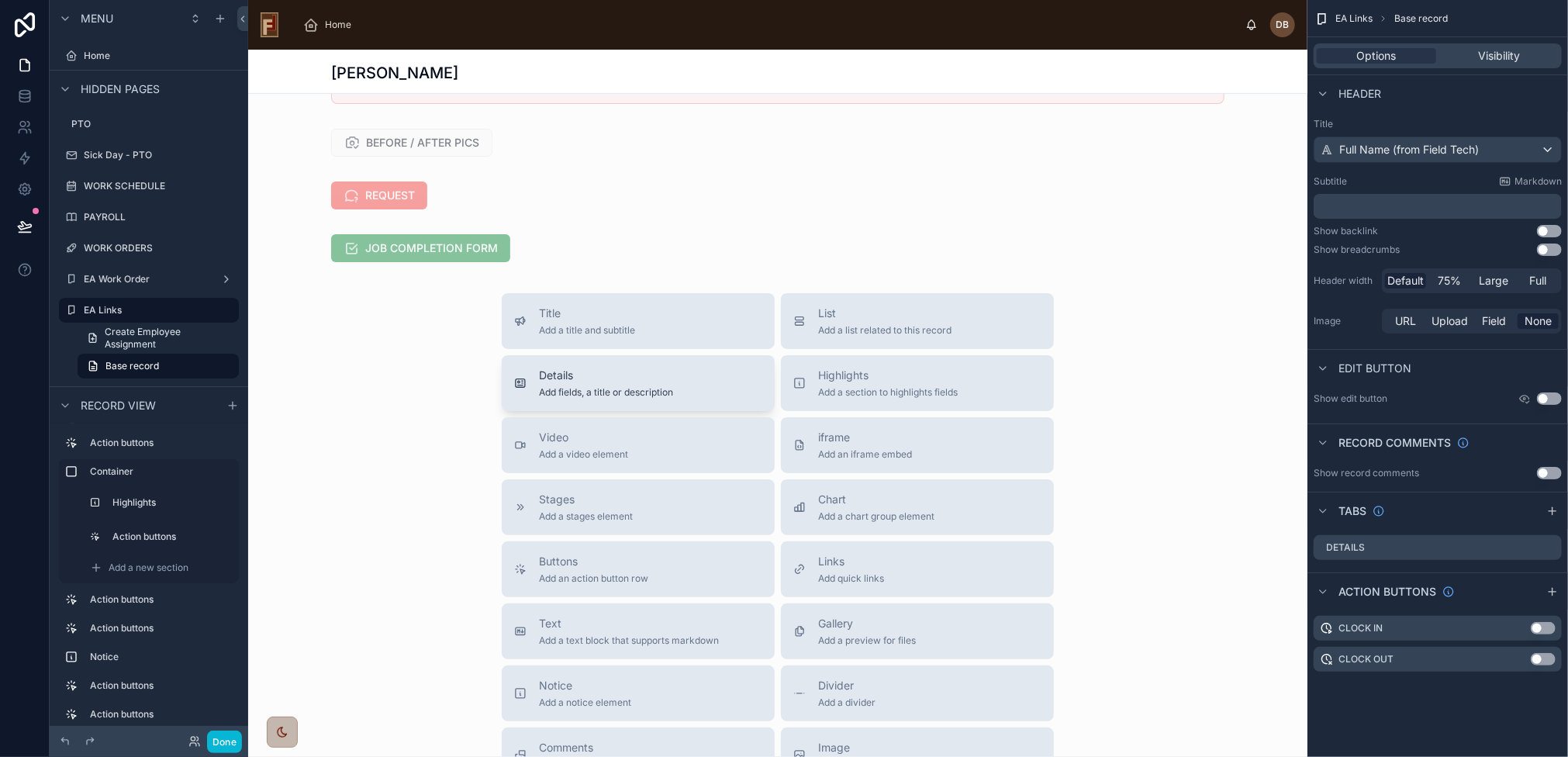
click at [667, 411] on button "Details Add fields, a title or description" at bounding box center [638, 383] width 273 height 56
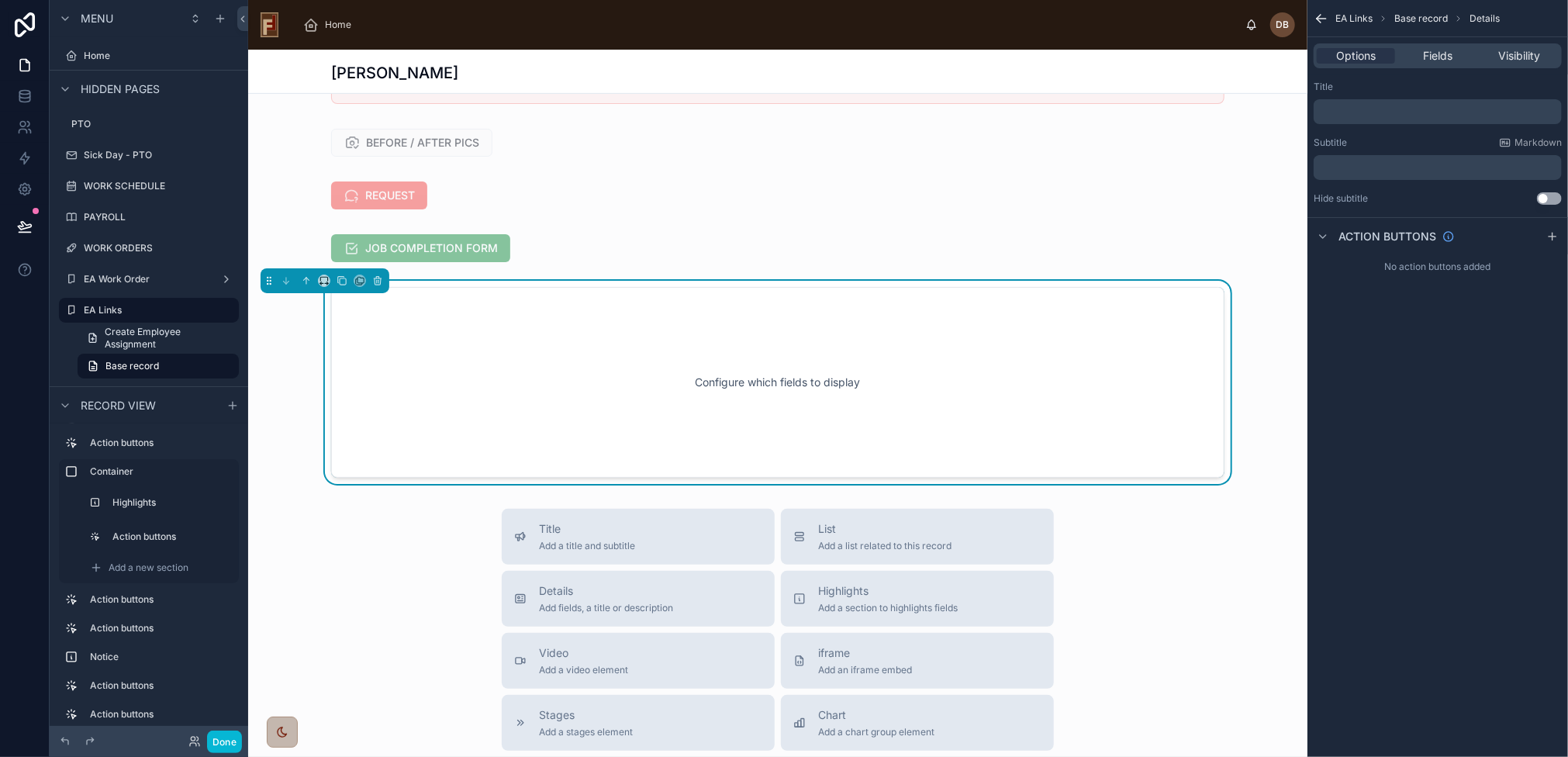
click at [637, 405] on div "Configure which fields to display" at bounding box center [778, 382] width 842 height 140
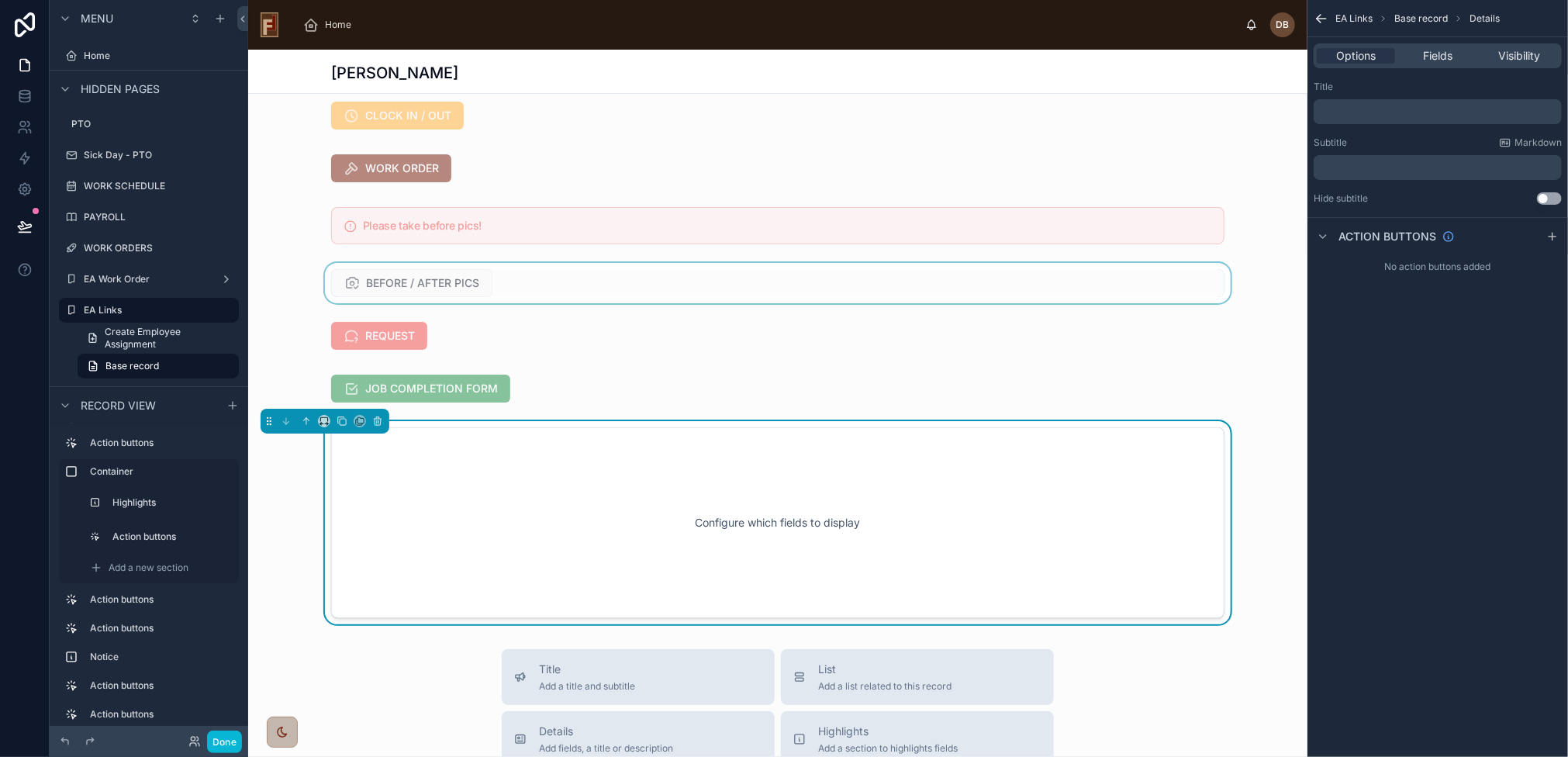
scroll to position [233, 0]
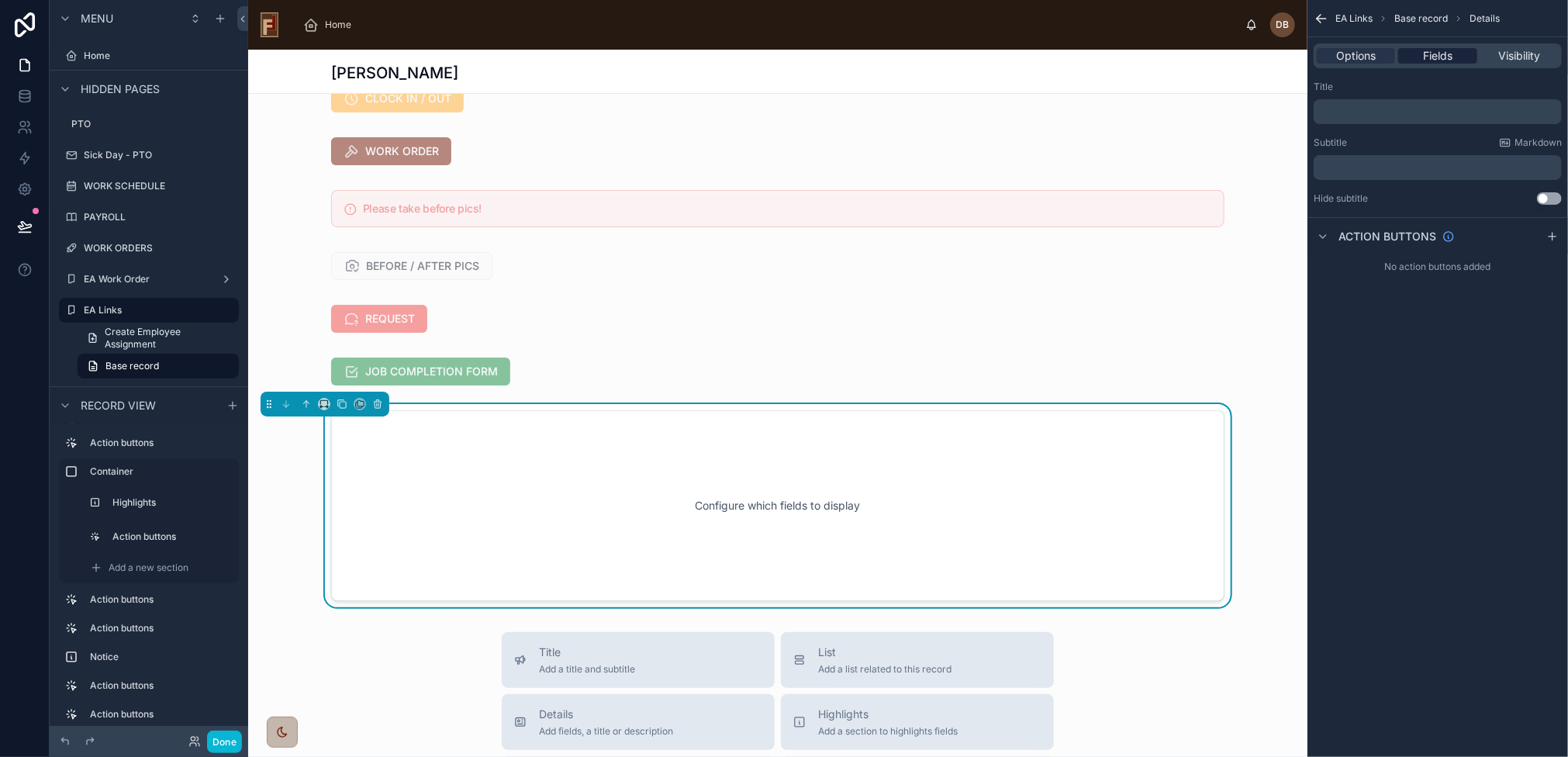
click at [1430, 56] on span "Fields" at bounding box center [1438, 56] width 29 height 16
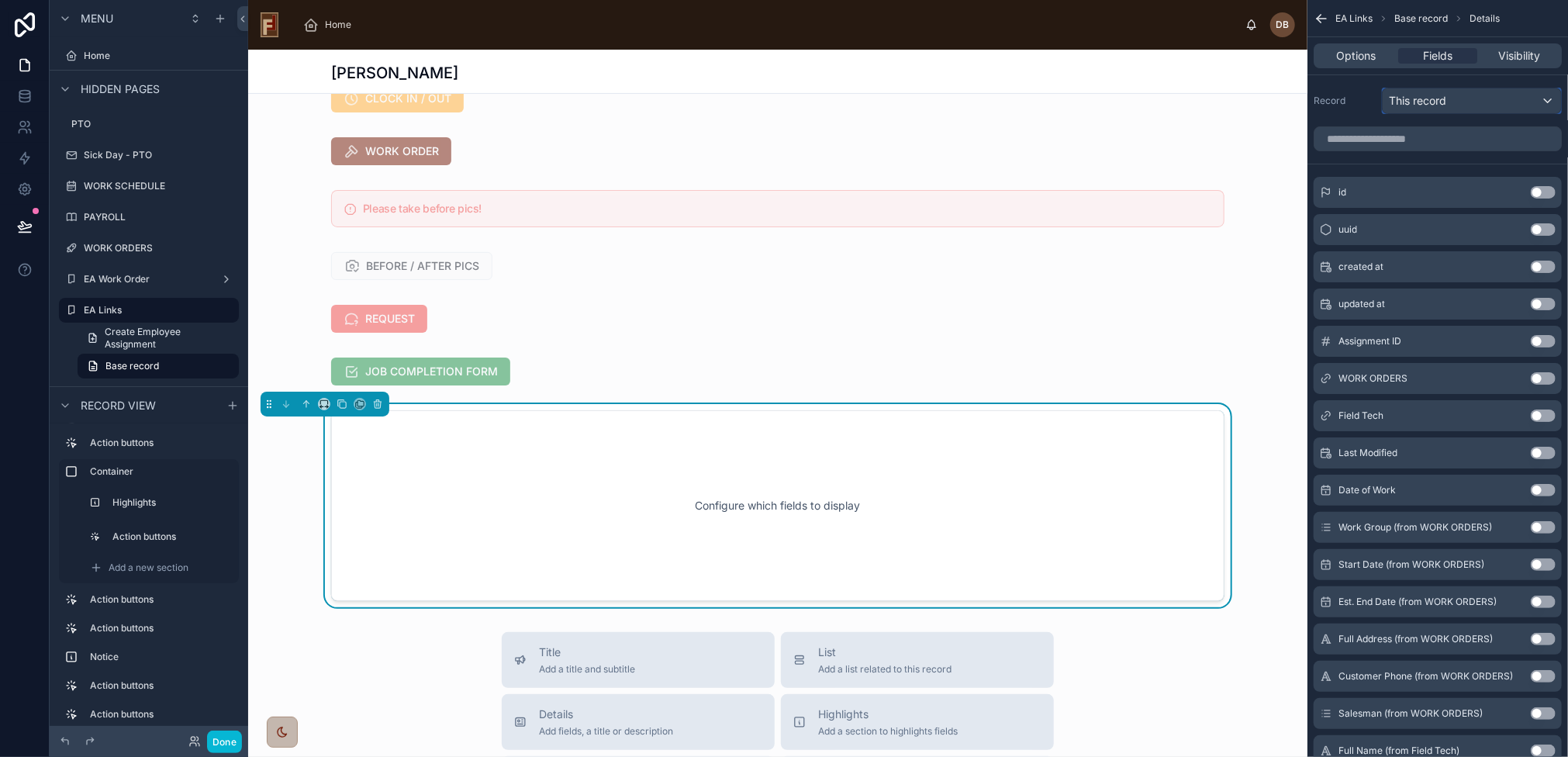
click at [1447, 99] on span "This record" at bounding box center [1417, 100] width 58 height 16
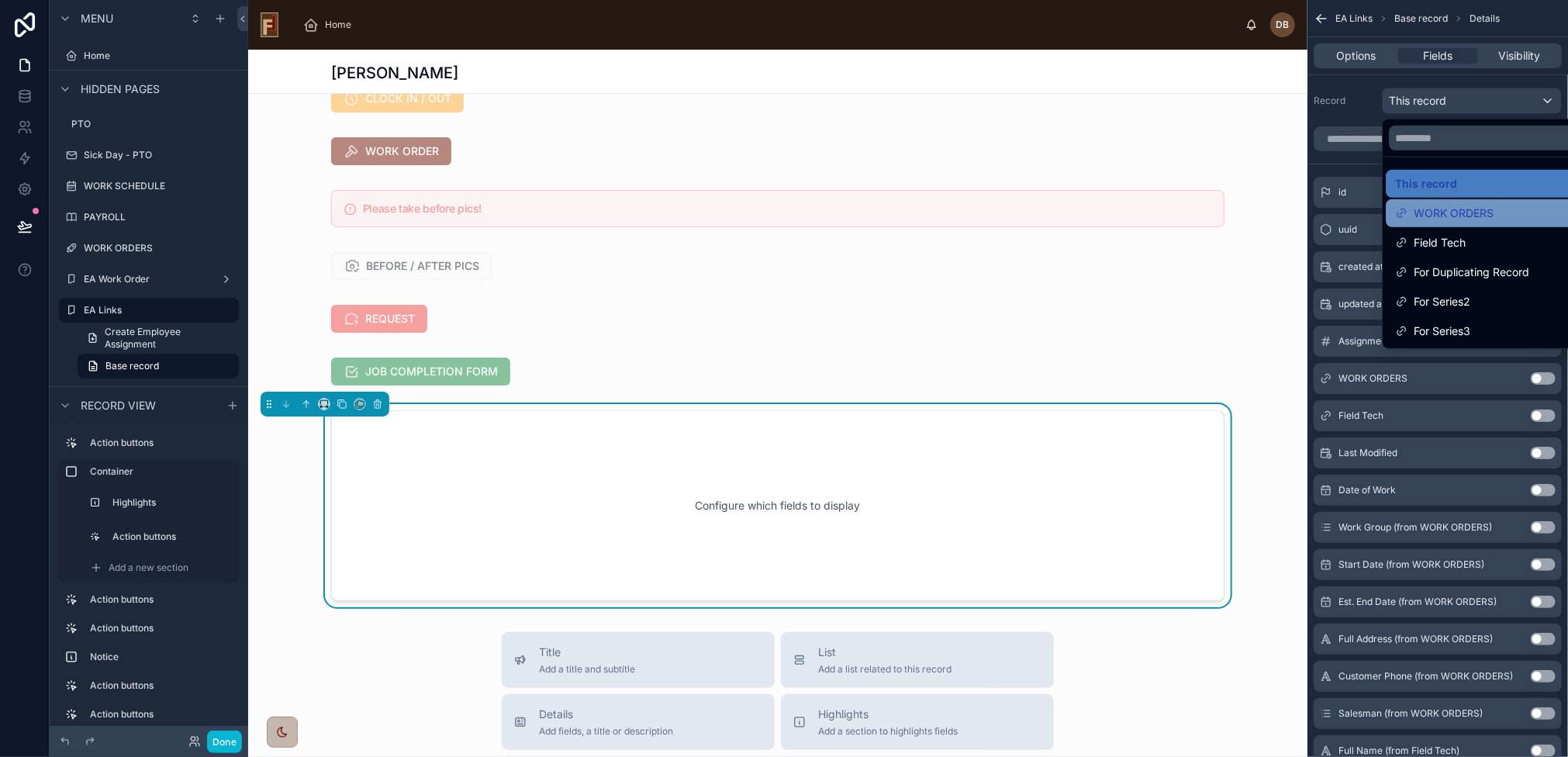
click at [1500, 209] on div "WORK ORDERS" at bounding box center [1489, 213] width 189 height 18
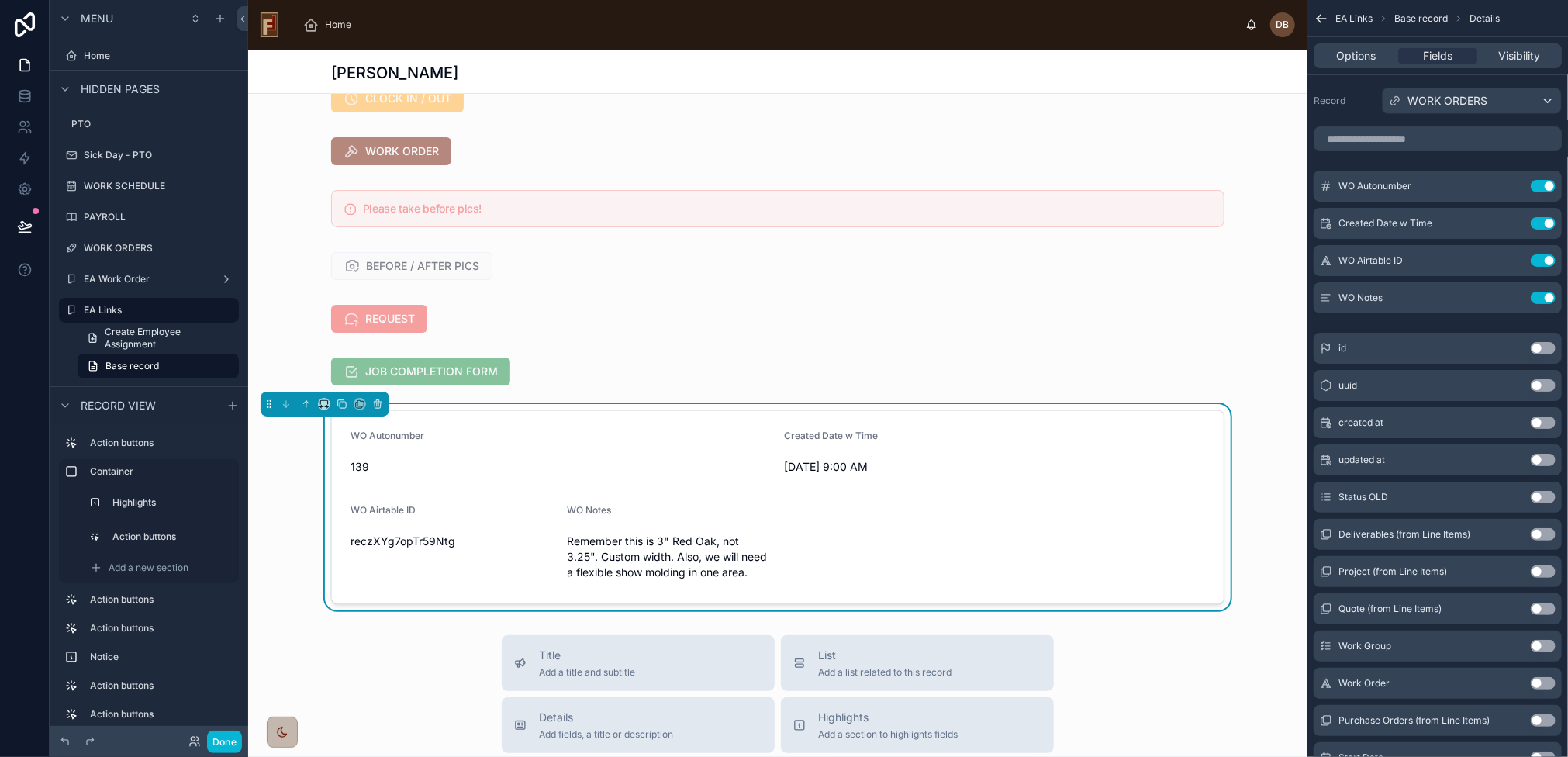
click at [1541, 347] on button "Use setting" at bounding box center [1543, 349] width 25 height 13
click at [1542, 384] on button "Use setting" at bounding box center [1543, 385] width 25 height 13
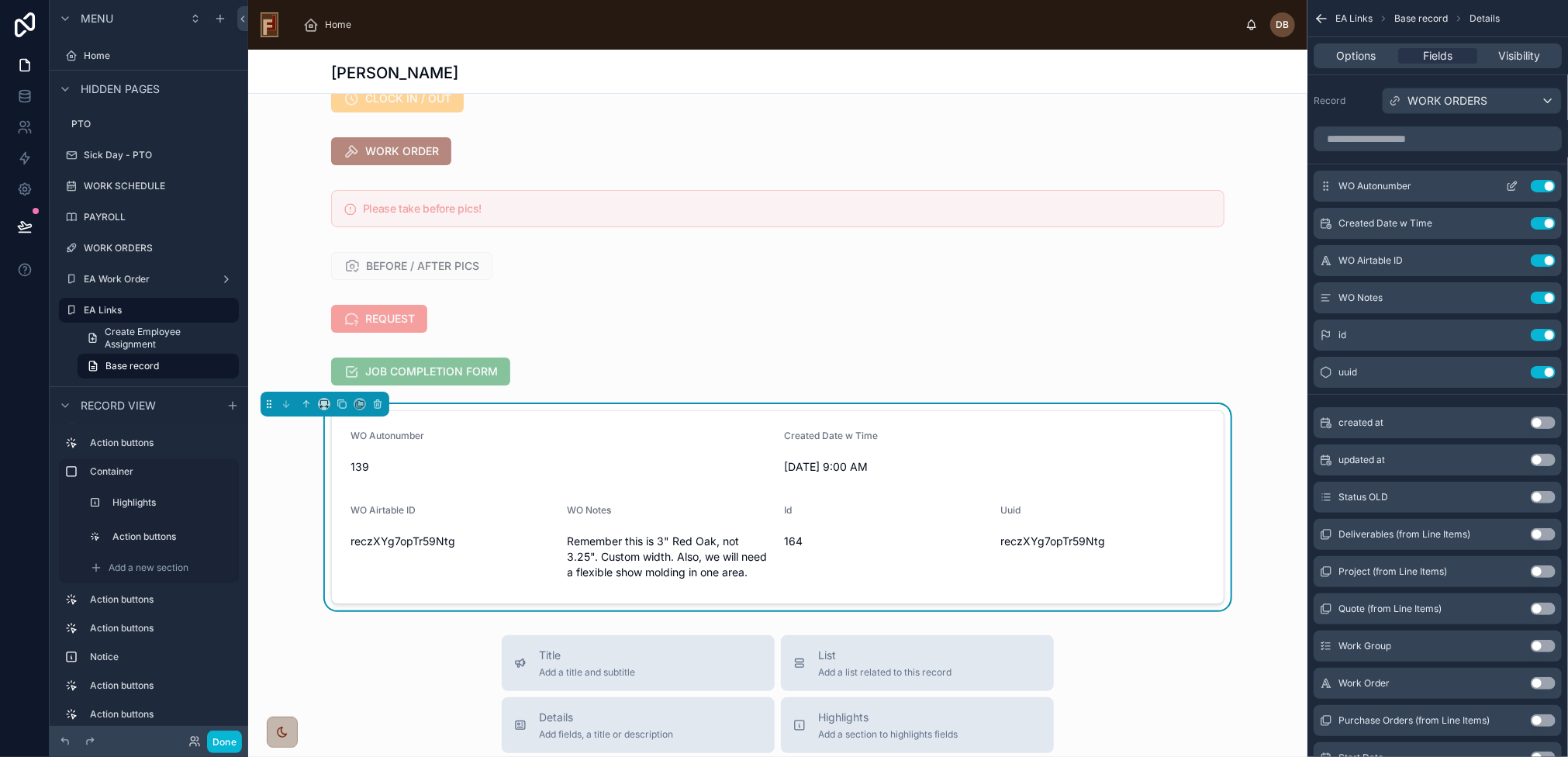
click at [1543, 185] on button "Use setting" at bounding box center [1543, 186] width 25 height 13
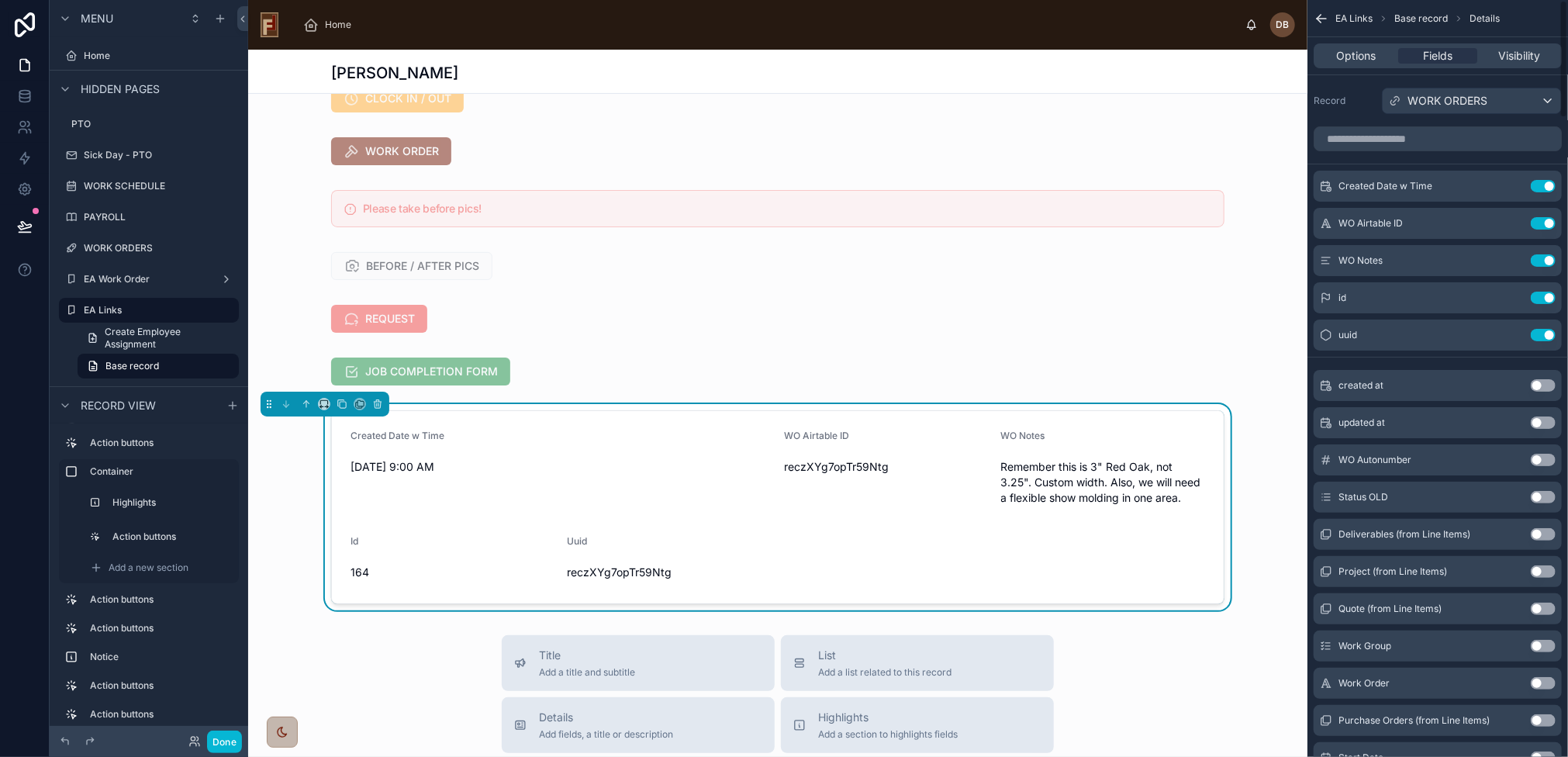
click at [1543, 185] on button "Use setting" at bounding box center [1543, 186] width 25 height 13
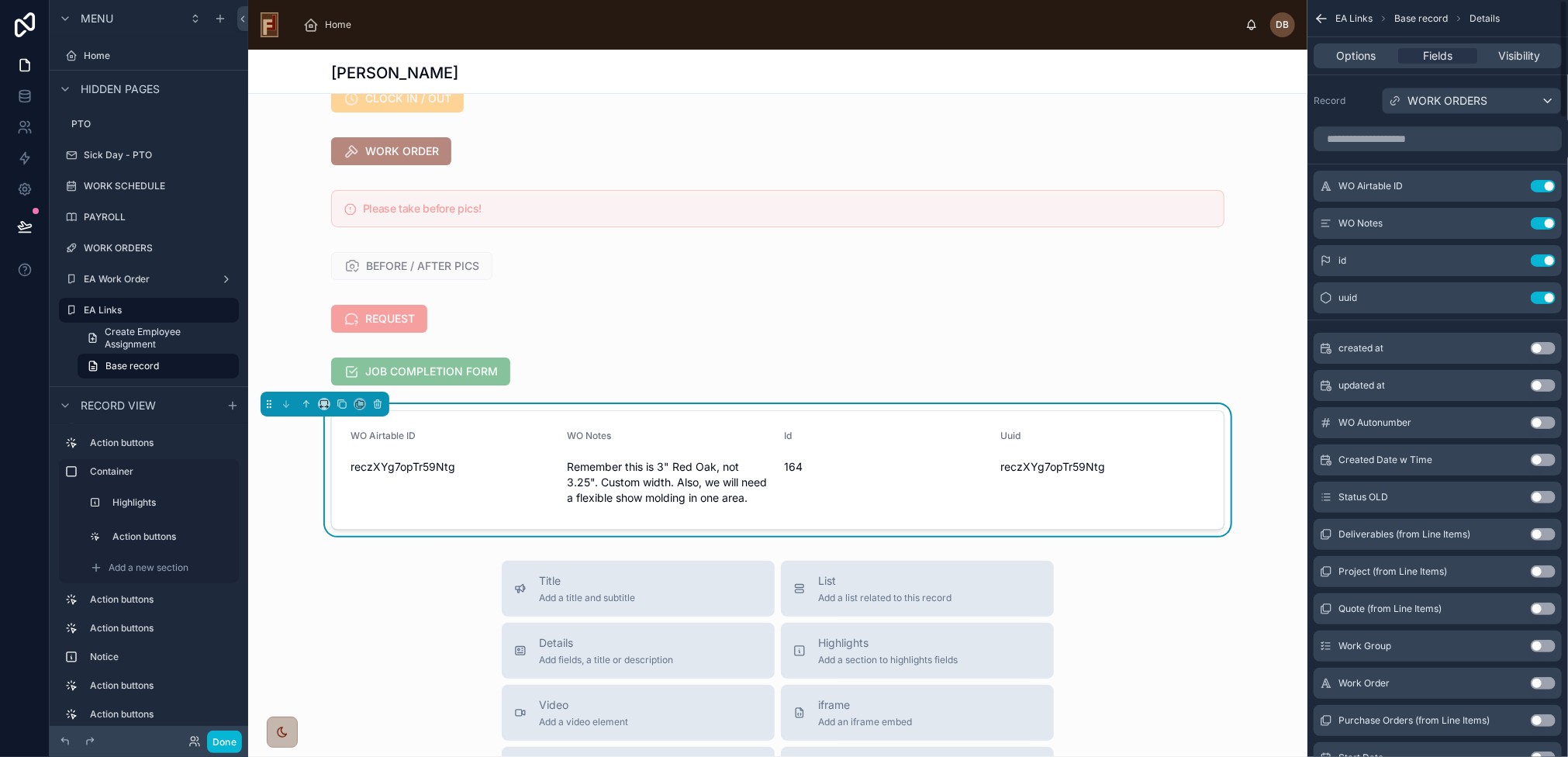
click at [1543, 185] on button "Use setting" at bounding box center [1543, 186] width 25 height 13
click at [1543, 217] on button "Use setting" at bounding box center [1543, 224] width 25 height 13
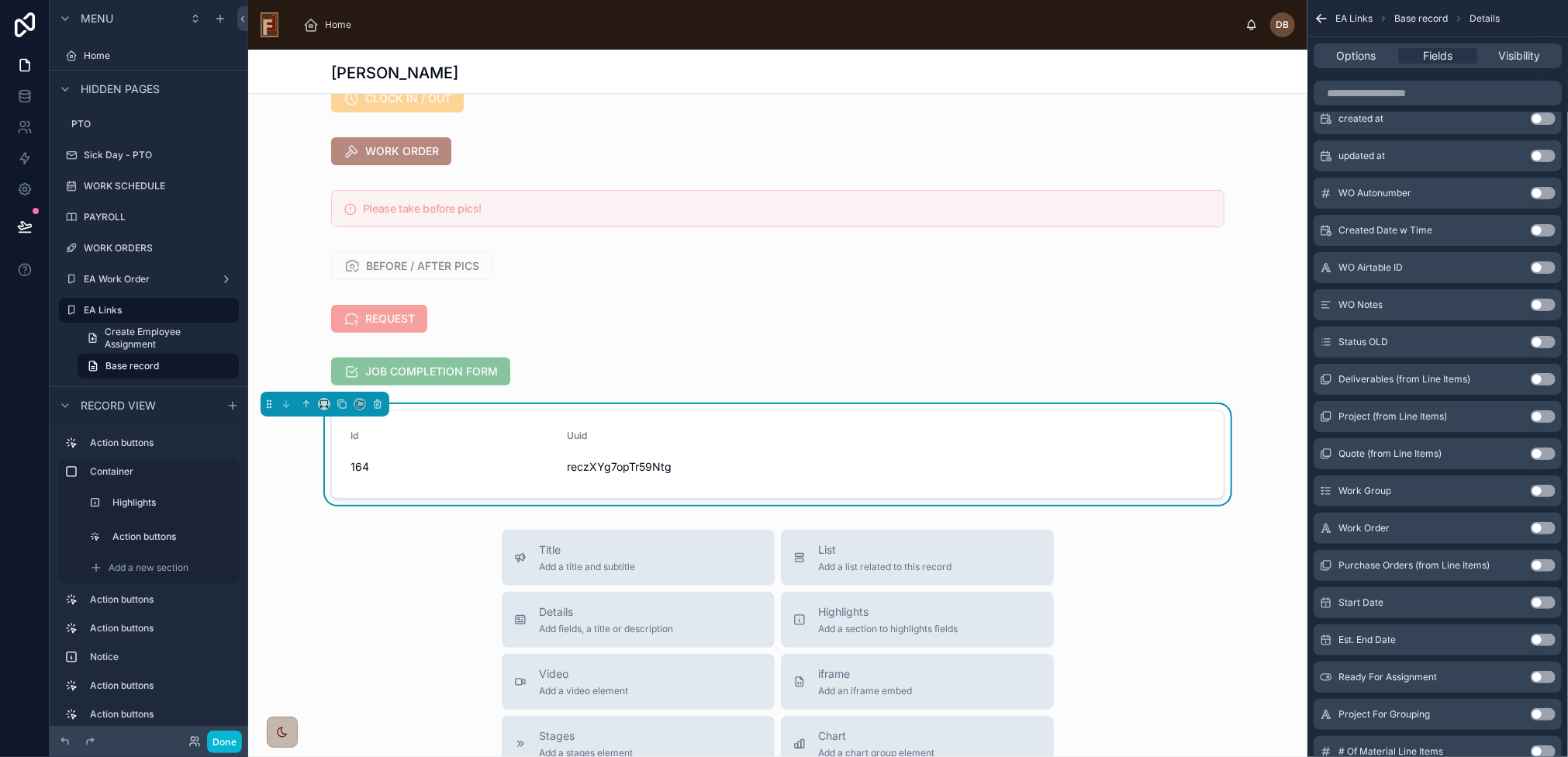
scroll to position [0, 0]
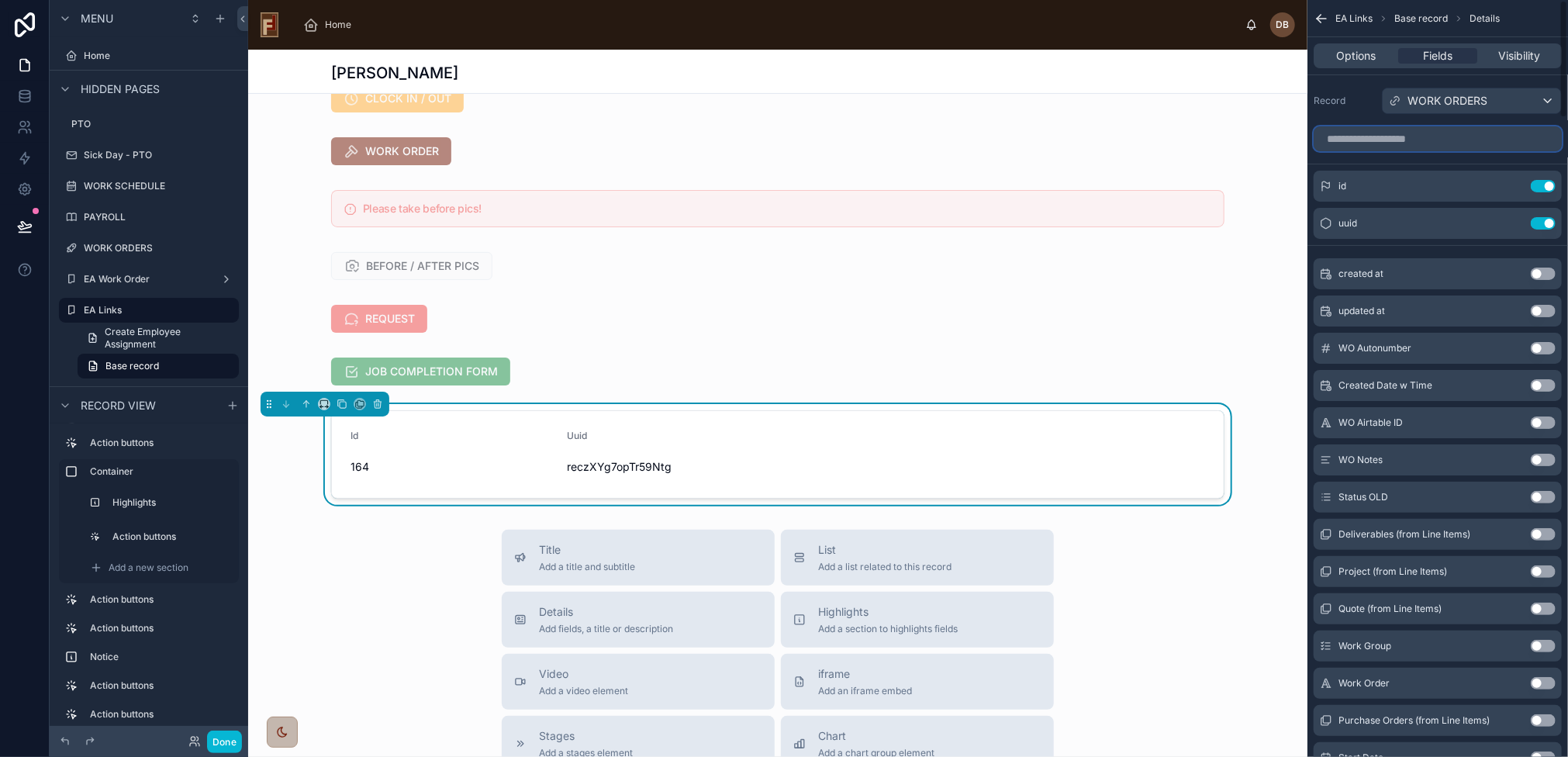
click at [1425, 139] on input "scrollable content" at bounding box center [1438, 138] width 248 height 25
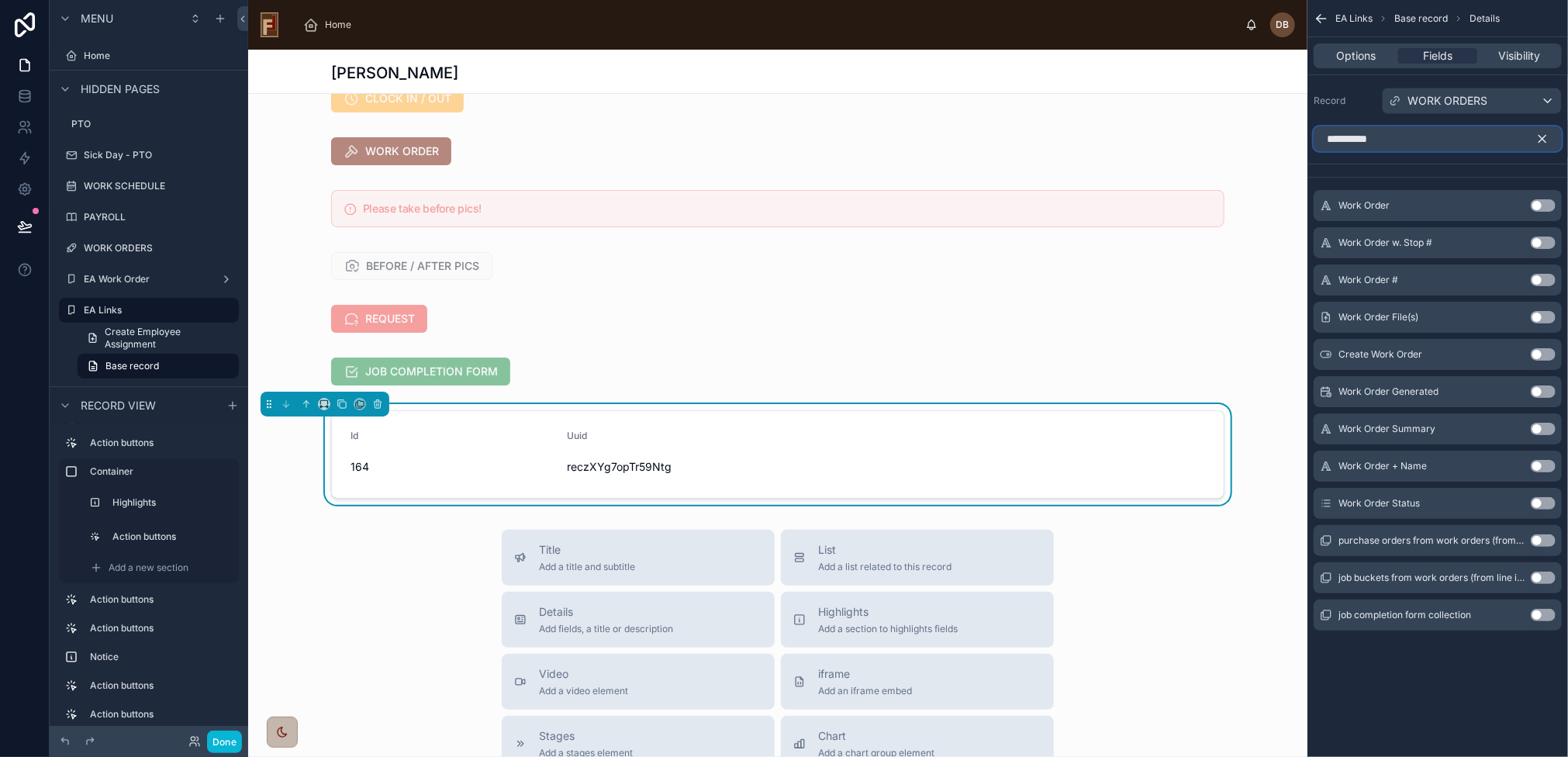
type input "**********"
click at [1542, 201] on button "Use setting" at bounding box center [1543, 205] width 25 height 13
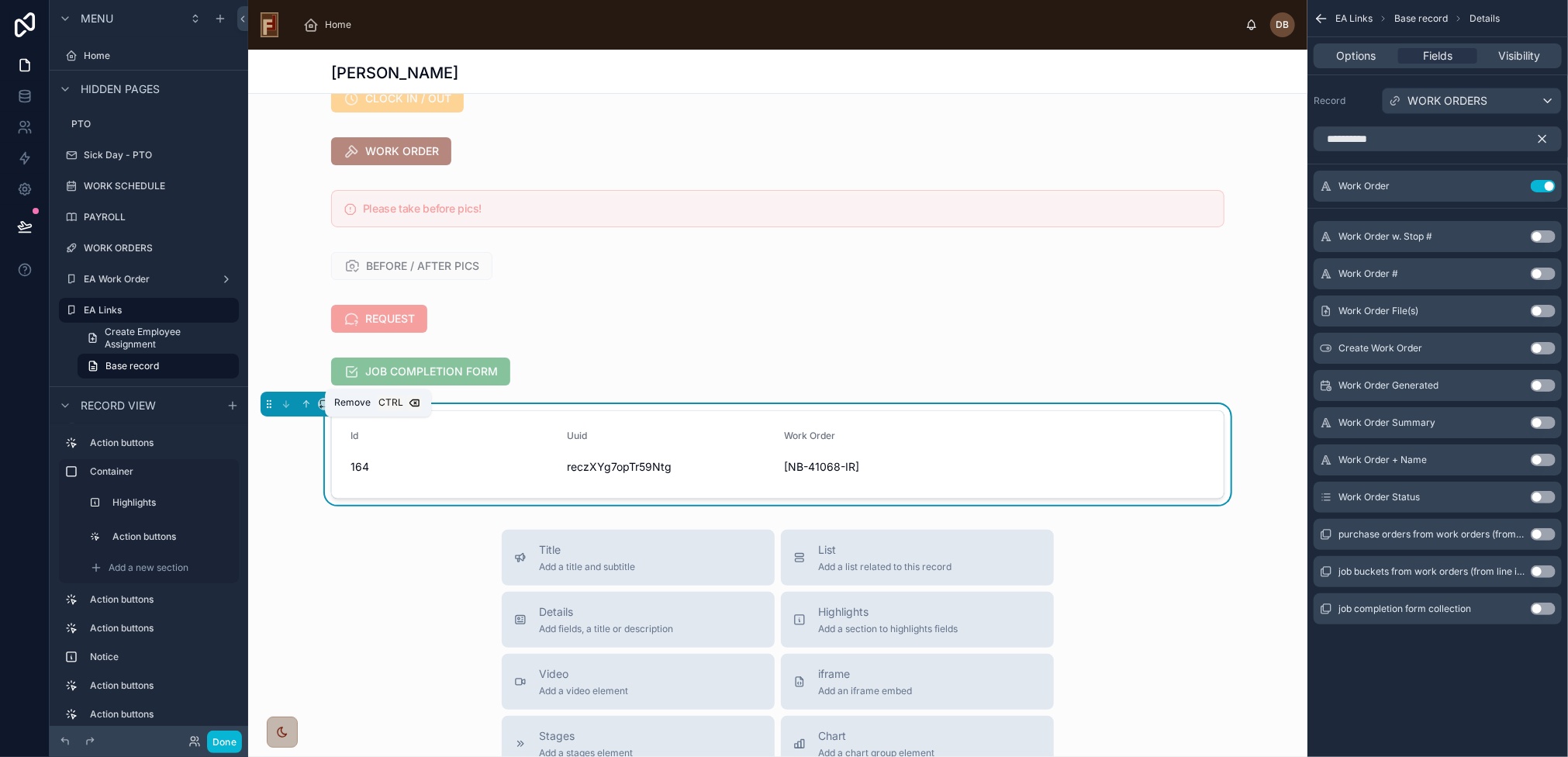
click at [377, 406] on icon at bounding box center [377, 405] width 0 height 3
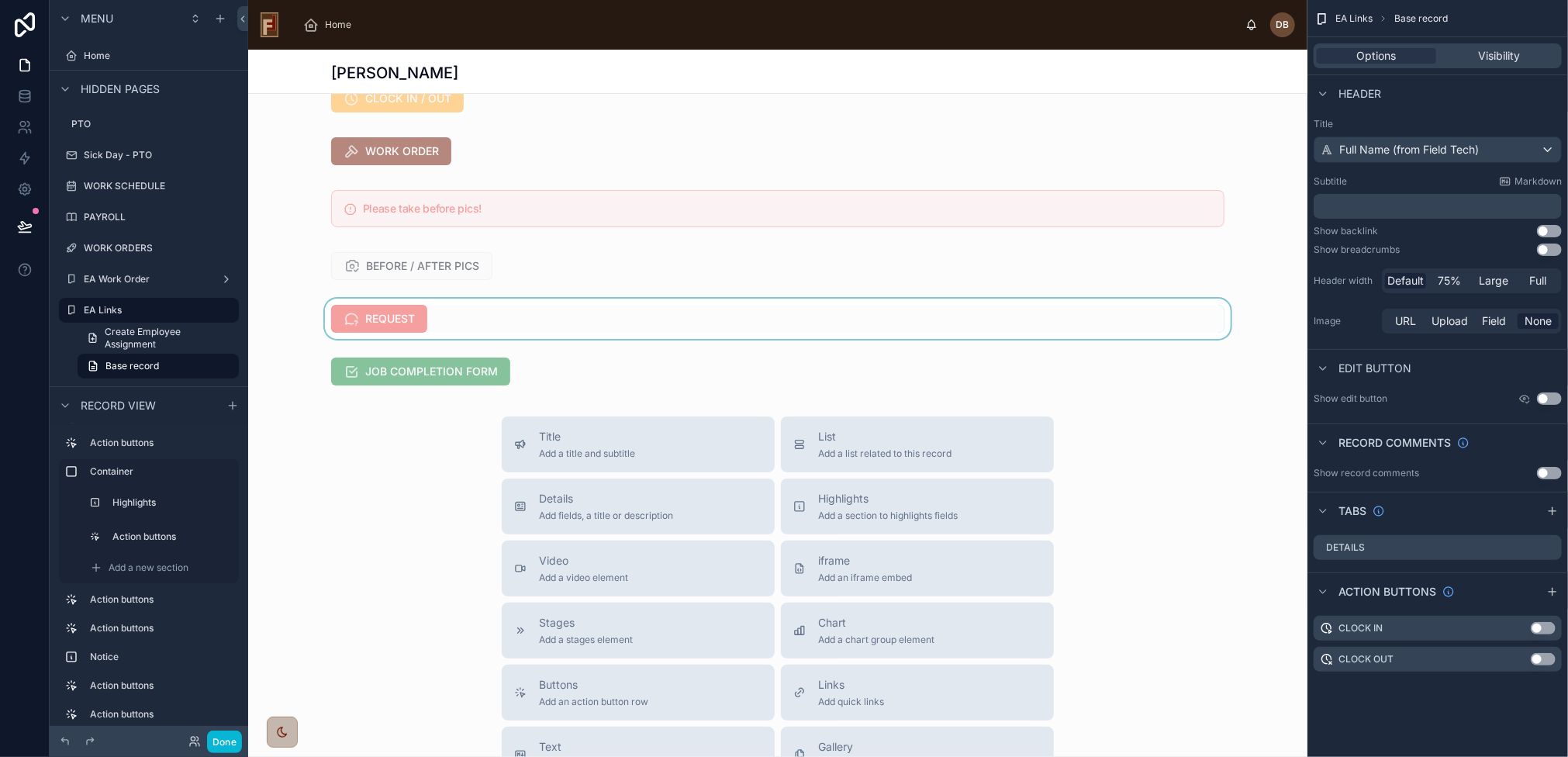
click at [494, 336] on div at bounding box center [778, 319] width 1059 height 40
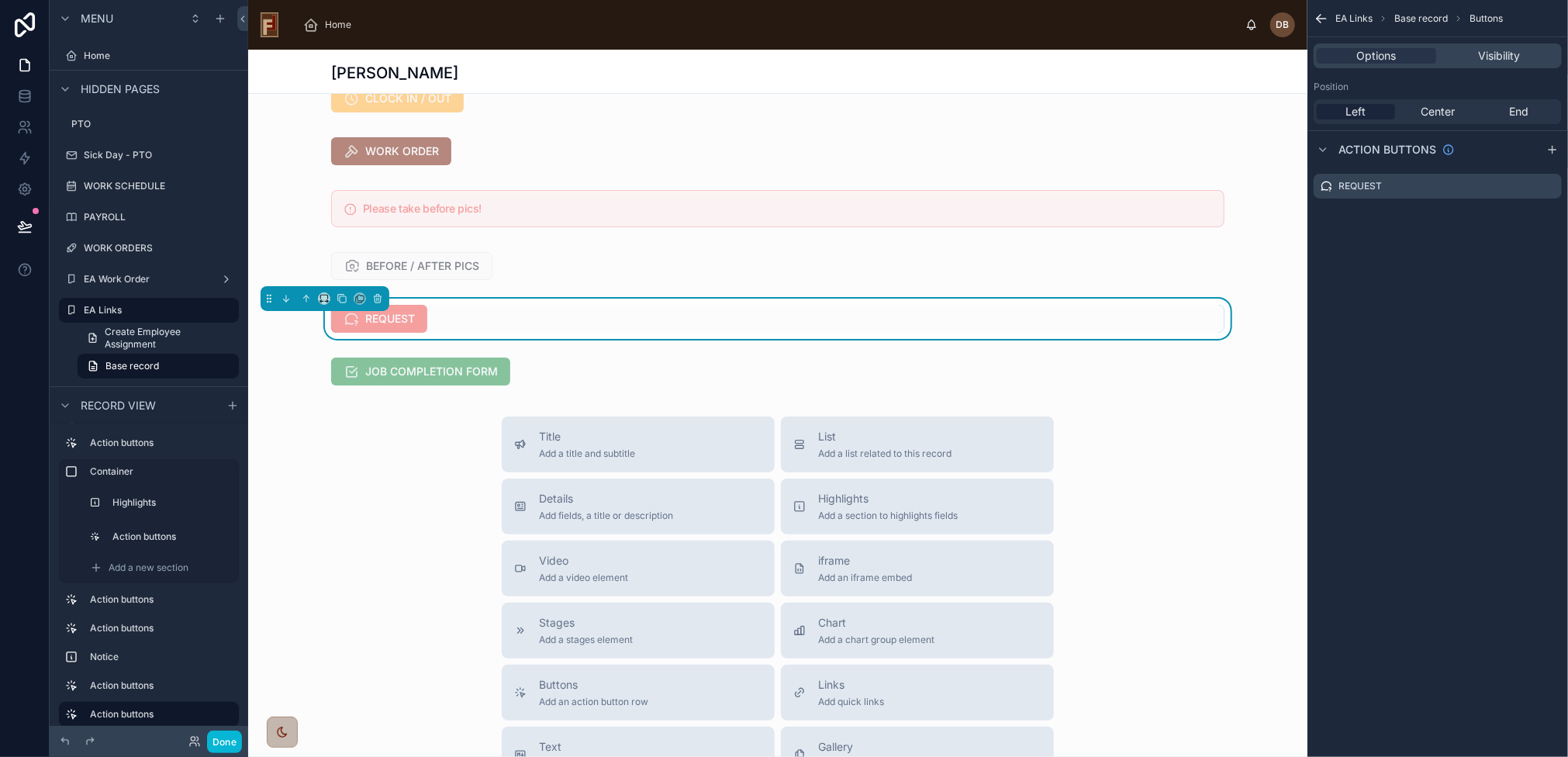
click at [589, 332] on div "REQUEST" at bounding box center [778, 319] width 893 height 28
click at [1548, 183] on icon "scrollable content" at bounding box center [1550, 186] width 13 height 13
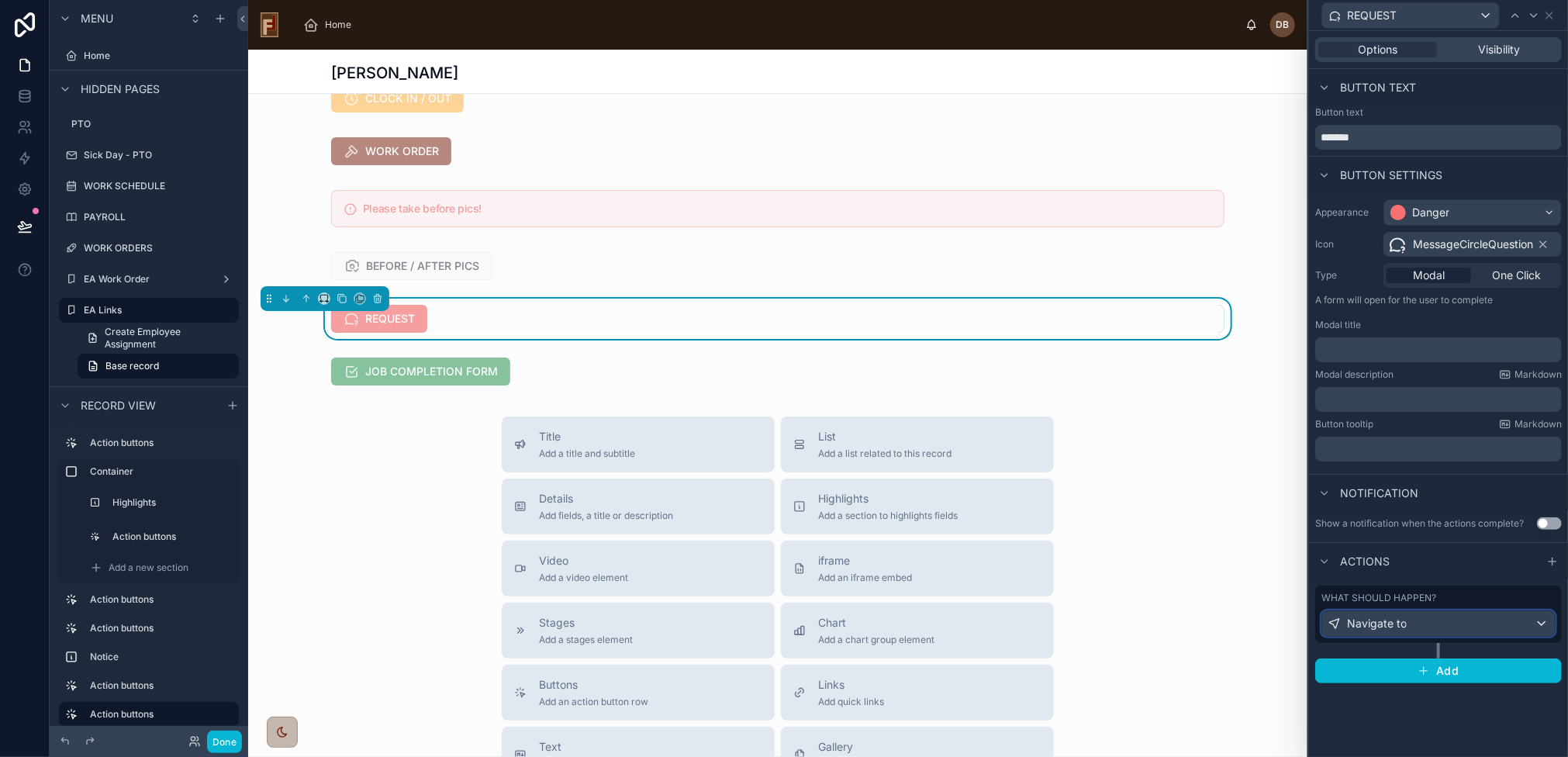
click at [1404, 616] on span "Navigate to" at bounding box center [1376, 623] width 59 height 16
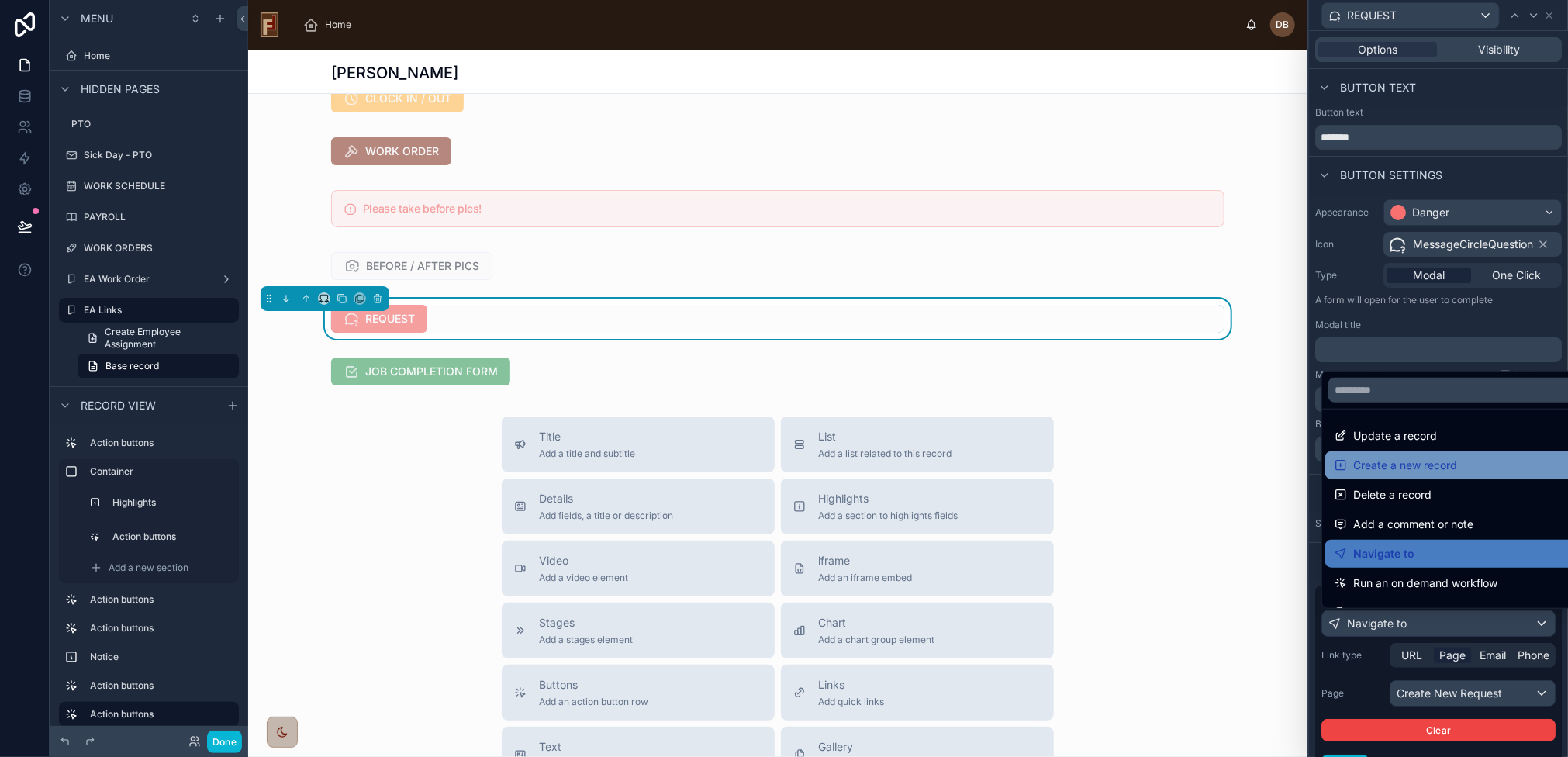
click at [1425, 465] on span "Create a new record" at bounding box center [1405, 465] width 104 height 18
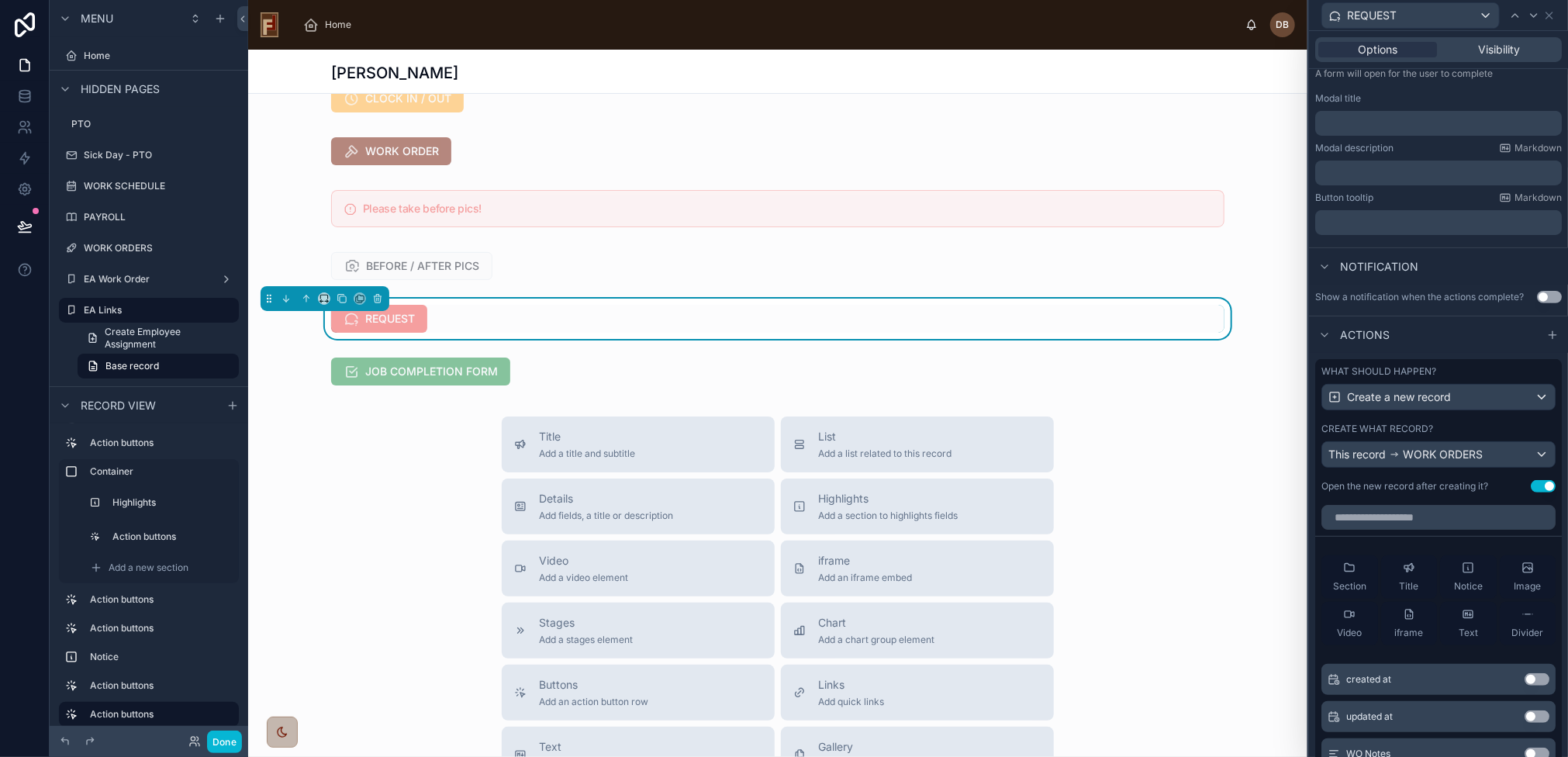
scroll to position [233, 0]
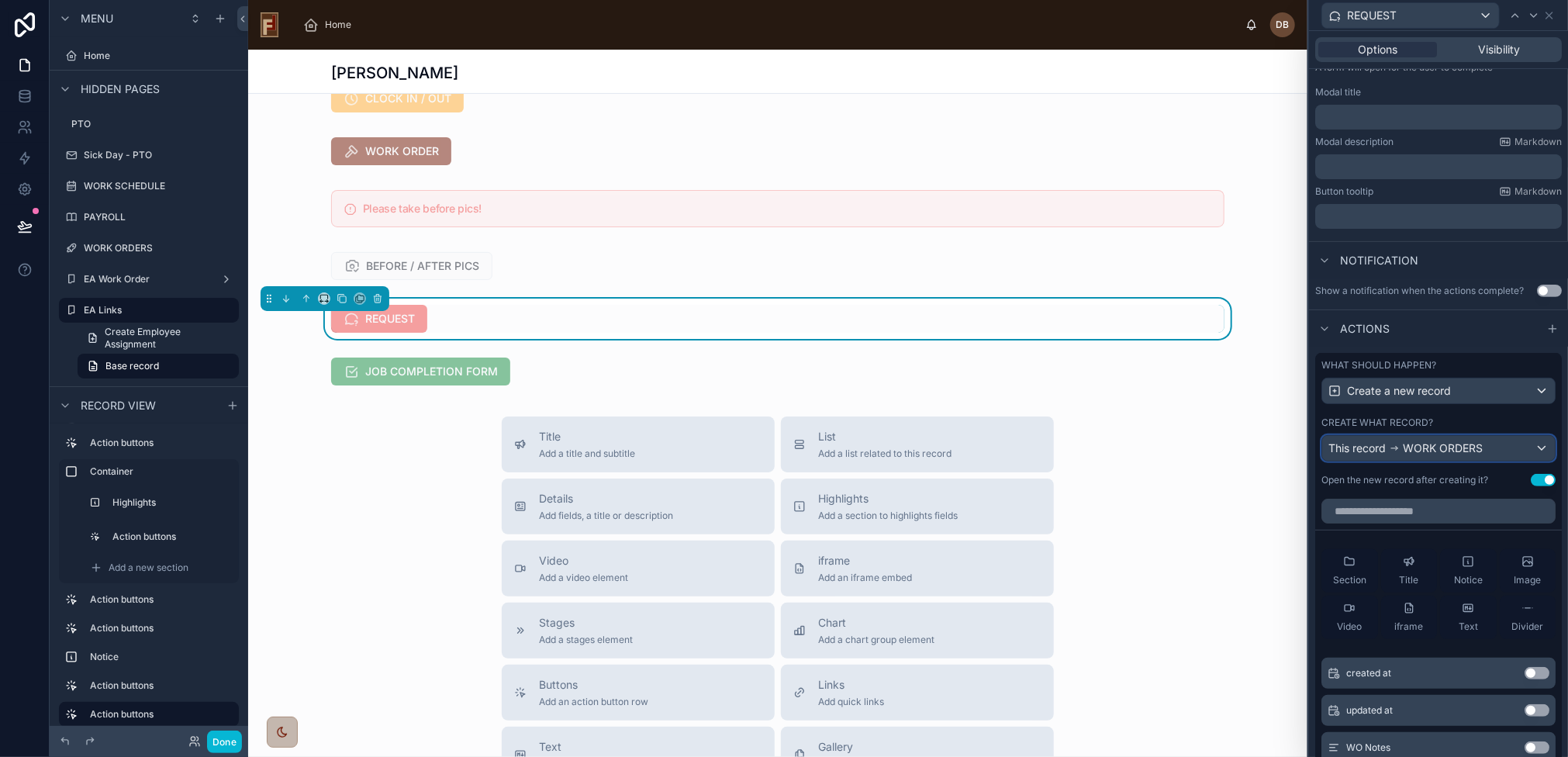
click at [1421, 448] on span "WORK ORDERS" at bounding box center [1442, 447] width 79 height 16
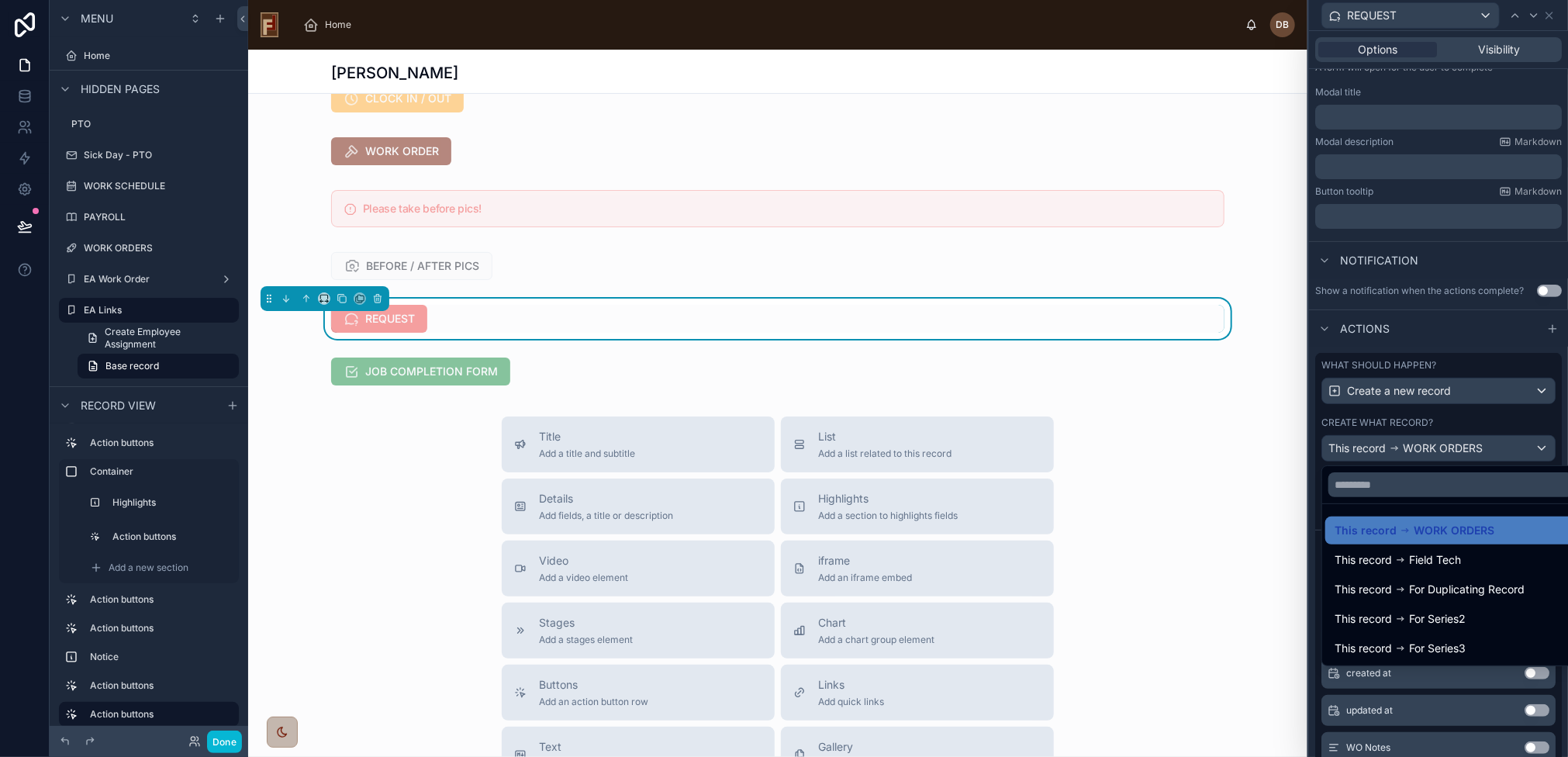
click at [1434, 448] on div at bounding box center [1439, 378] width 259 height 757
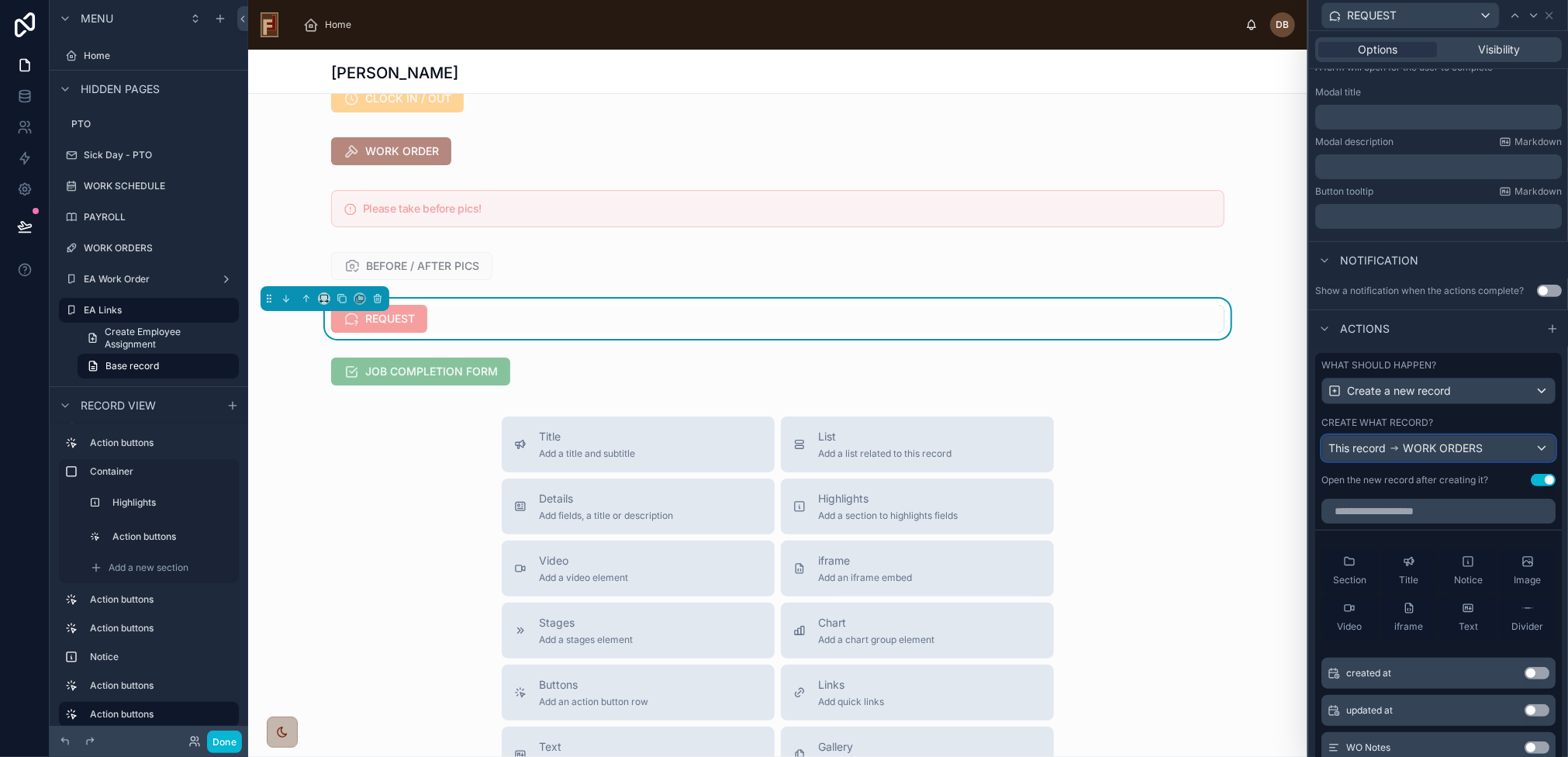
click at [1434, 448] on span "WORK ORDERS" at bounding box center [1442, 447] width 79 height 16
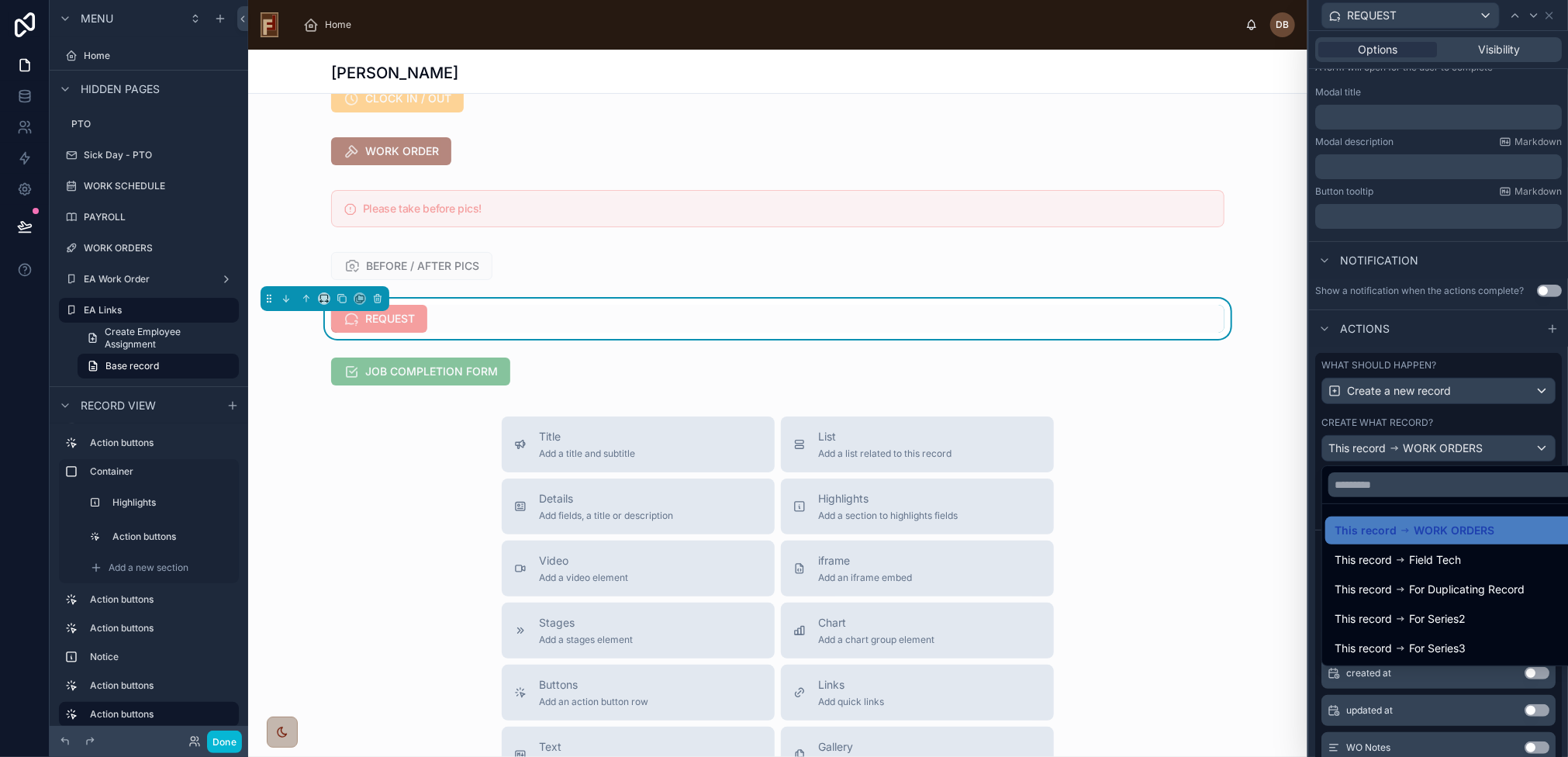
click at [1434, 448] on div at bounding box center [1439, 378] width 259 height 757
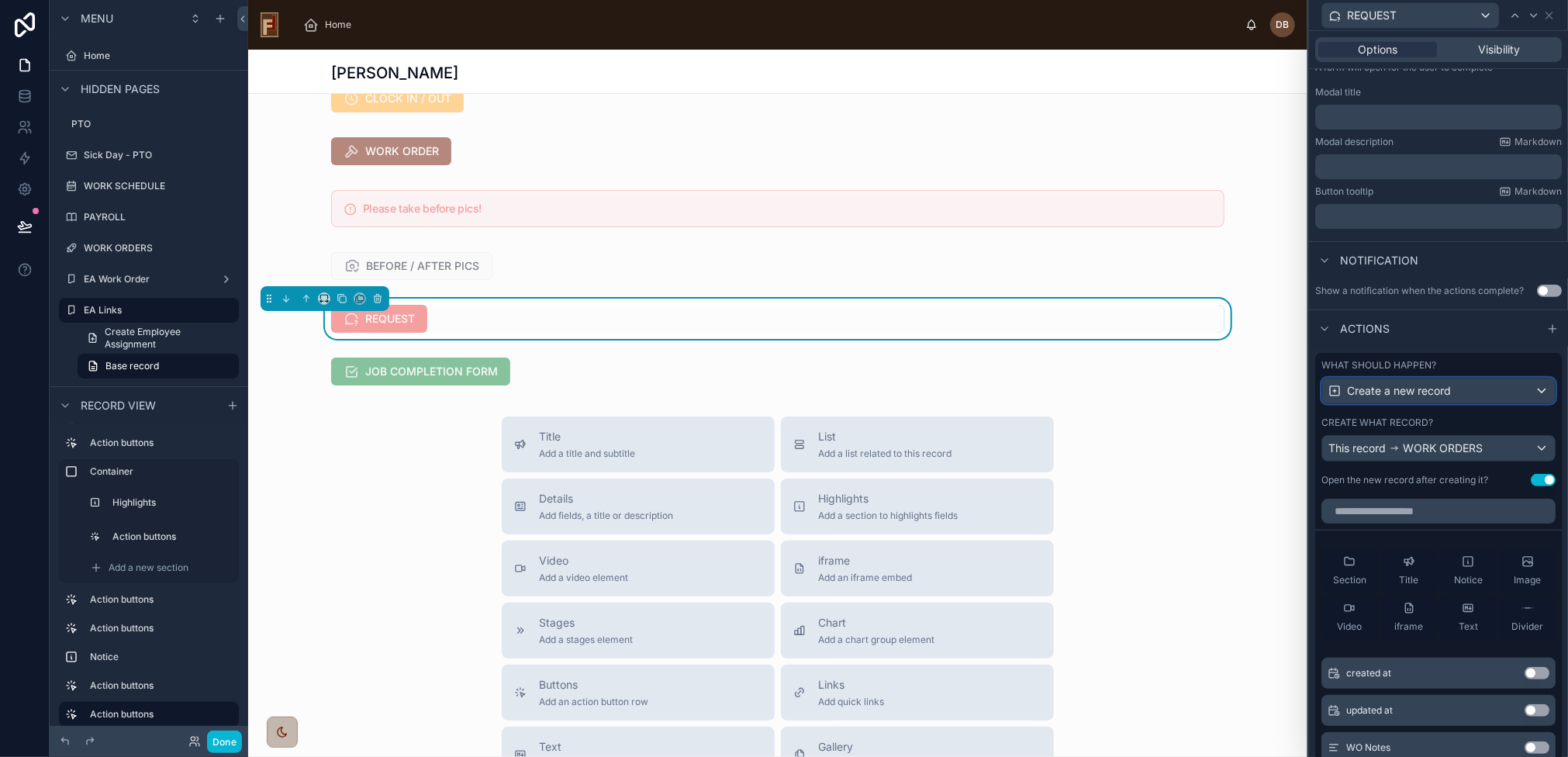
click at [1430, 392] on span "Create a new record" at bounding box center [1399, 391] width 104 height 16
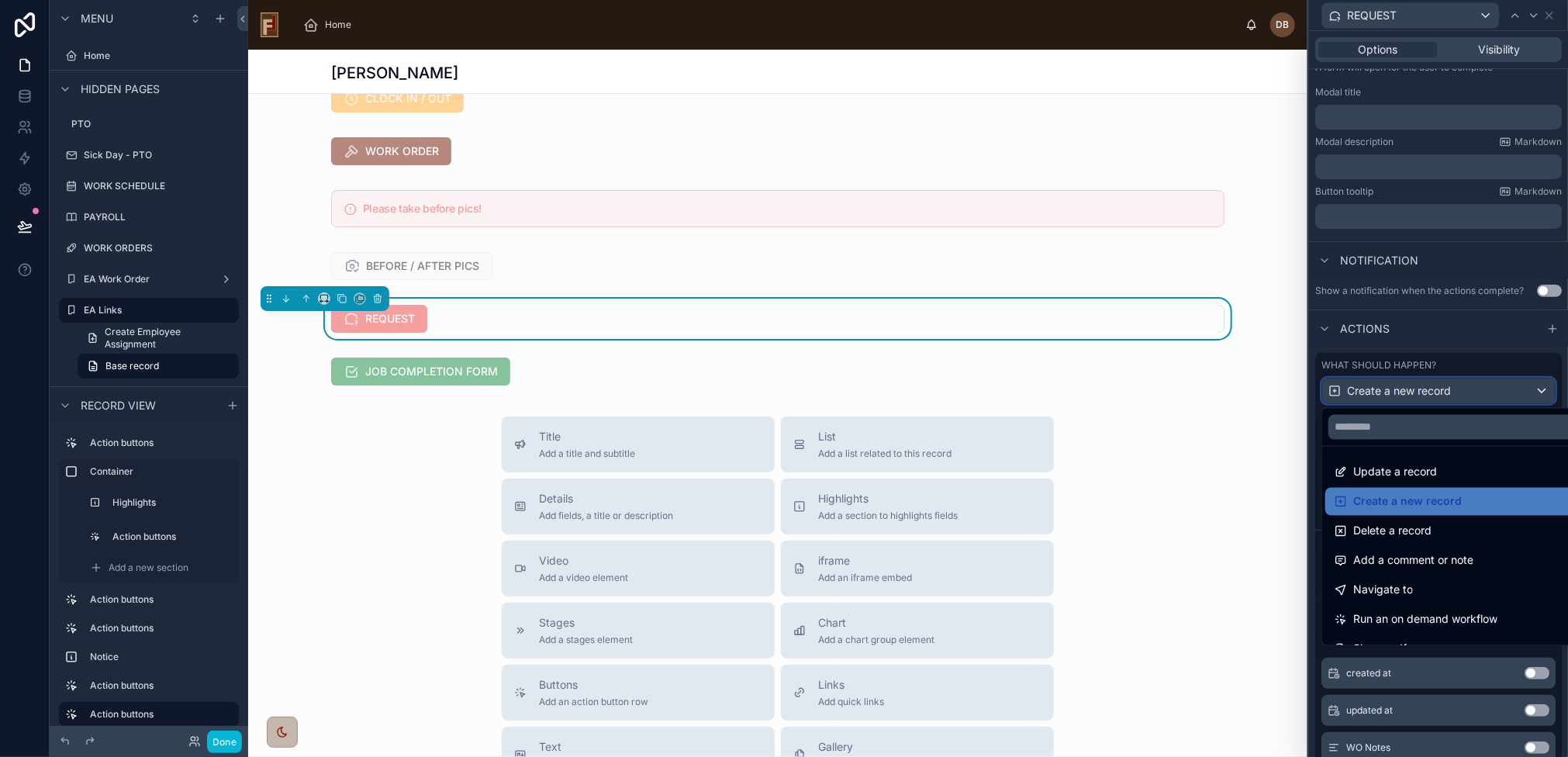
scroll to position [0, 0]
click at [1464, 503] on div "Create a new record" at bounding box center [1451, 502] width 233 height 18
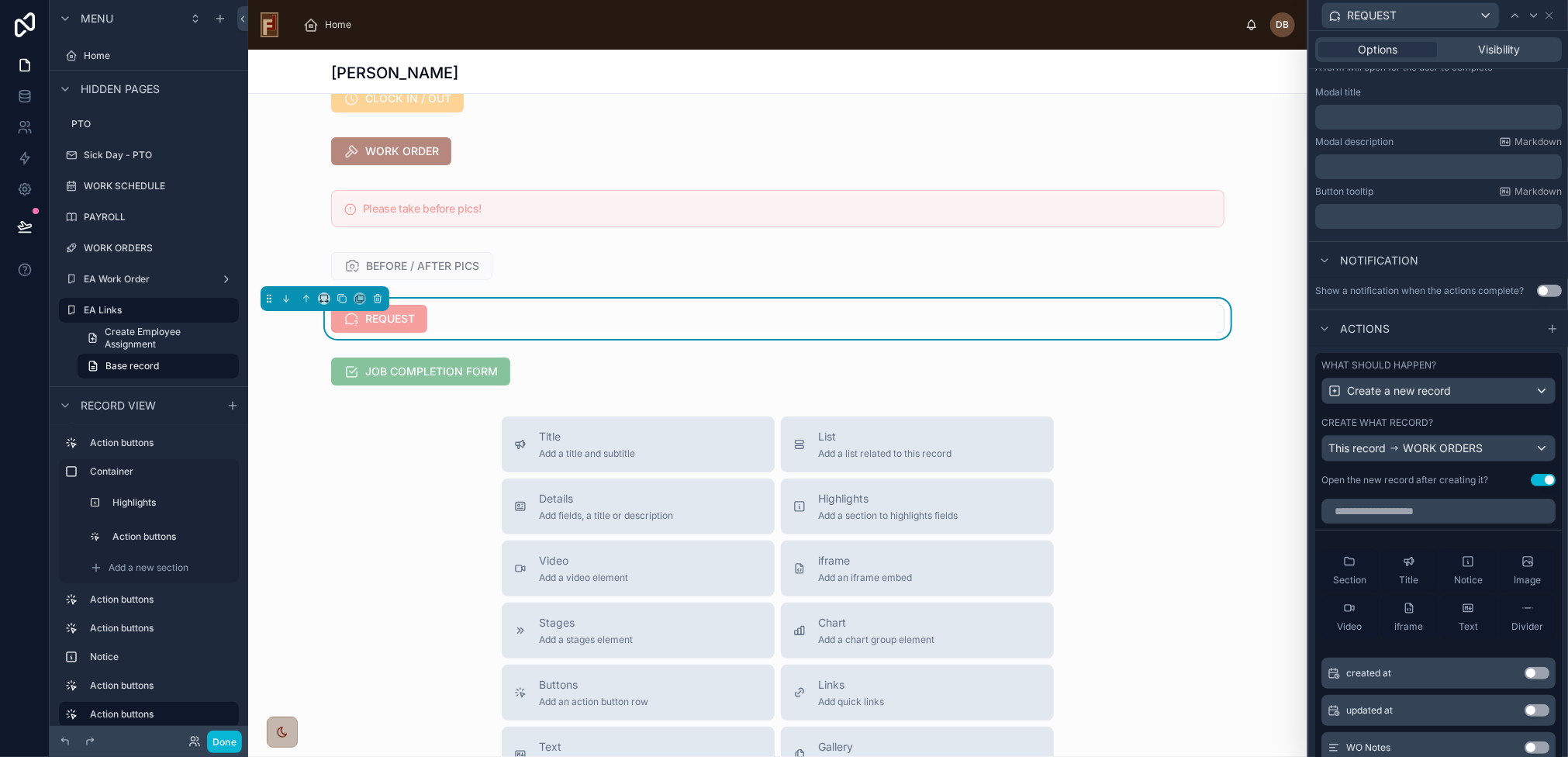
click at [1531, 475] on button "Use setting" at bounding box center [1543, 480] width 25 height 13
click at [1425, 447] on span "WORK ORDERS" at bounding box center [1442, 447] width 79 height 16
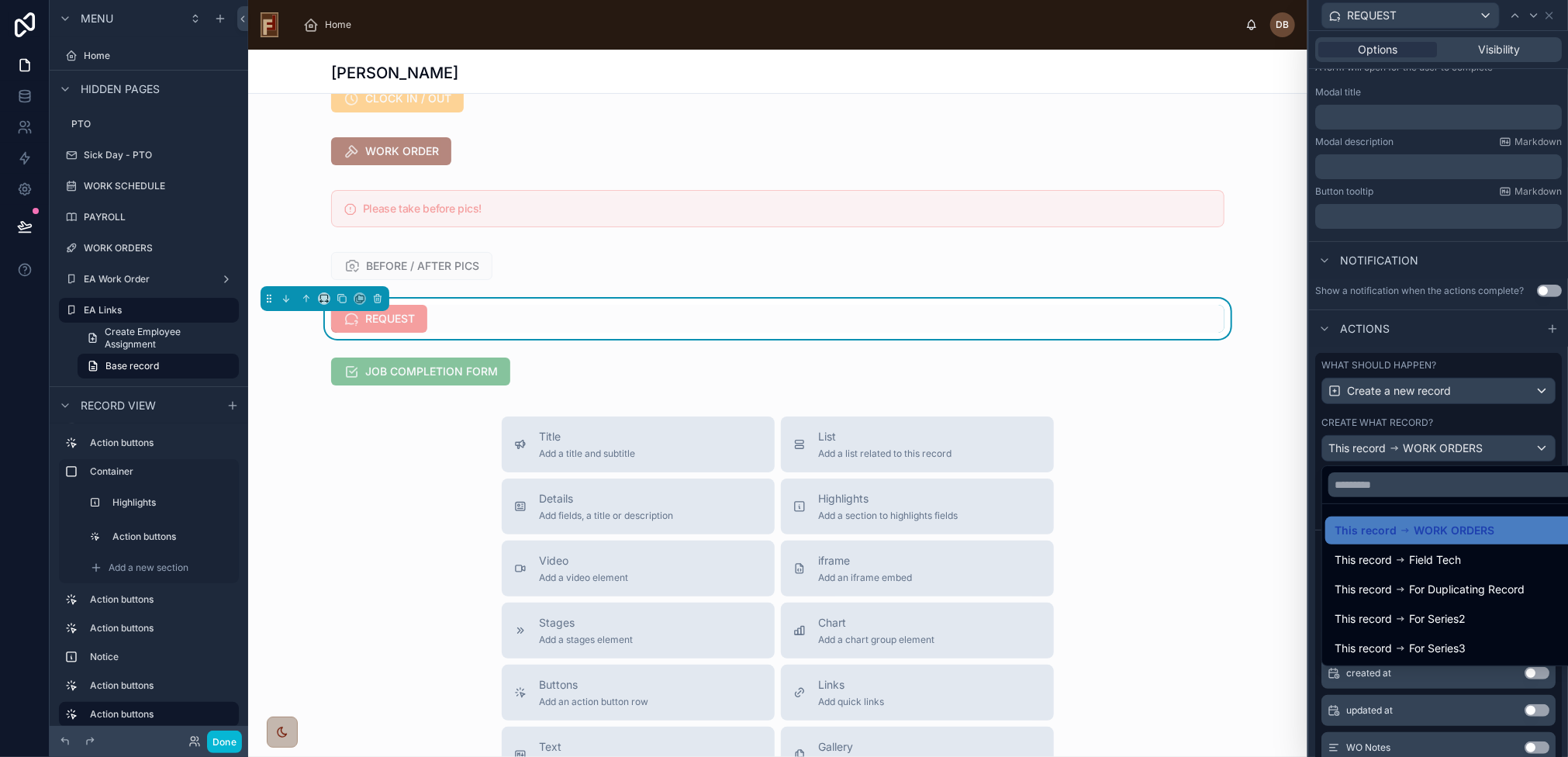
click at [1429, 441] on div at bounding box center [1439, 378] width 259 height 757
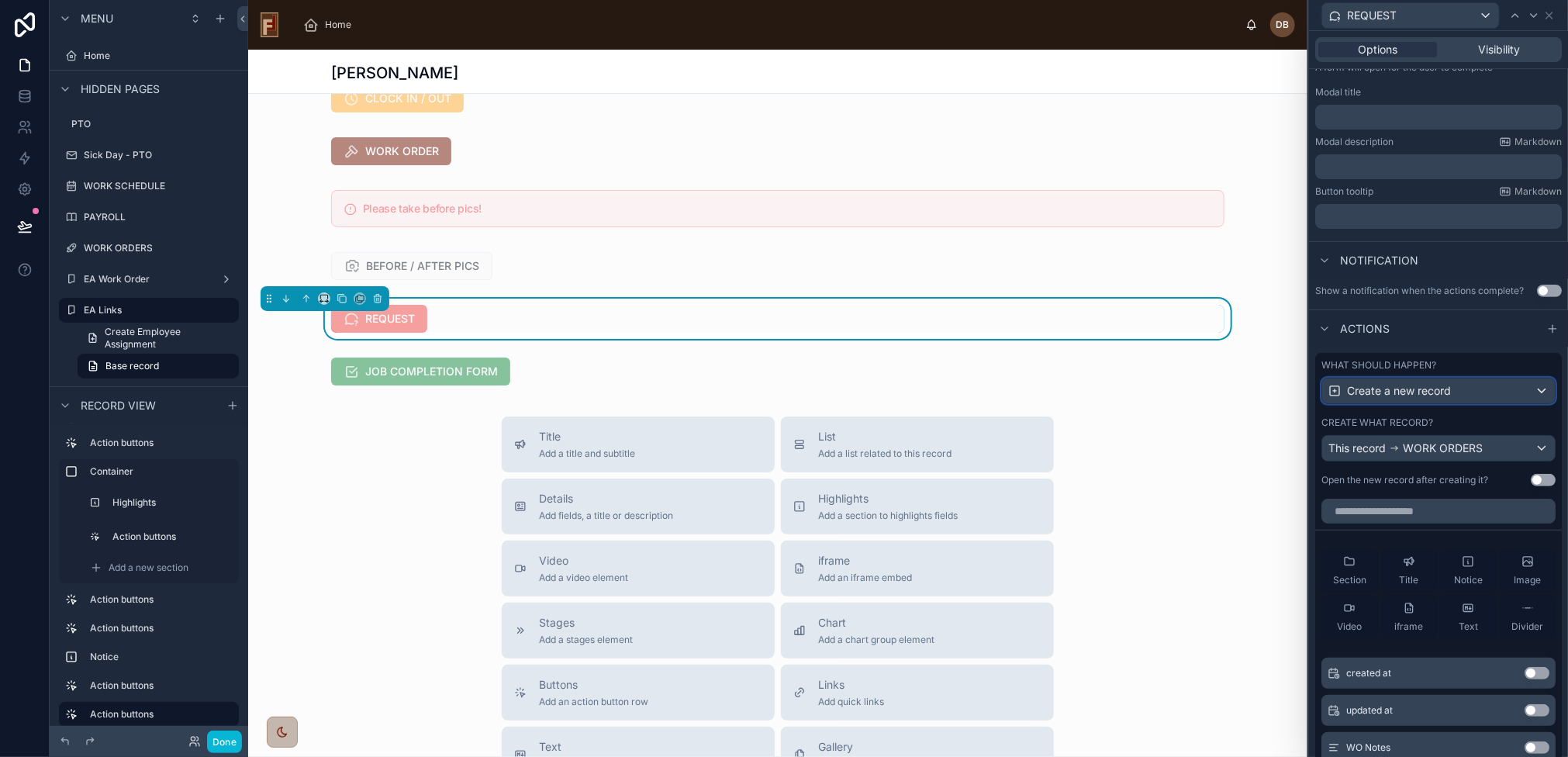
click at [1428, 390] on span "Create a new record" at bounding box center [1399, 391] width 104 height 16
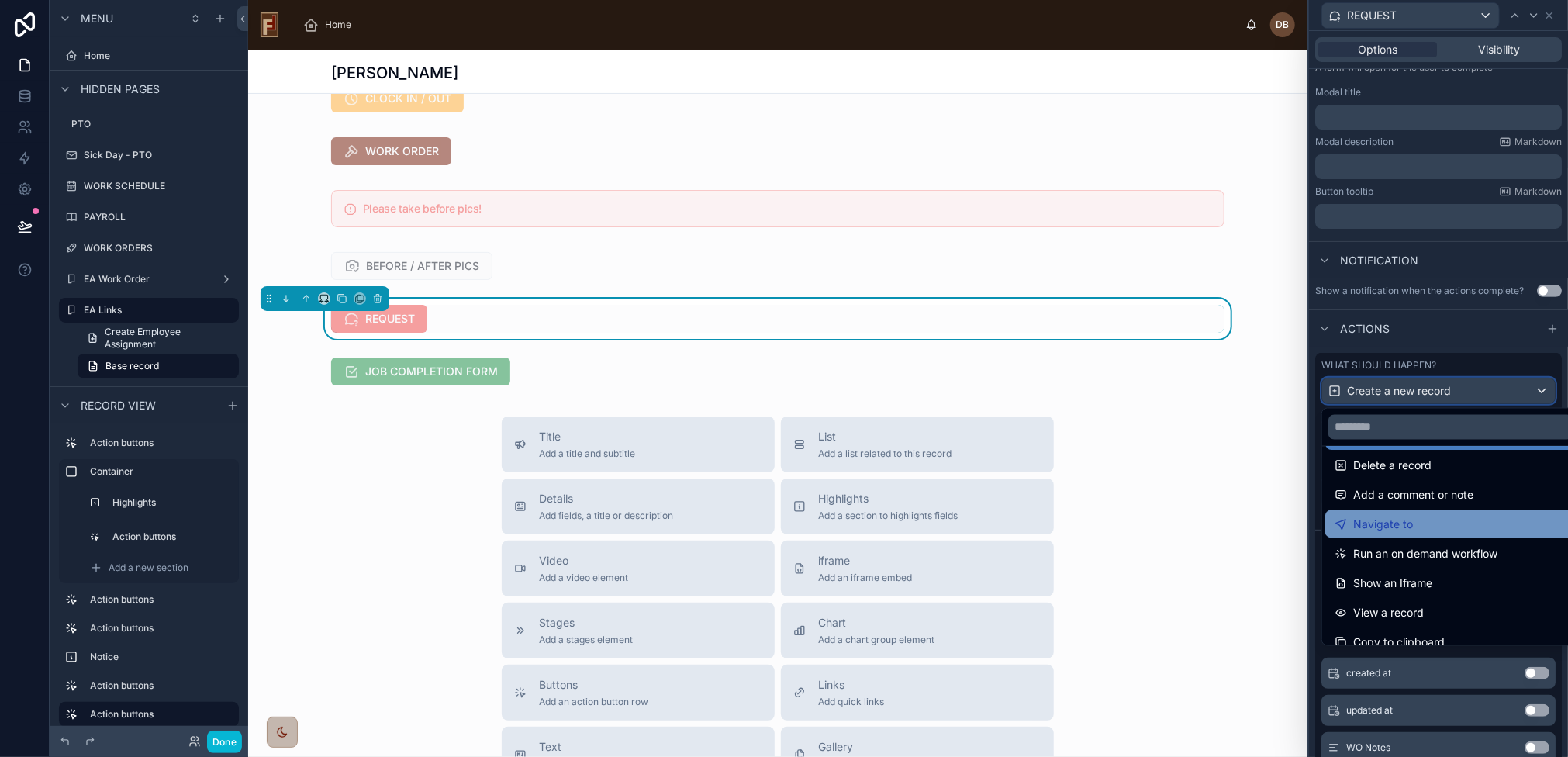
scroll to position [78, 0]
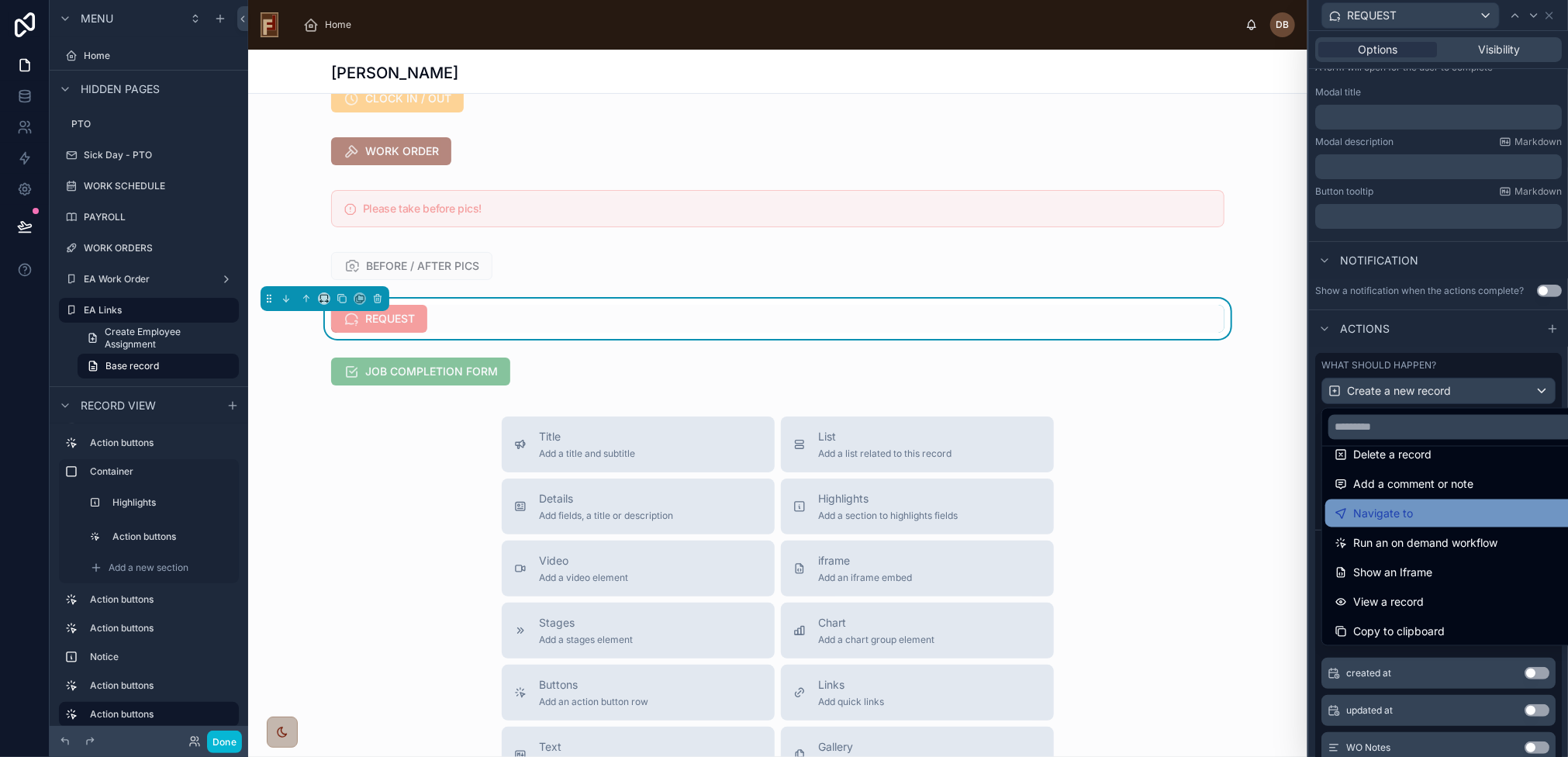
click at [1486, 519] on div "Navigate to" at bounding box center [1451, 513] width 233 height 18
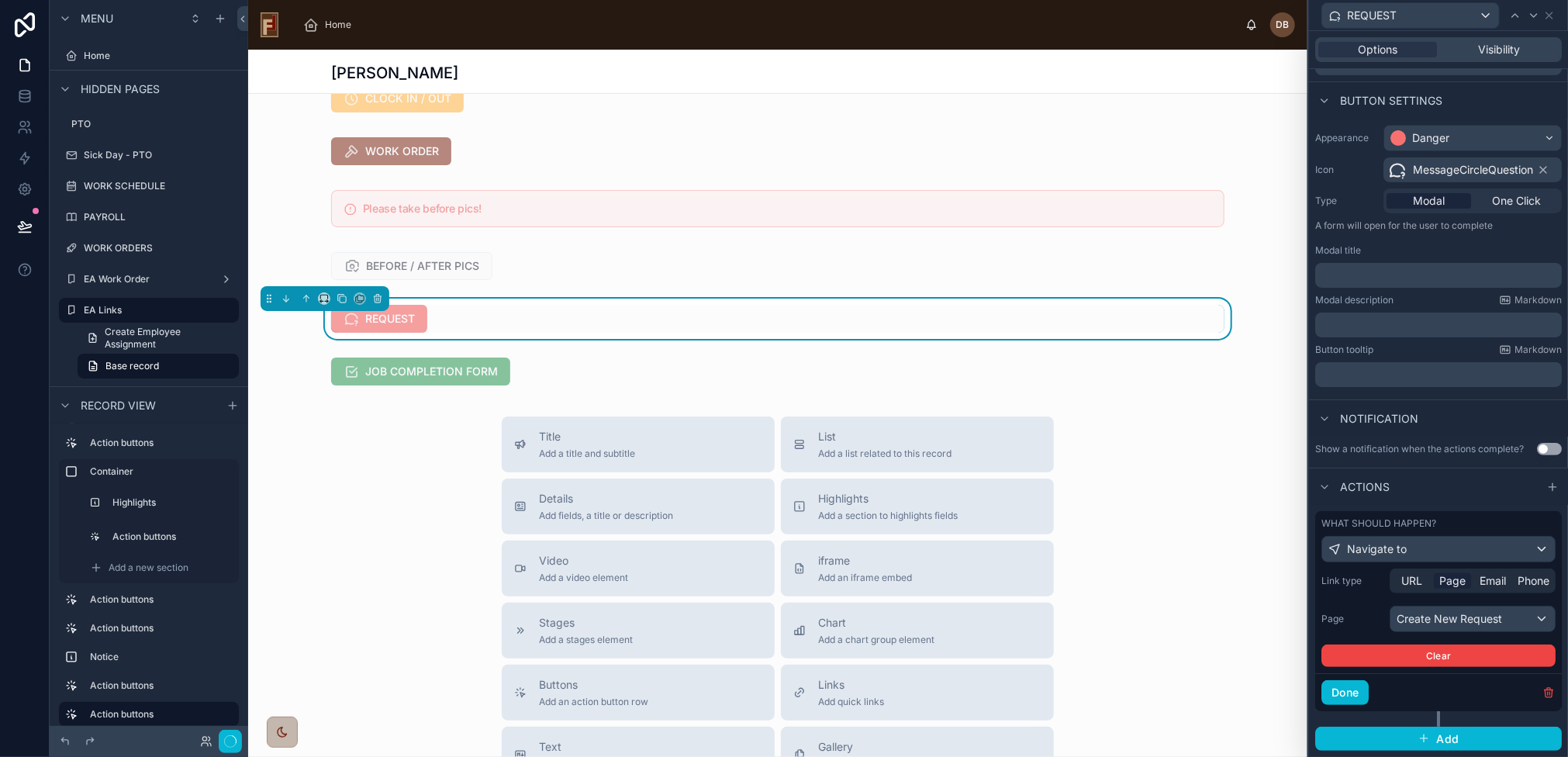
scroll to position [72, 0]
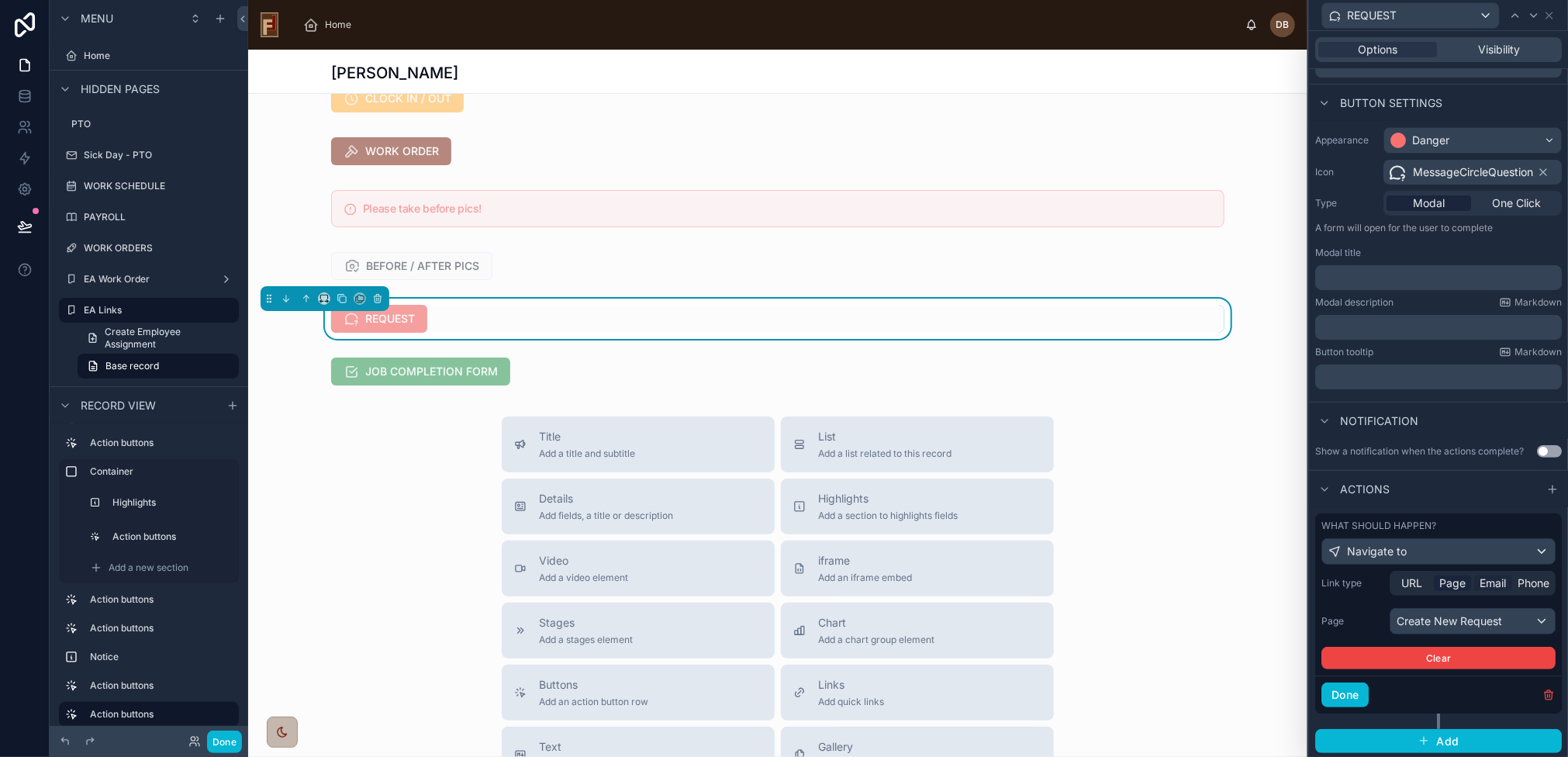
click at [1489, 580] on span "Email" at bounding box center [1493, 583] width 26 height 16
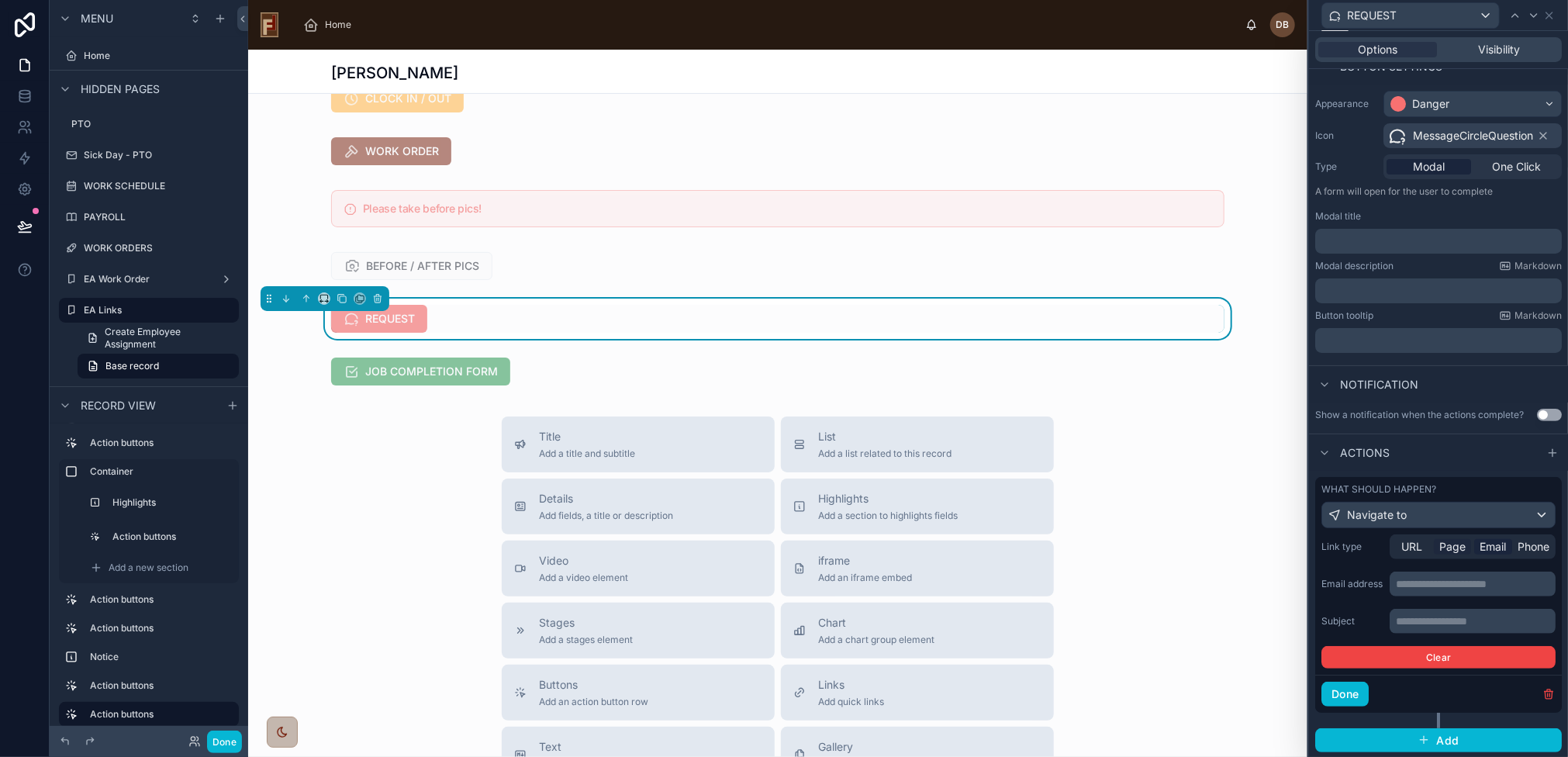
click at [1450, 548] on span "Page" at bounding box center [1452, 546] width 26 height 16
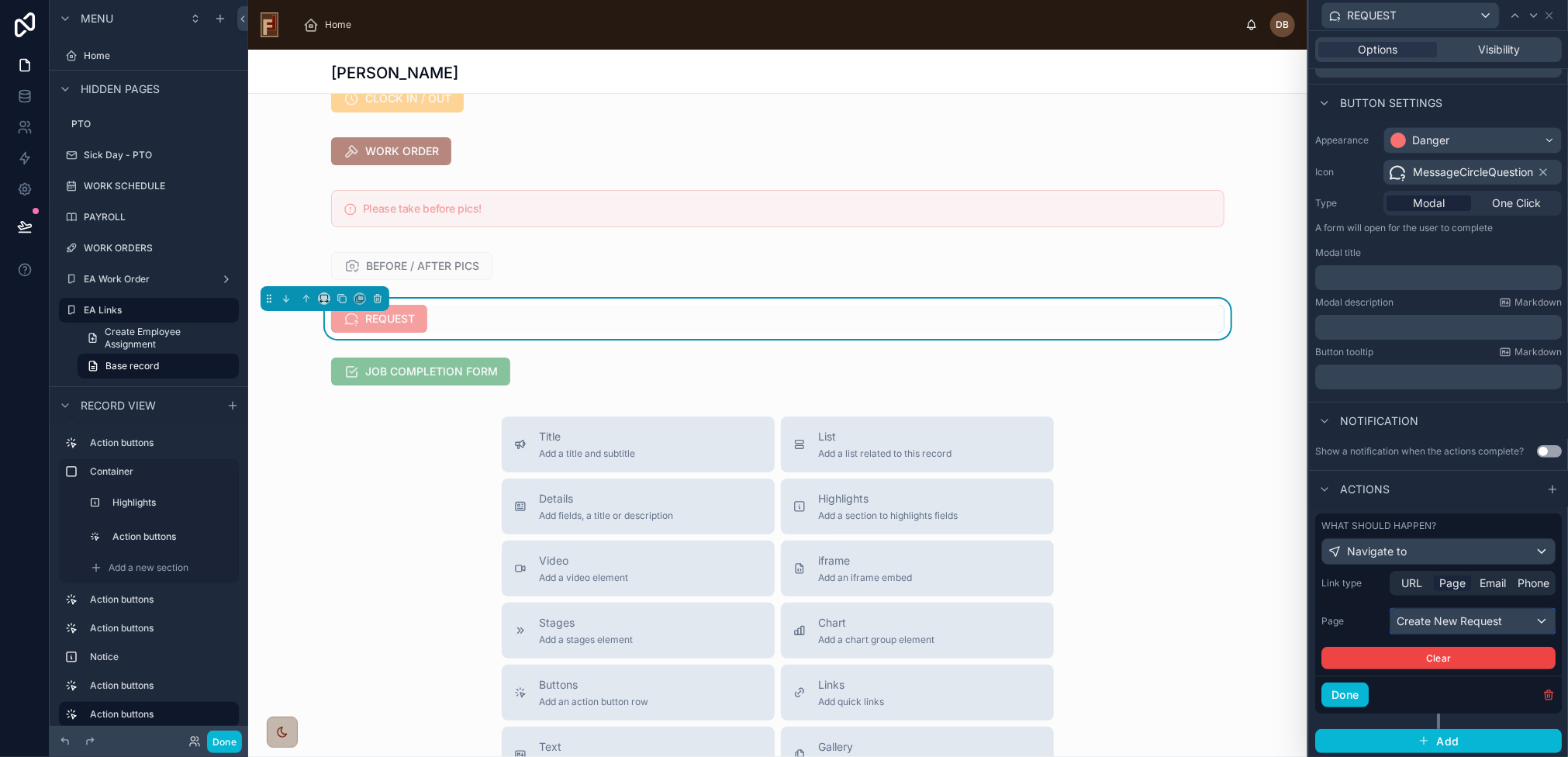
click at [1461, 613] on div "Create New Request" at bounding box center [1473, 621] width 164 height 25
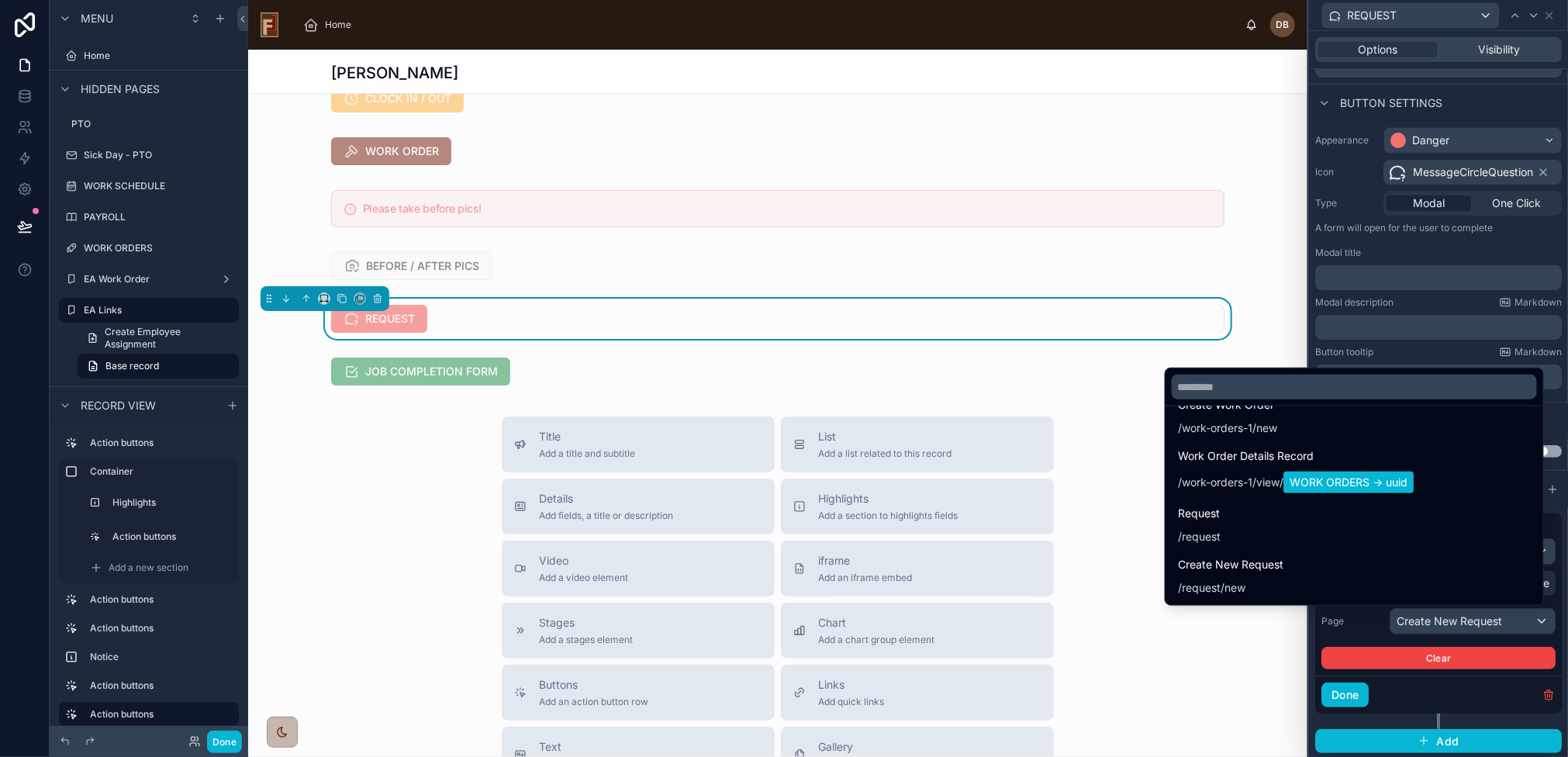
scroll to position [1190, 0]
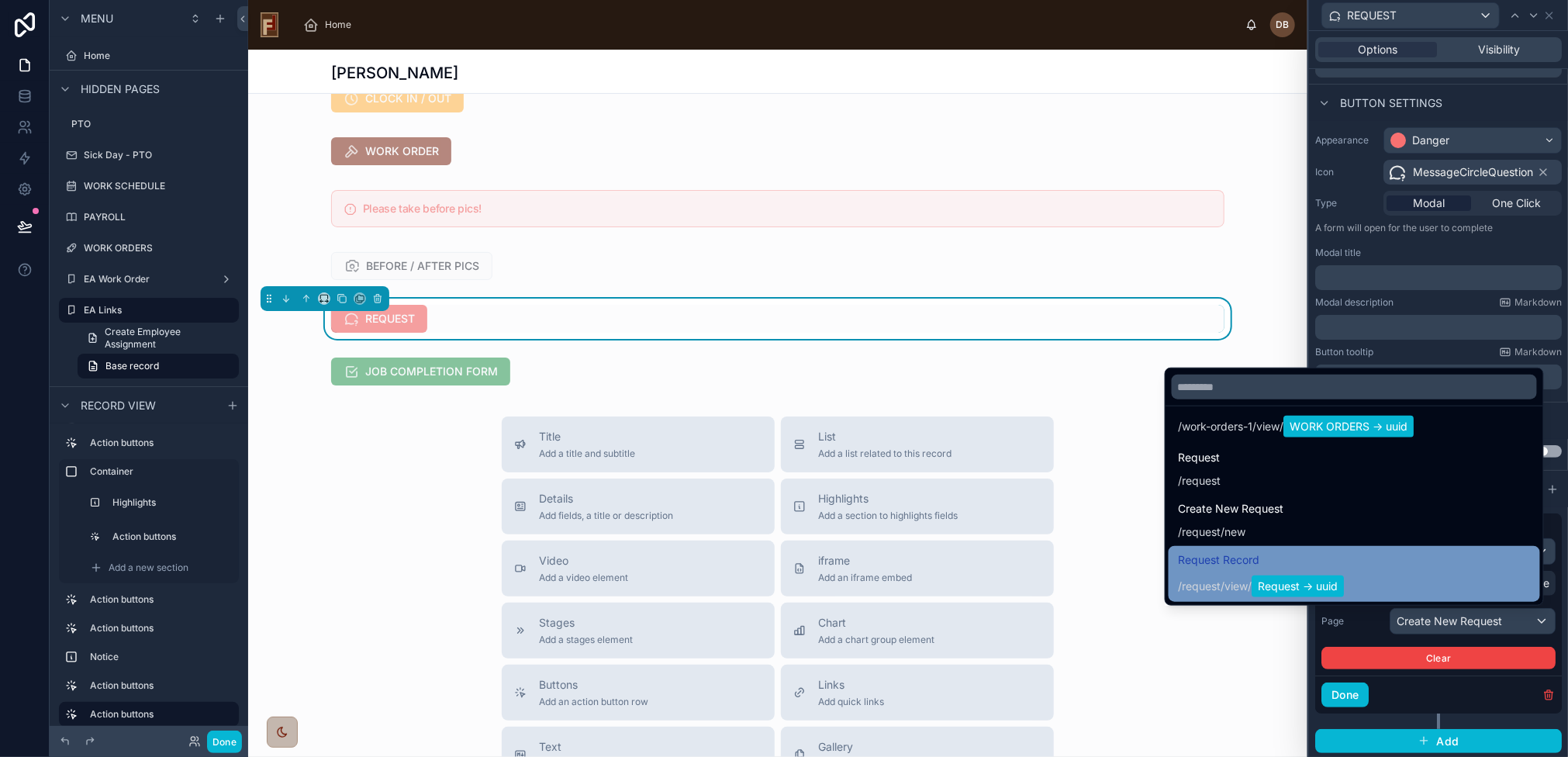
click at [1201, 579] on span "request" at bounding box center [1201, 586] width 38 height 16
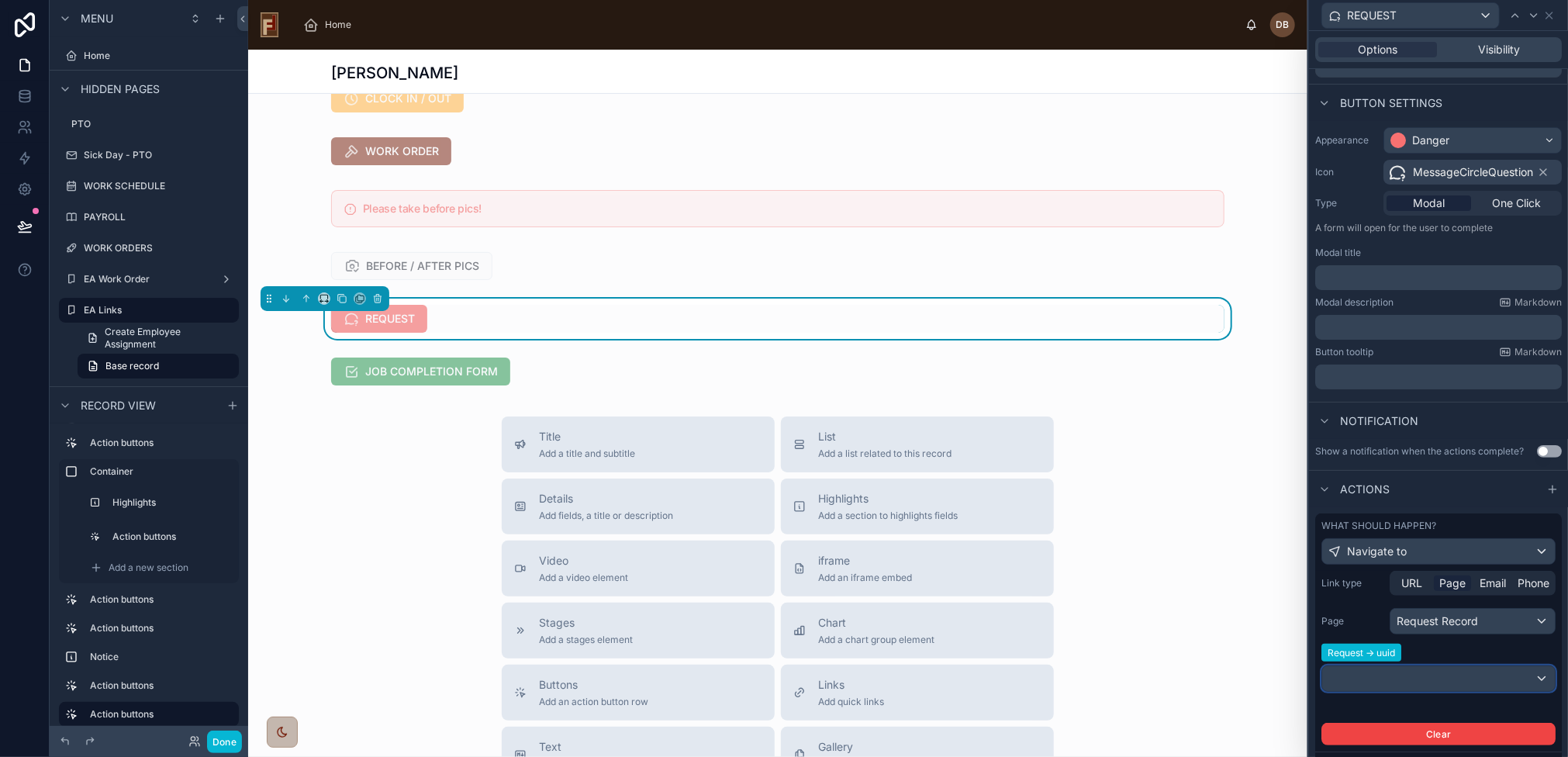
click at [1459, 677] on div at bounding box center [1438, 678] width 233 height 25
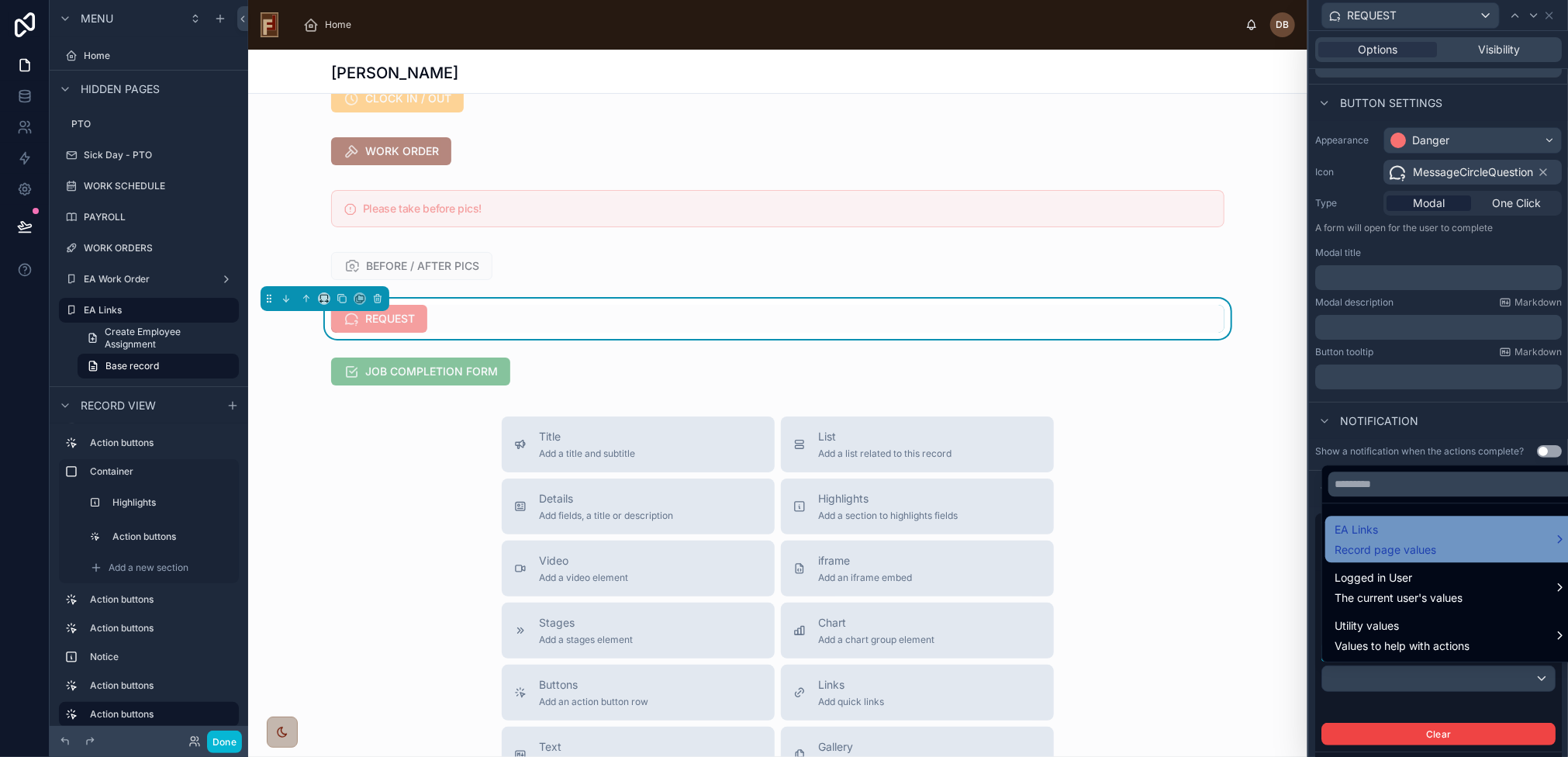
click at [1521, 534] on div "EA Links Record page values" at bounding box center [1451, 539] width 233 height 37
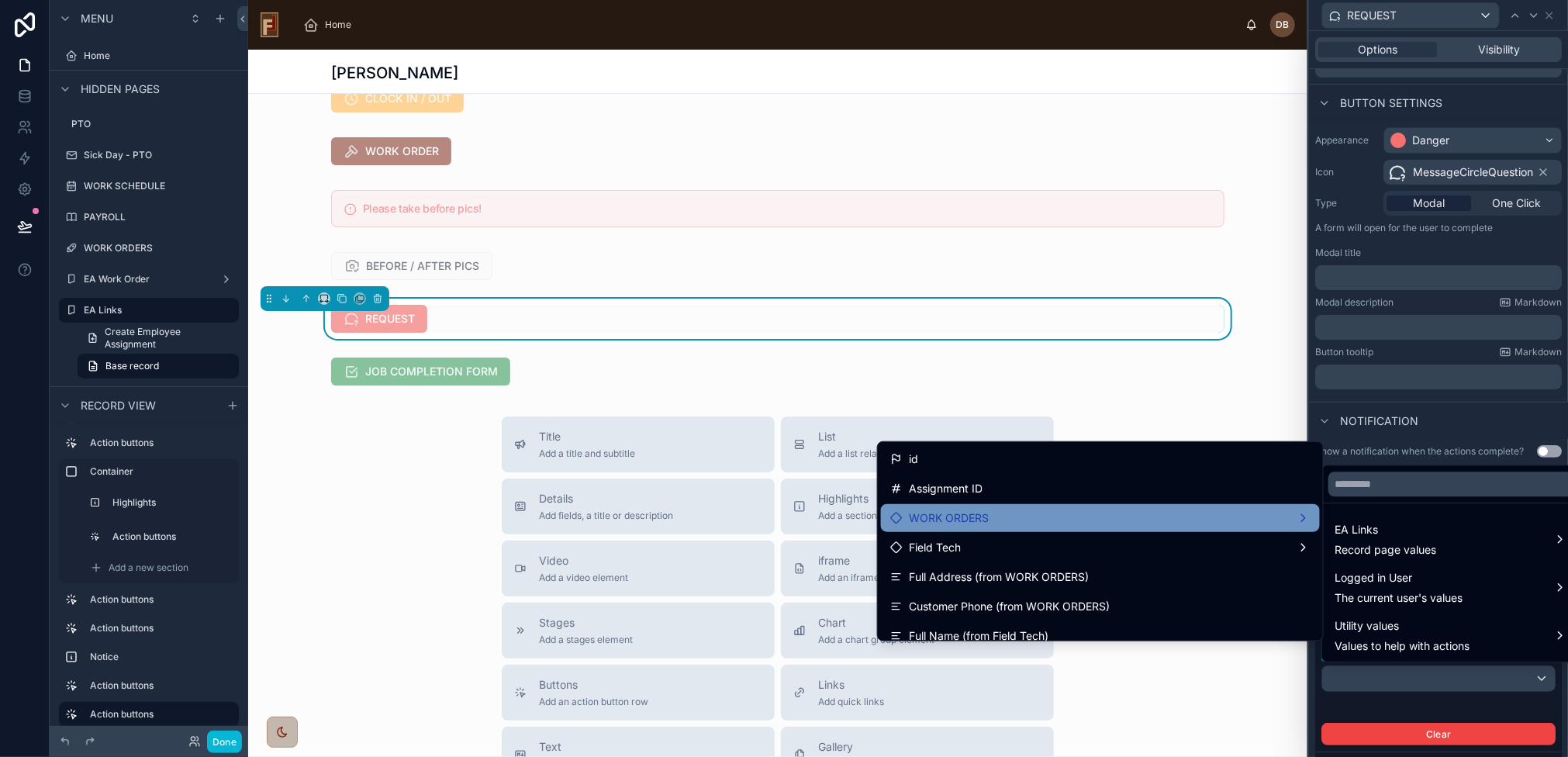
click at [1079, 509] on div "WORK ORDERS" at bounding box center [1100, 518] width 420 height 18
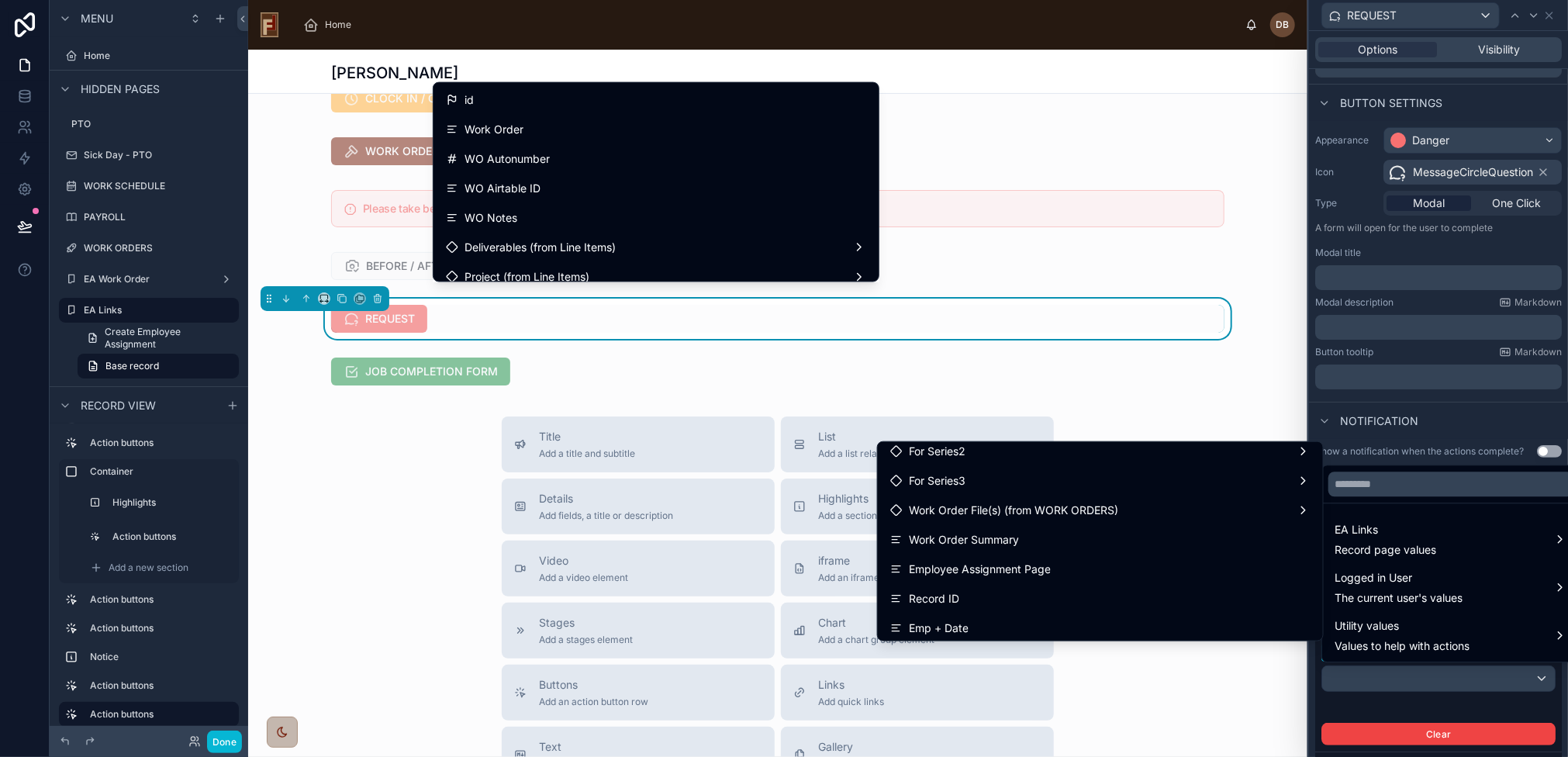
scroll to position [395, 0]
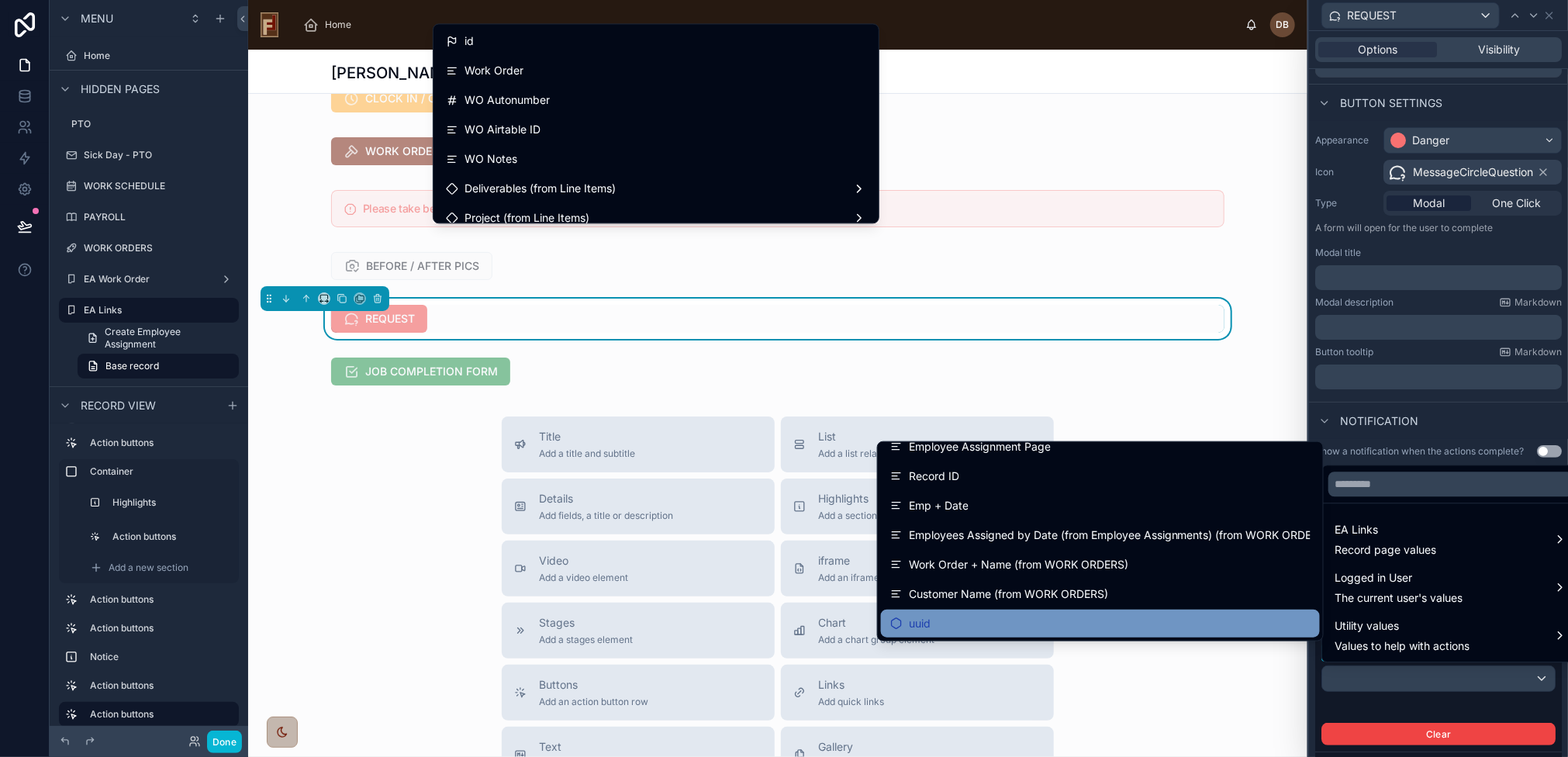
click at [946, 622] on div "uuid" at bounding box center [1100, 624] width 420 height 18
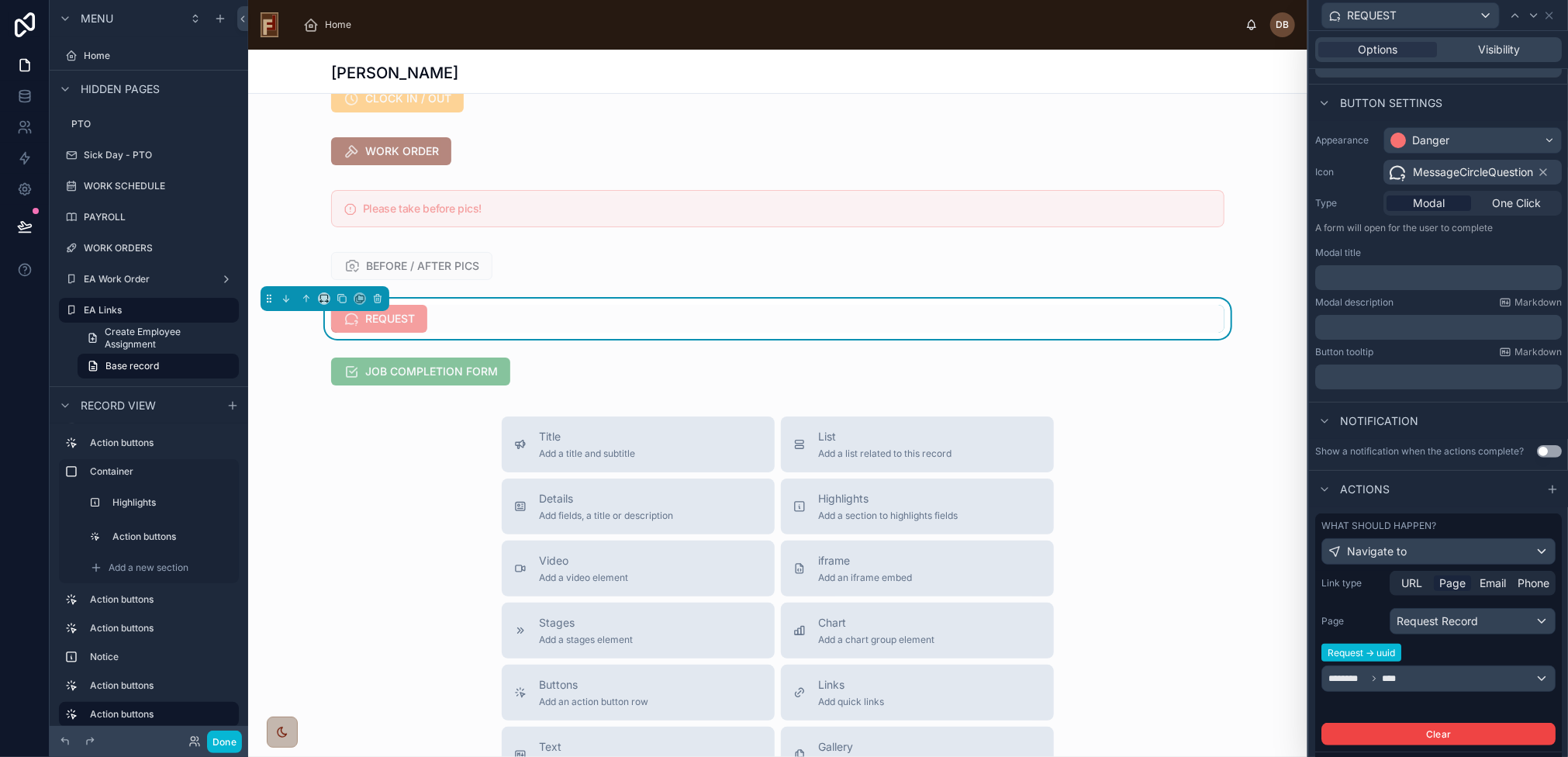
scroll to position [148, 0]
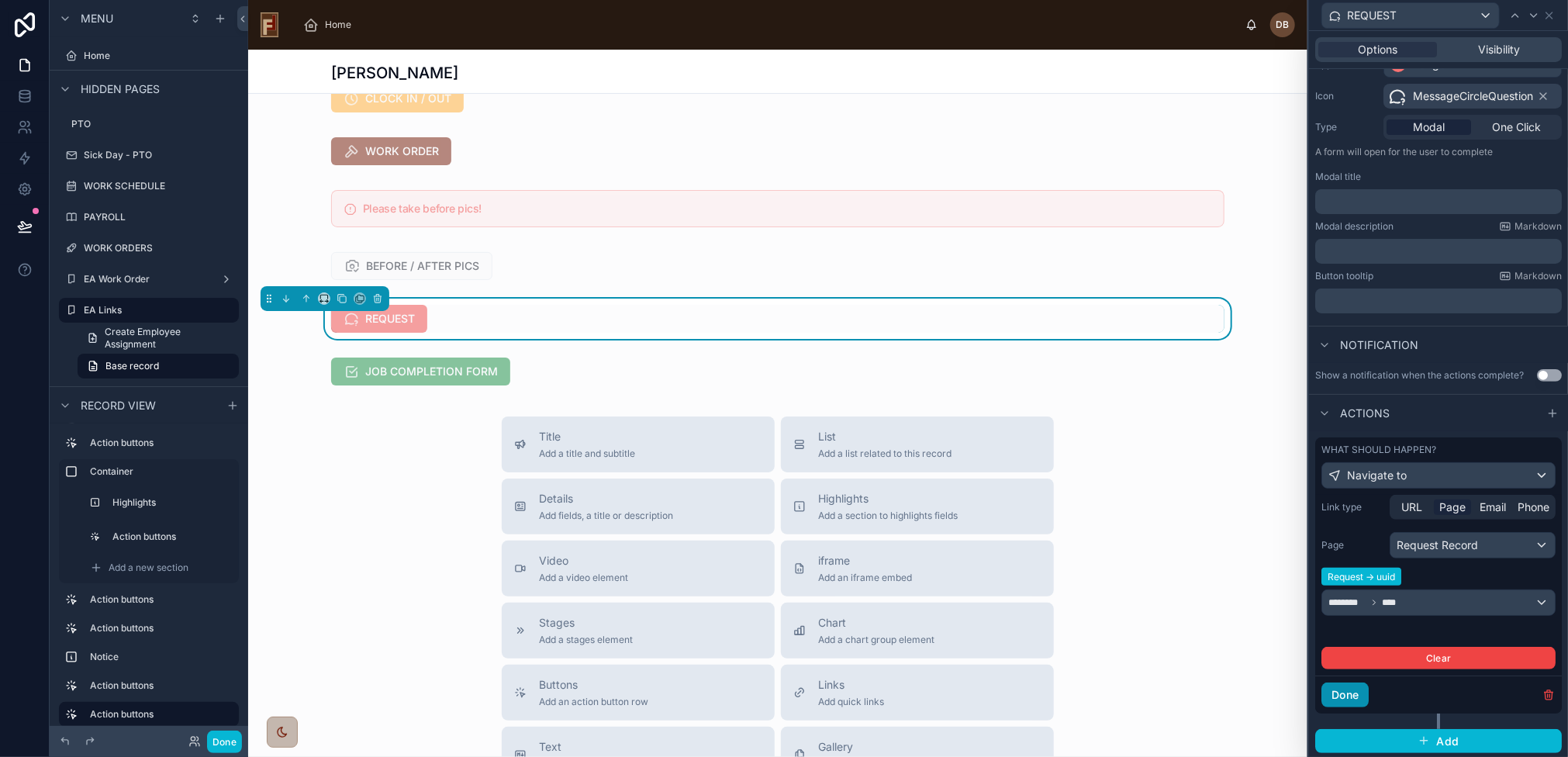
click at [1346, 694] on button "Done" at bounding box center [1345, 694] width 47 height 25
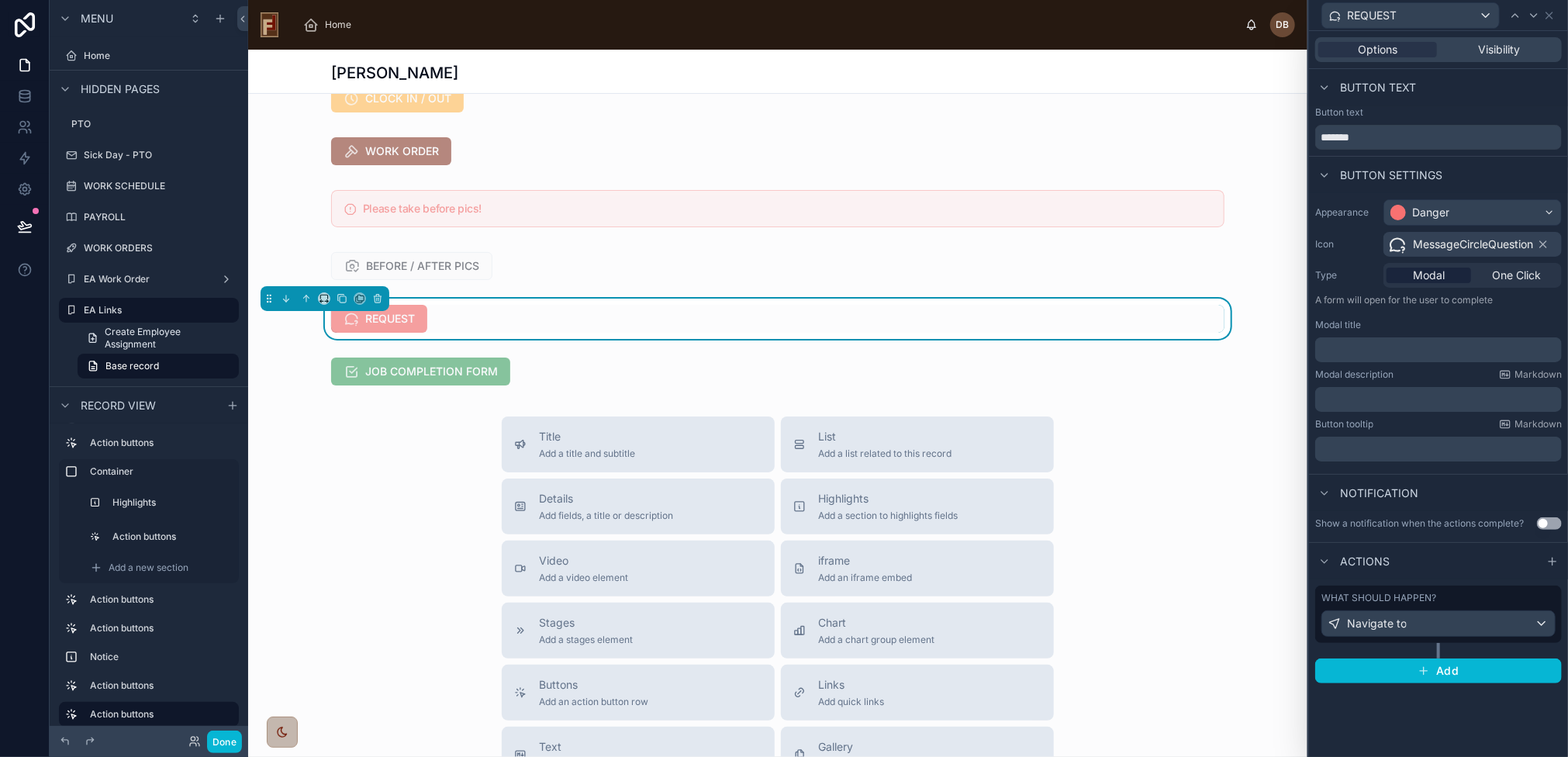
scroll to position [0, 0]
click at [1513, 276] on span "One Click" at bounding box center [1517, 275] width 49 height 16
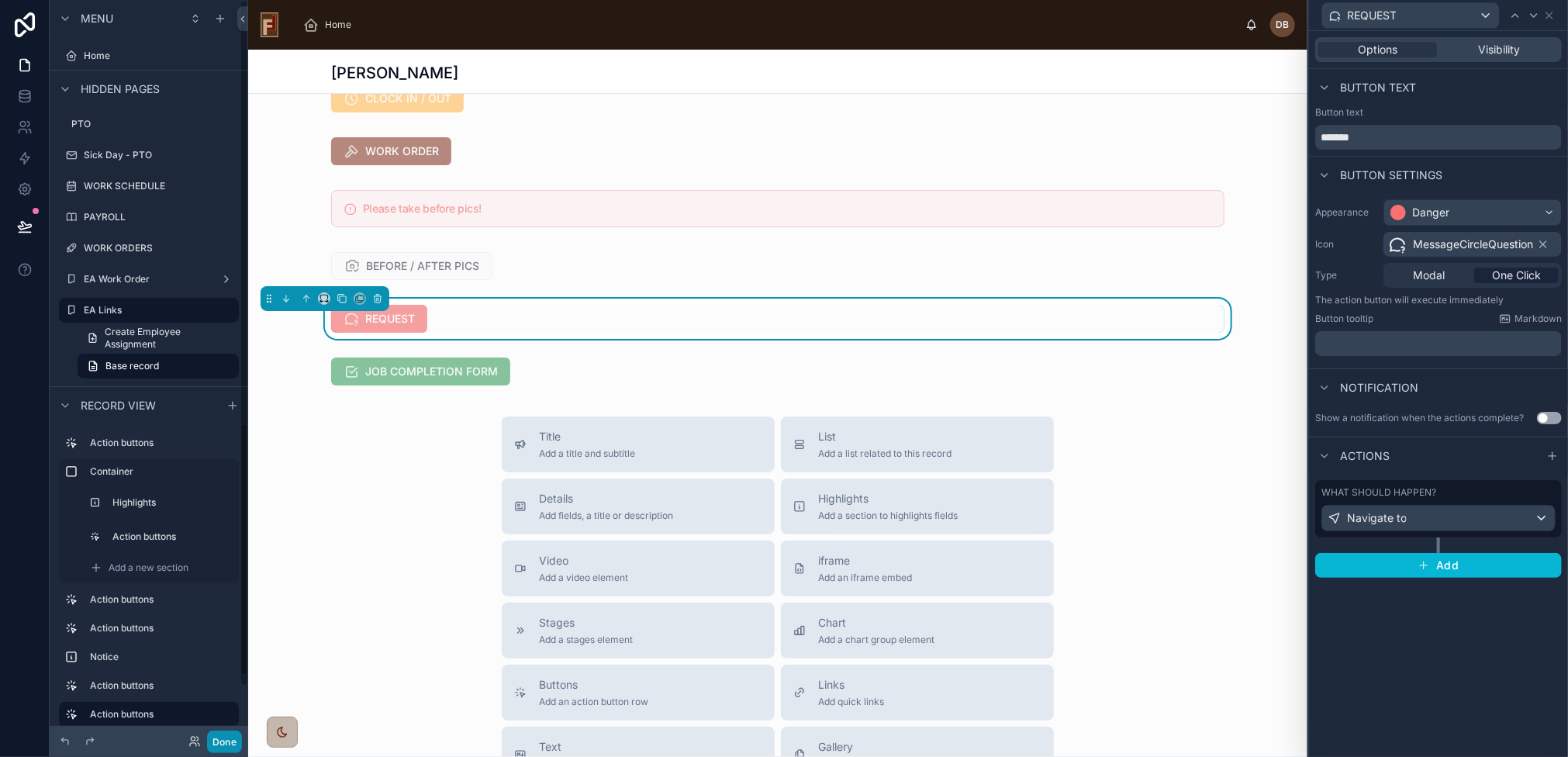
click at [228, 739] on button "Done" at bounding box center [225, 741] width 35 height 23
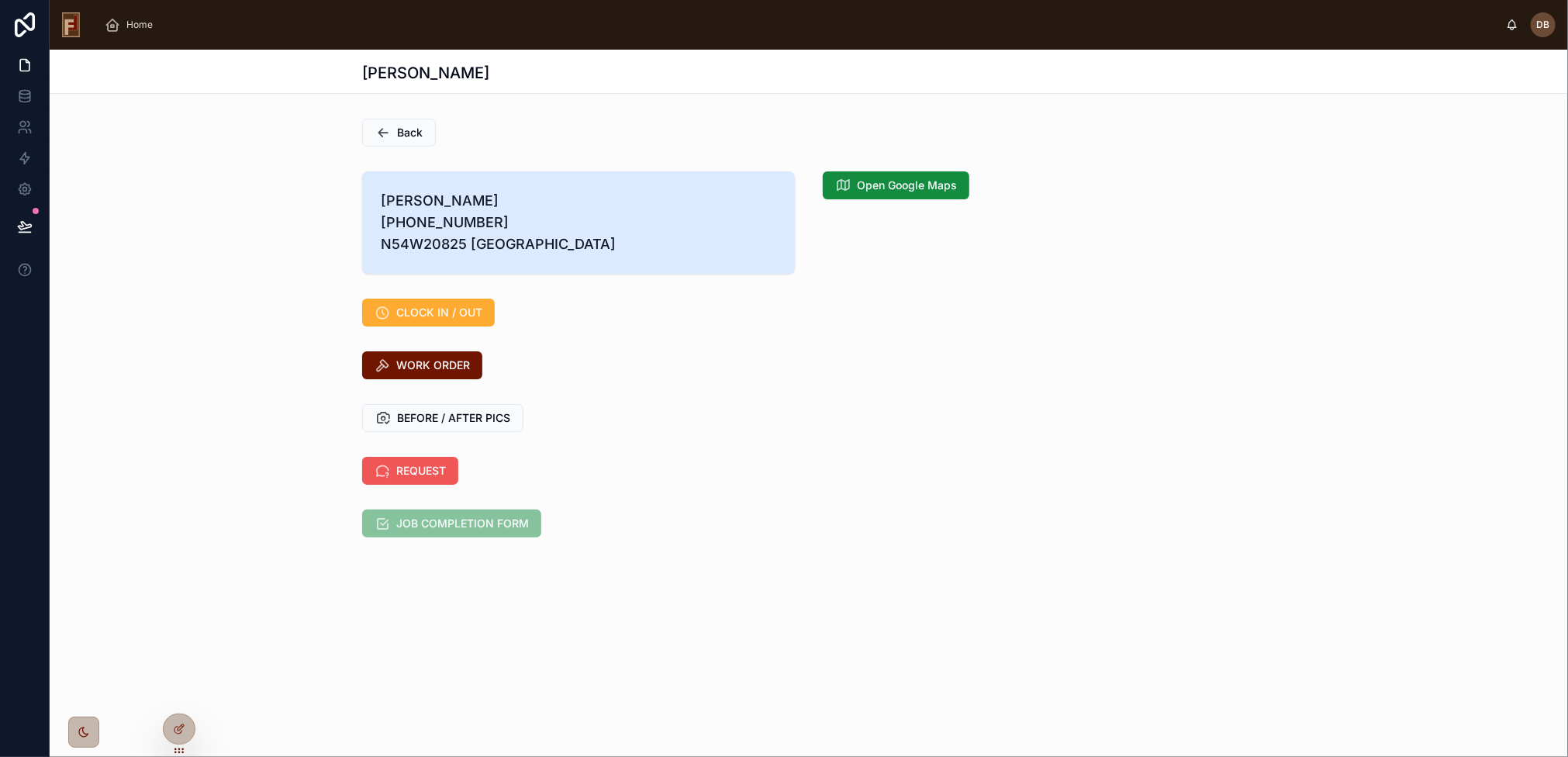
click at [422, 478] on span "REQUEST" at bounding box center [421, 470] width 49 height 16
click at [183, 727] on icon at bounding box center [179, 730] width 13 height 13
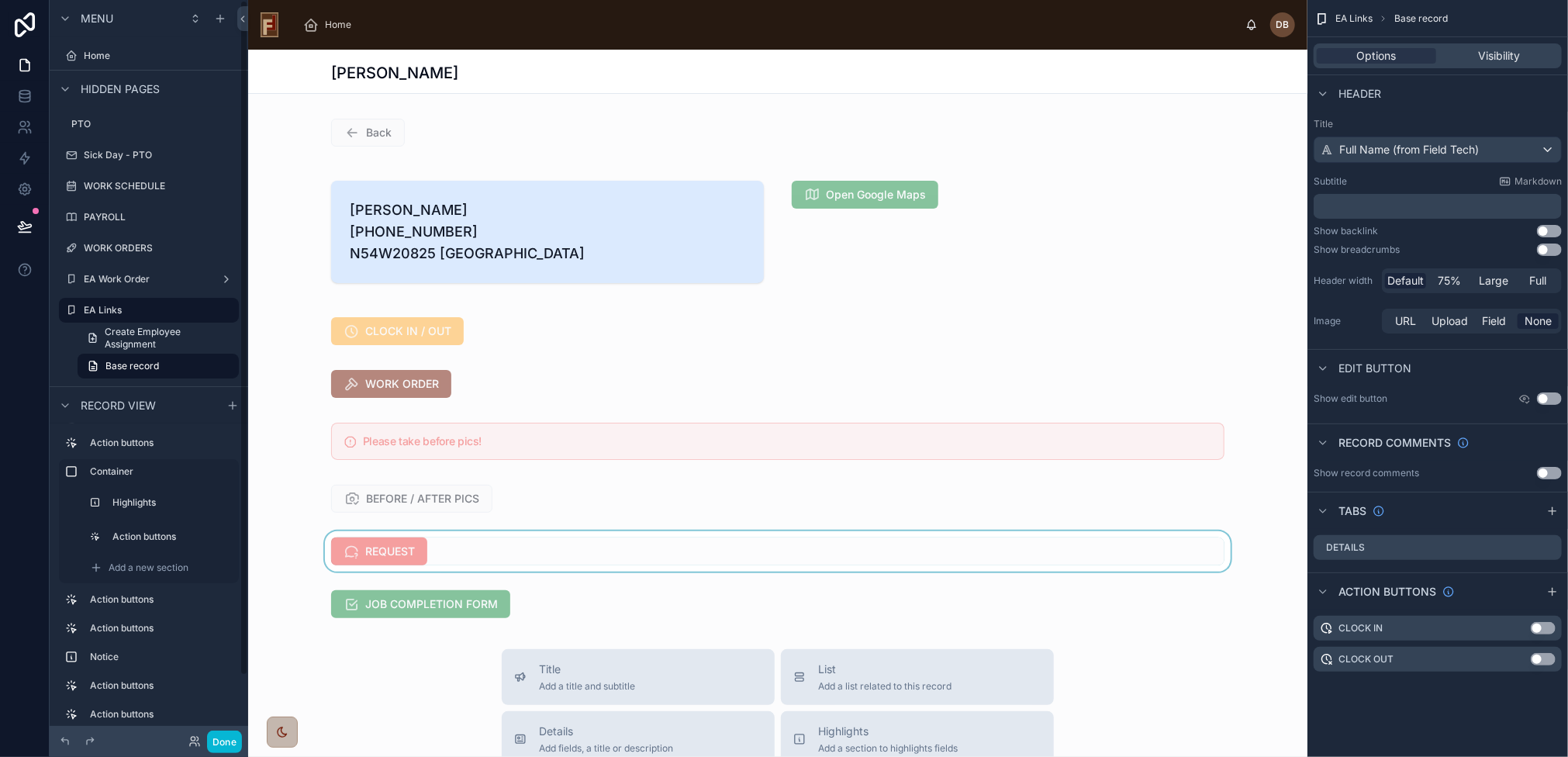
click at [507, 572] on div at bounding box center [778, 552] width 1059 height 40
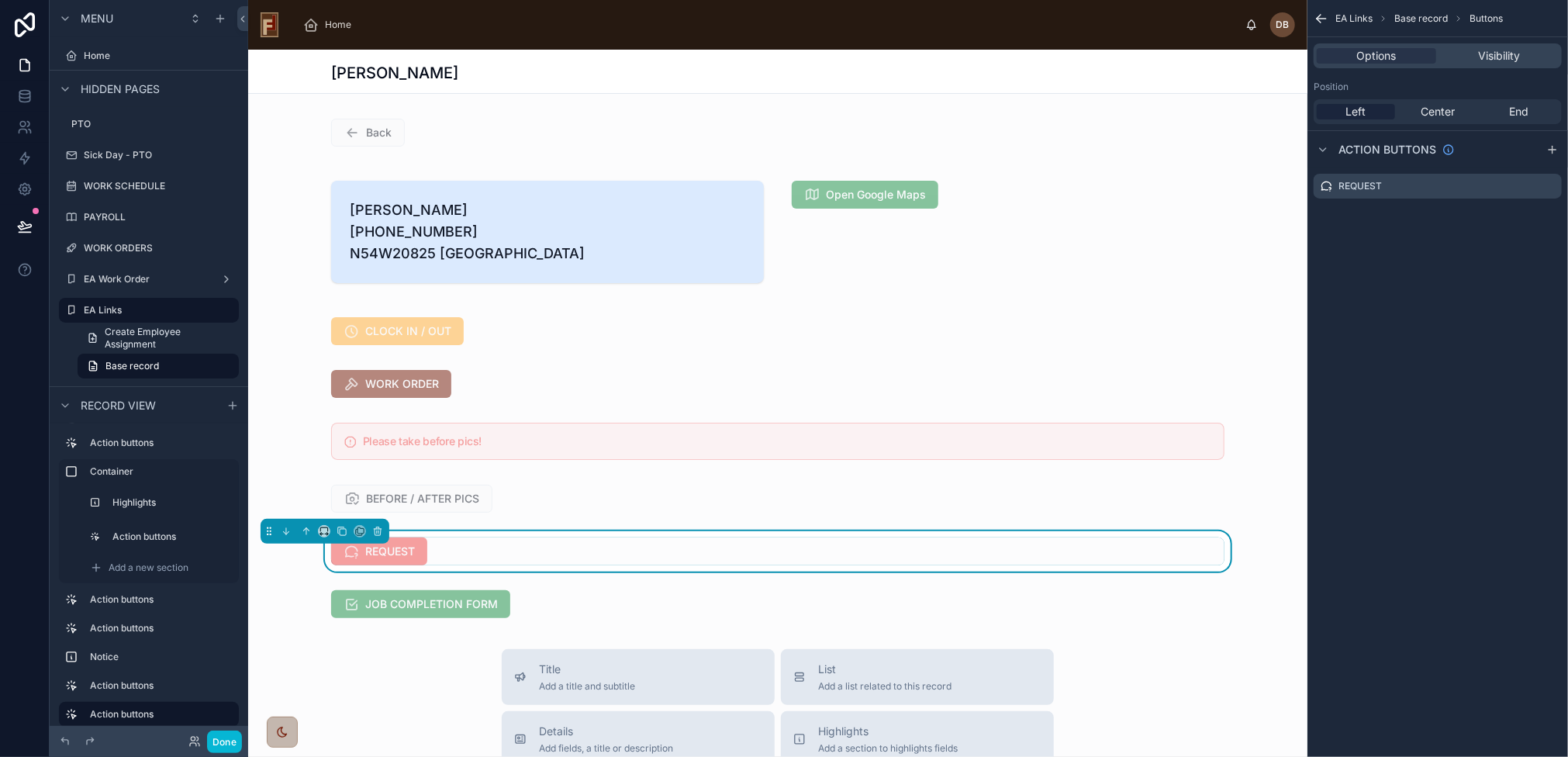
click at [569, 561] on div "REQUEST" at bounding box center [778, 552] width 893 height 28
click at [469, 565] on div "REQUEST" at bounding box center [778, 552] width 893 height 28
click at [1551, 185] on icon "scrollable content" at bounding box center [1550, 186] width 13 height 13
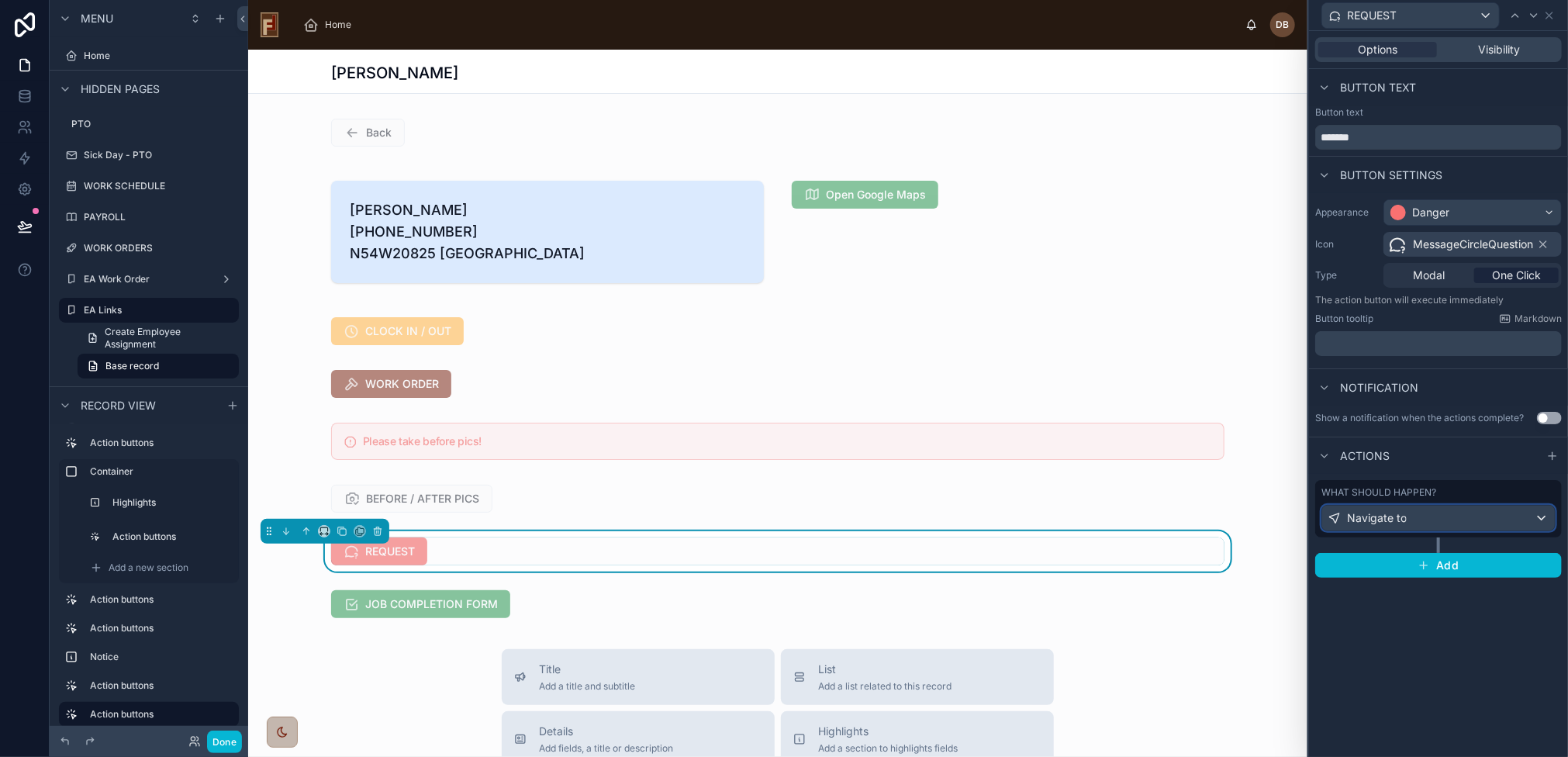
click at [1408, 520] on div "Navigate to" at bounding box center [1438, 518] width 233 height 25
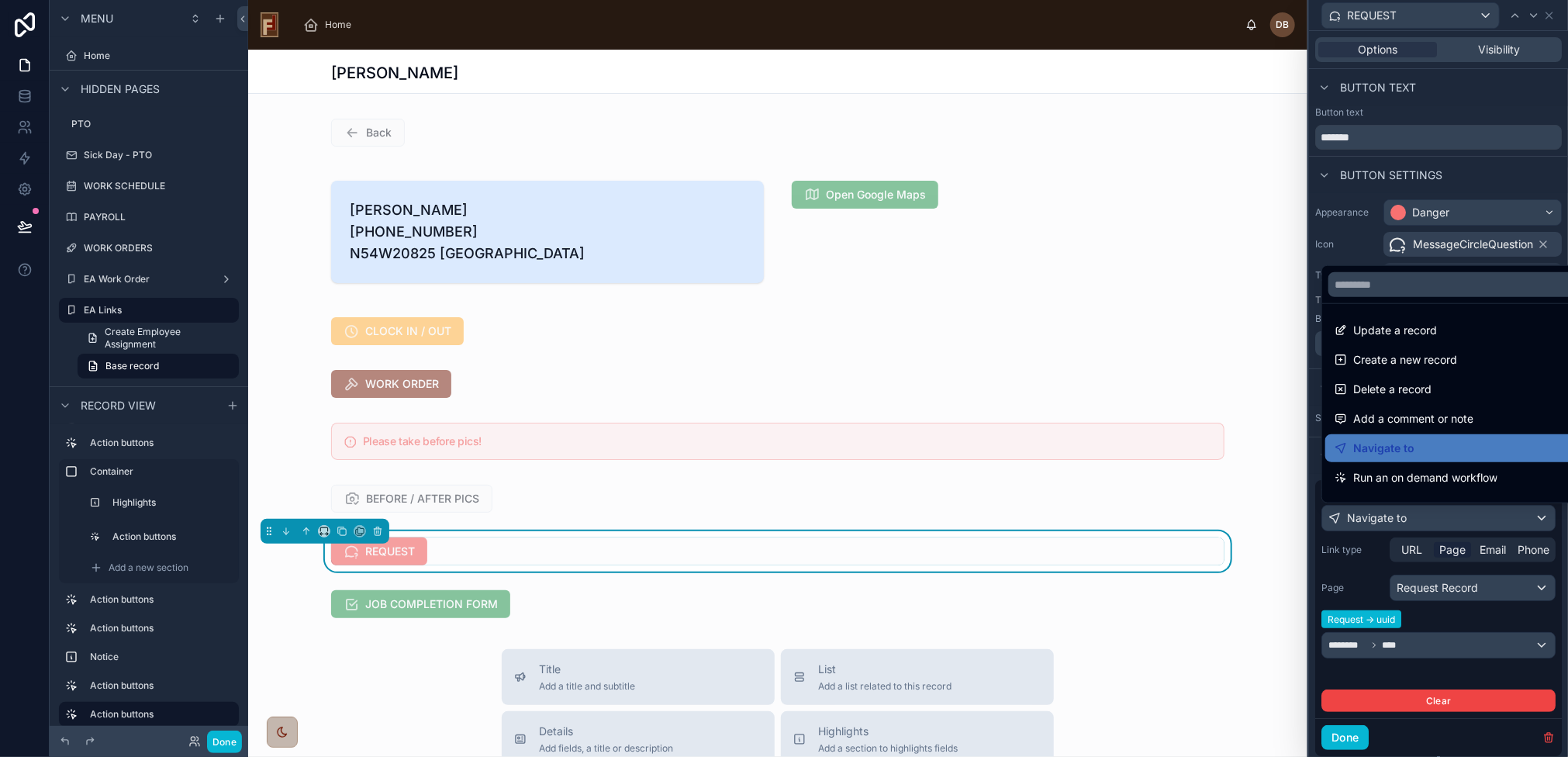
click at [1446, 553] on div at bounding box center [1439, 378] width 259 height 757
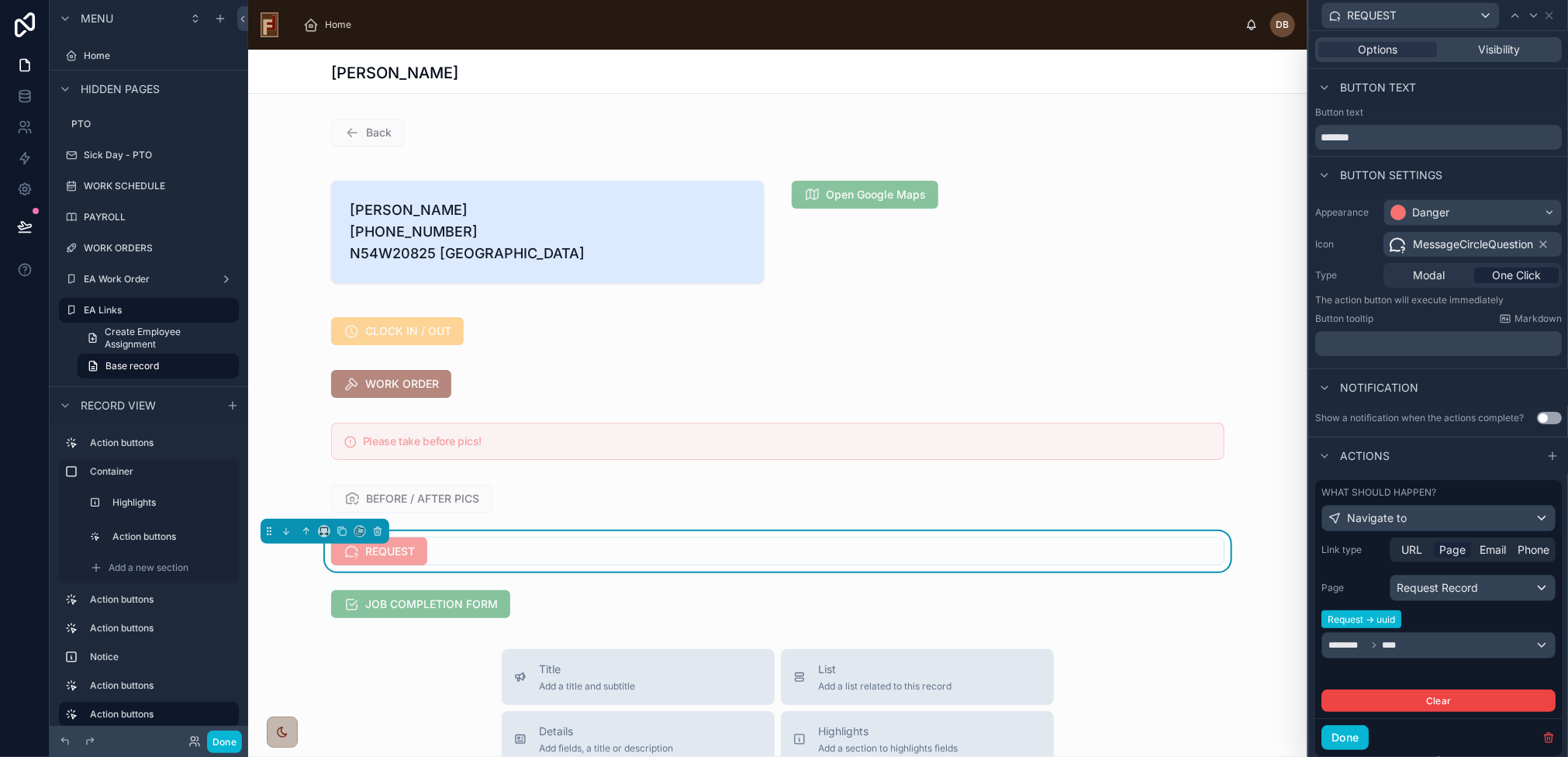
click at [1451, 552] on span "Page" at bounding box center [1452, 550] width 26 height 16
click at [1463, 584] on div "Request Record" at bounding box center [1473, 587] width 164 height 25
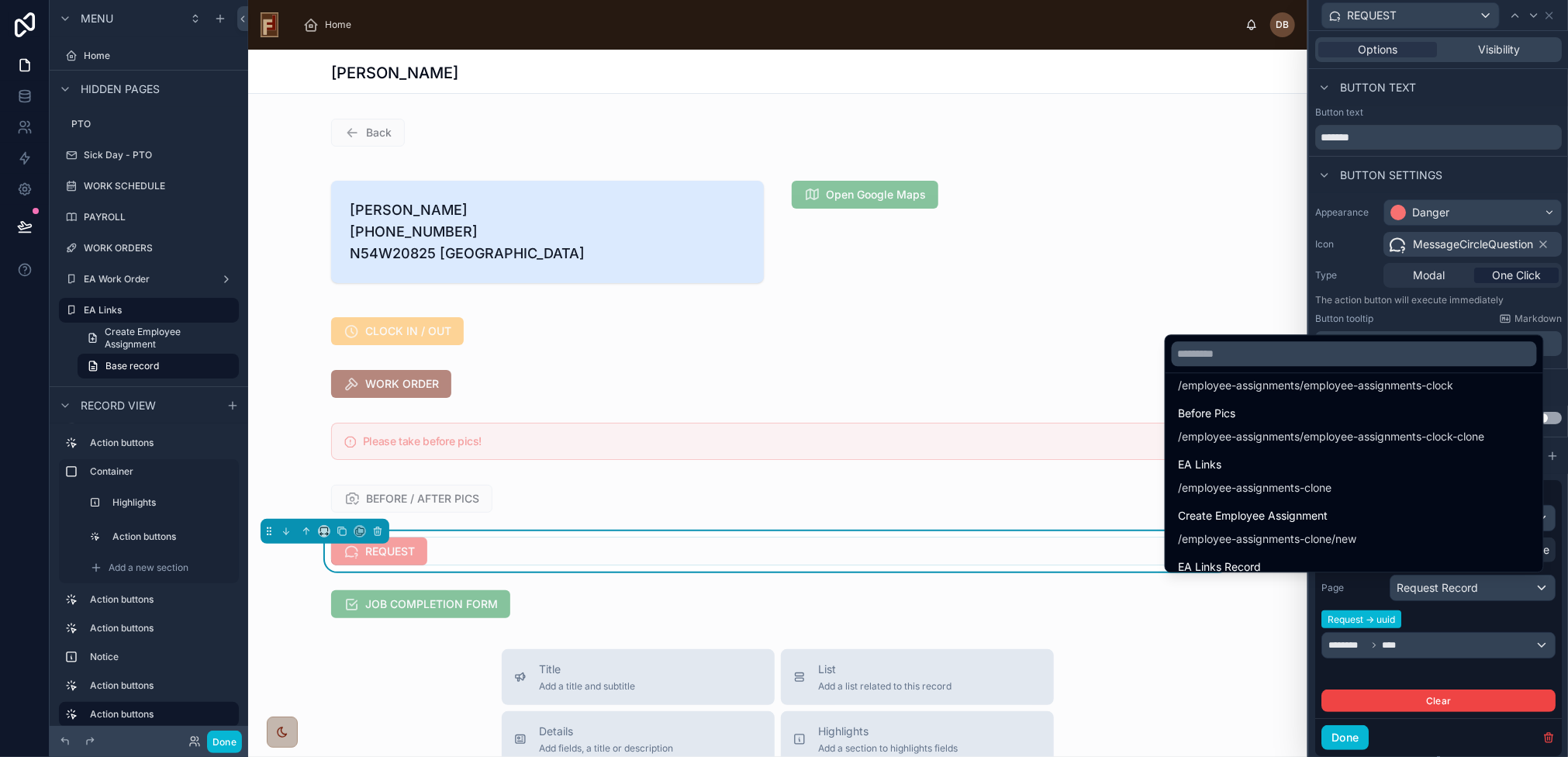
scroll to position [1190, 0]
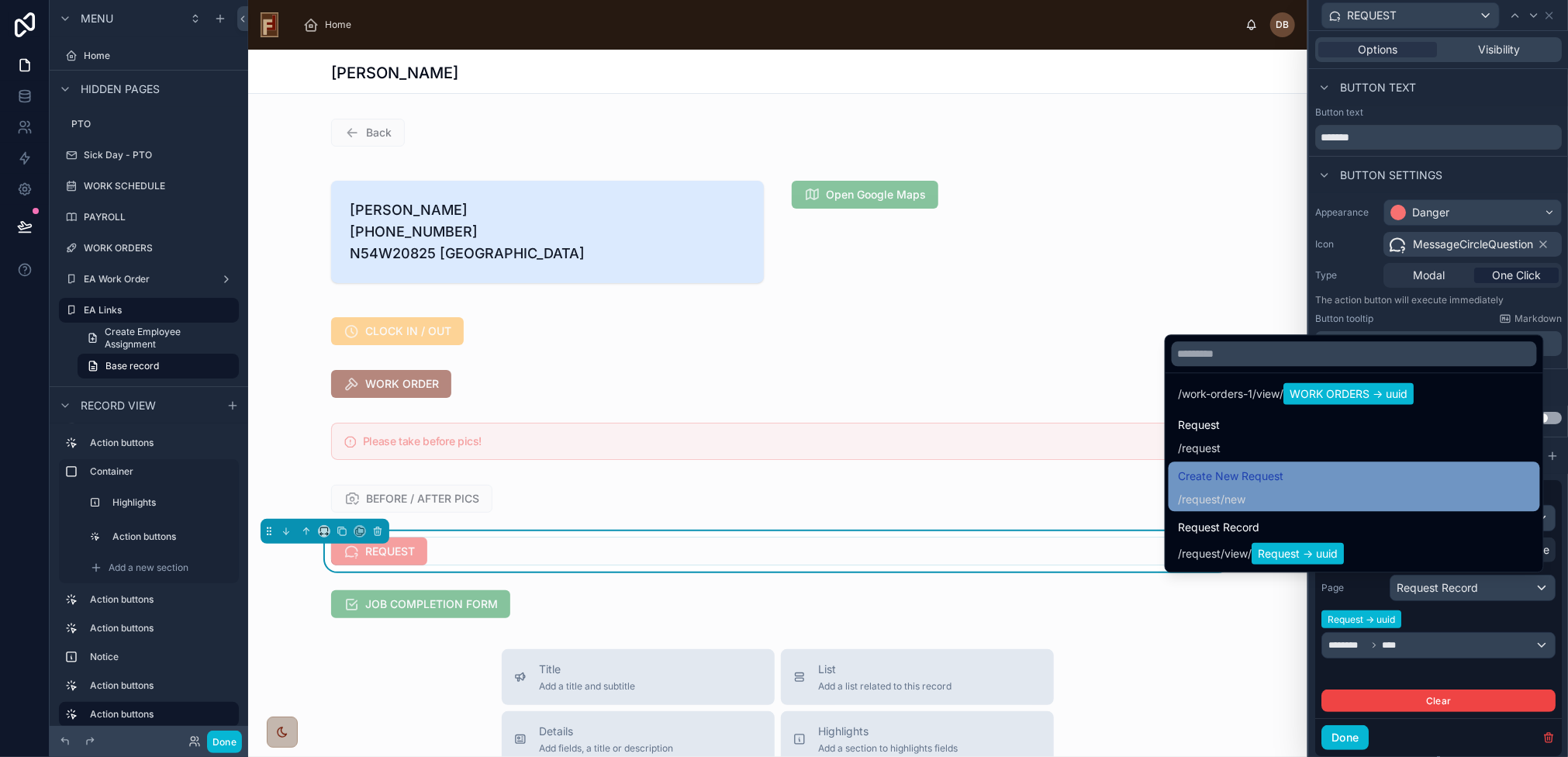
click at [1350, 479] on div "Create New Request / request /new" at bounding box center [1354, 486] width 353 height 40
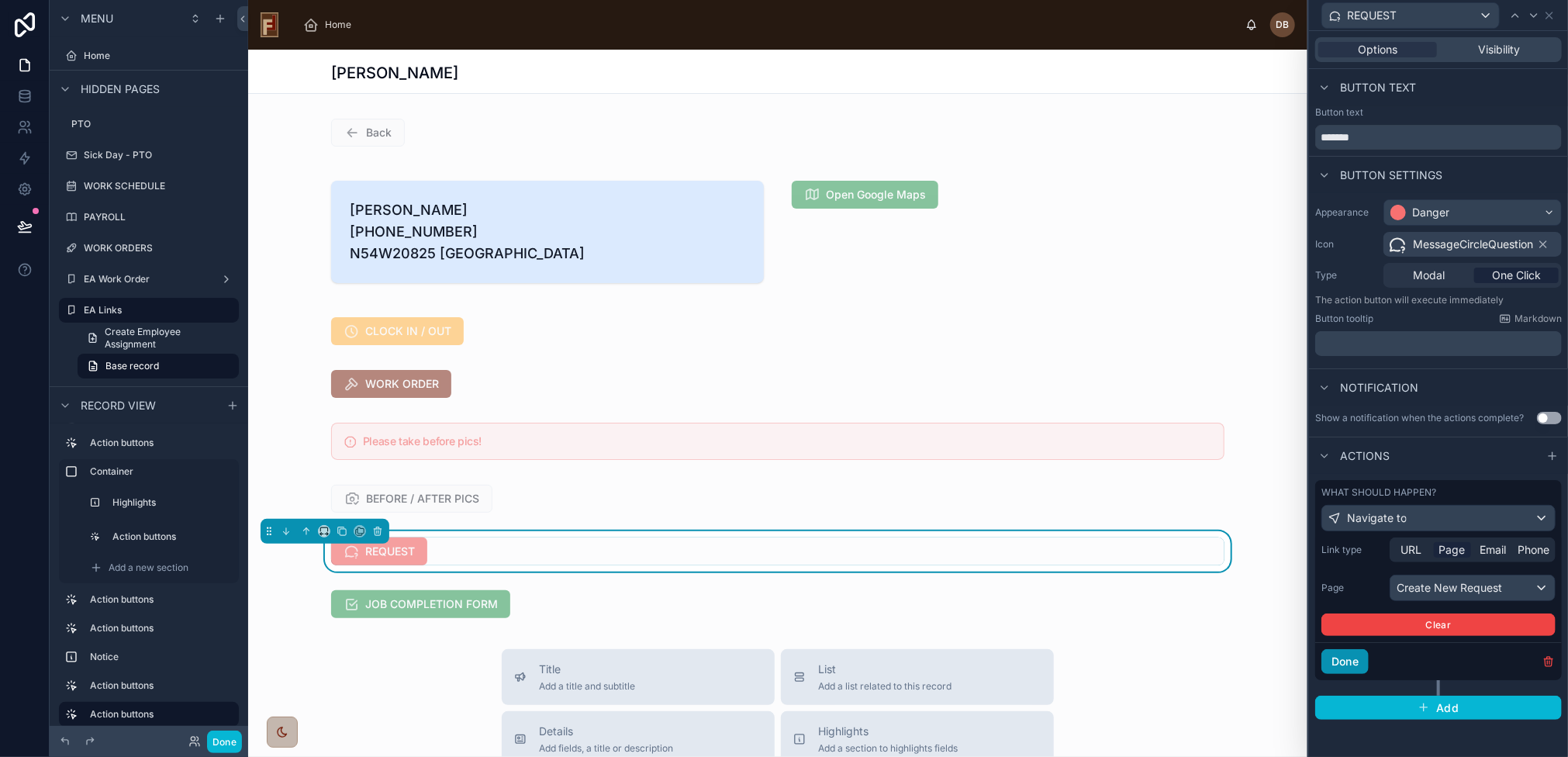
click at [1349, 661] on button "Done" at bounding box center [1345, 661] width 47 height 25
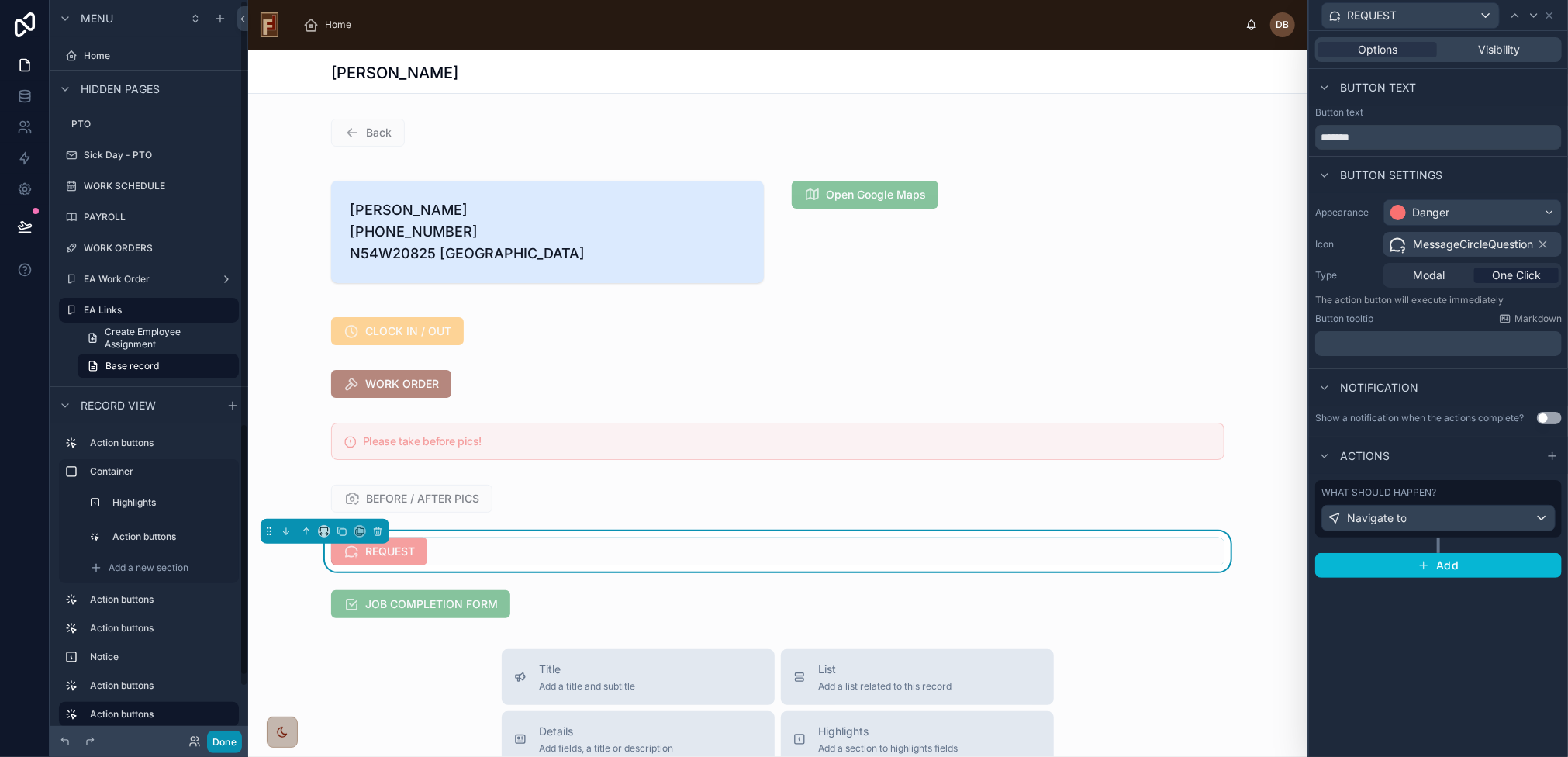
click at [223, 741] on button "Done" at bounding box center [225, 741] width 35 height 23
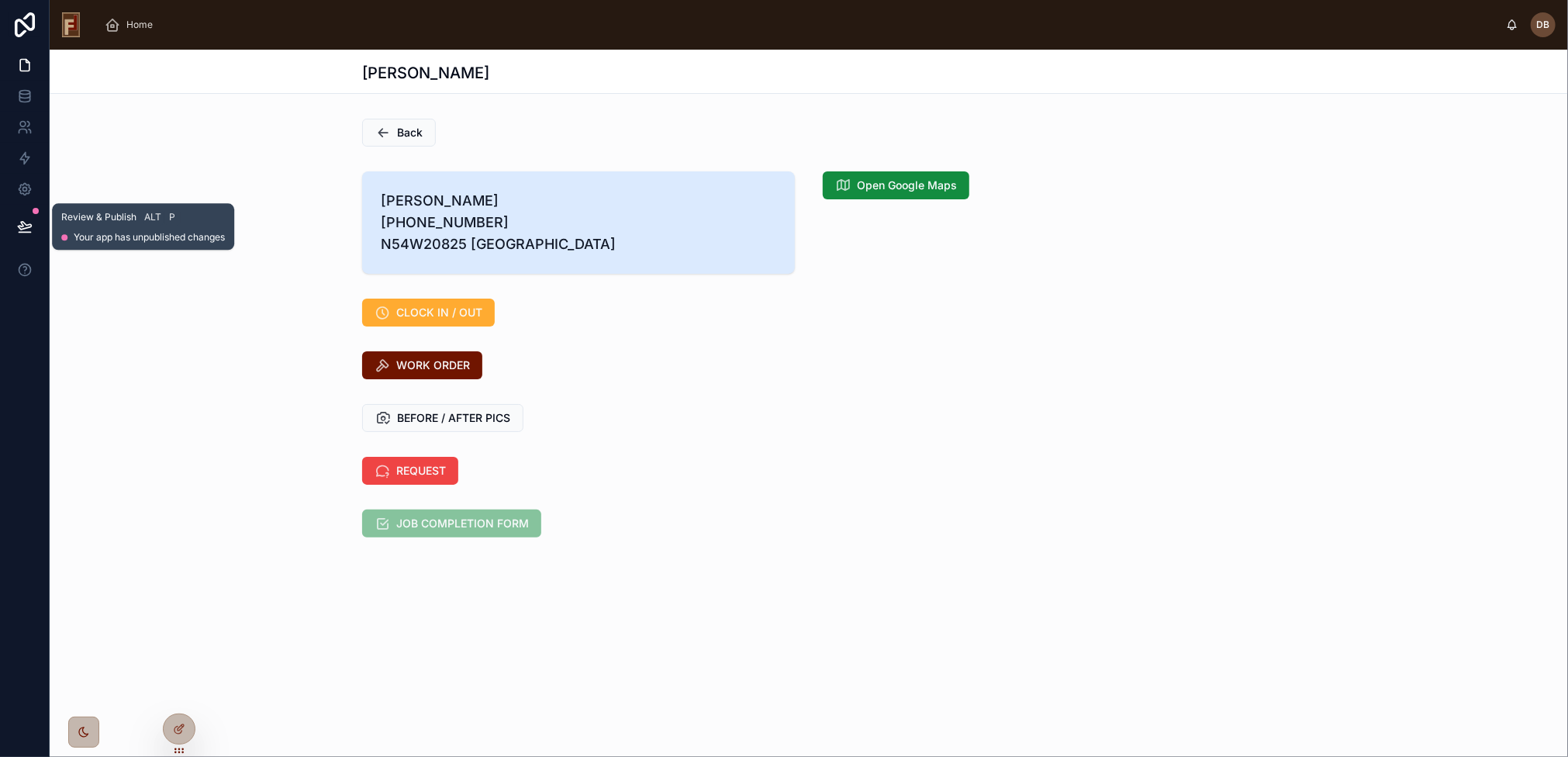
click at [28, 226] on icon at bounding box center [25, 226] width 13 height 7
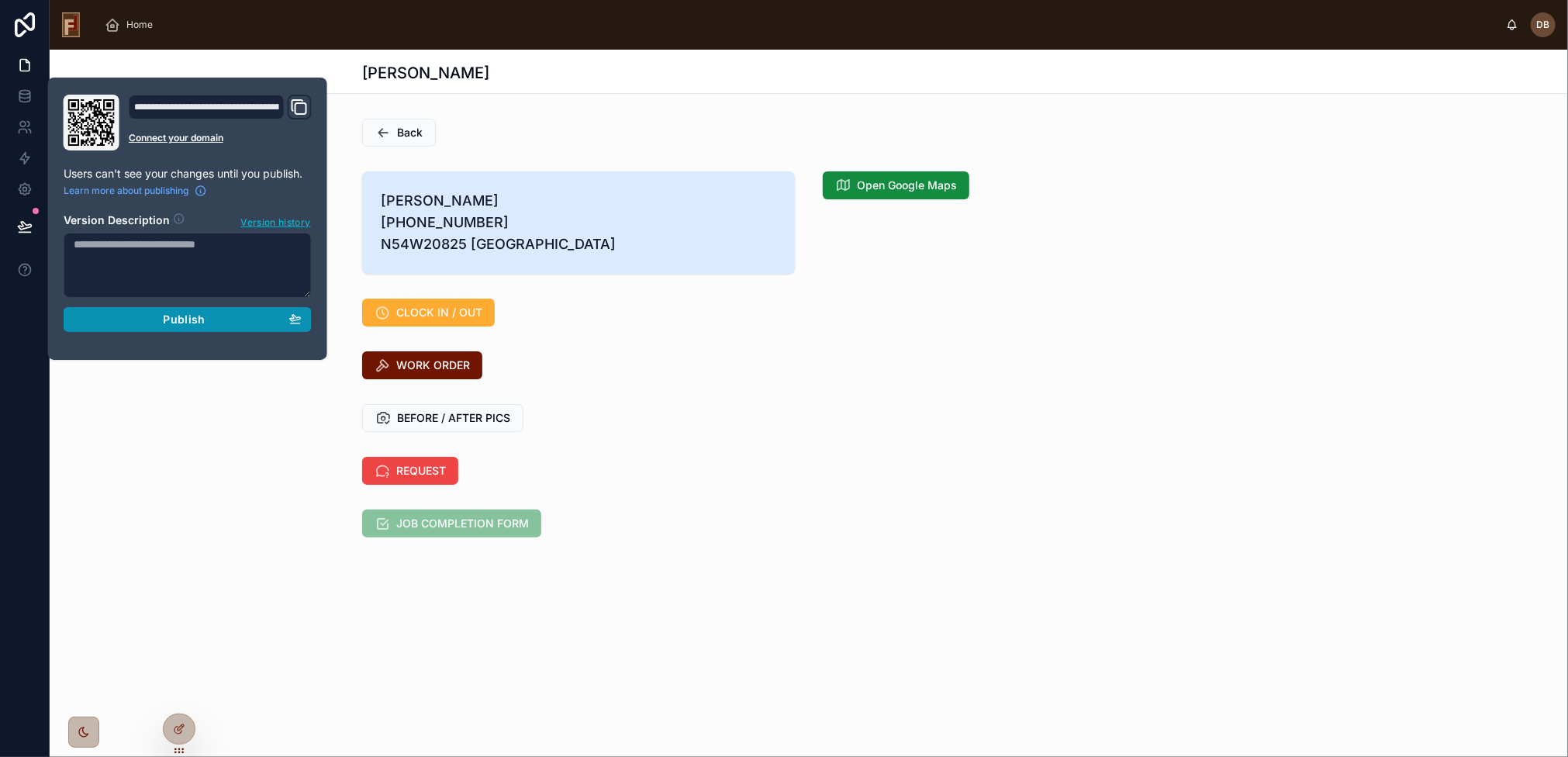
click at [190, 316] on span "Publish" at bounding box center [184, 319] width 42 height 14
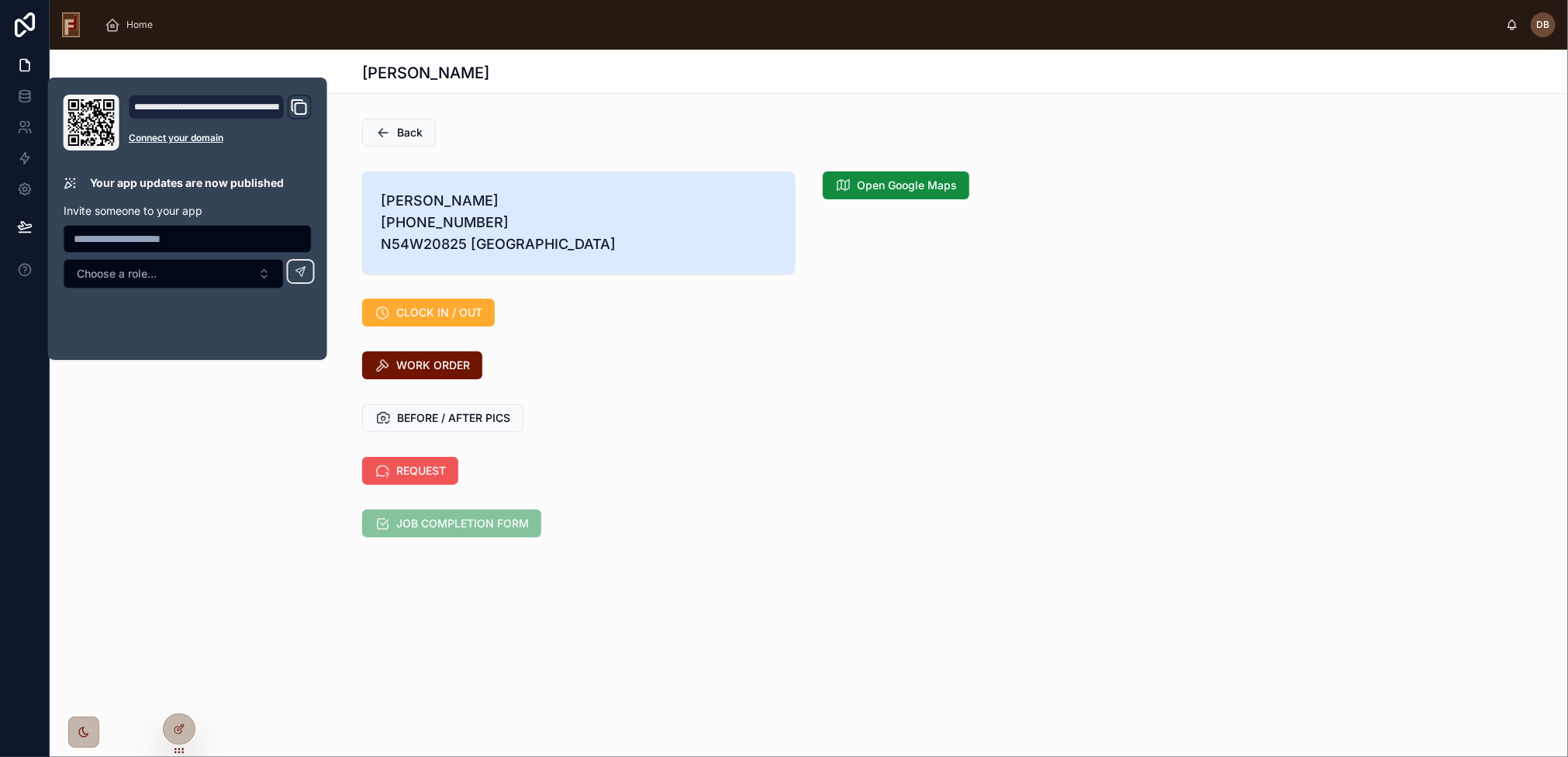
click at [413, 478] on span "REQUEST" at bounding box center [421, 470] width 49 height 16
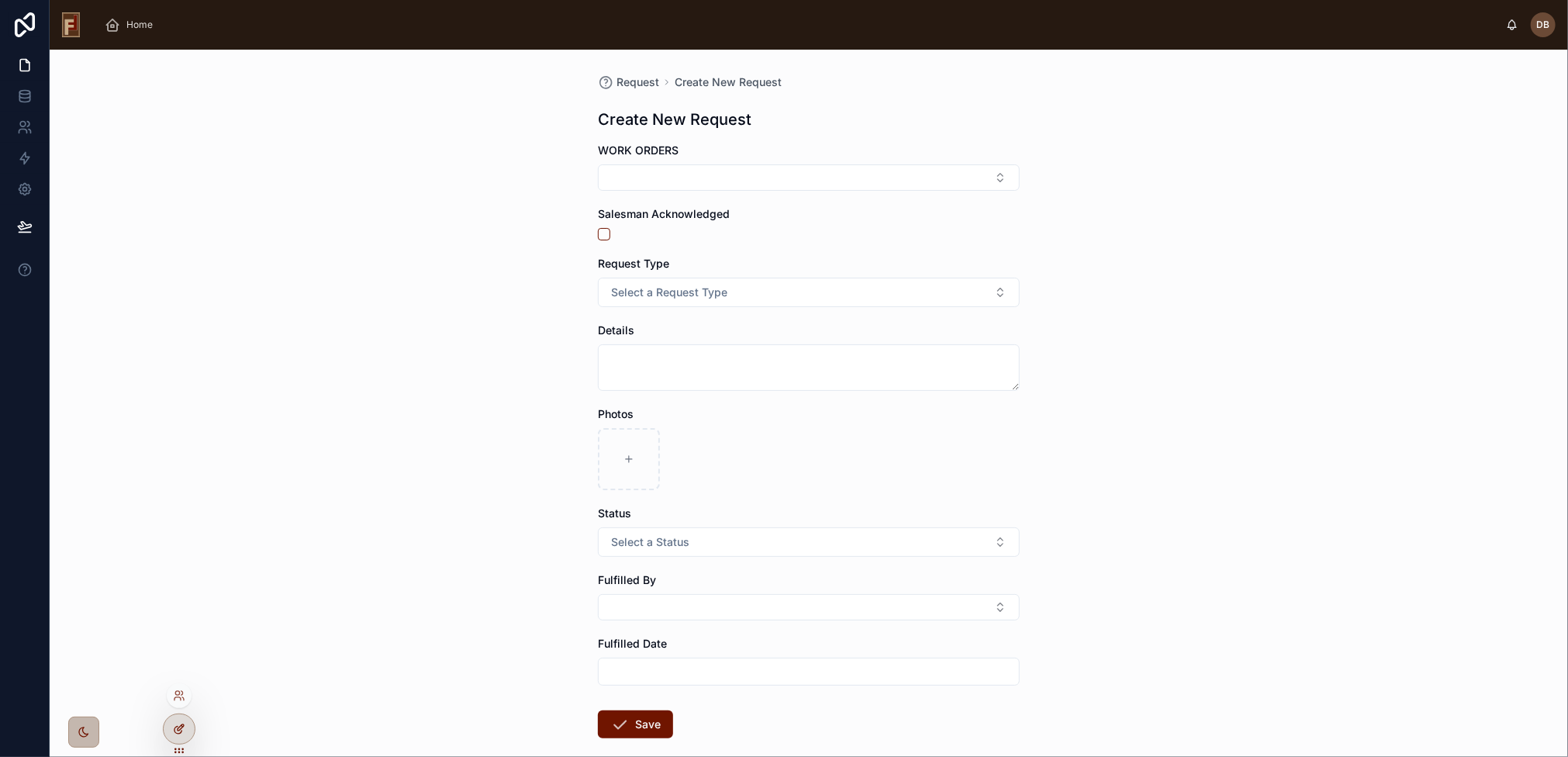
click at [182, 726] on icon at bounding box center [183, 726] width 2 height 2
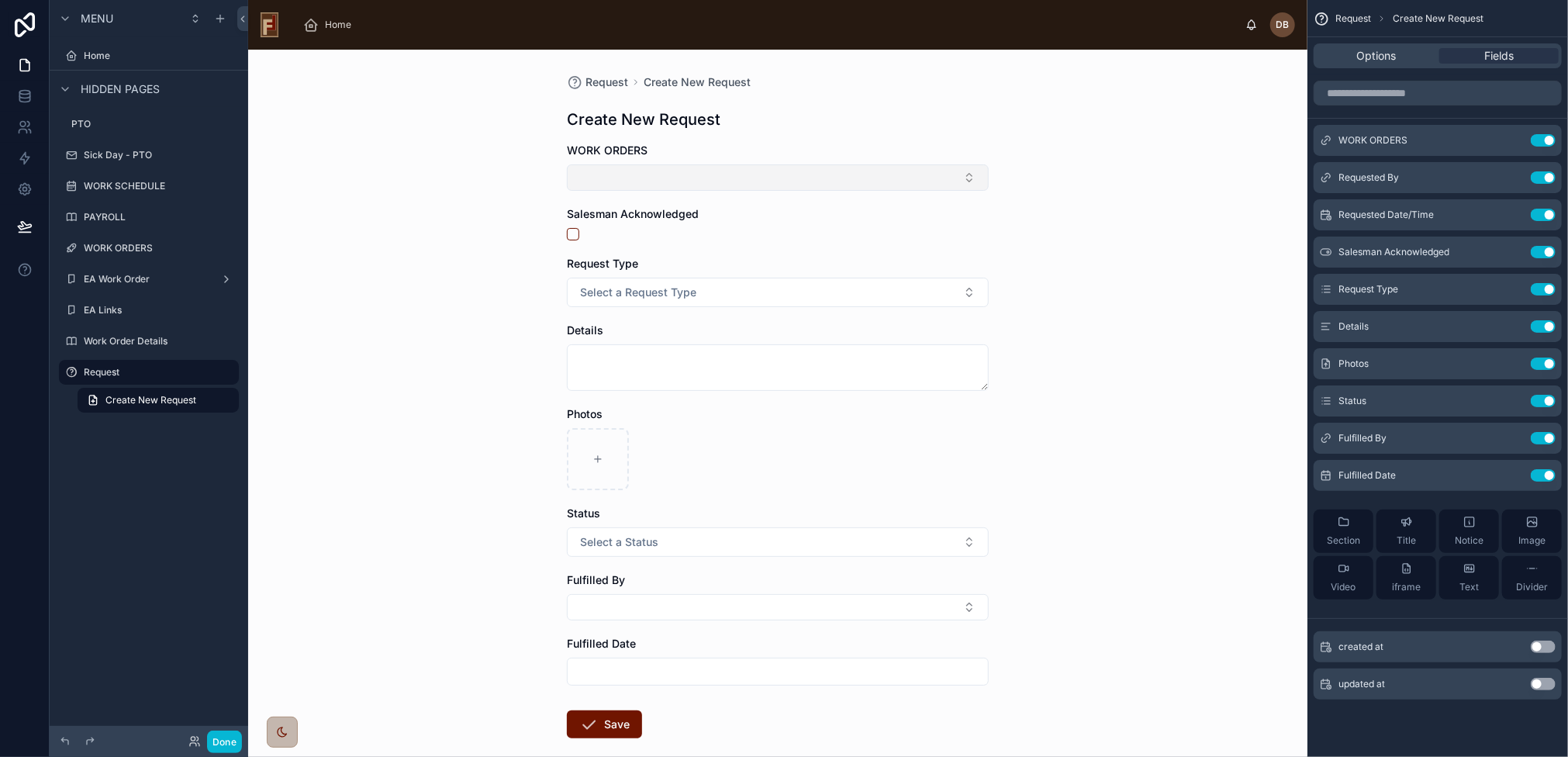
click at [712, 173] on button "Select Button" at bounding box center [778, 177] width 422 height 26
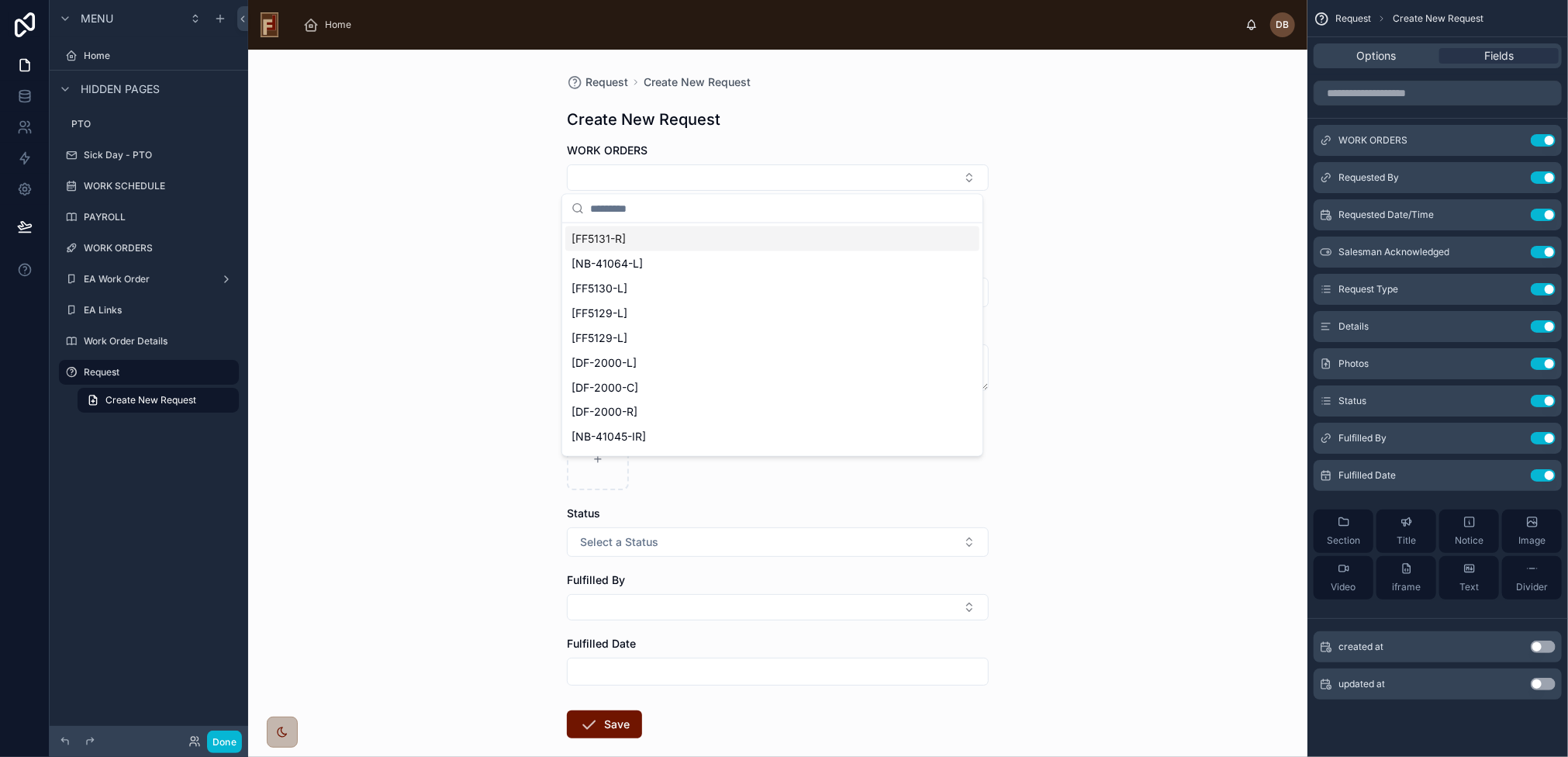
click at [724, 146] on div "WORK ORDERS" at bounding box center [778, 150] width 422 height 16
click at [1513, 141] on icon "scrollable content" at bounding box center [1514, 139] width 6 height 6
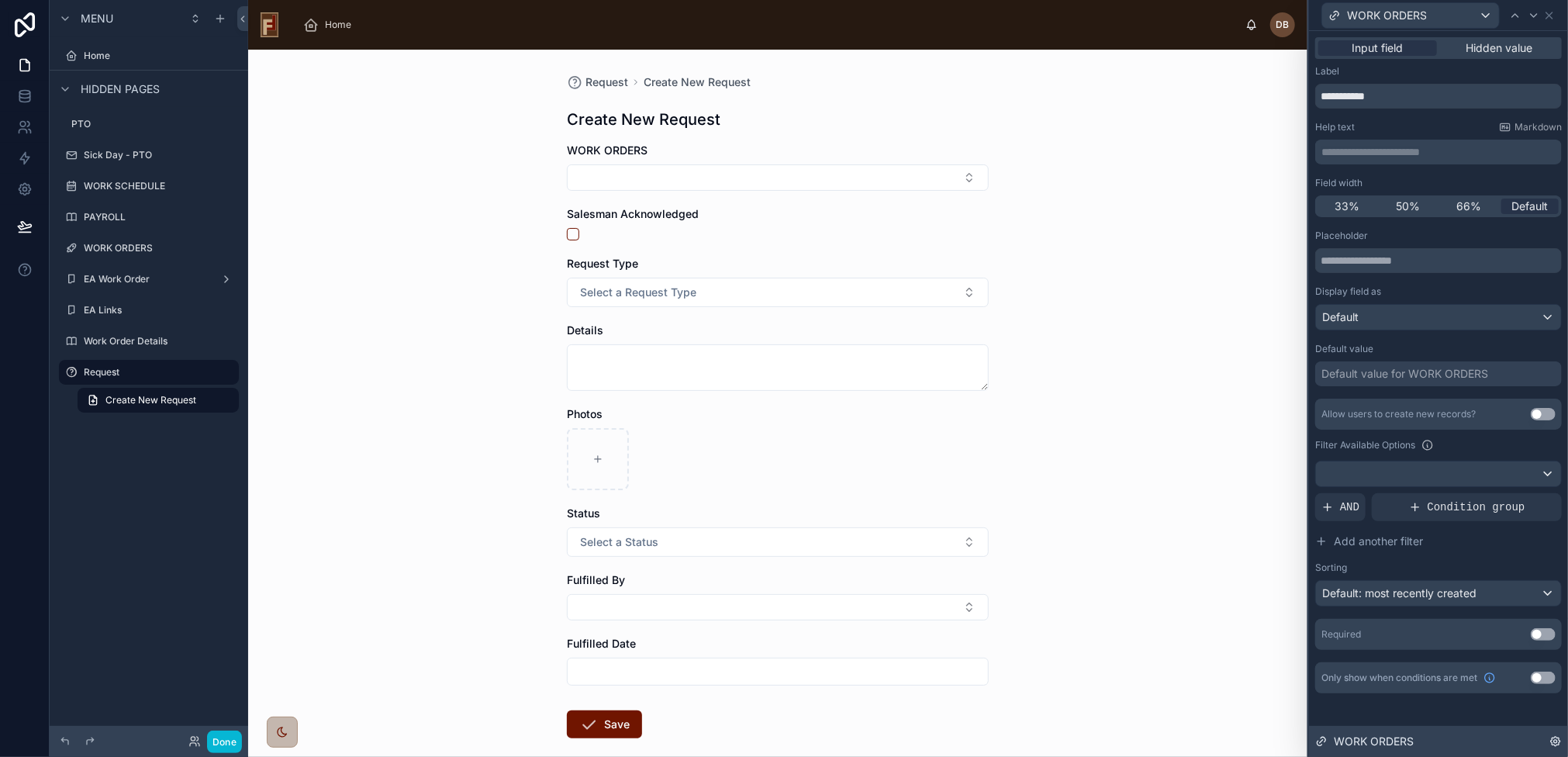
click at [1561, 743] on icon at bounding box center [1556, 741] width 13 height 13
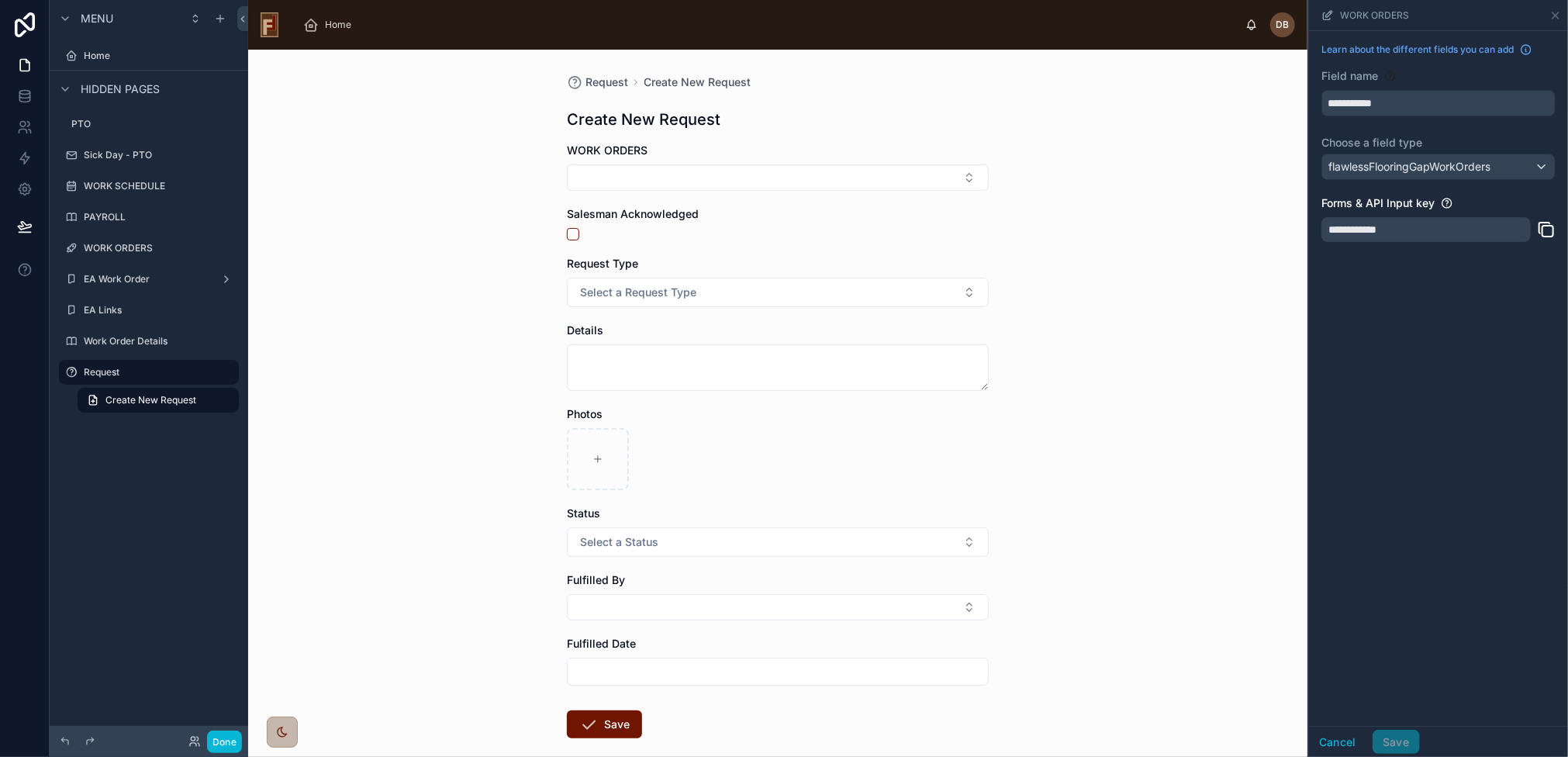
click at [1546, 227] on icon "scrollable content" at bounding box center [1546, 229] width 18 height 18
click at [704, 178] on button "Select Button" at bounding box center [778, 177] width 422 height 26
type input "**********"
click at [506, 219] on div "Request Create New Request Create New Request WORK ORDERS Salesman Acknowledged…" at bounding box center [778, 403] width 1059 height 708
click at [111, 57] on label "Home" at bounding box center [146, 56] width 124 height 13
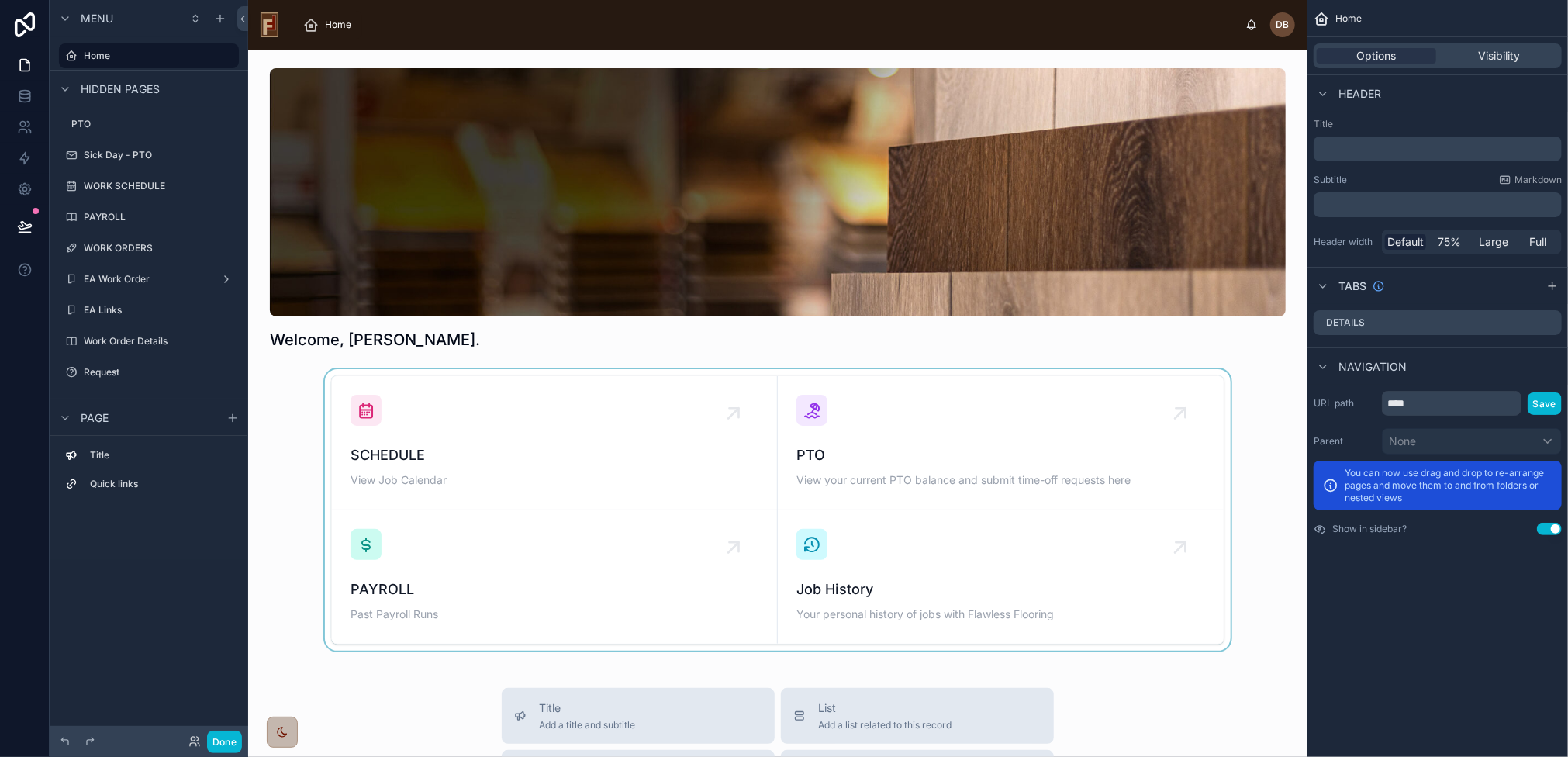
click at [487, 394] on div at bounding box center [777, 510] width 1035 height 281
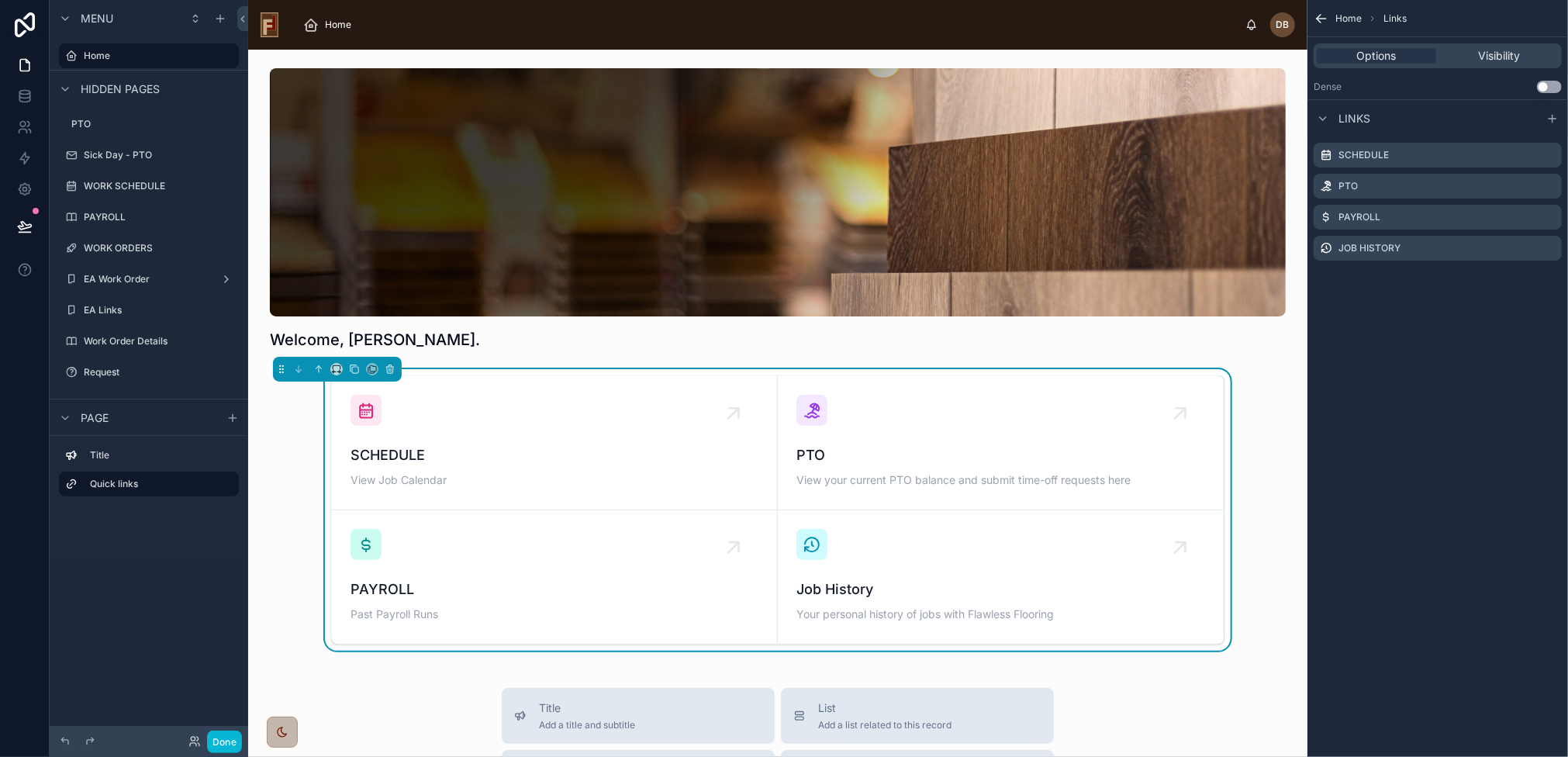
click at [487, 394] on div "SCHEDULE View Job Calendar" at bounding box center [554, 442] width 408 height 96
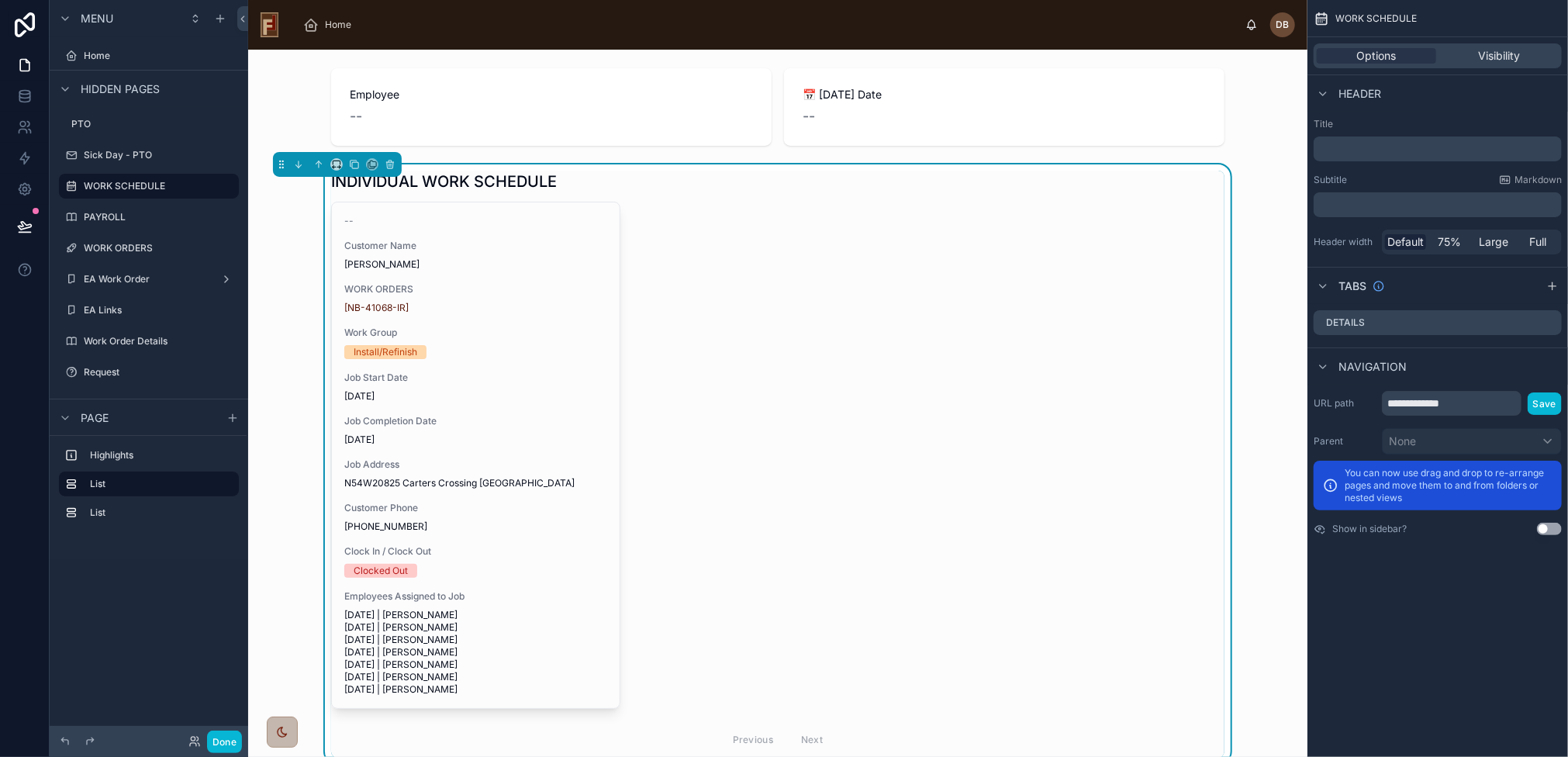
scroll to position [170, 0]
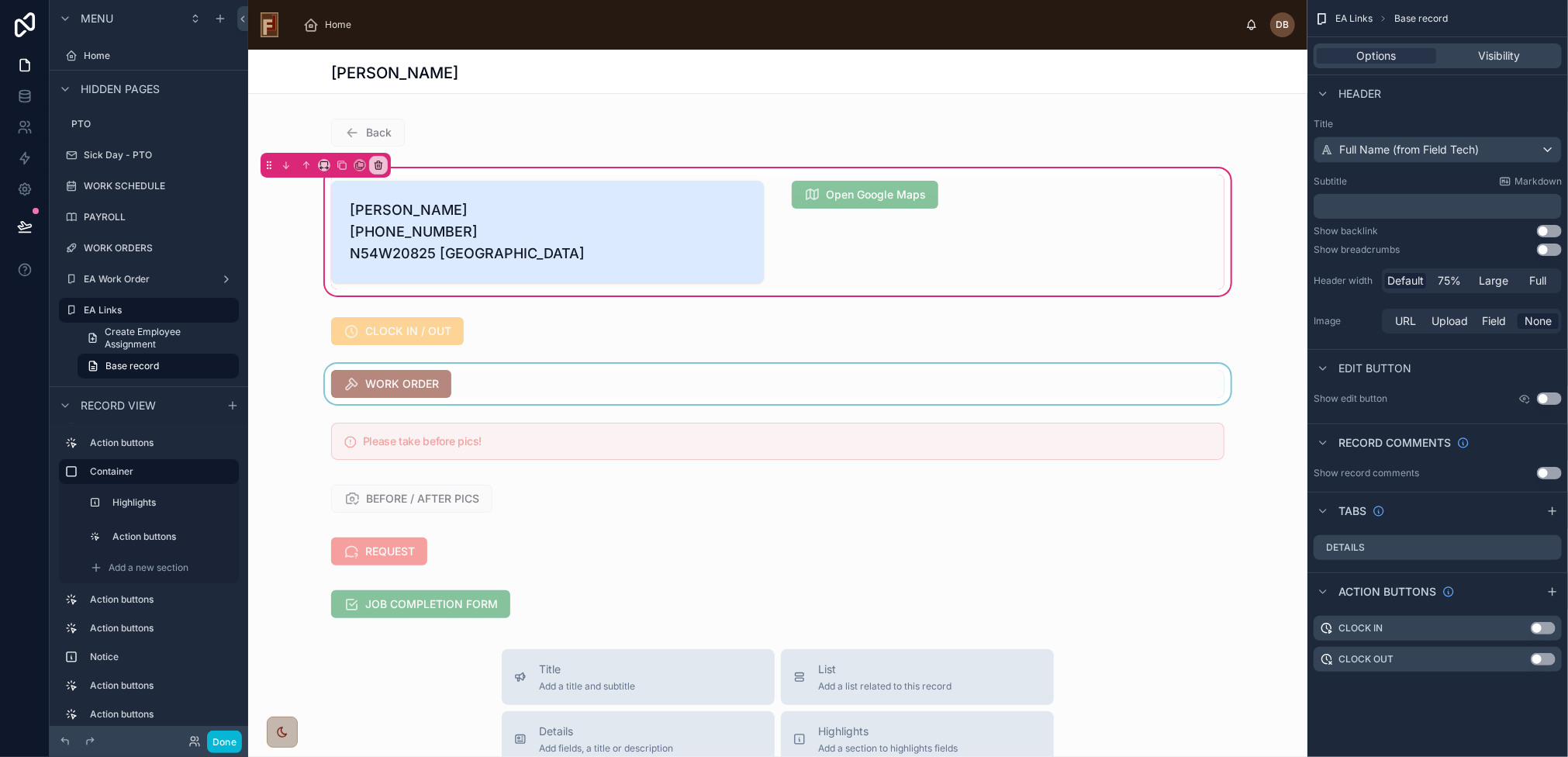
click at [411, 405] on div at bounding box center [778, 384] width 1059 height 40
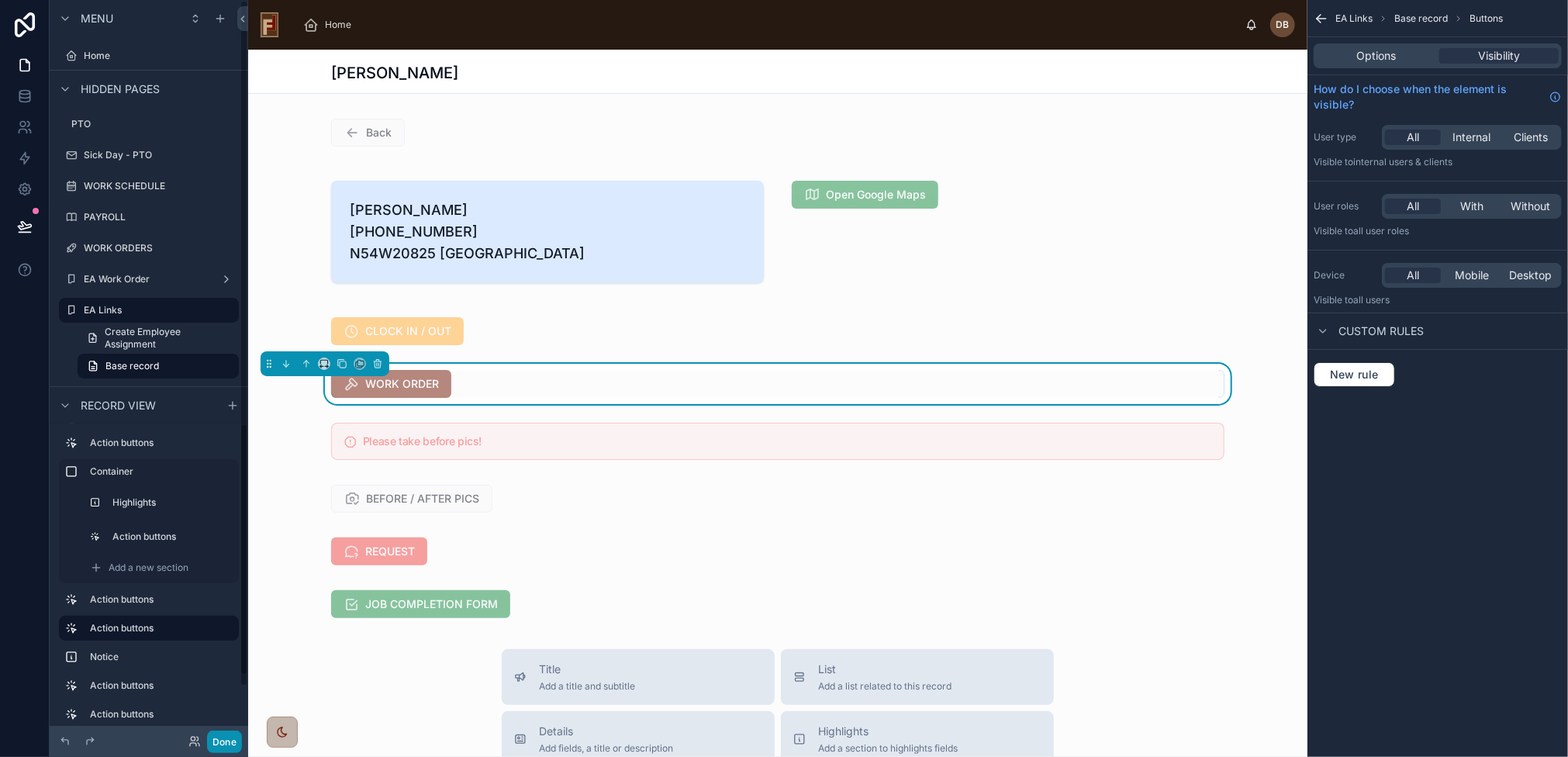
drag, startPoint x: 219, startPoint y: 748, endPoint x: 243, endPoint y: 678, distance: 74.0
click at [219, 747] on button "Done" at bounding box center [225, 741] width 35 height 23
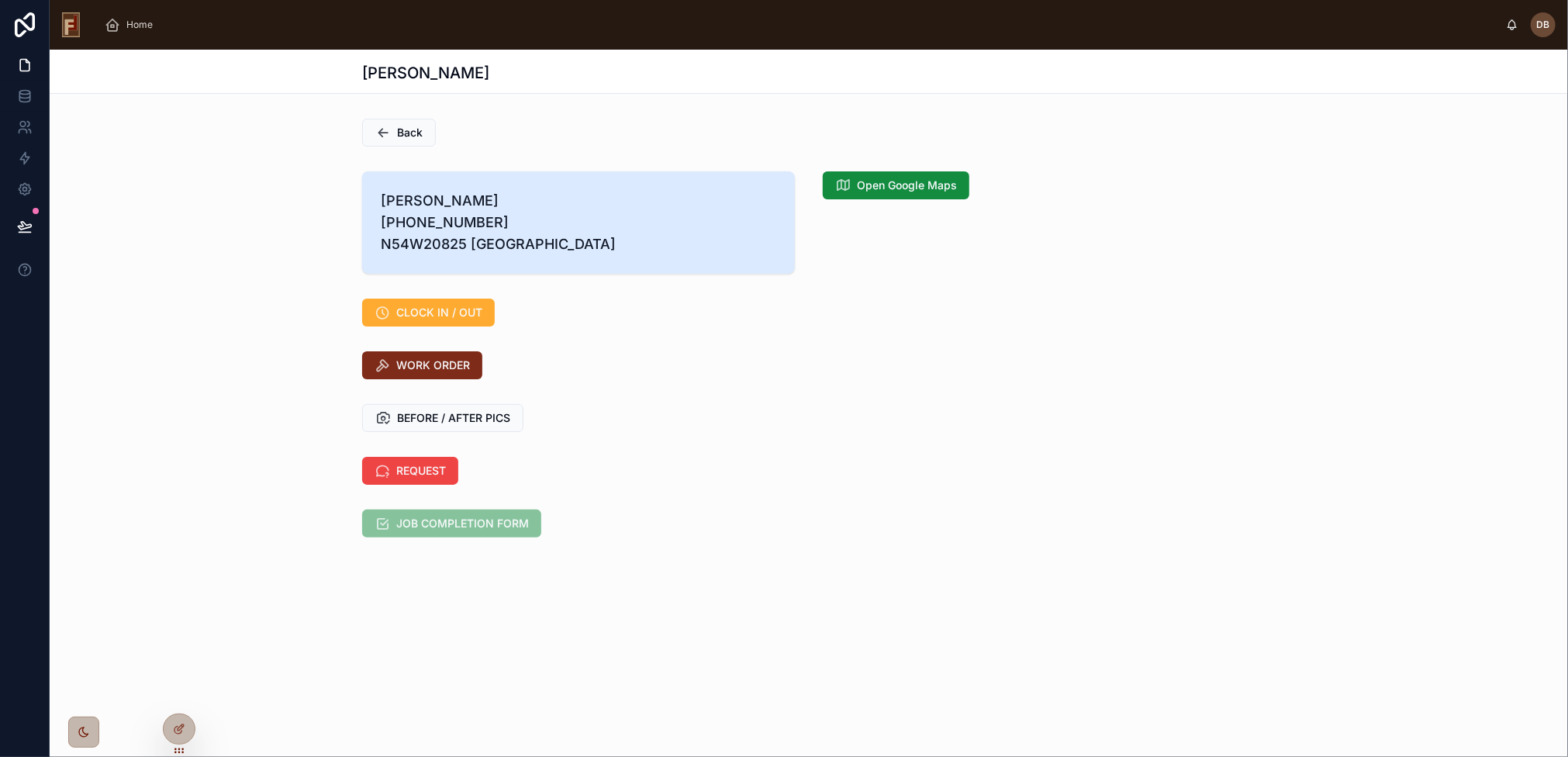
click at [435, 373] on span "WORK ORDER" at bounding box center [433, 365] width 74 height 16
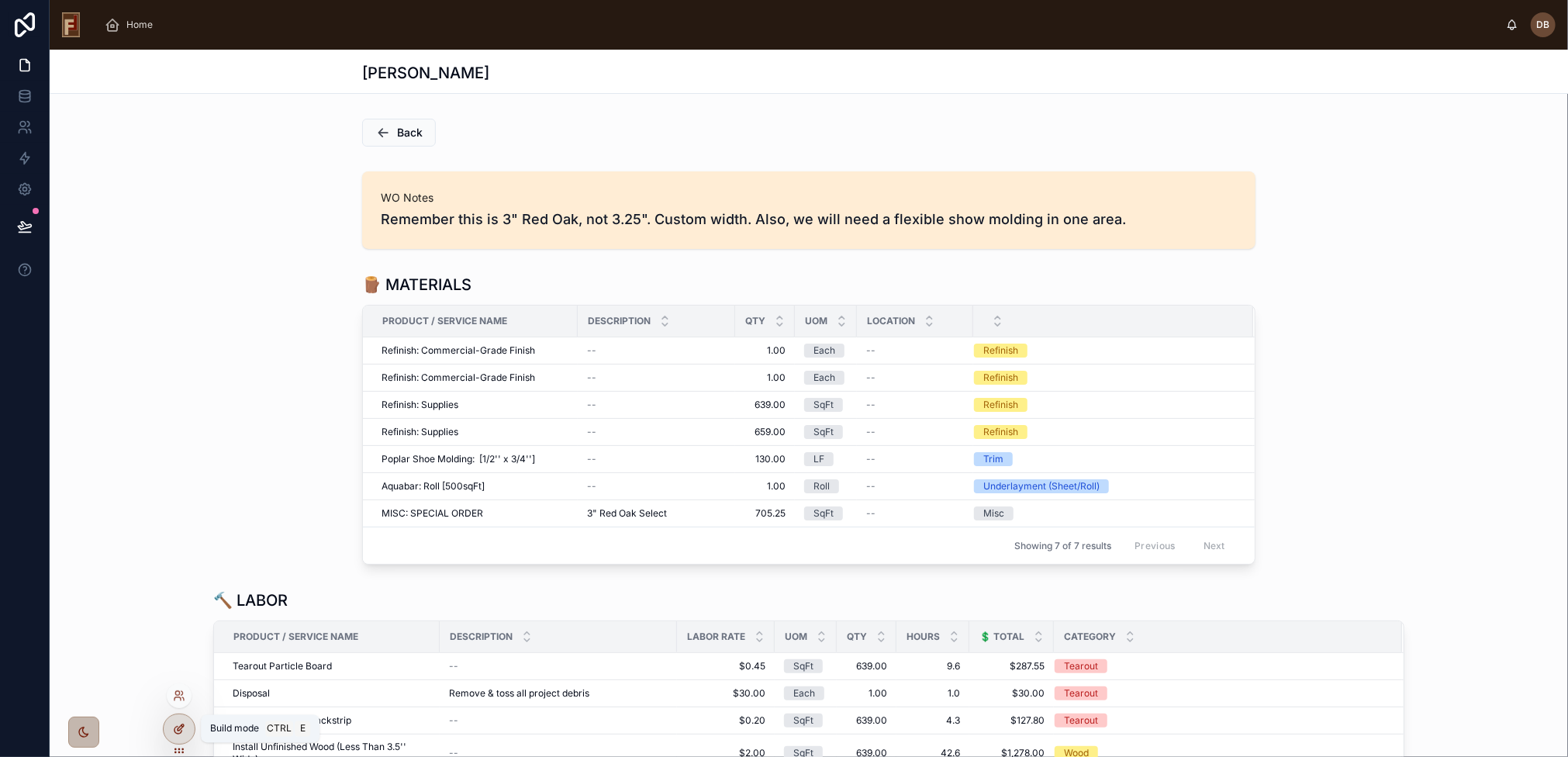
click at [180, 733] on icon at bounding box center [178, 731] width 7 height 7
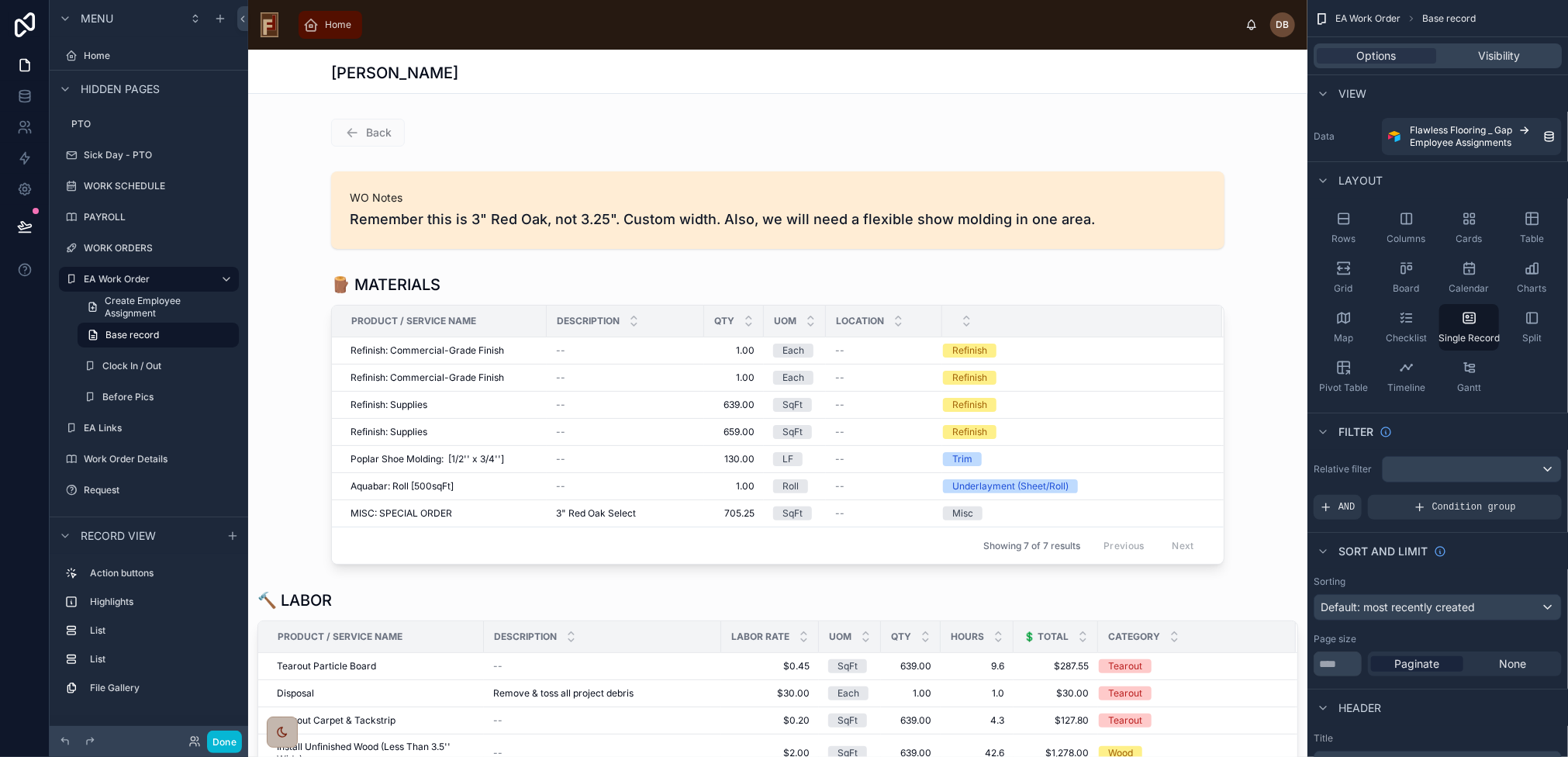
click at [327, 21] on span "Home" at bounding box center [338, 25] width 26 height 13
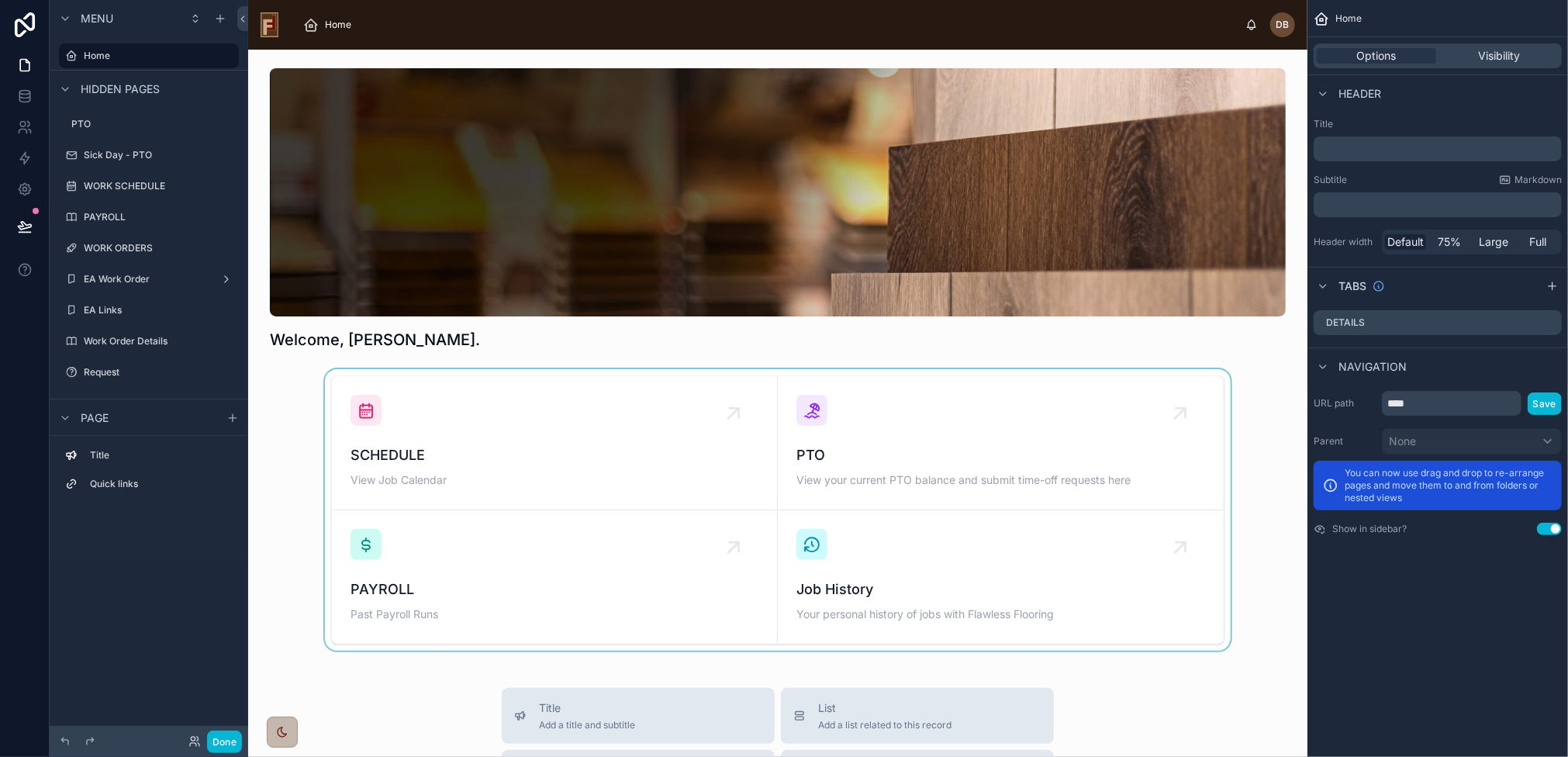
click at [528, 443] on div at bounding box center [777, 510] width 1035 height 281
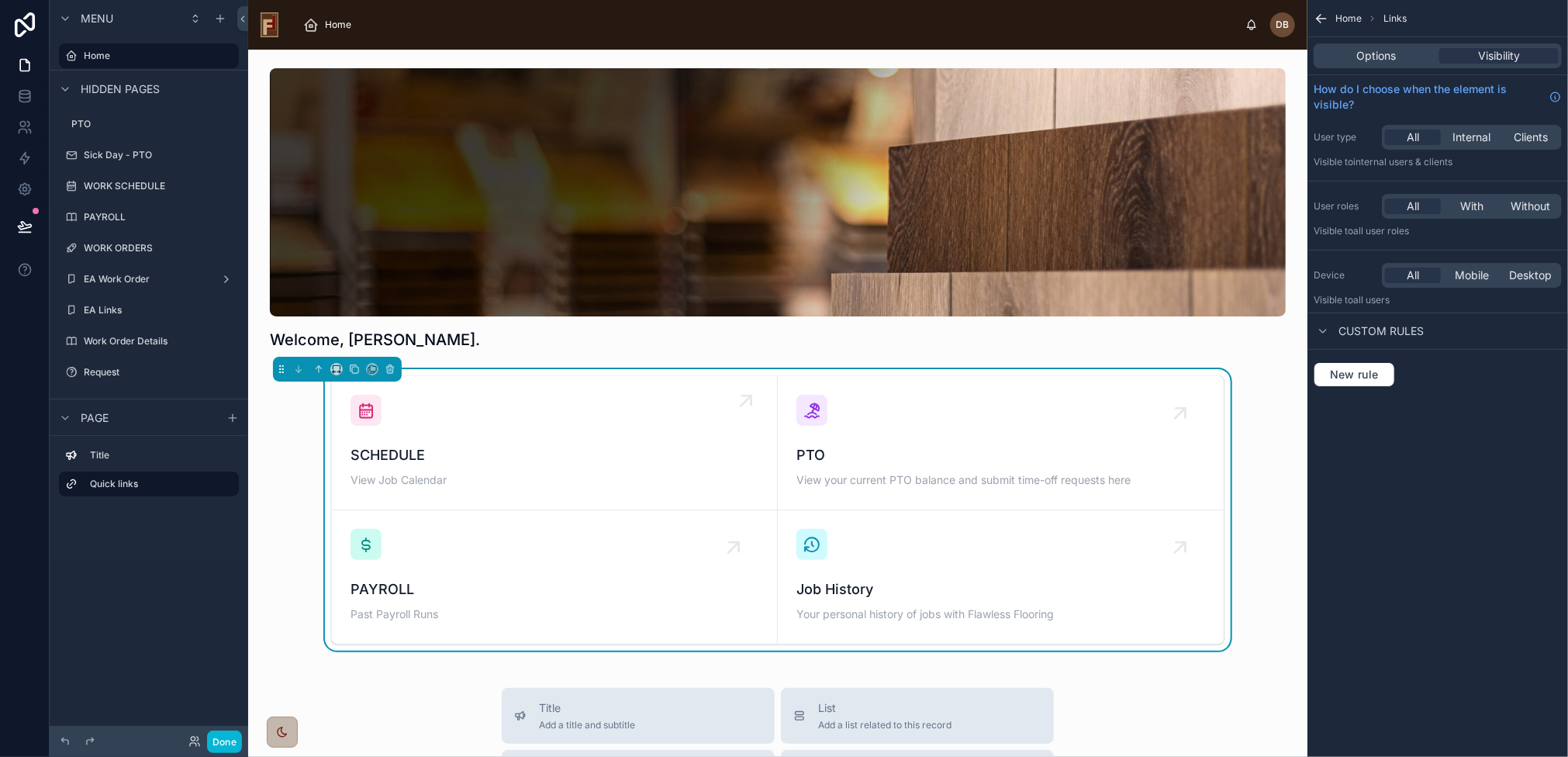
click at [507, 443] on div "SCHEDULE View Job Calendar" at bounding box center [554, 442] width 408 height 96
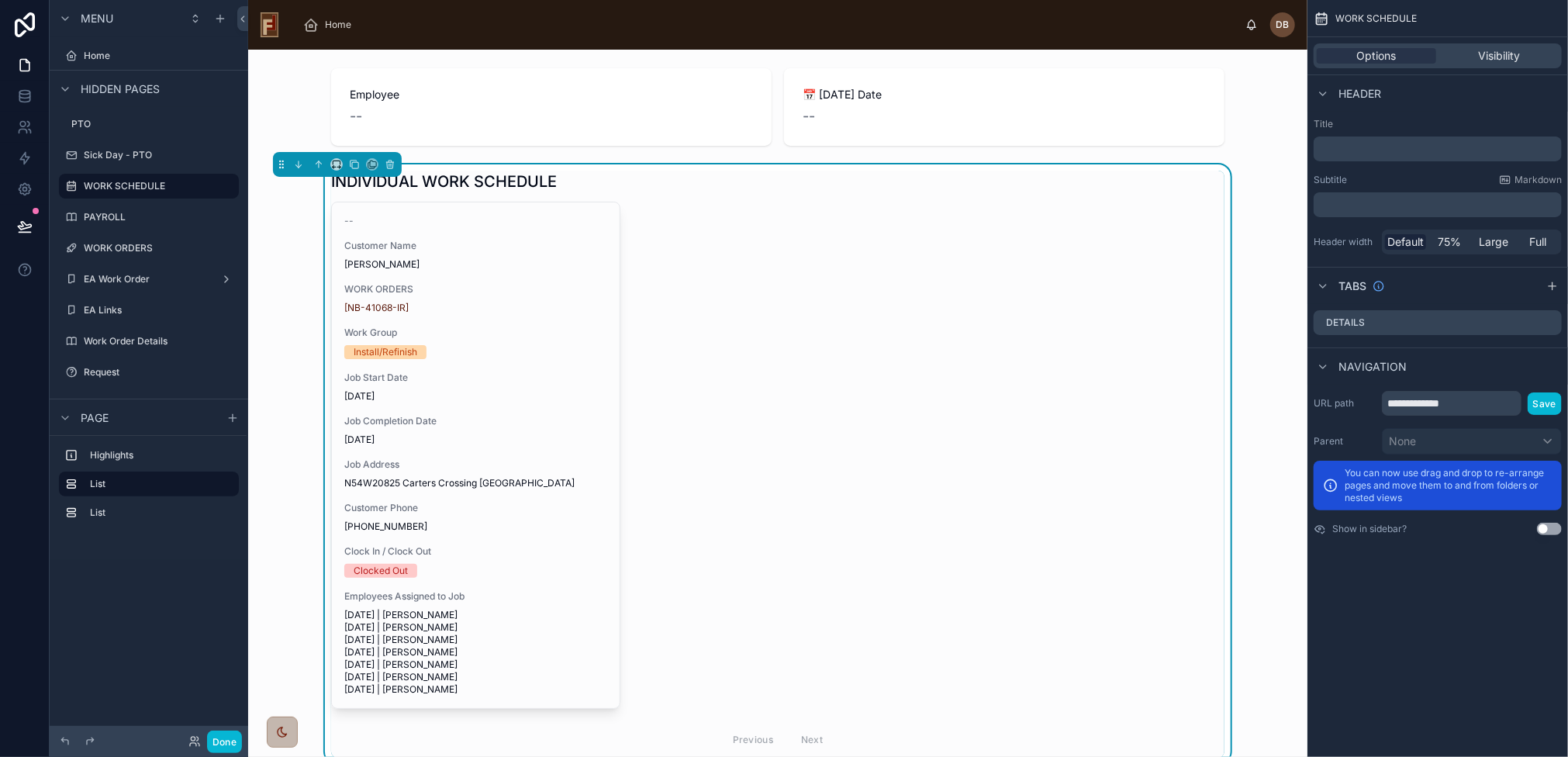
scroll to position [170, 0]
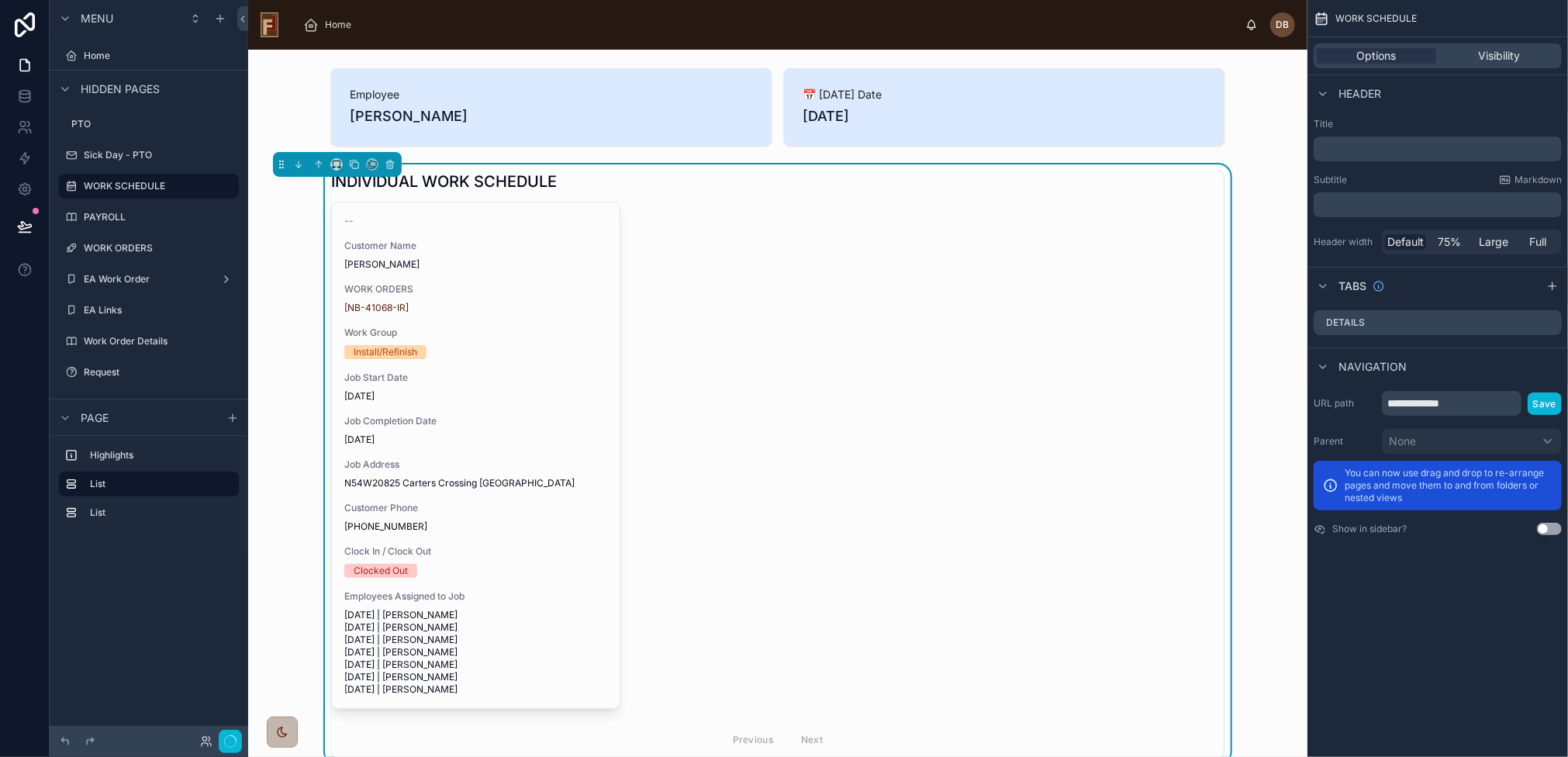
click at [507, 443] on span "8/29/2025" at bounding box center [476, 440] width 263 height 13
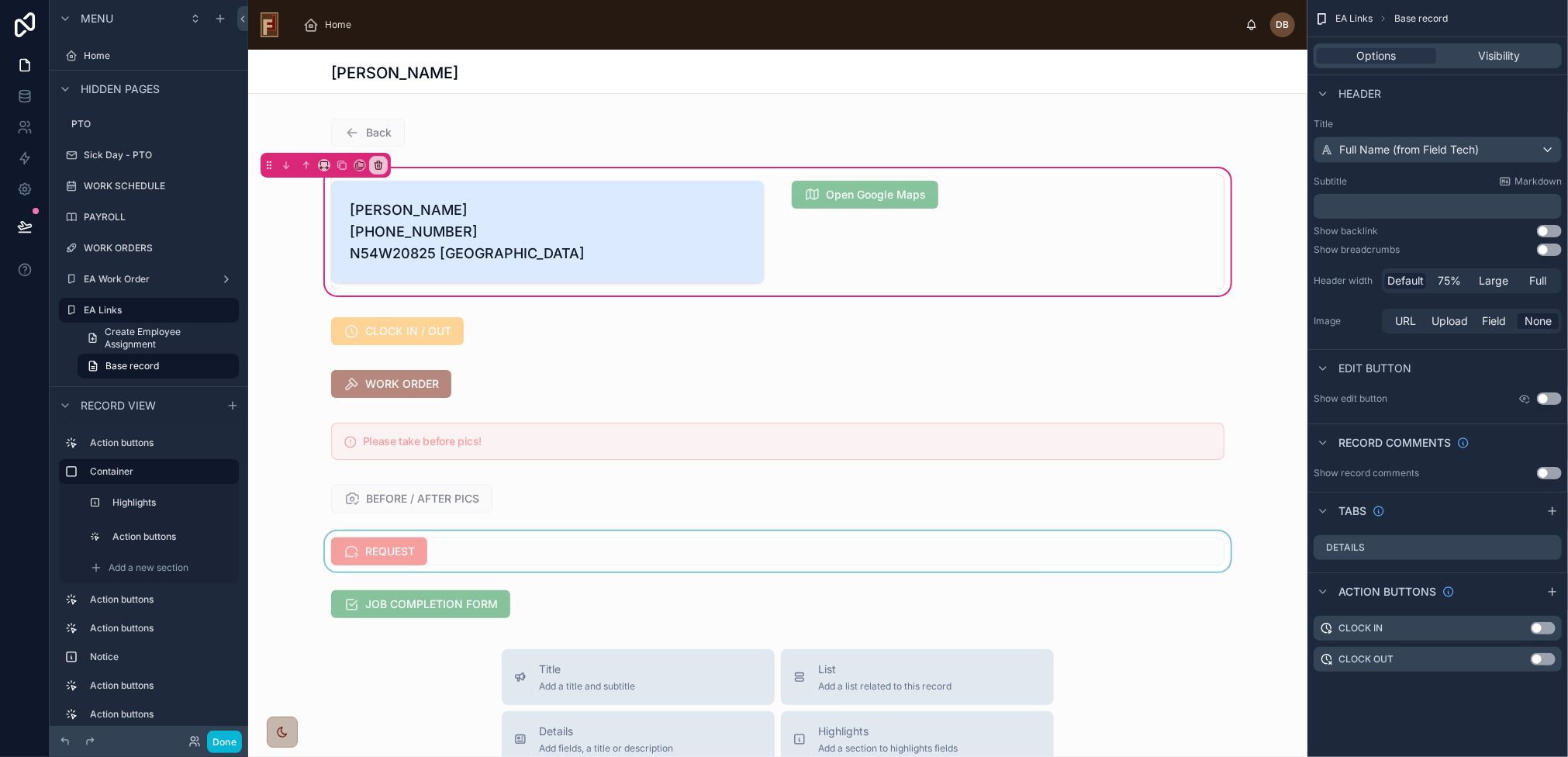
click at [467, 572] on div at bounding box center [778, 552] width 1059 height 40
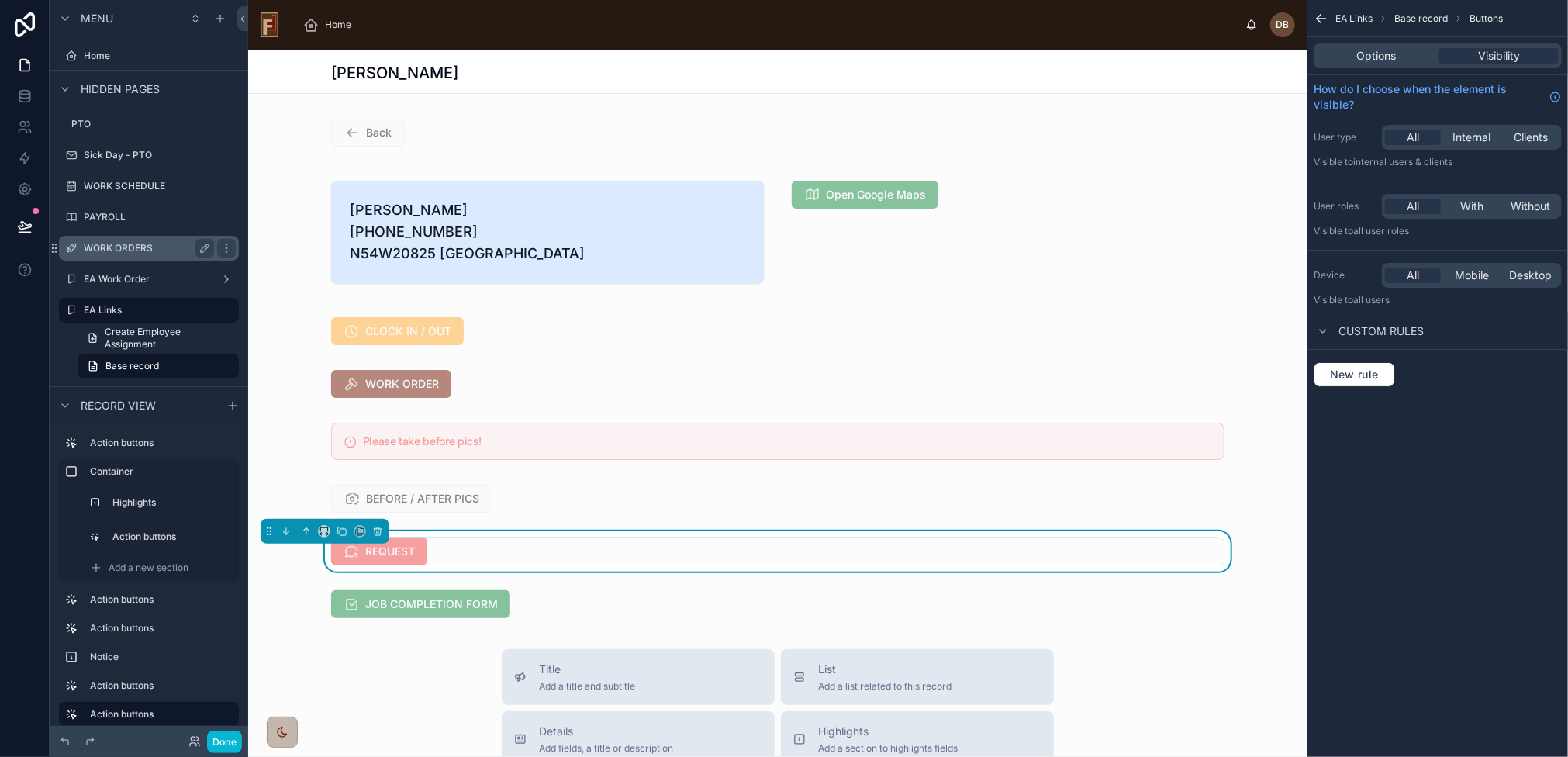
click at [139, 247] on label "WORK ORDERS" at bounding box center [146, 248] width 124 height 13
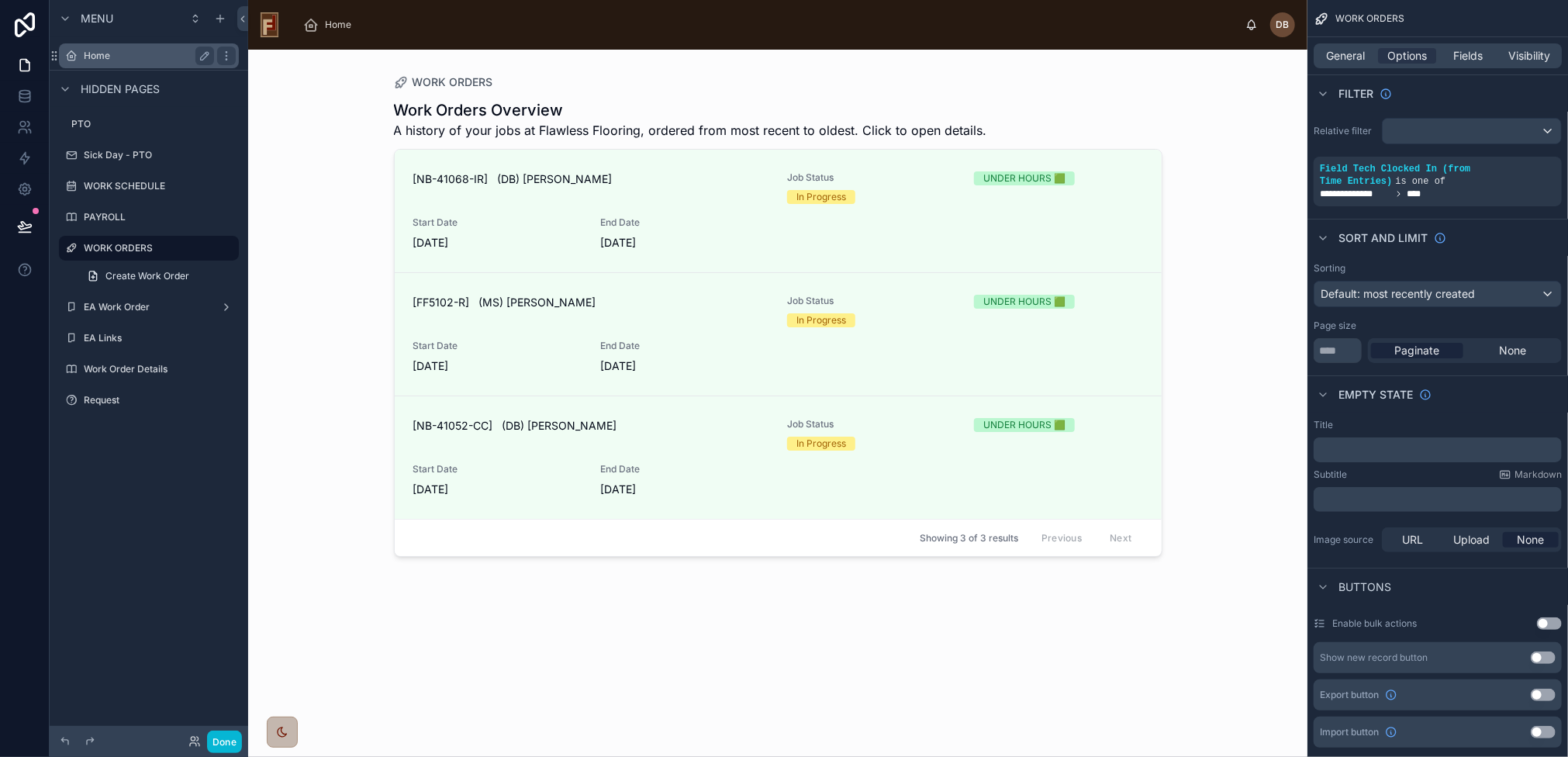
click at [103, 53] on label "Home" at bounding box center [146, 56] width 124 height 13
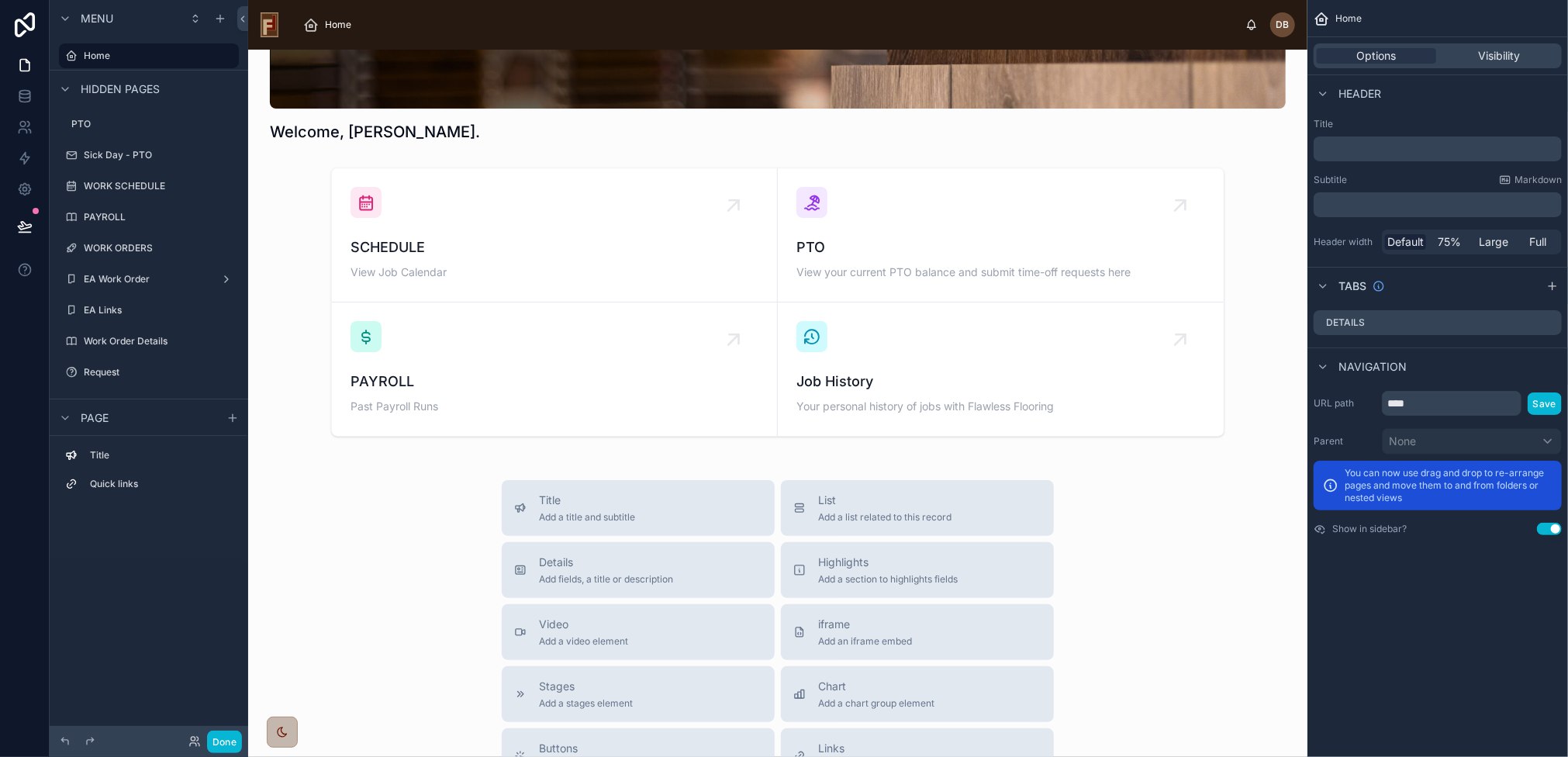
scroll to position [155, 0]
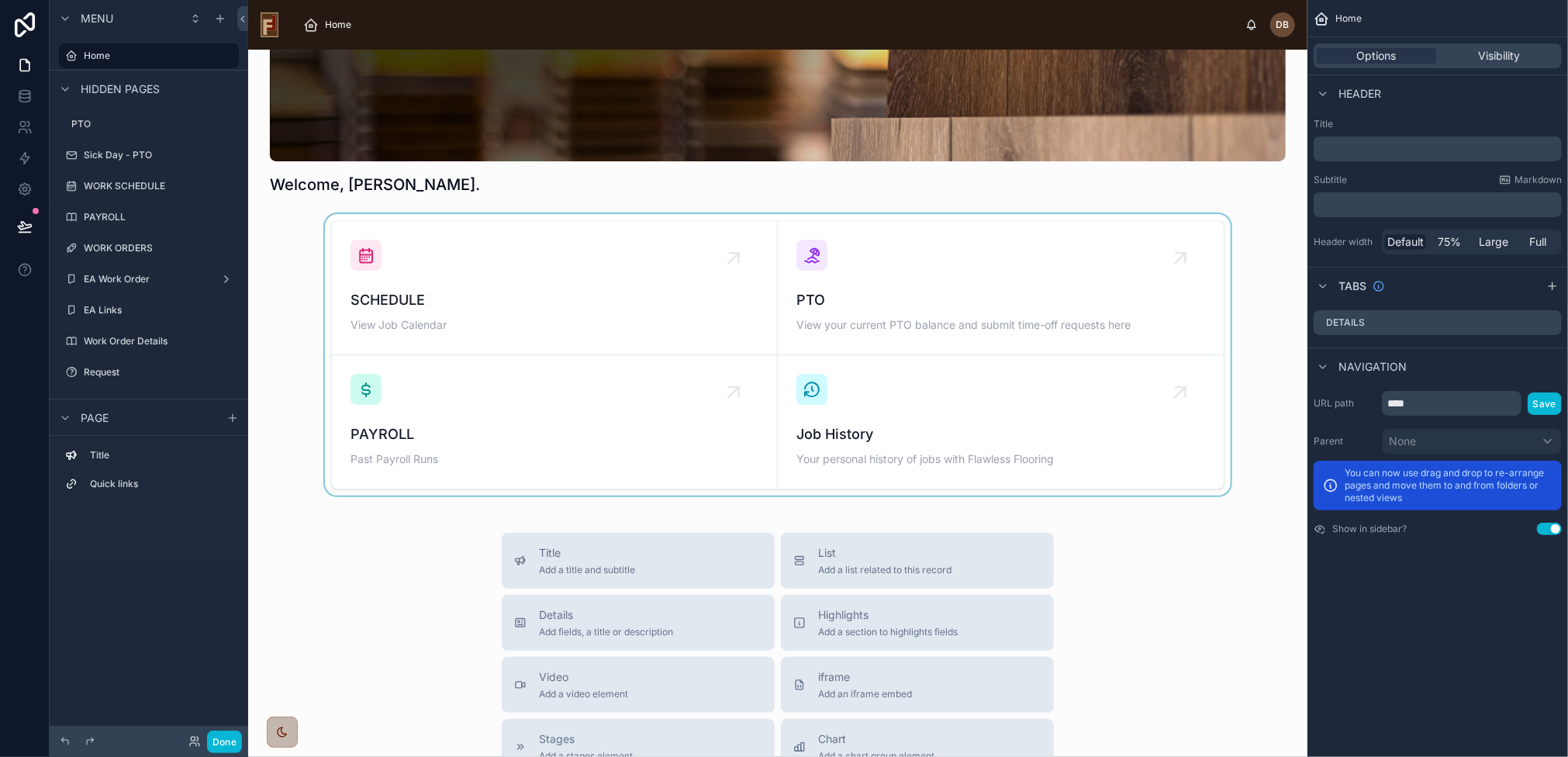
click at [563, 293] on div at bounding box center [777, 354] width 1035 height 281
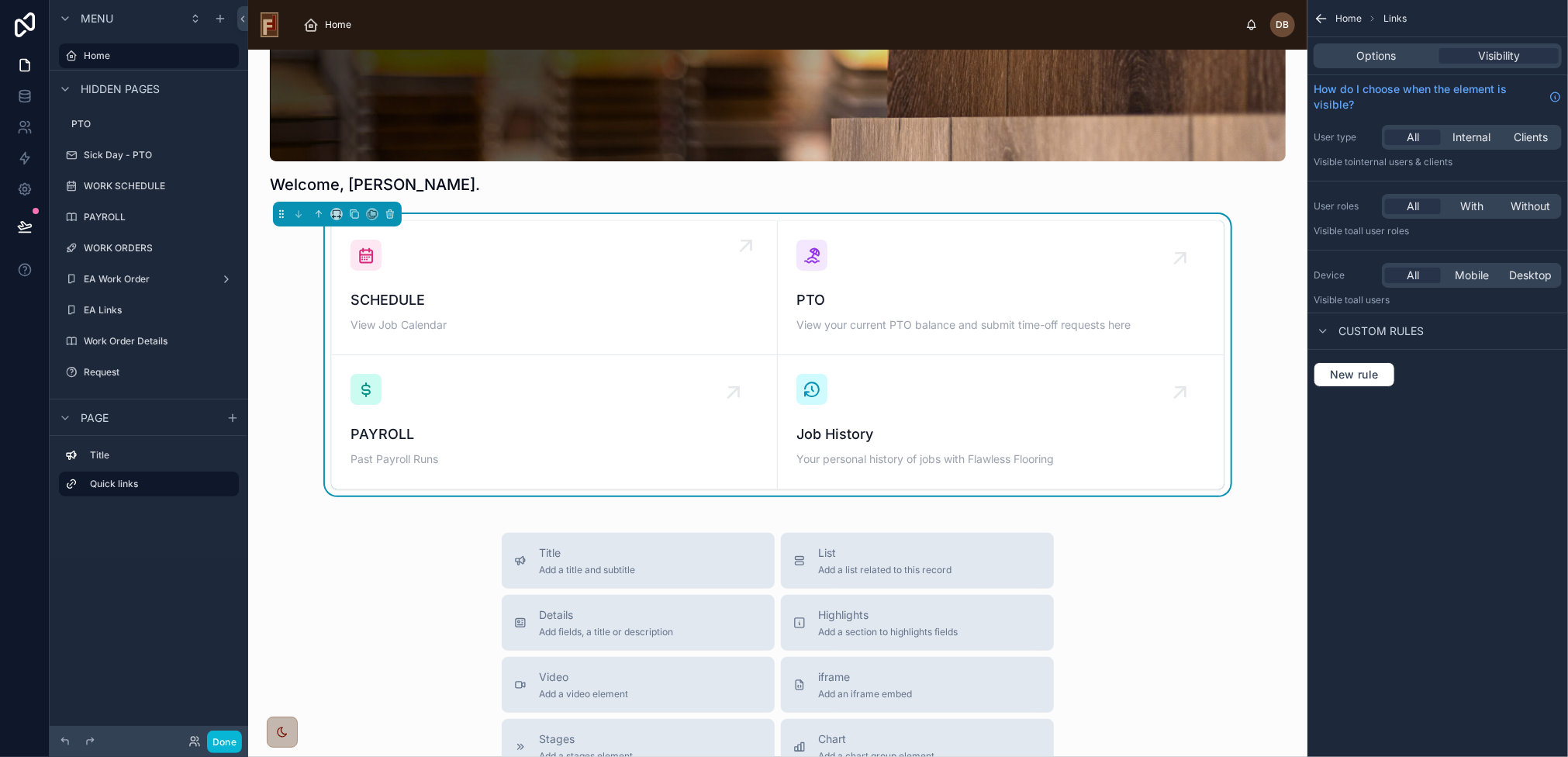
click at [555, 294] on span "SCHEDULE" at bounding box center [554, 300] width 408 height 22
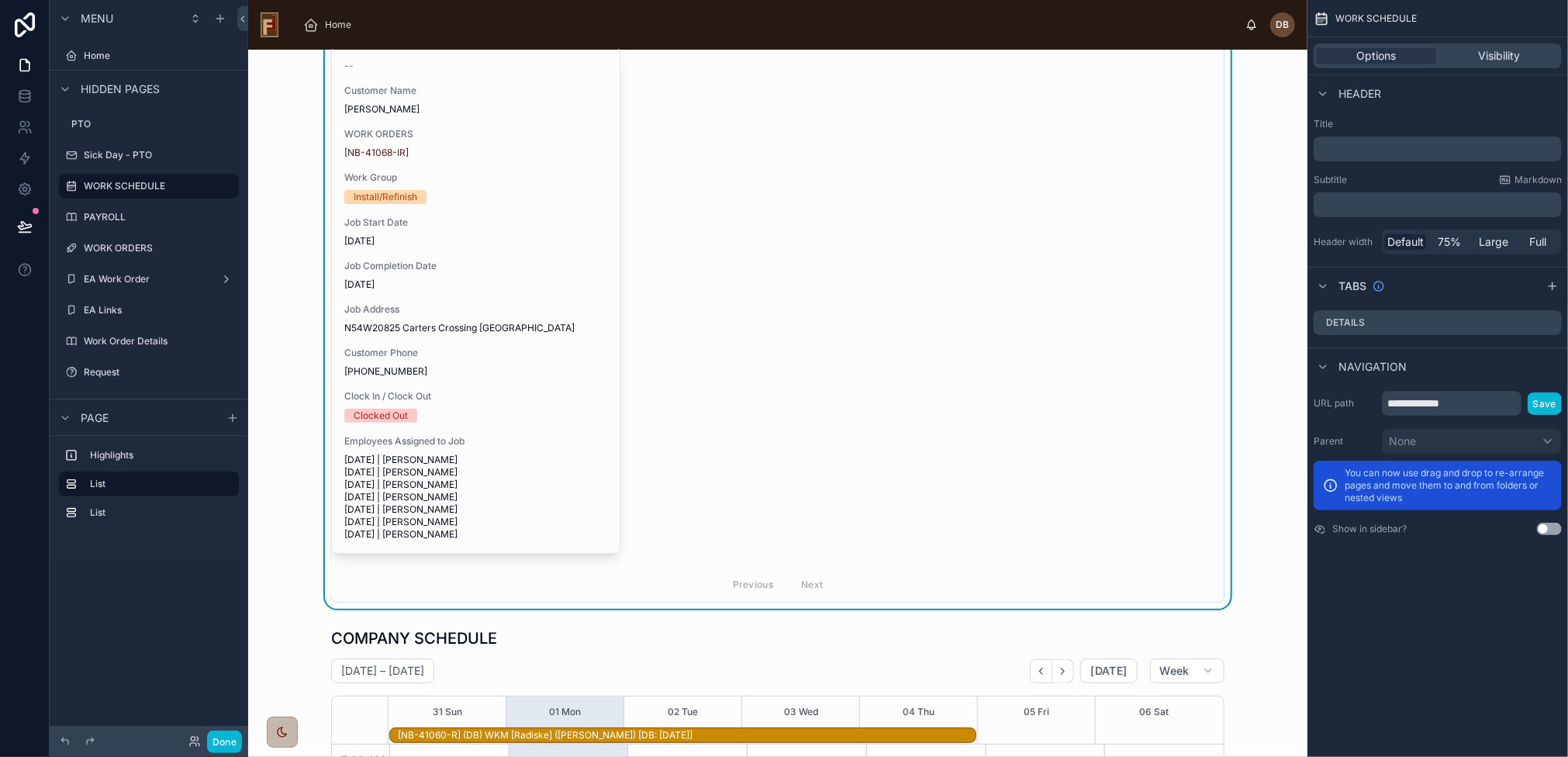
scroll to position [170, 0]
click at [555, 294] on div "-- Customer Name Martin Flower WORK ORDERS [NB-41068-IR] Work Group Install/Ref…" at bounding box center [476, 300] width 288 height 506
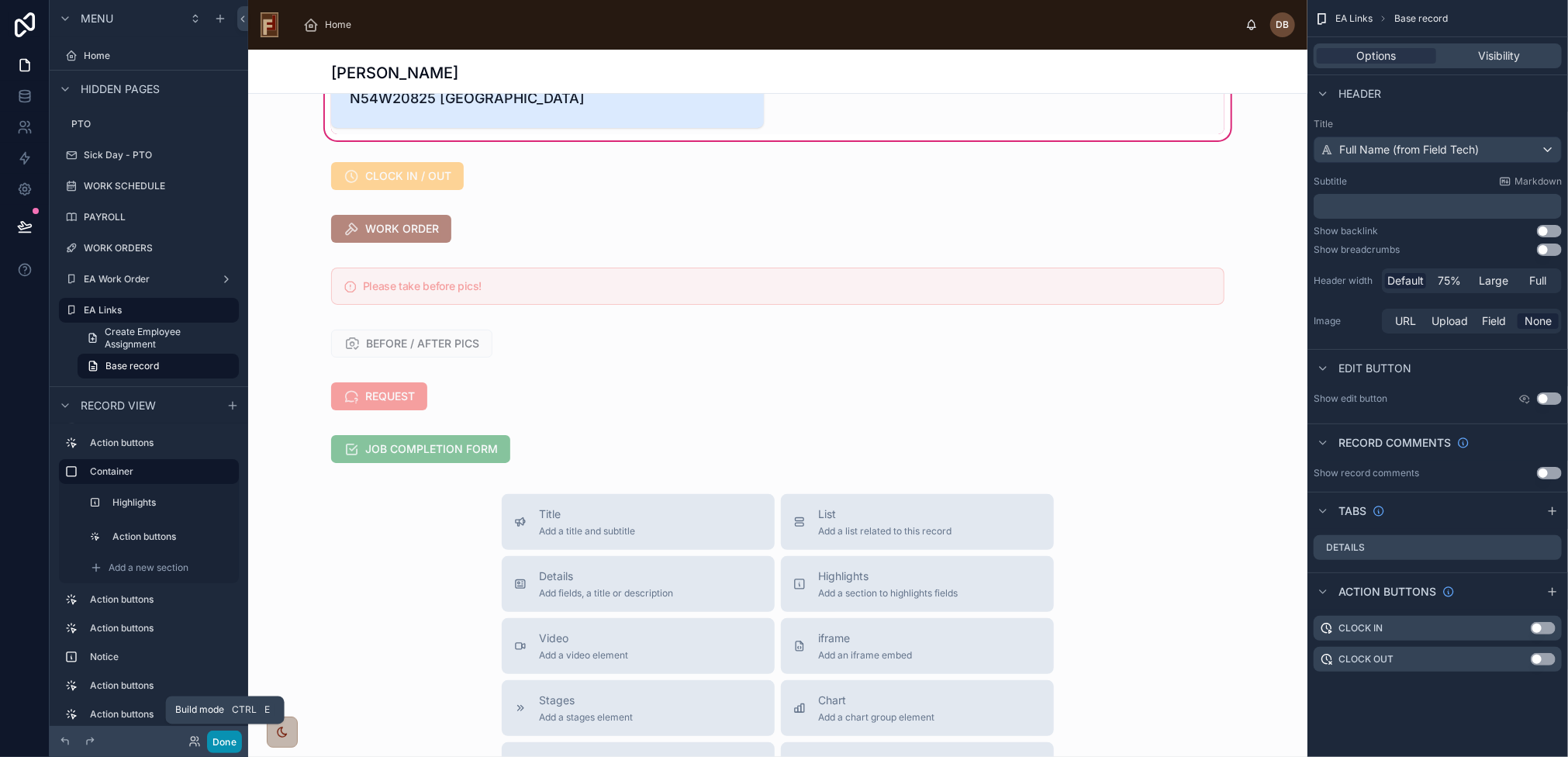
click at [224, 741] on button "Done" at bounding box center [225, 741] width 35 height 23
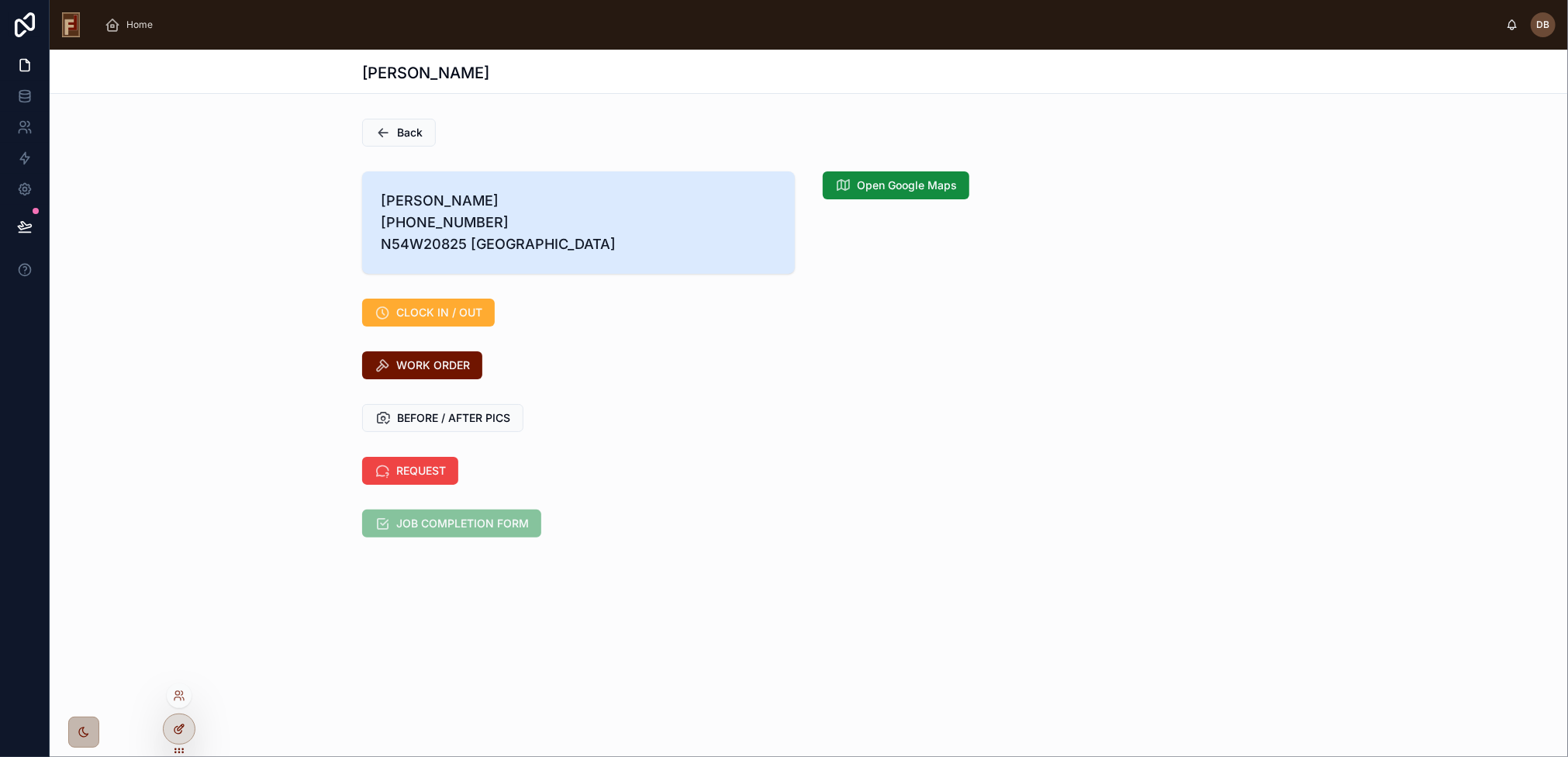
click at [182, 725] on icon at bounding box center [183, 726] width 2 height 2
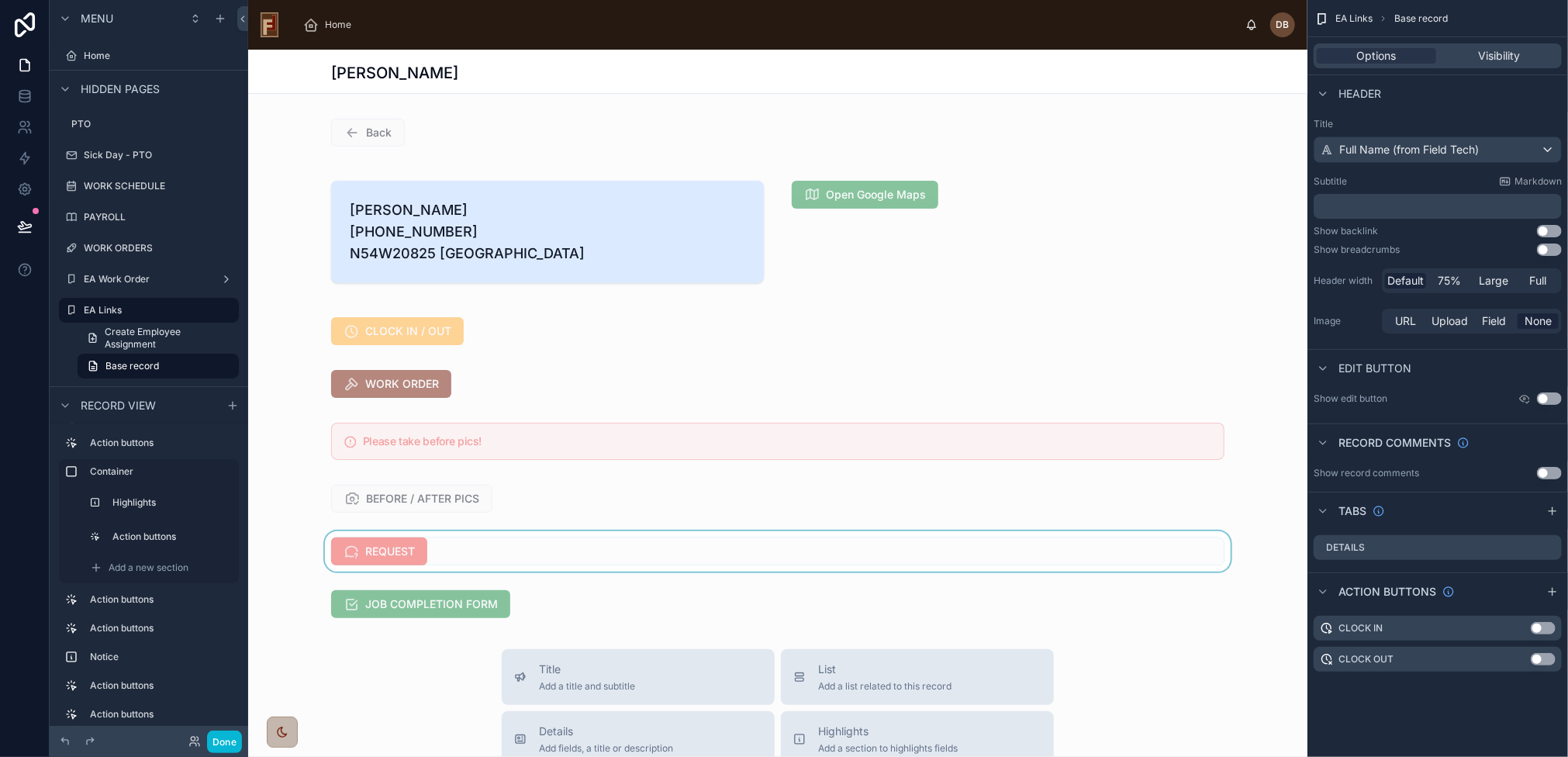
click at [477, 572] on div at bounding box center [778, 552] width 1059 height 40
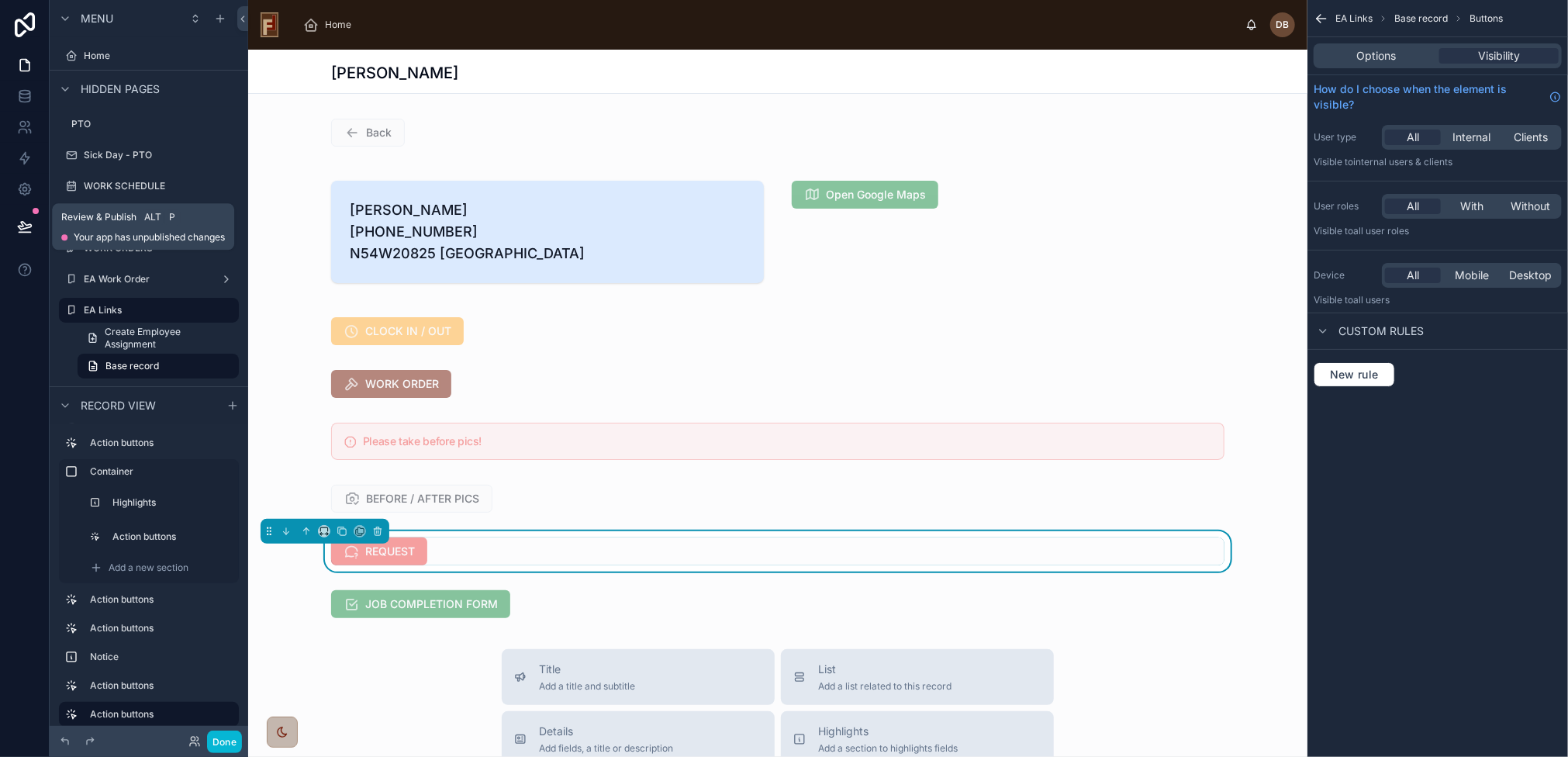
click at [23, 224] on icon at bounding box center [25, 226] width 16 height 16
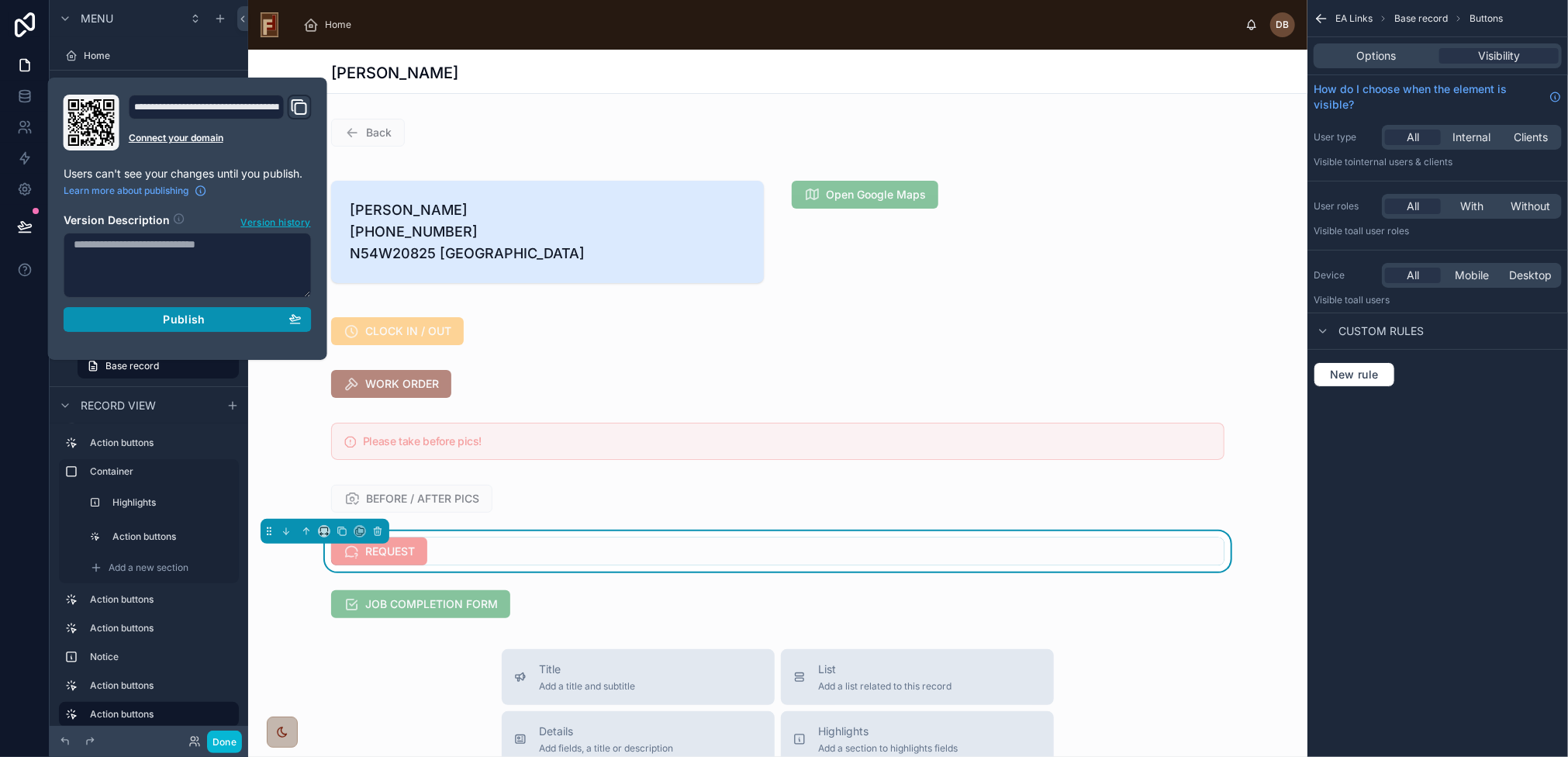
click at [193, 315] on span "Publish" at bounding box center [184, 319] width 42 height 14
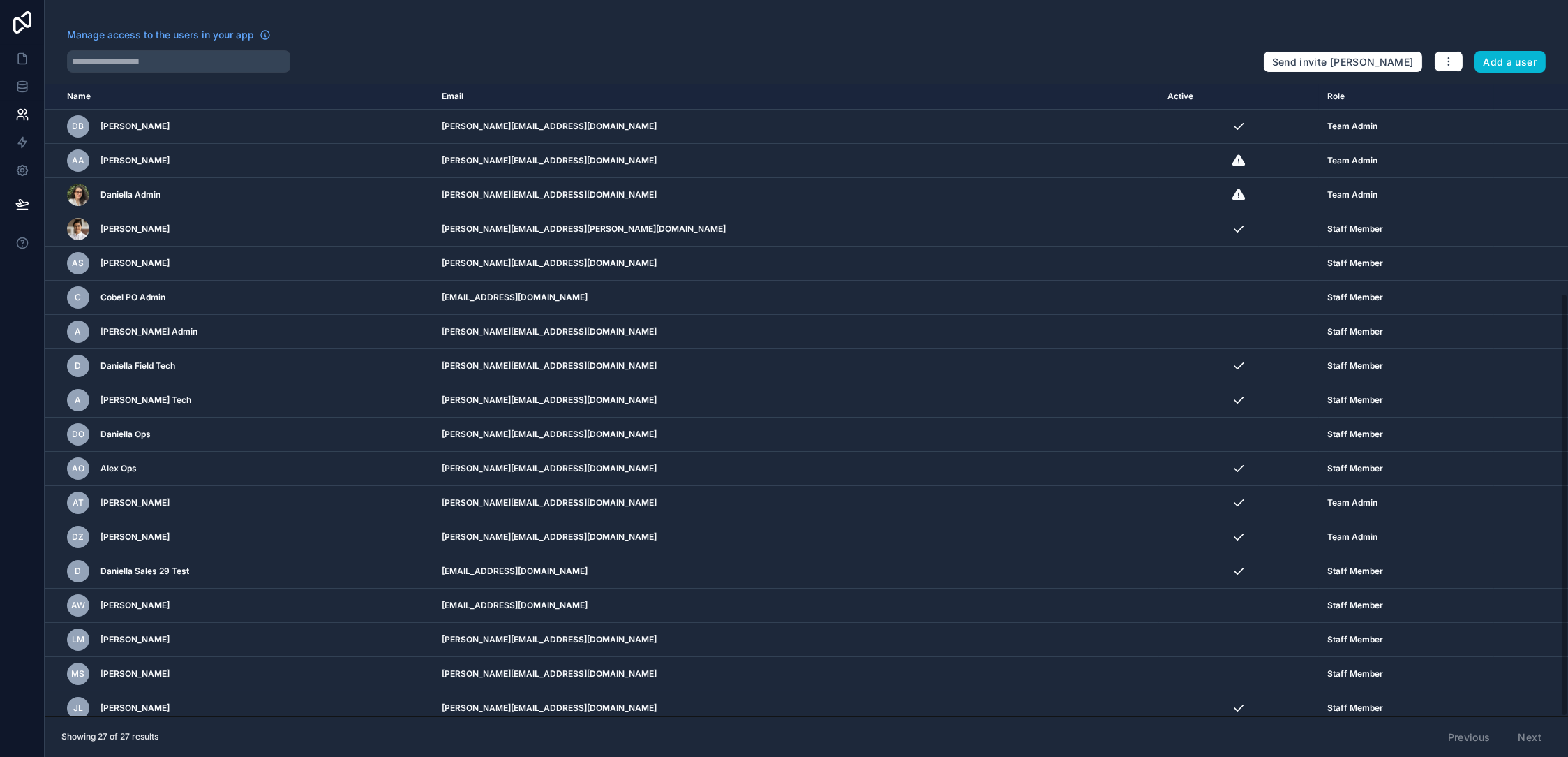
scroll to position [313, 0]
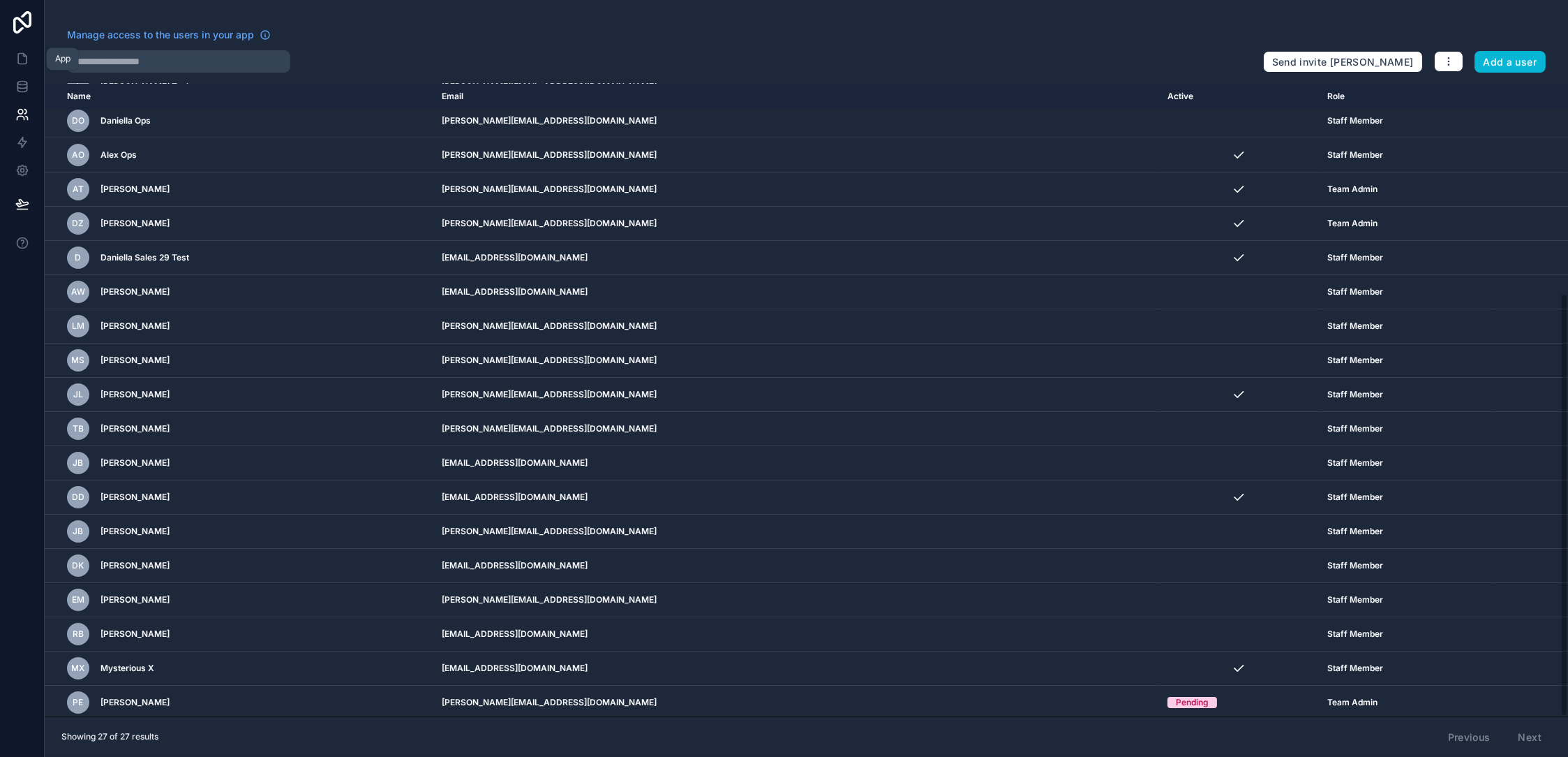
drag, startPoint x: 25, startPoint y: 58, endPoint x: 65, endPoint y: 60, distance: 40.0
click at [25, 58] on icon at bounding box center [22, 58] width 14 height 14
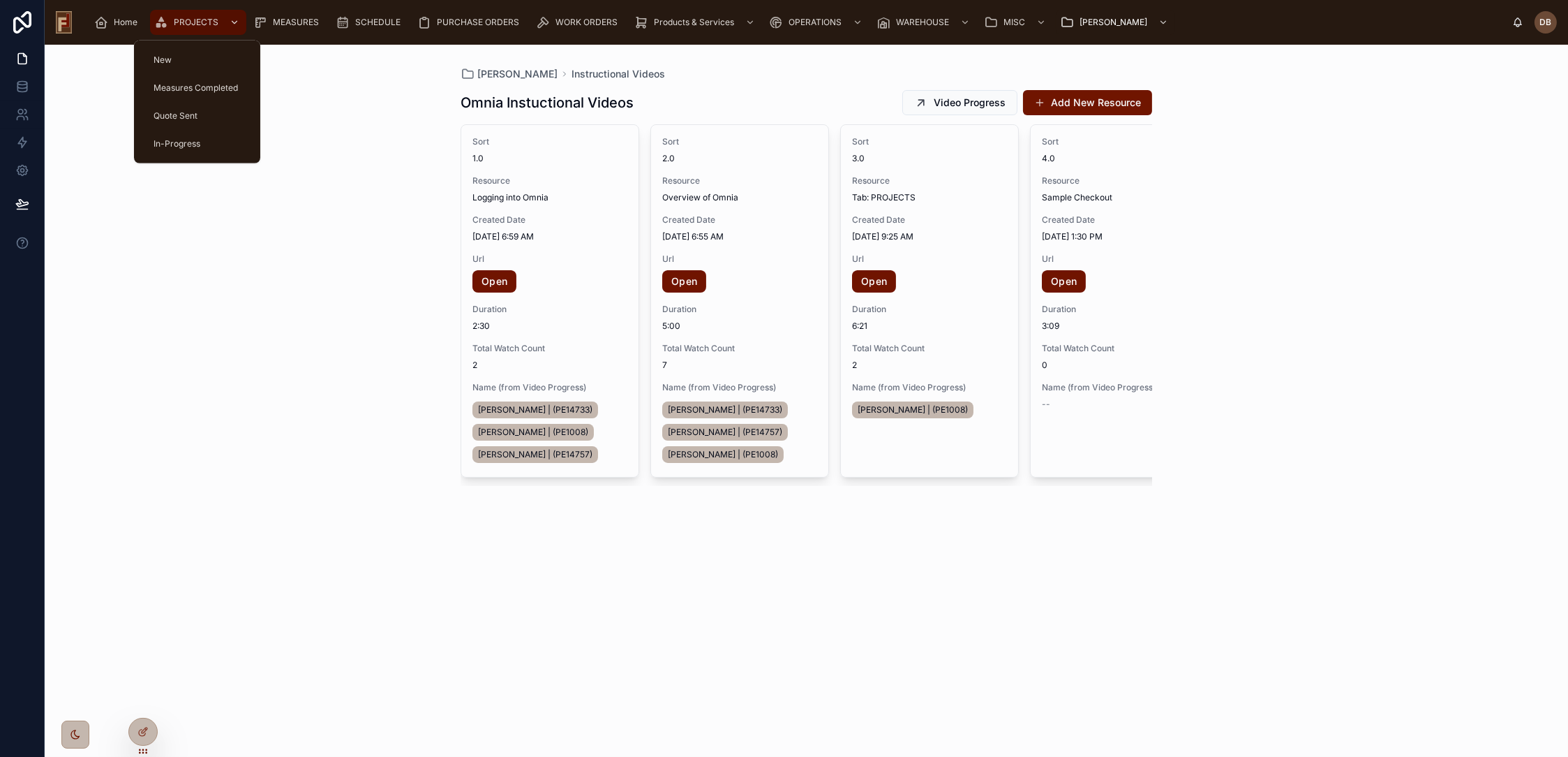
click at [183, 16] on span "PROJECTS" at bounding box center [196, 22] width 44 height 12
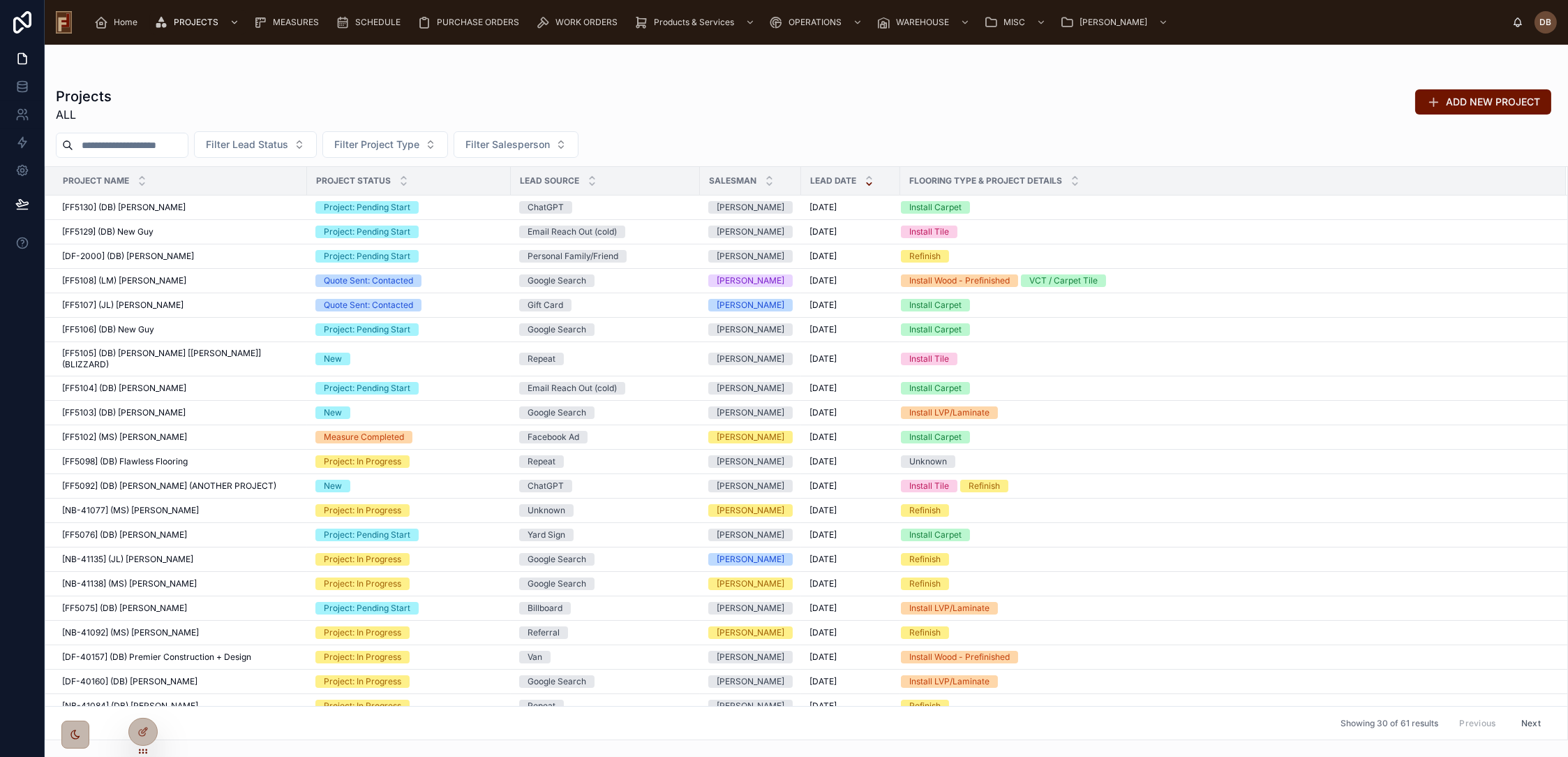
click at [108, 141] on input "text" at bounding box center [130, 145] width 114 height 20
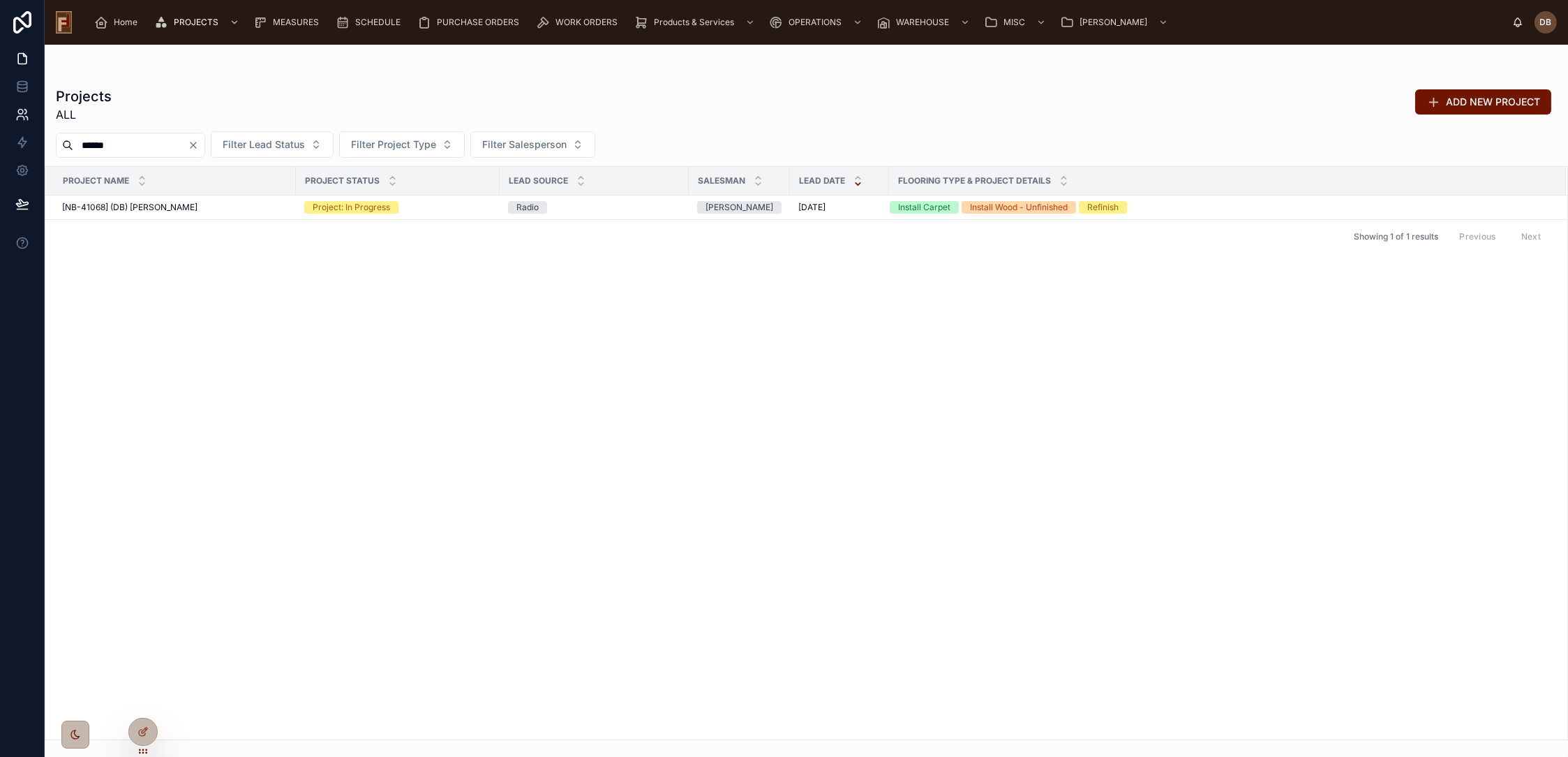
type input "******"
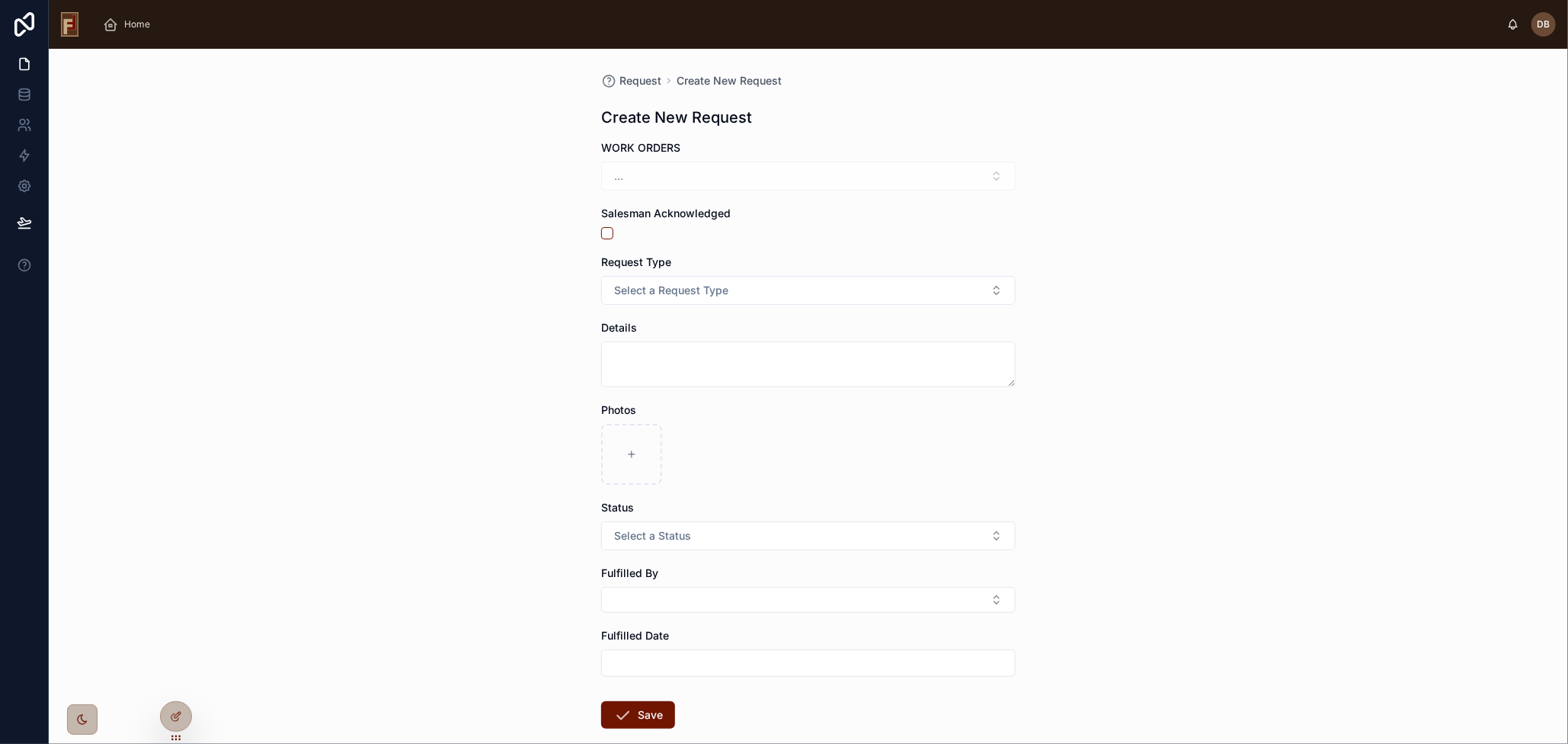
click at [968, 176] on div "..." at bounding box center [808, 176] width 414 height 29
click at [641, 174] on div "..." at bounding box center [808, 176] width 414 height 29
click at [610, 179] on div "..." at bounding box center [808, 176] width 414 height 29
click at [554, 180] on div "Request Create New Request Create New Request WORK ORDERS ... Salesman Acknowle…" at bounding box center [808, 396] width 1520 height 696
click at [811, 181] on div "..." at bounding box center [808, 176] width 414 height 29
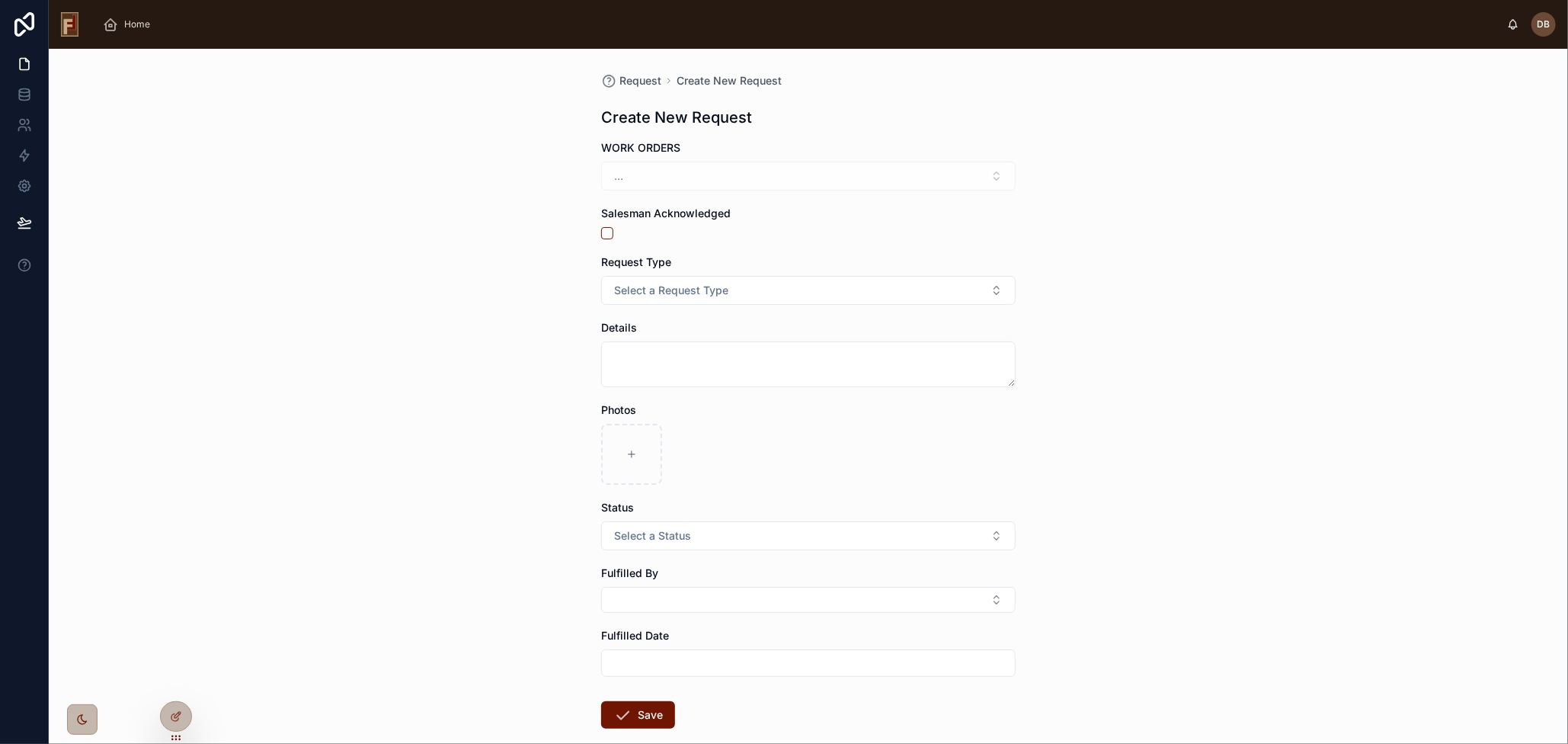
click at [881, 224] on div "Salesman Acknowledged" at bounding box center [808, 222] width 414 height 33
click at [702, 293] on span "Select a Request Type" at bounding box center [671, 290] width 114 height 15
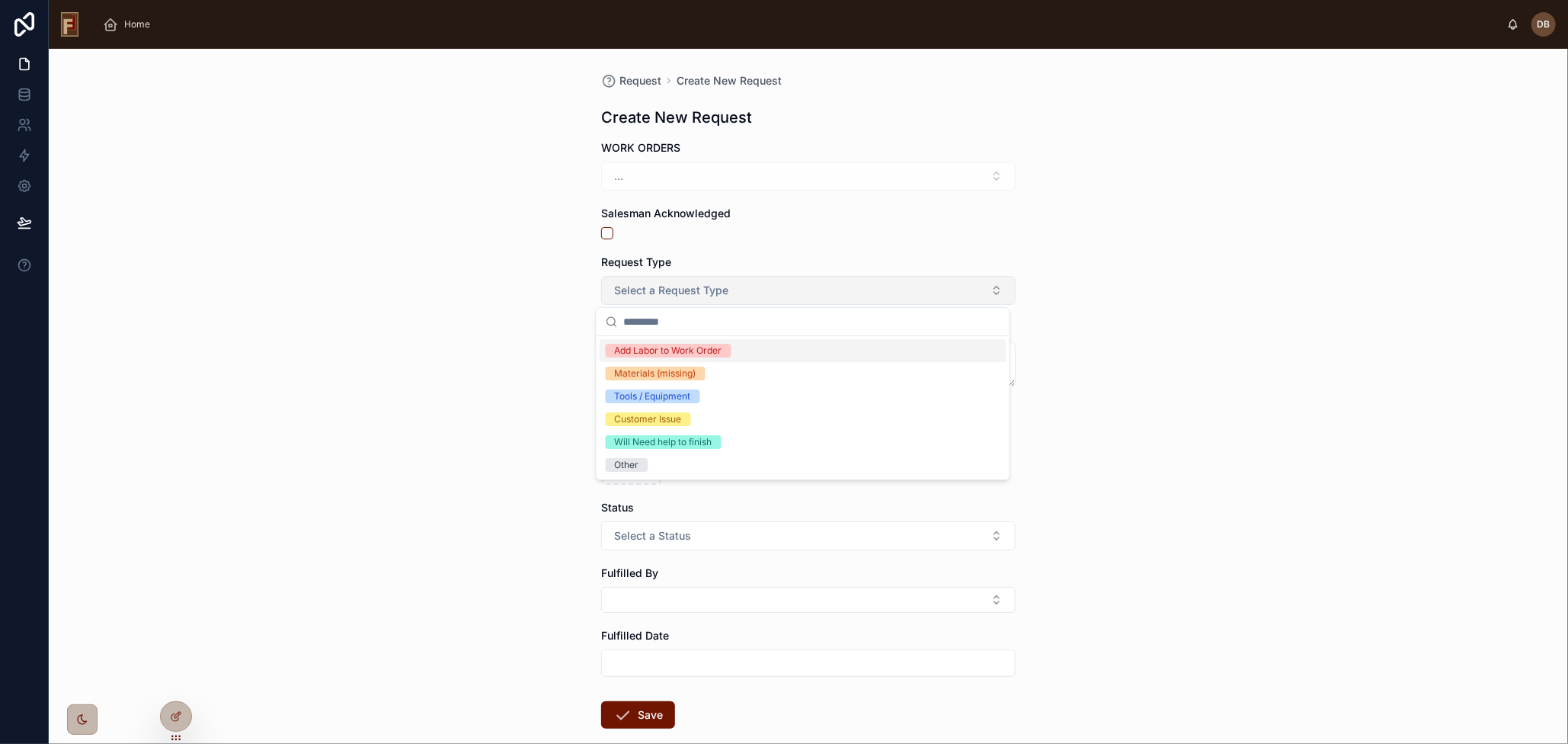
click at [702, 293] on span "Select a Request Type" at bounding box center [671, 290] width 114 height 15
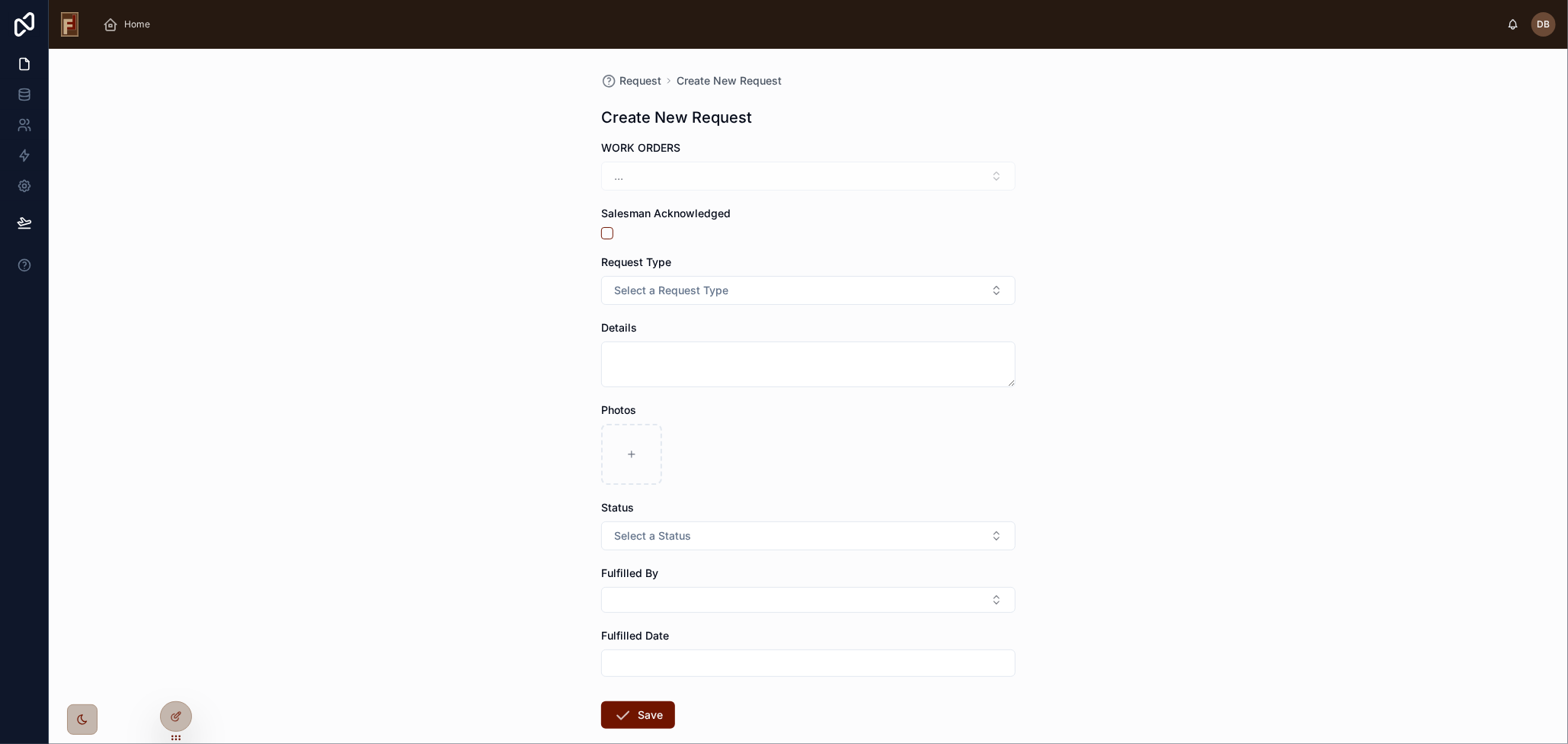
click at [832, 225] on div "Salesman Acknowledged" at bounding box center [808, 222] width 414 height 33
click at [612, 177] on div "..." at bounding box center [808, 176] width 414 height 29
click at [523, 195] on div "Request Create New Request Create New Request WORK ORDERS ... Salesman Acknowle…" at bounding box center [808, 396] width 1520 height 696
click at [745, 289] on button "Select a Request Type" at bounding box center [808, 290] width 414 height 29
click at [701, 374] on span "Materials (missing)" at bounding box center [655, 373] width 100 height 13
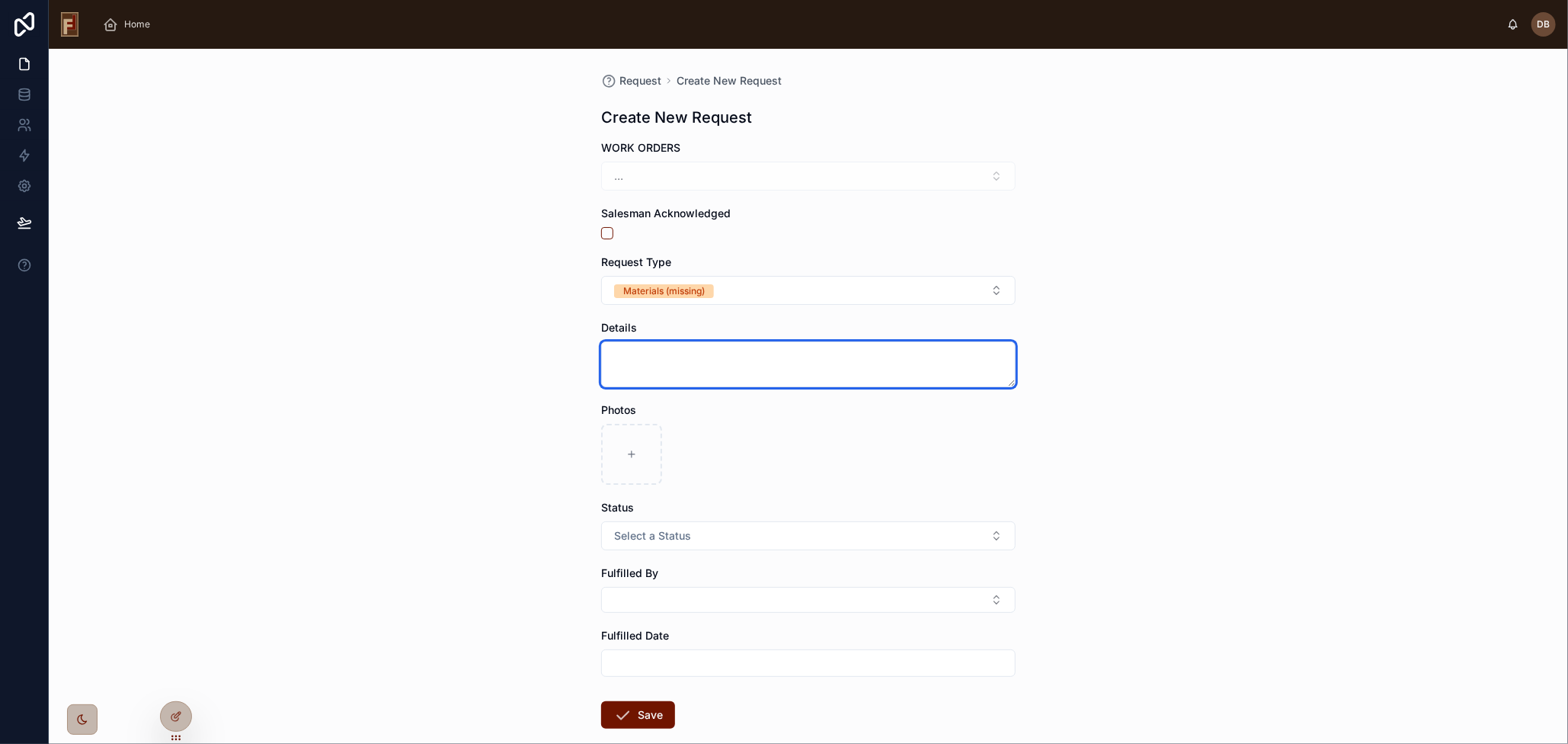
click at [691, 367] on textarea at bounding box center [808, 364] width 414 height 46
type textarea "****"
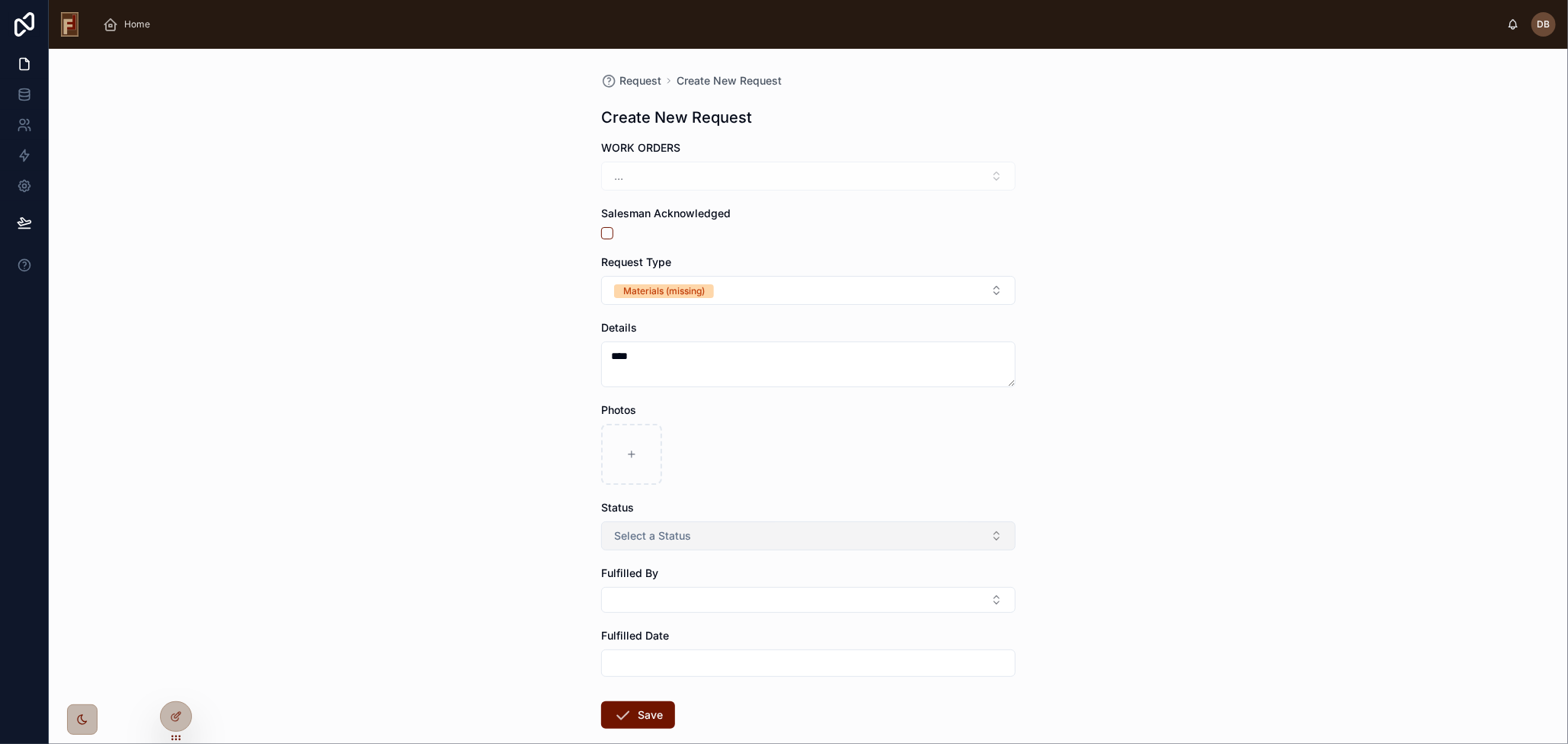
click at [682, 542] on span "Select a Status" at bounding box center [653, 536] width 77 height 15
click at [672, 600] on div "Pending" at bounding box center [803, 596] width 407 height 22
click at [652, 716] on button "Save" at bounding box center [638, 714] width 74 height 28
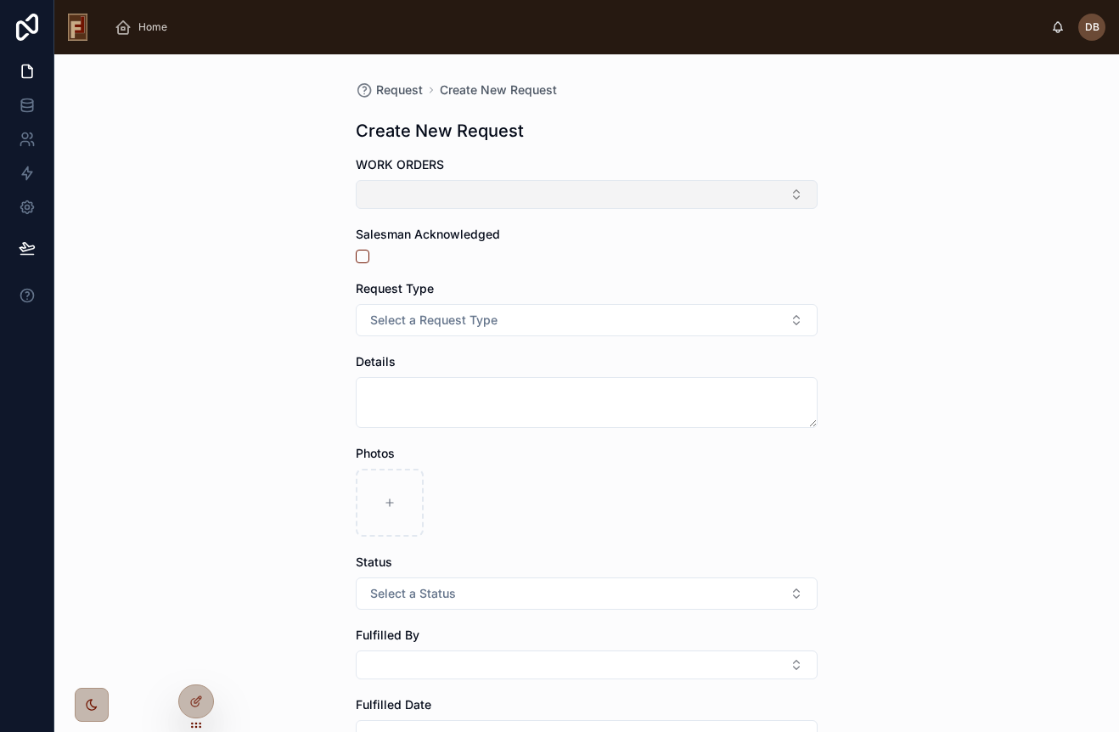
click at [492, 198] on button "Select Button" at bounding box center [587, 194] width 462 height 29
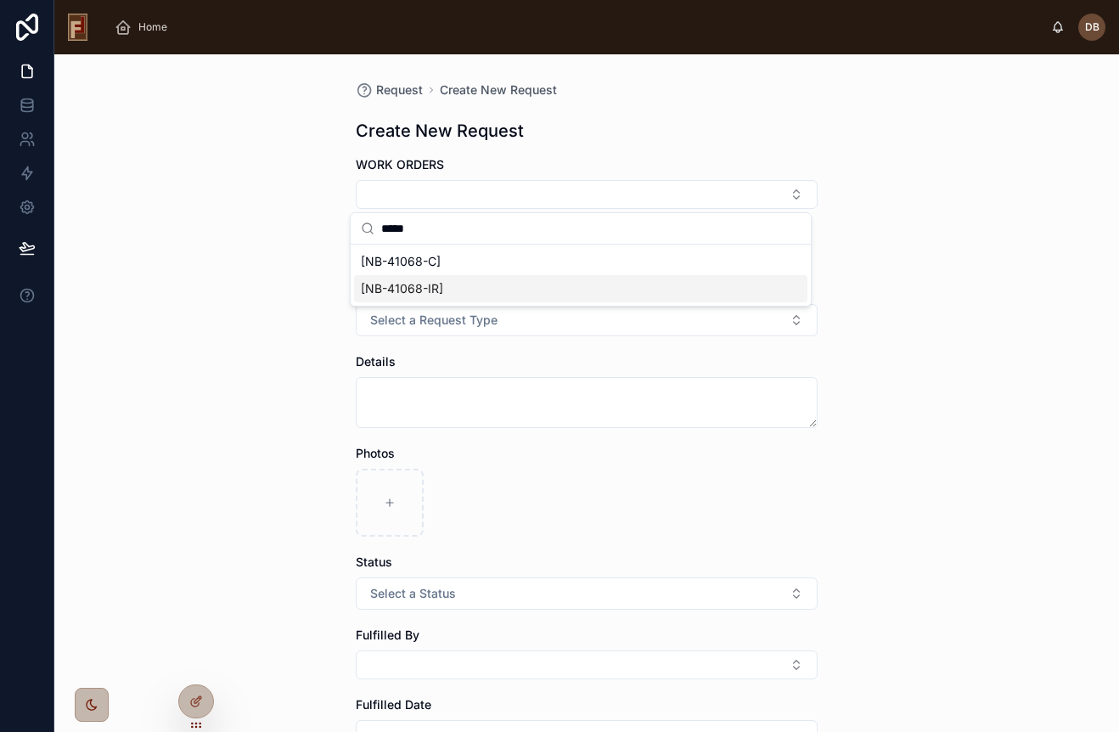
type input "*****"
click at [467, 291] on div "[NB-41068-IR]" at bounding box center [581, 288] width 454 height 27
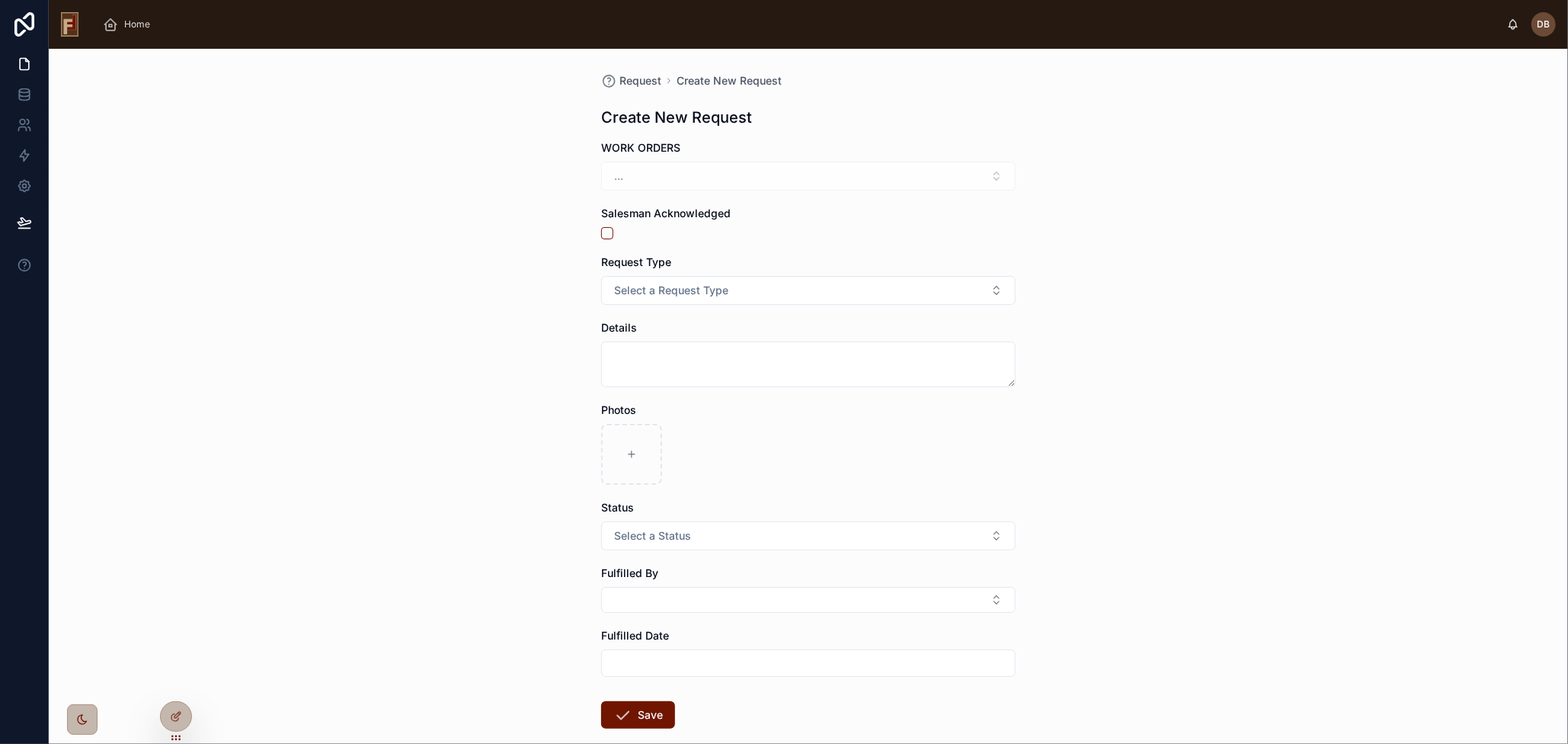
click at [742, 176] on div "..." at bounding box center [808, 176] width 414 height 29
click at [603, 176] on div "..." at bounding box center [808, 176] width 414 height 29
click at [984, 173] on div "..." at bounding box center [808, 176] width 414 height 29
click at [685, 176] on div "..." at bounding box center [795, 176] width 414 height 29
click at [435, 189] on div "Request Create New Request Create New Request WORK ORDERS ... Salesman Acknowle…" at bounding box center [794, 396] width 1492 height 696
